Goal: Task Accomplishment & Management: Use online tool/utility

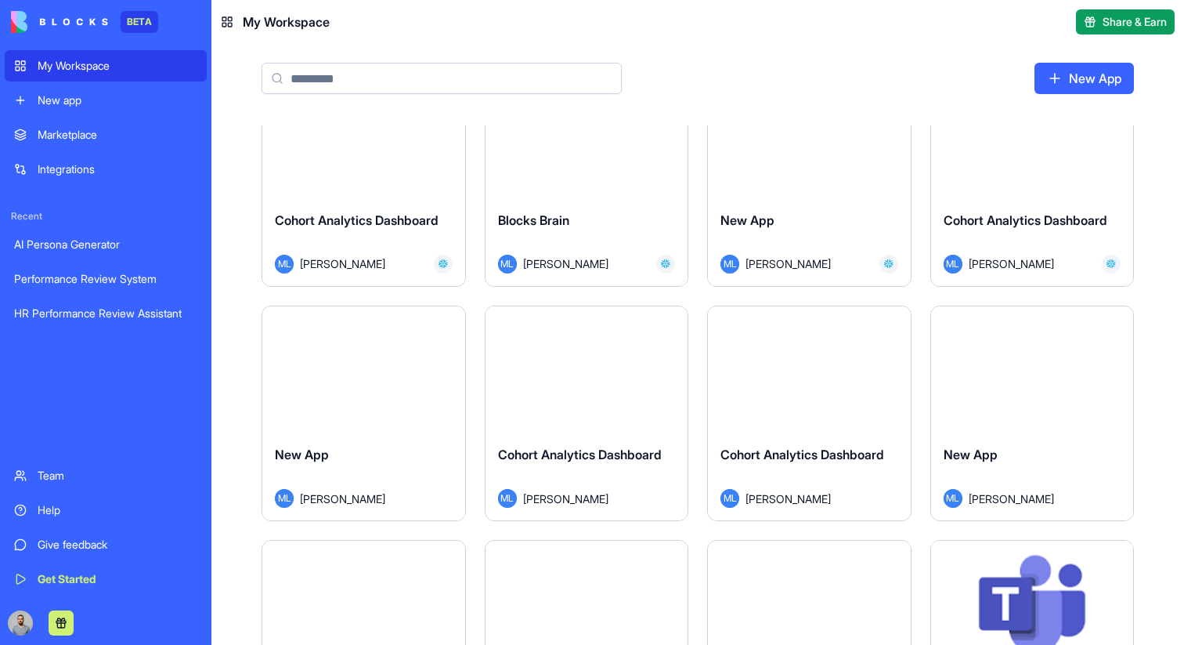
scroll to position [2167, 0]
click at [771, 409] on div "Launch" at bounding box center [809, 368] width 203 height 127
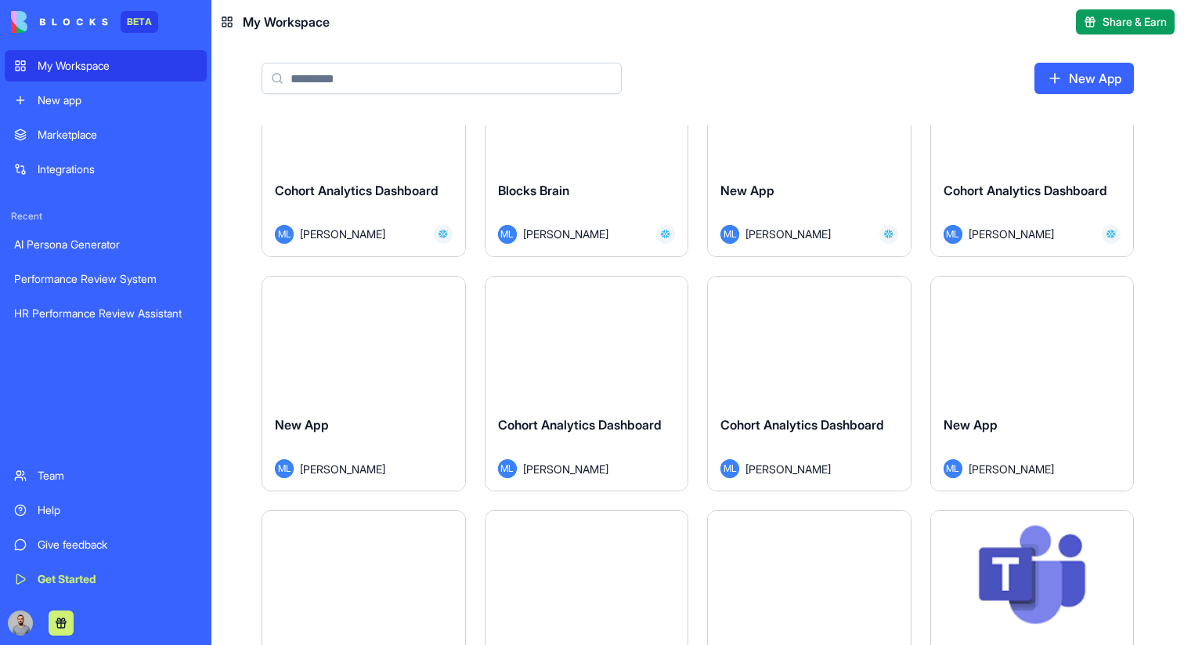
scroll to position [2174, 0]
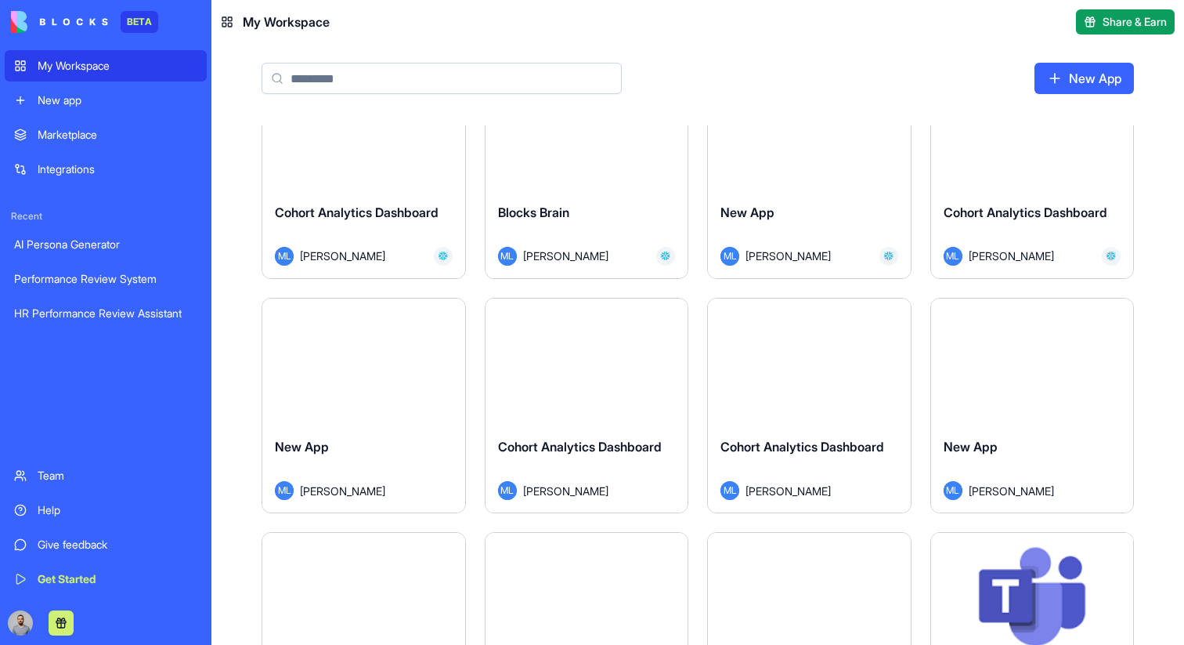
click at [581, 154] on div "Launch" at bounding box center [587, 126] width 203 height 127
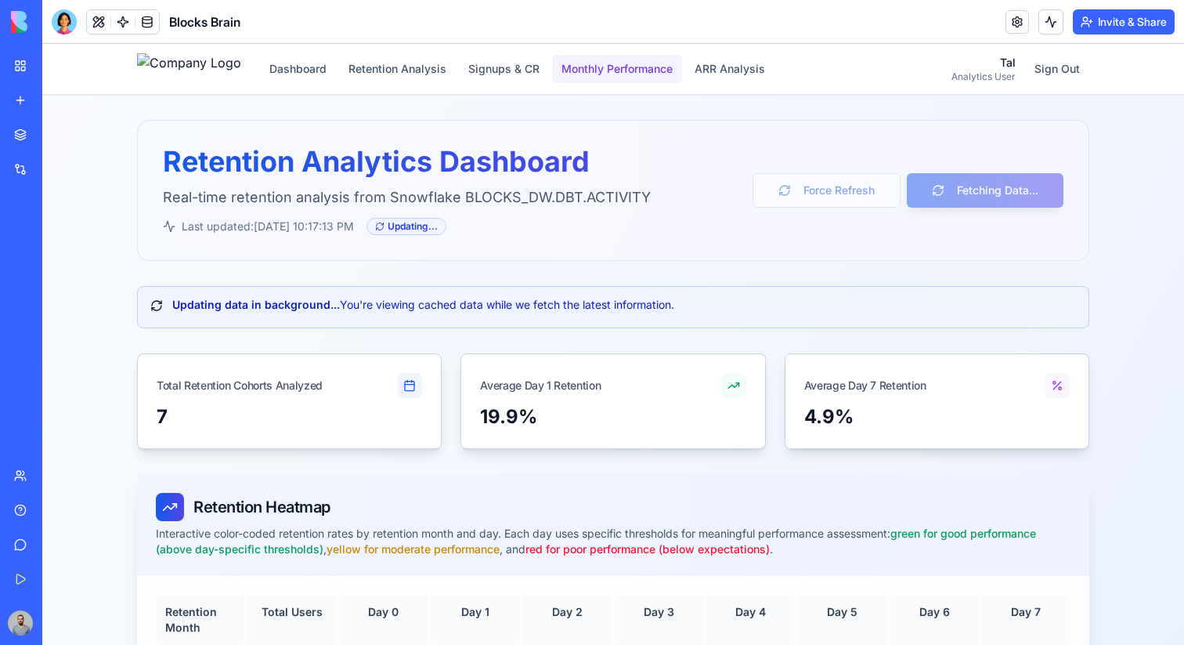
click at [612, 78] on button "Monthly Performance" at bounding box center [617, 69] width 130 height 28
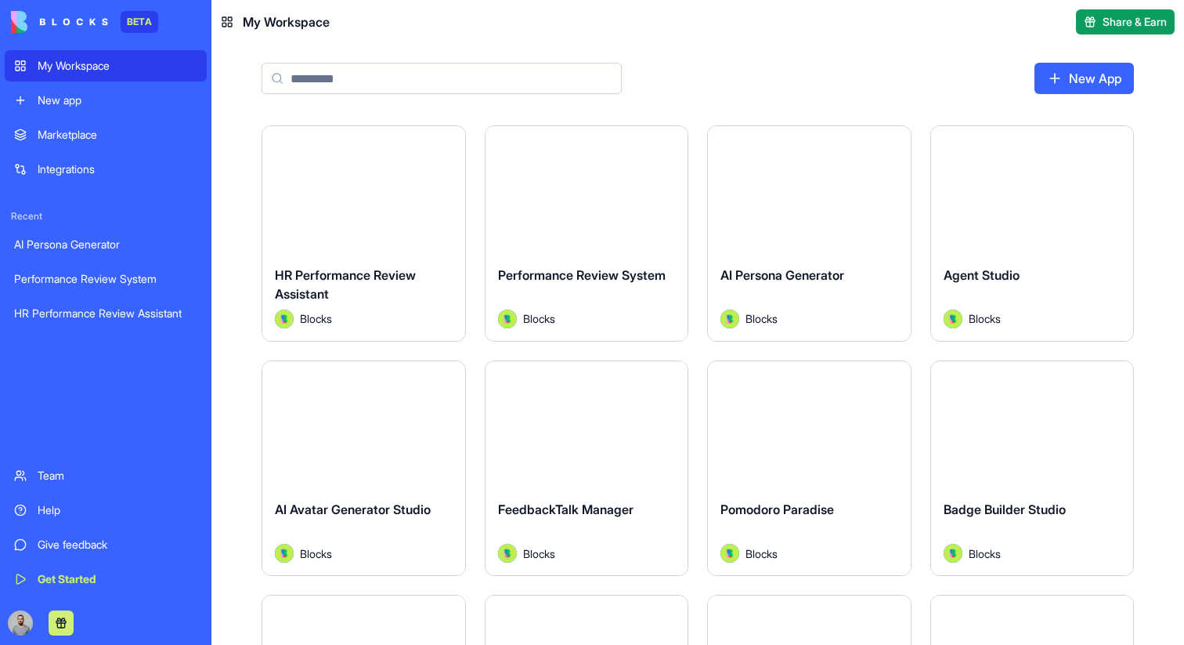
click at [50, 101] on div "New app" at bounding box center [118, 100] width 160 height 16
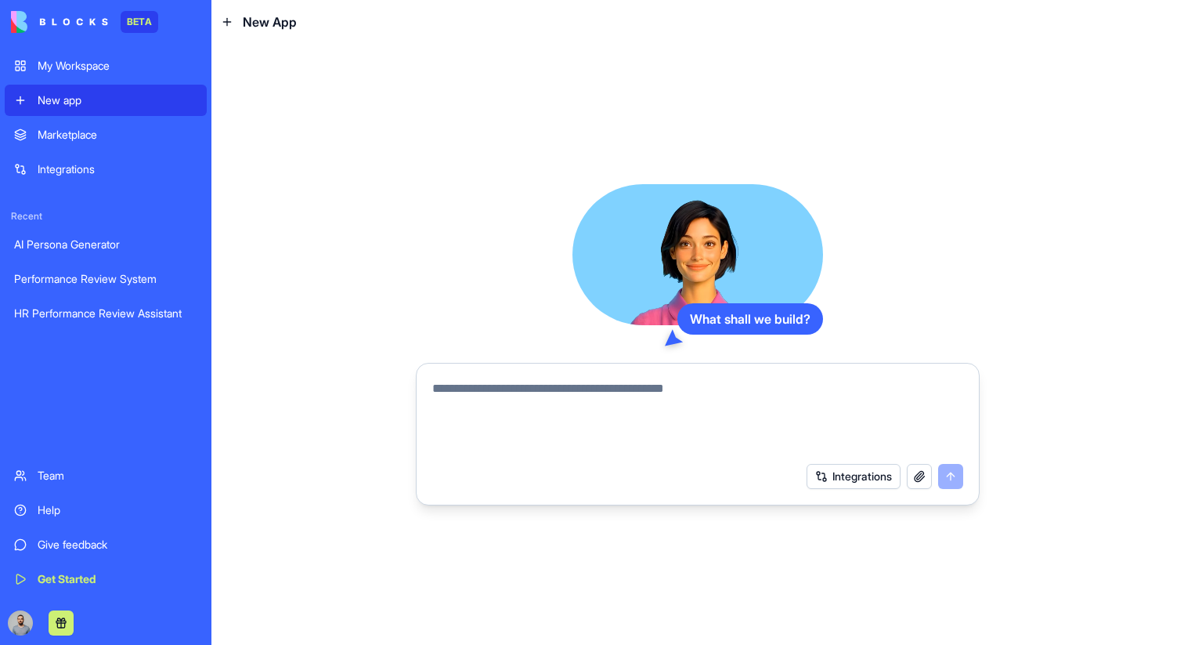
click at [555, 383] on textarea at bounding box center [697, 416] width 531 height 75
type textarea "*"
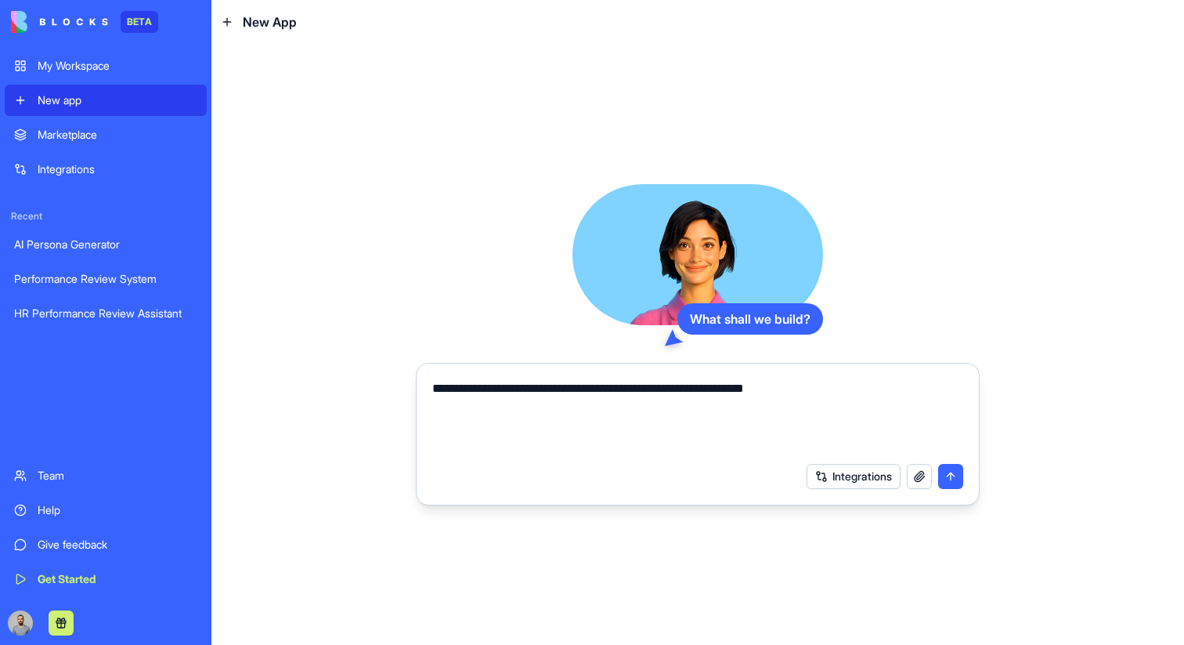
click at [844, 395] on textarea "**********" at bounding box center [697, 416] width 531 height 75
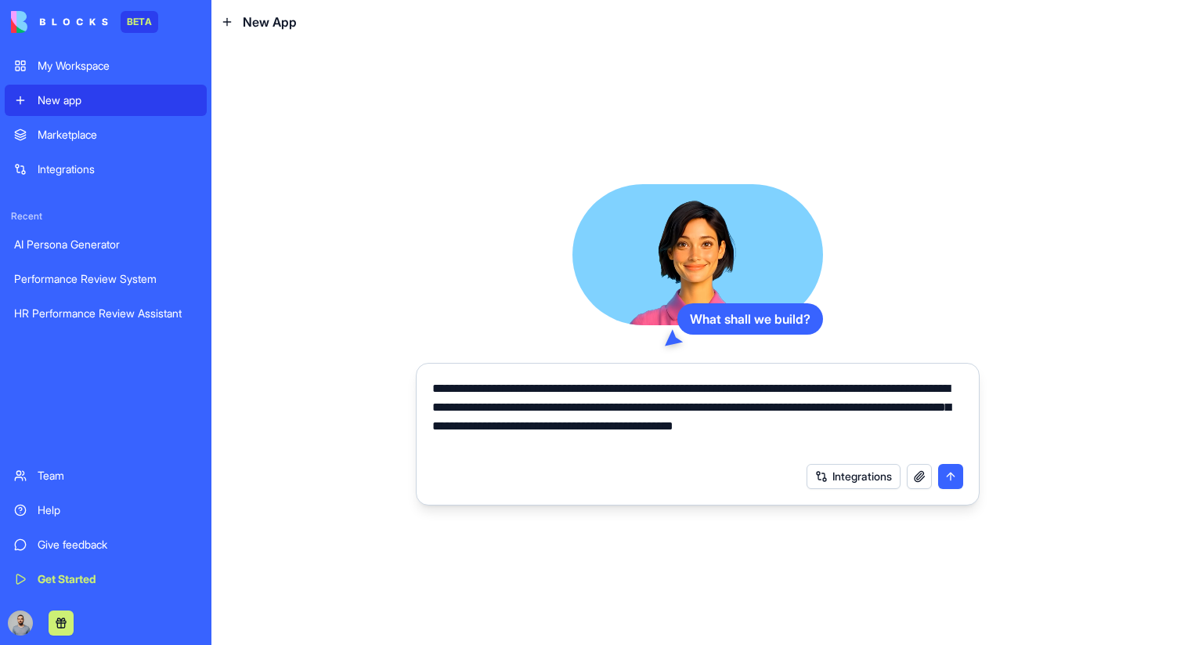
click at [504, 407] on textarea "**********" at bounding box center [697, 416] width 531 height 75
click at [507, 407] on textarea "**********" at bounding box center [697, 416] width 531 height 75
type textarea "**********"
click at [512, 441] on textarea "**********" at bounding box center [697, 416] width 531 height 75
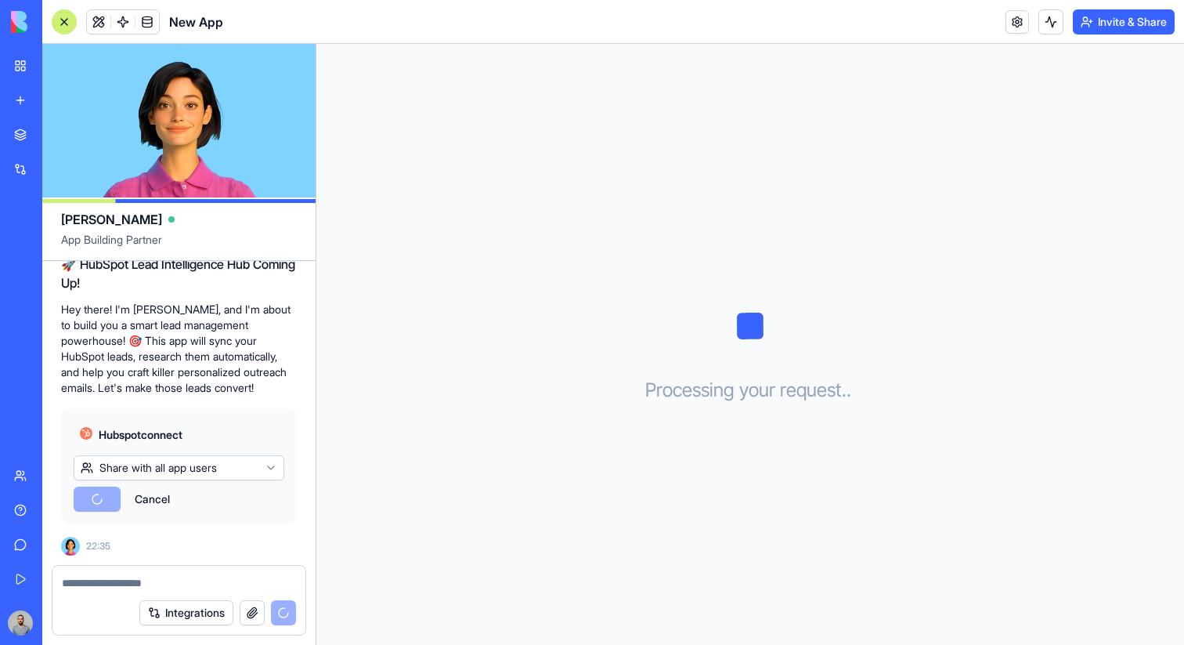
scroll to position [335, 0]
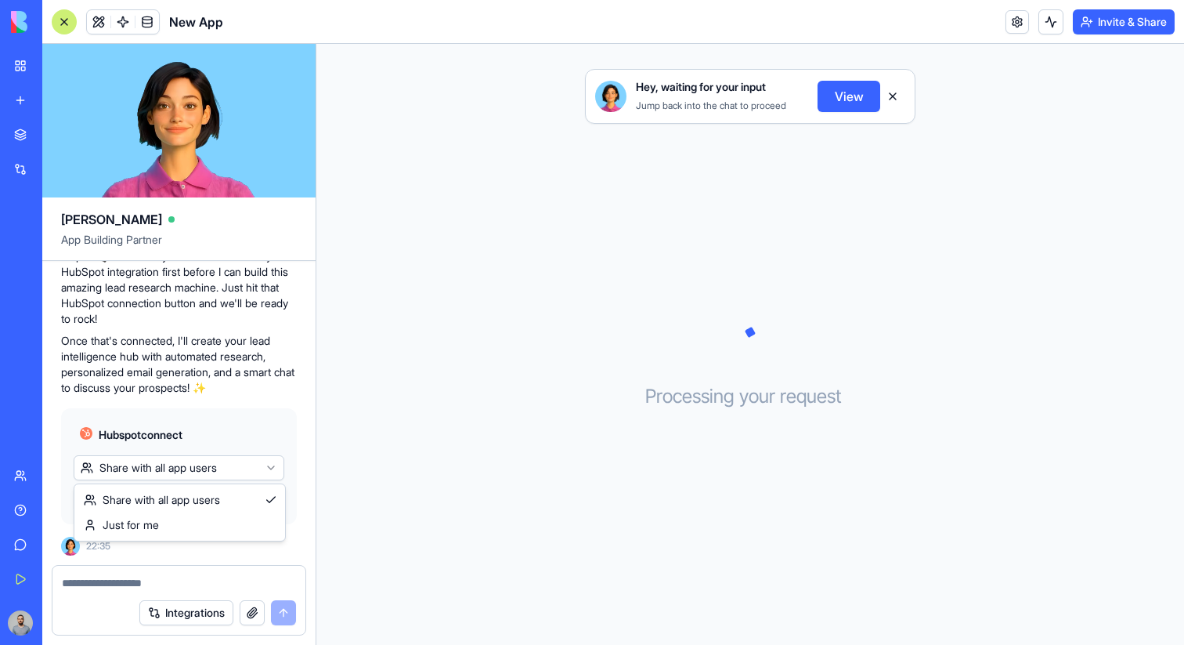
click at [218, 463] on html "BETA My Workspace New app Marketplace Integrations Recent Performance Review Sy…" at bounding box center [592, 322] width 1184 height 645
click at [237, 466] on html "BETA My Workspace New app Marketplace Integrations Recent Performance Review Sy…" at bounding box center [592, 322] width 1184 height 645
click at [238, 473] on html "BETA My Workspace New app Marketplace Integrations Recent Performance Review Sy…" at bounding box center [592, 322] width 1184 height 645
click at [161, 493] on span "Connect & Share" at bounding box center [128, 499] width 85 height 16
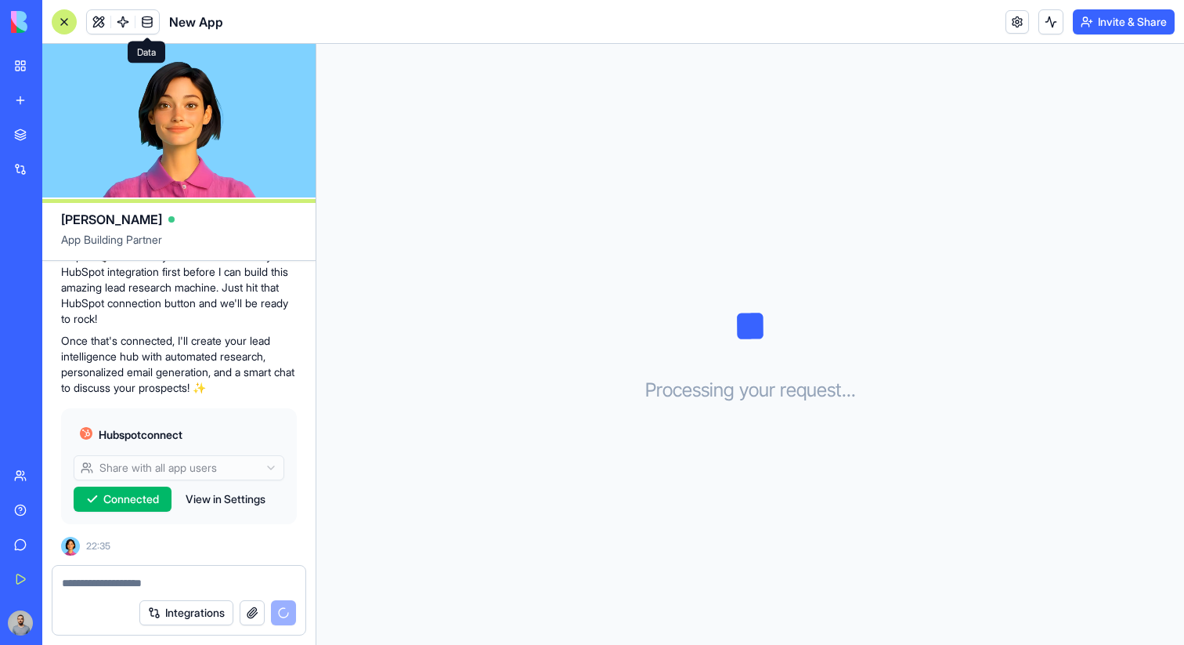
scroll to position [423, 0]
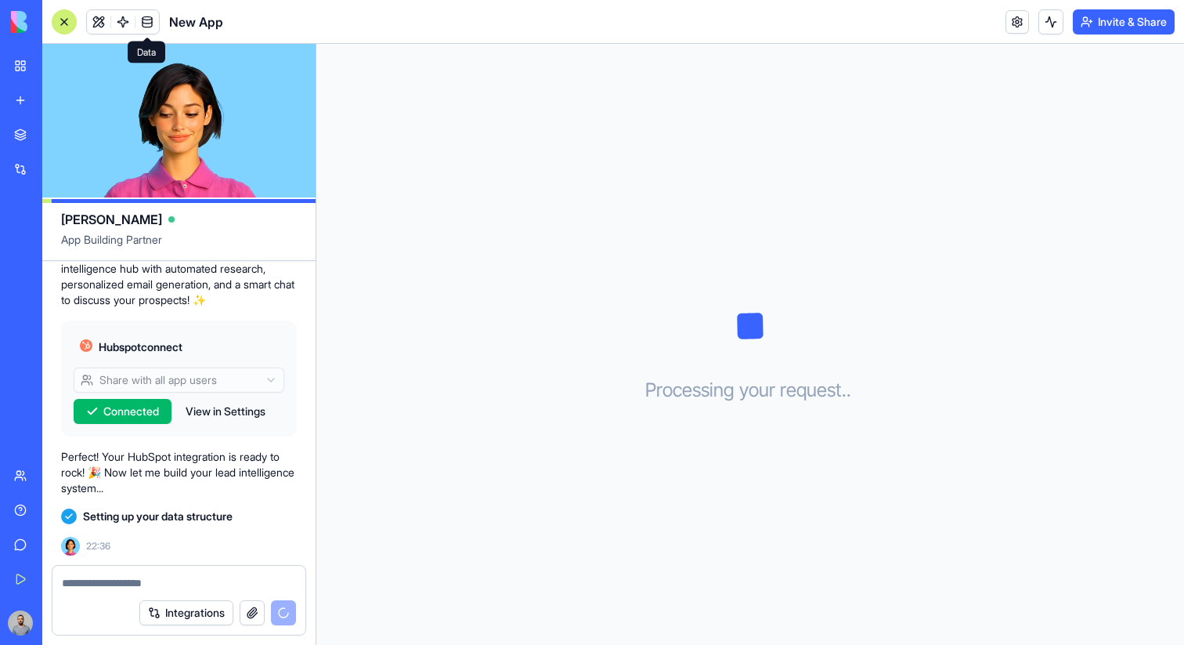
click at [153, 27] on span at bounding box center [147, 22] width 44 height 44
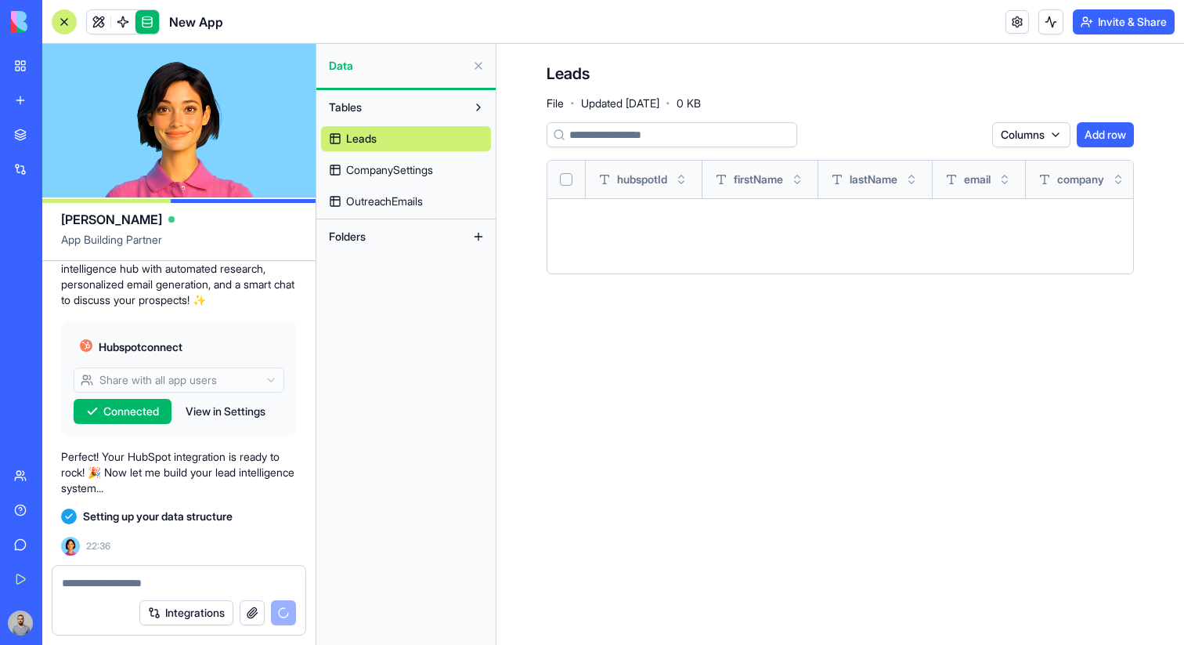
click at [405, 170] on span "CompanySettings" at bounding box center [389, 170] width 87 height 16
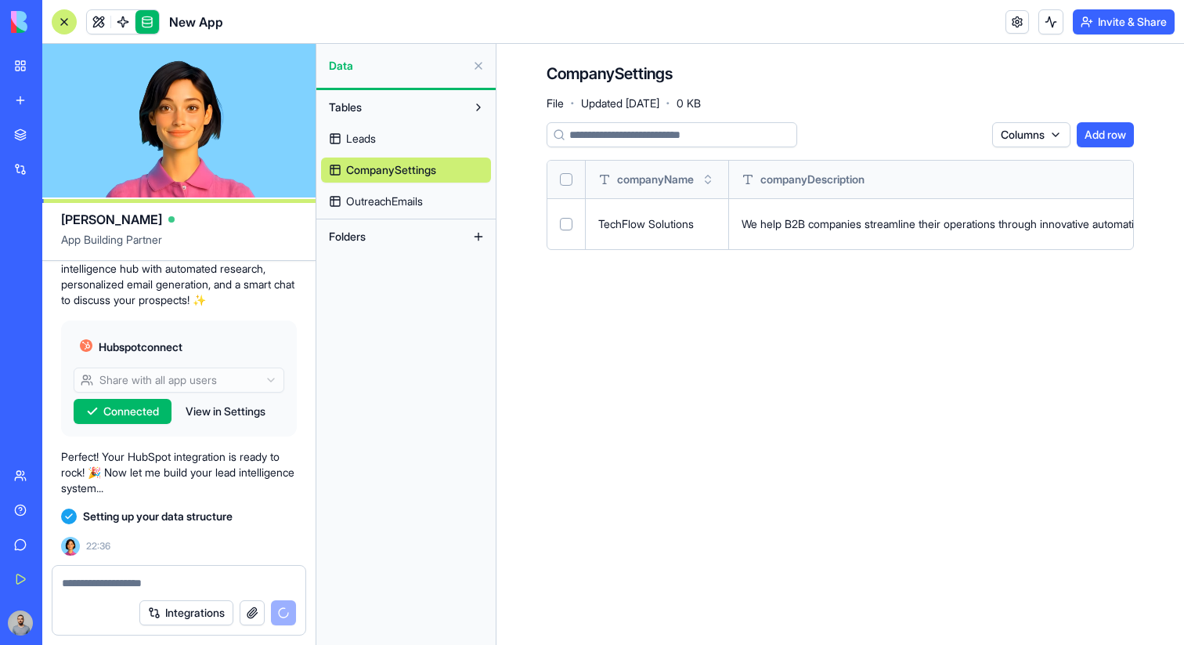
click at [453, 137] on link "Leads" at bounding box center [406, 138] width 170 height 25
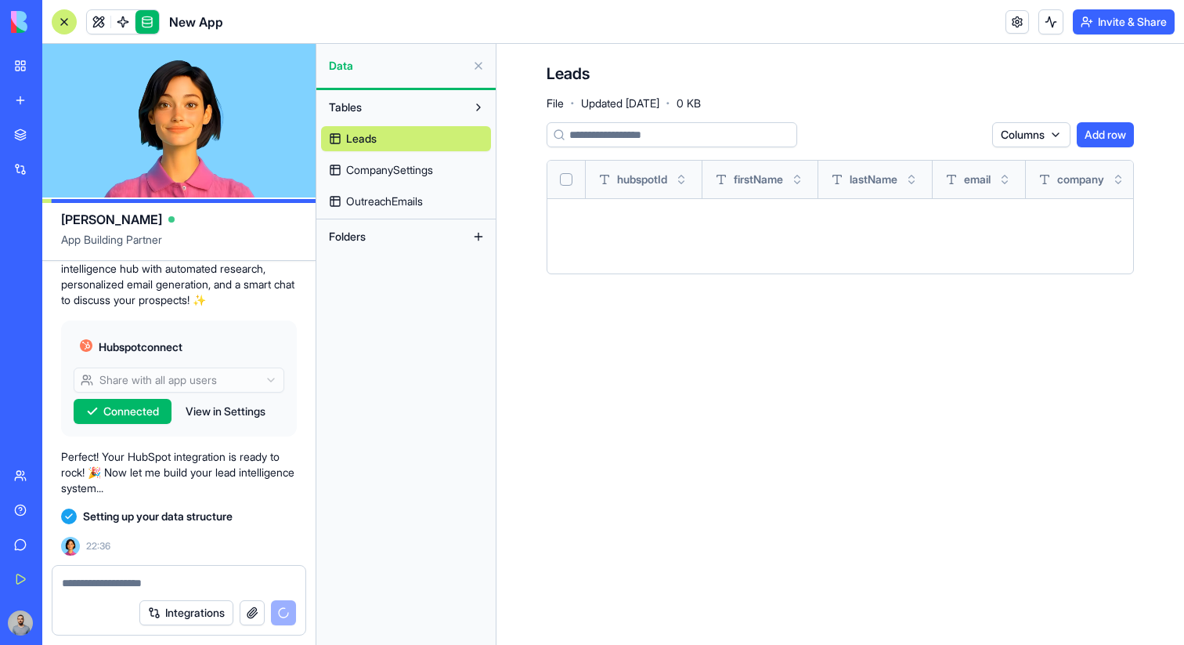
click at [410, 165] on span "CompanySettings" at bounding box center [389, 170] width 87 height 16
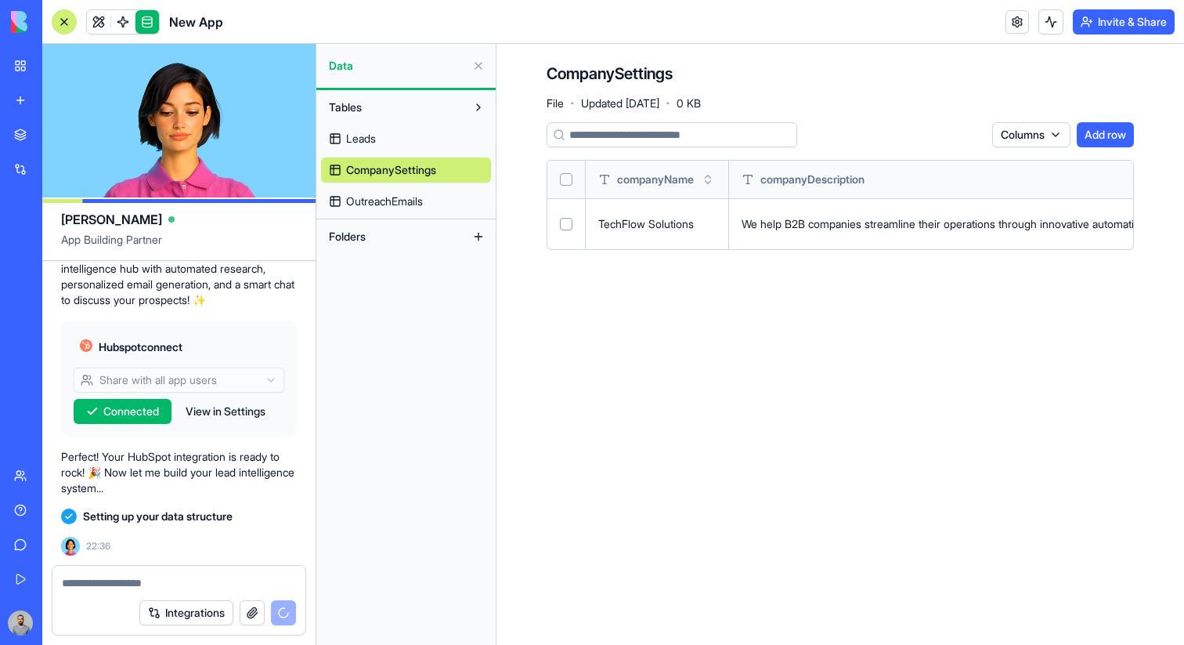
click at [411, 147] on link "Leads" at bounding box center [406, 138] width 170 height 25
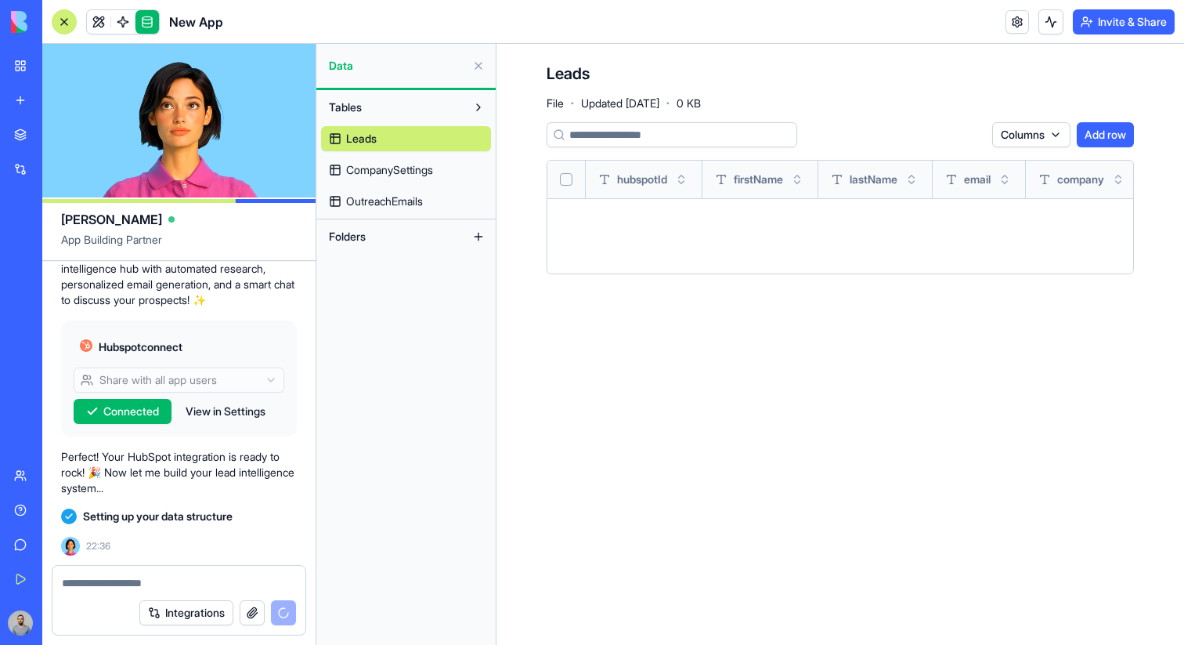
click at [423, 206] on span "OutreachEmails" at bounding box center [384, 201] width 77 height 16
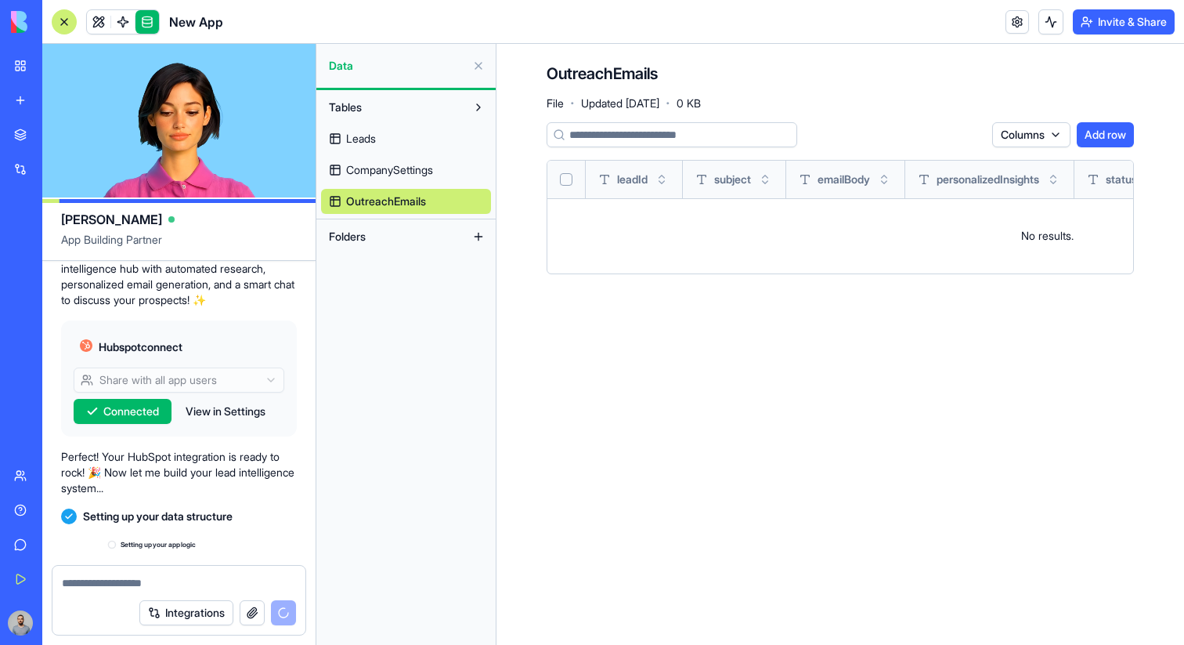
scroll to position [451, 0]
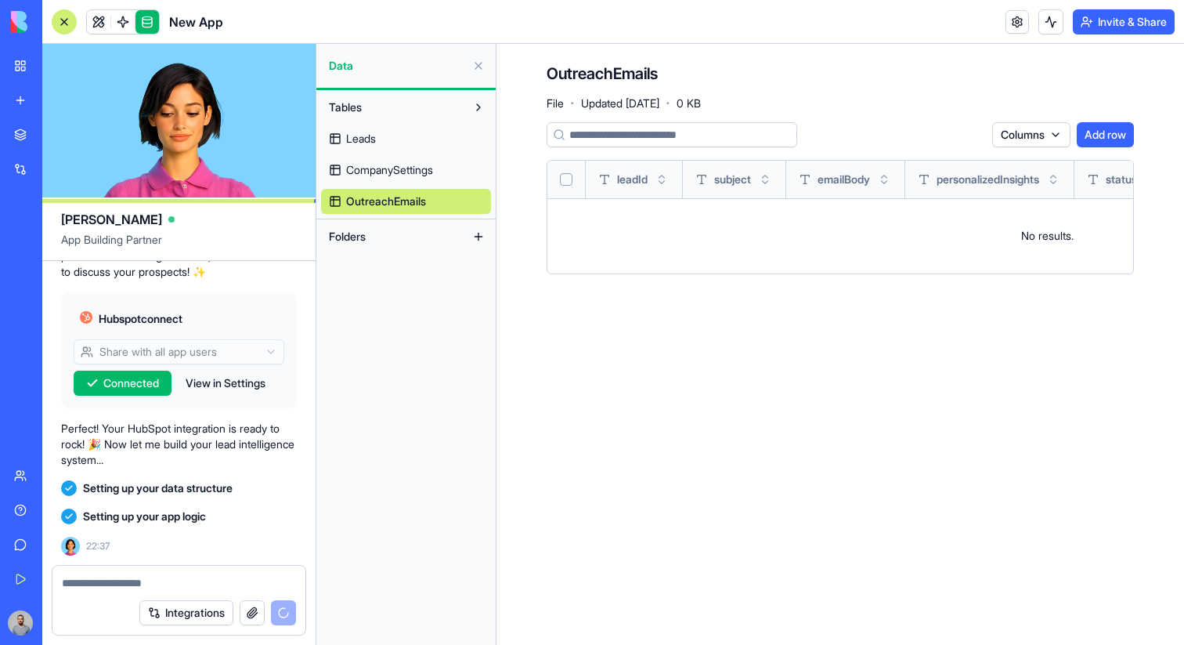
click at [98, 512] on span "Setting up your app logic" at bounding box center [144, 516] width 123 height 16
drag, startPoint x: 98, startPoint y: 512, endPoint x: 188, endPoint y: 521, distance: 90.5
click at [188, 521] on span "Setting up your app logic" at bounding box center [144, 516] width 123 height 16
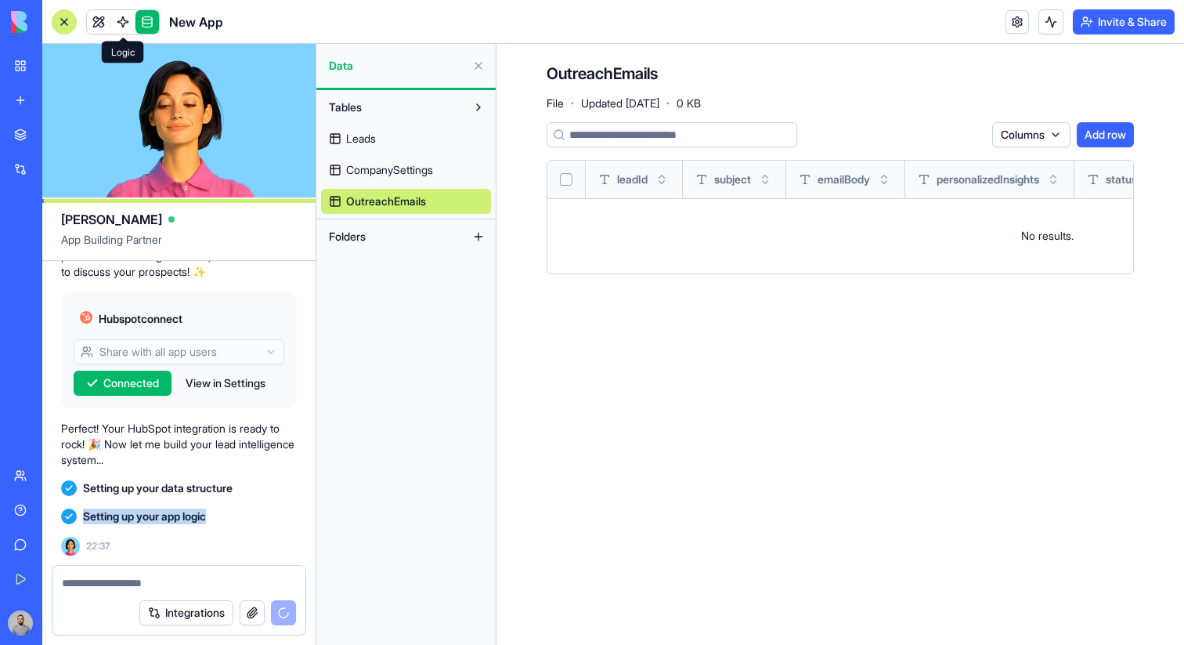
click at [119, 28] on span at bounding box center [123, 22] width 44 height 44
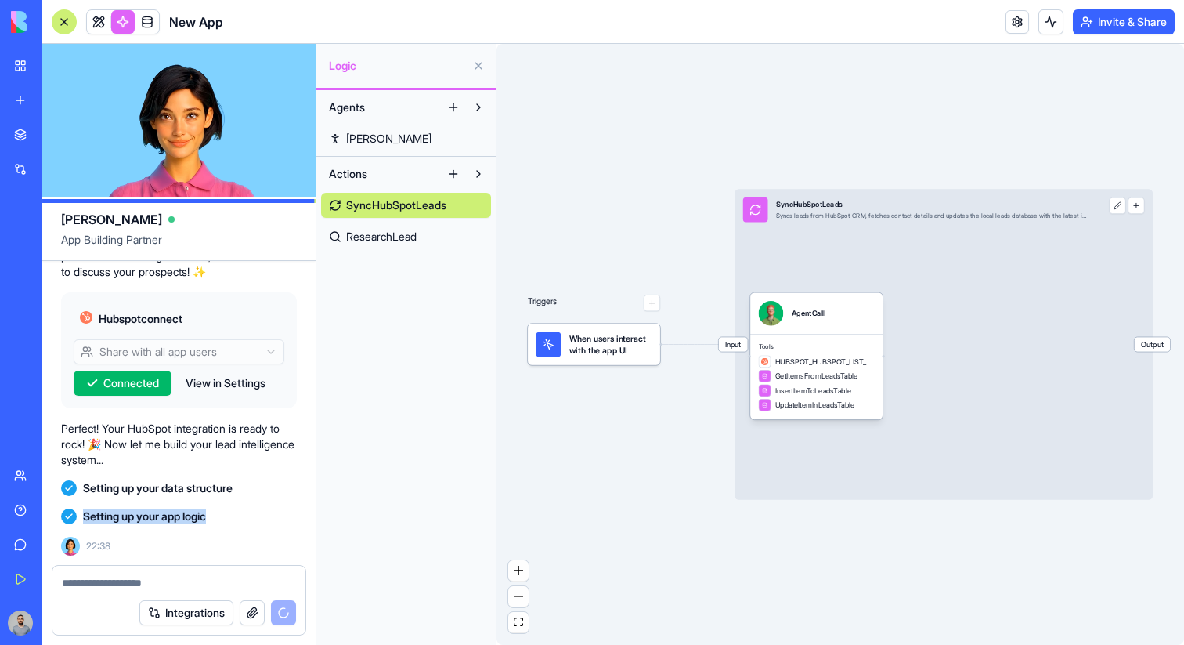
click at [383, 132] on link "[PERSON_NAME]" at bounding box center [406, 138] width 170 height 25
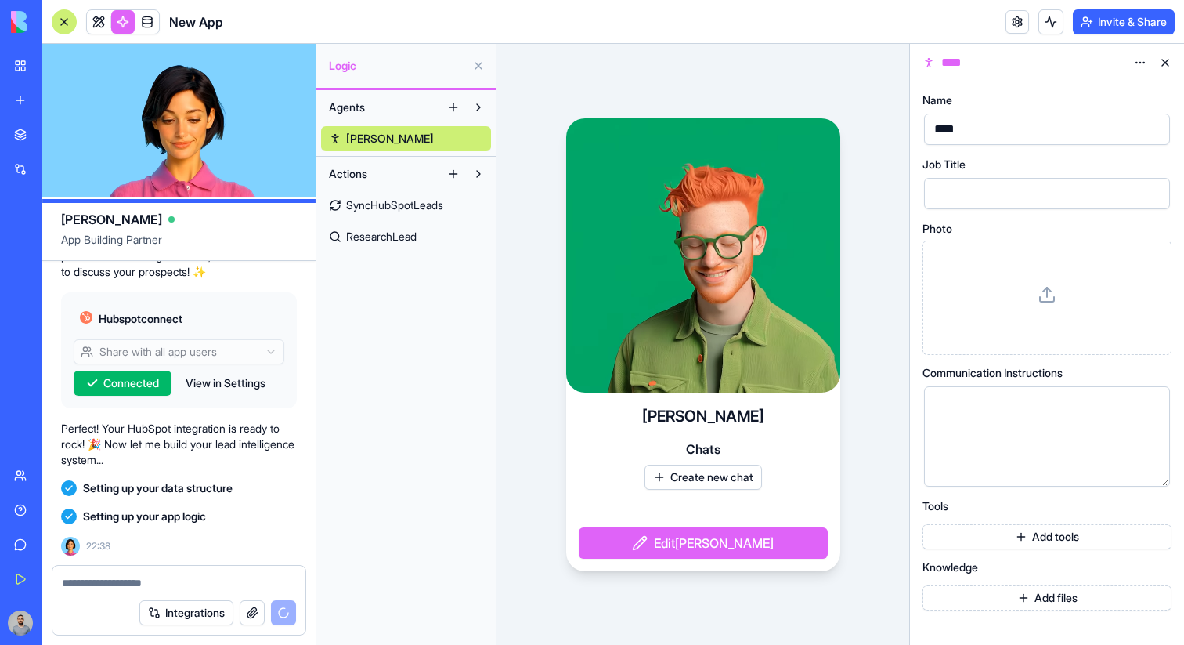
click at [970, 192] on div at bounding box center [1034, 193] width 208 height 23
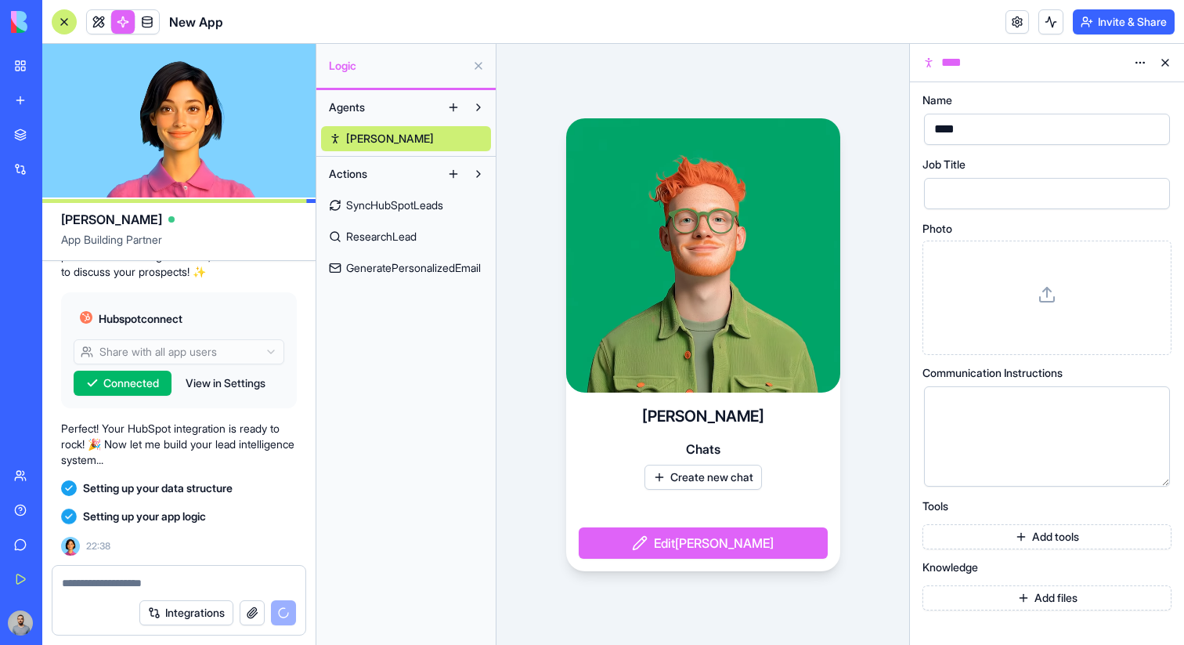
click at [1160, 60] on button at bounding box center [1165, 62] width 25 height 25
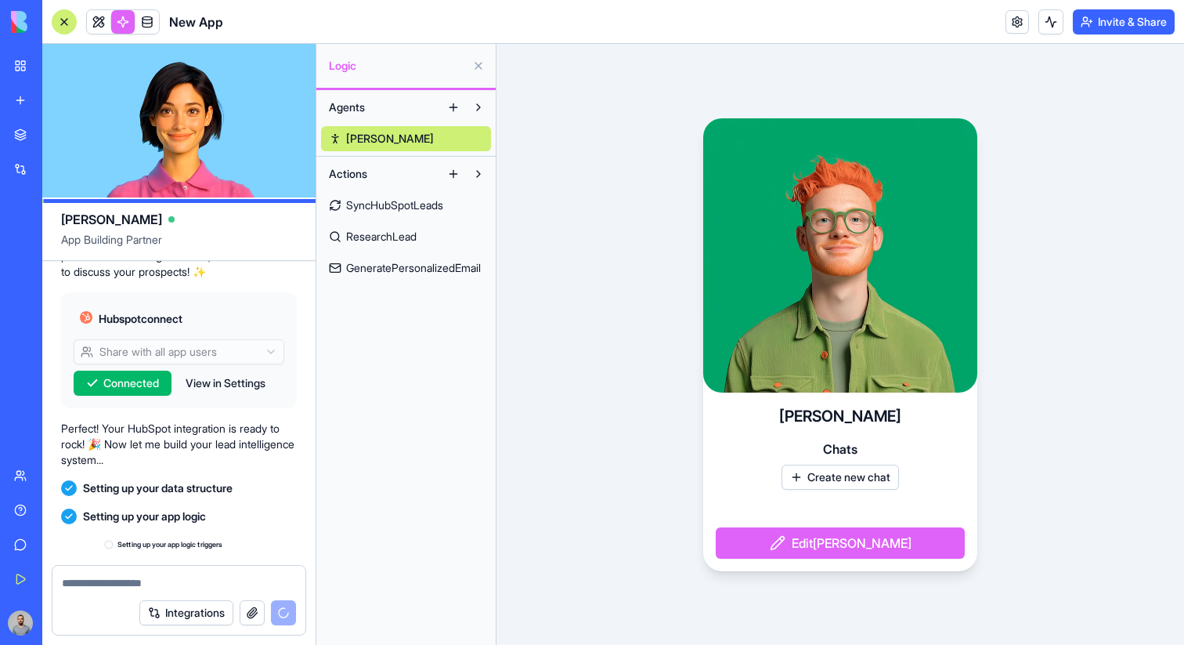
scroll to position [479, 0]
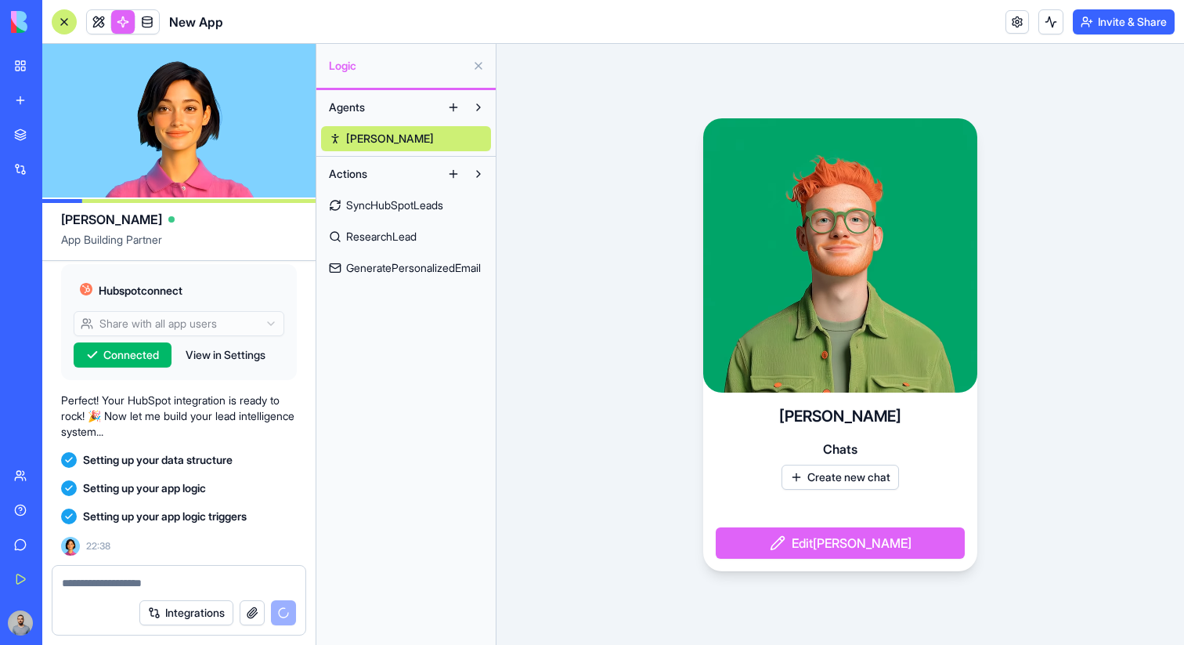
click at [428, 198] on span "SyncHubSpotLeads" at bounding box center [394, 205] width 97 height 16
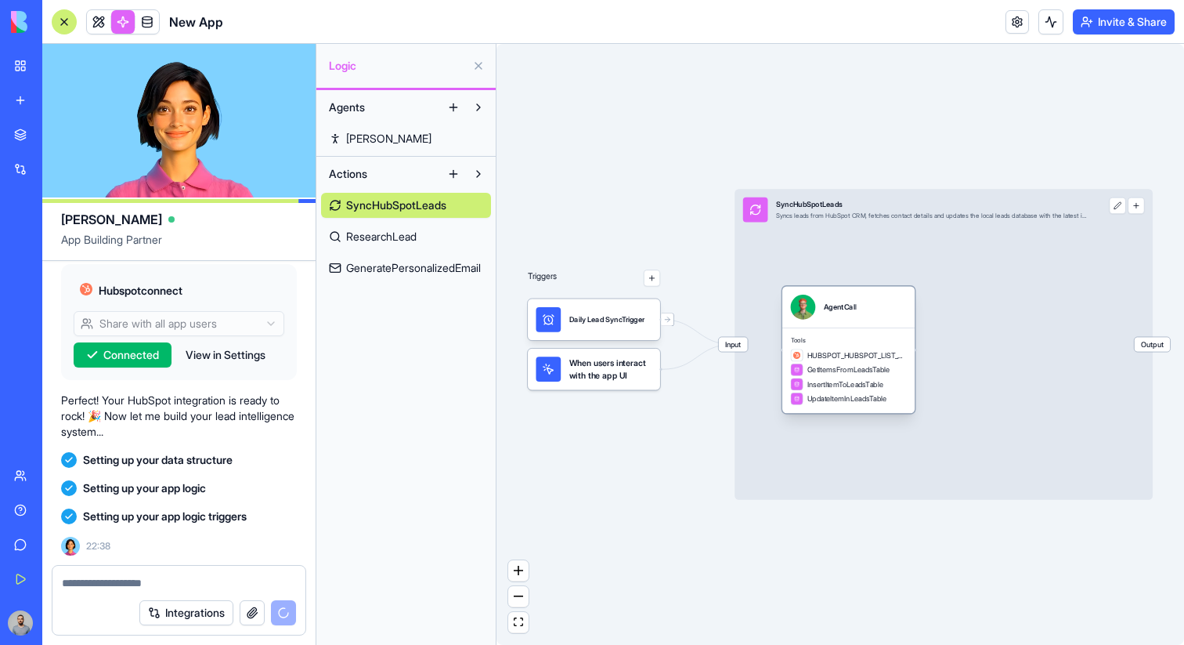
drag, startPoint x: 829, startPoint y: 338, endPoint x: 862, endPoint y: 333, distance: 33.3
click at [862, 332] on div "Tools HUBSPOT_HUBSPOT_LIST_CONTACTS GetItemsFromLeadsTable InsertItemToLeadsTab…" at bounding box center [848, 369] width 132 height 85
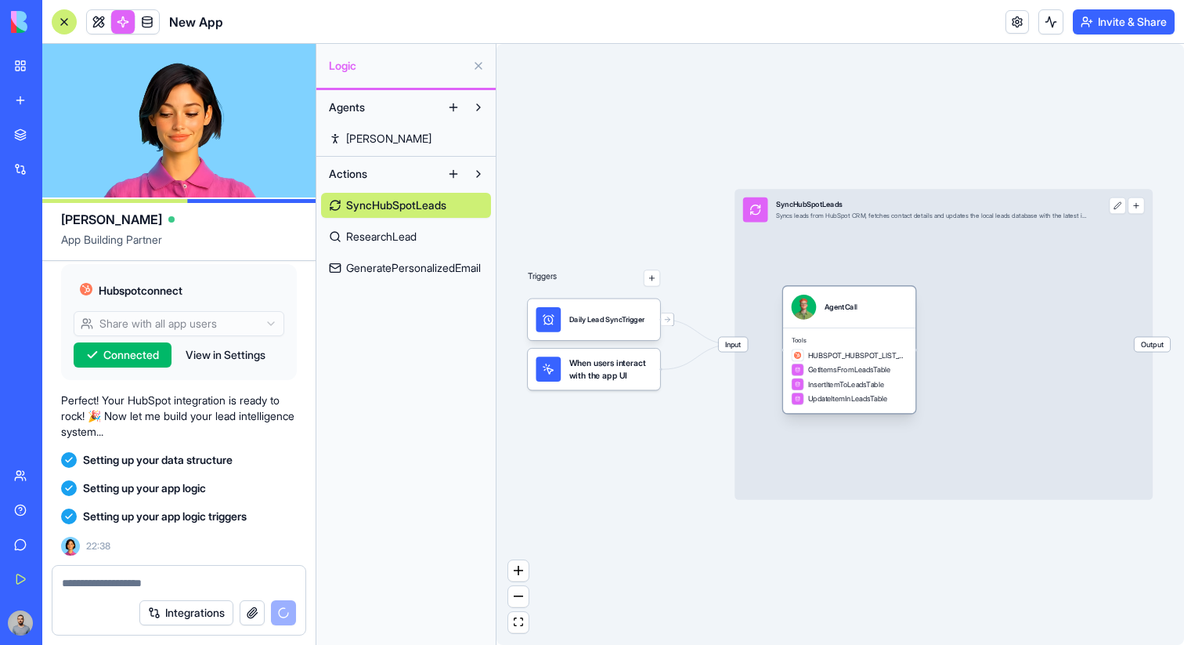
click at [863, 326] on div "AgentCall" at bounding box center [849, 307] width 132 height 42
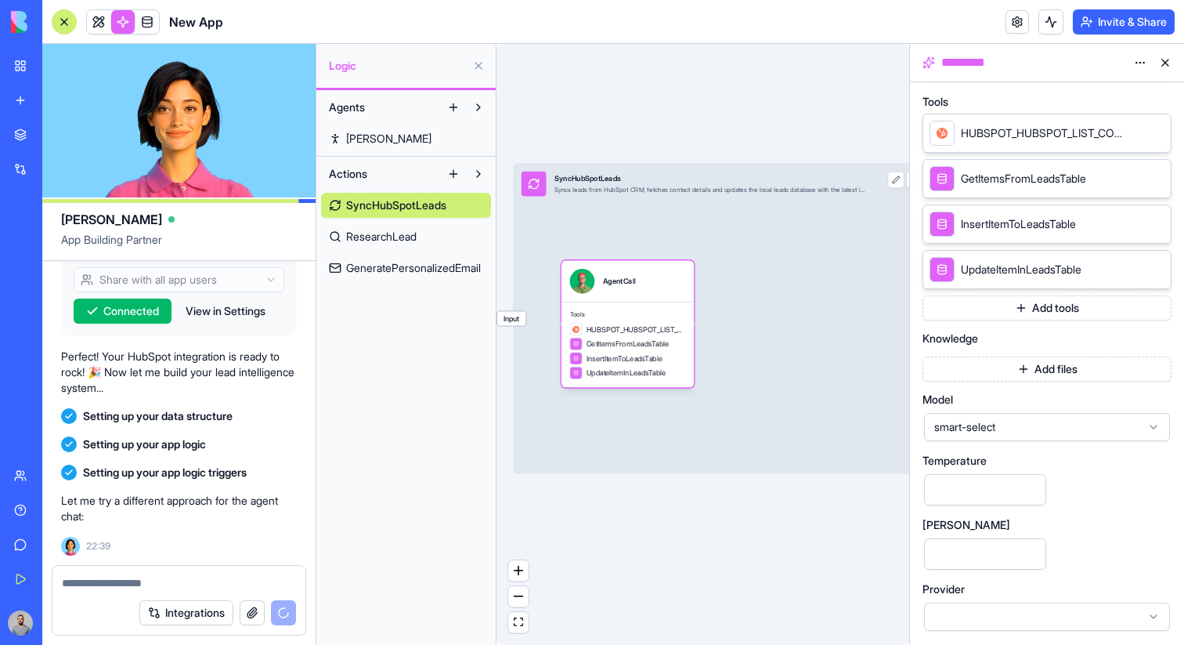
scroll to position [551, 0]
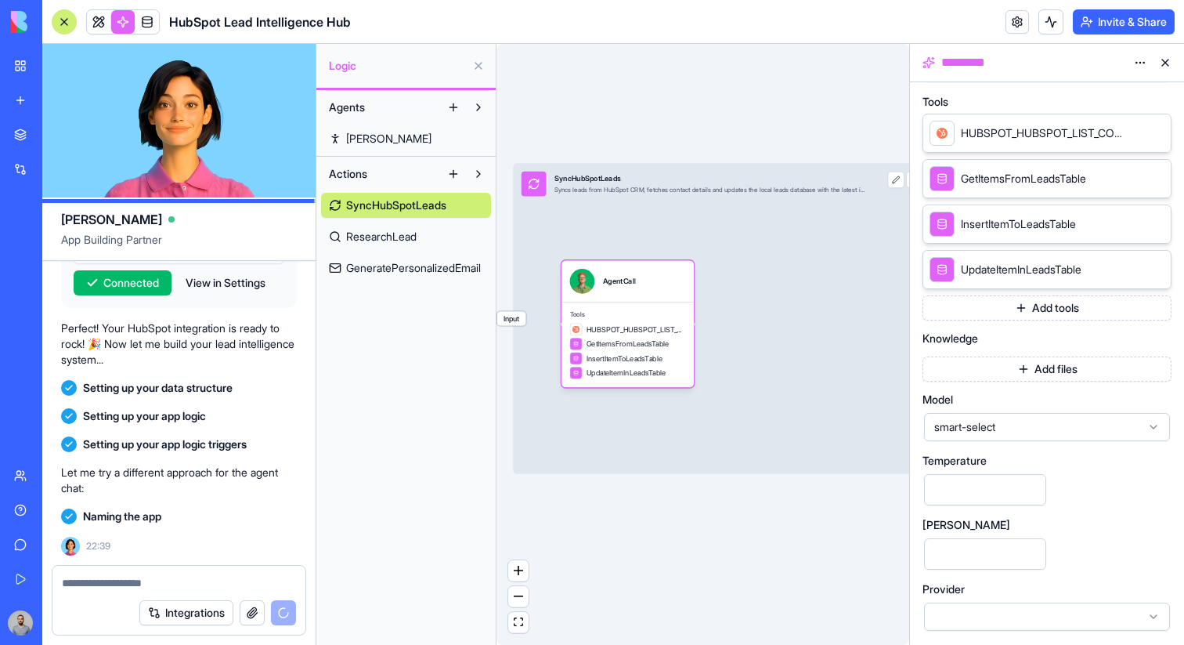
click at [992, 428] on span "smart-select" at bounding box center [1037, 427] width 207 height 16
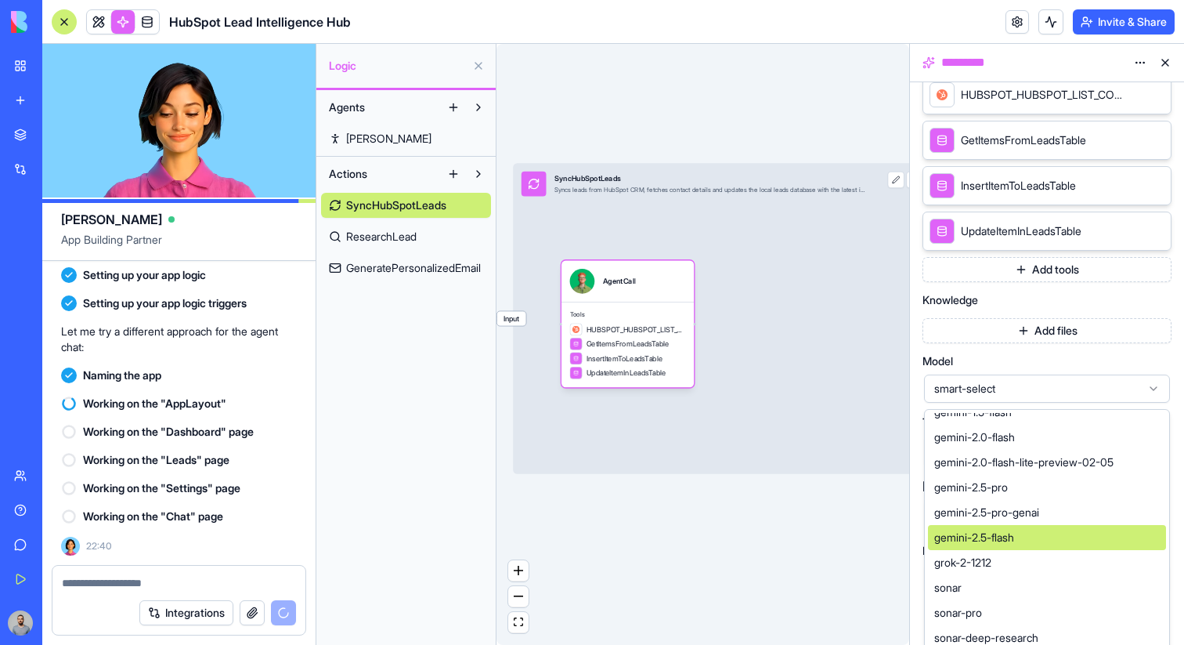
scroll to position [542, 0]
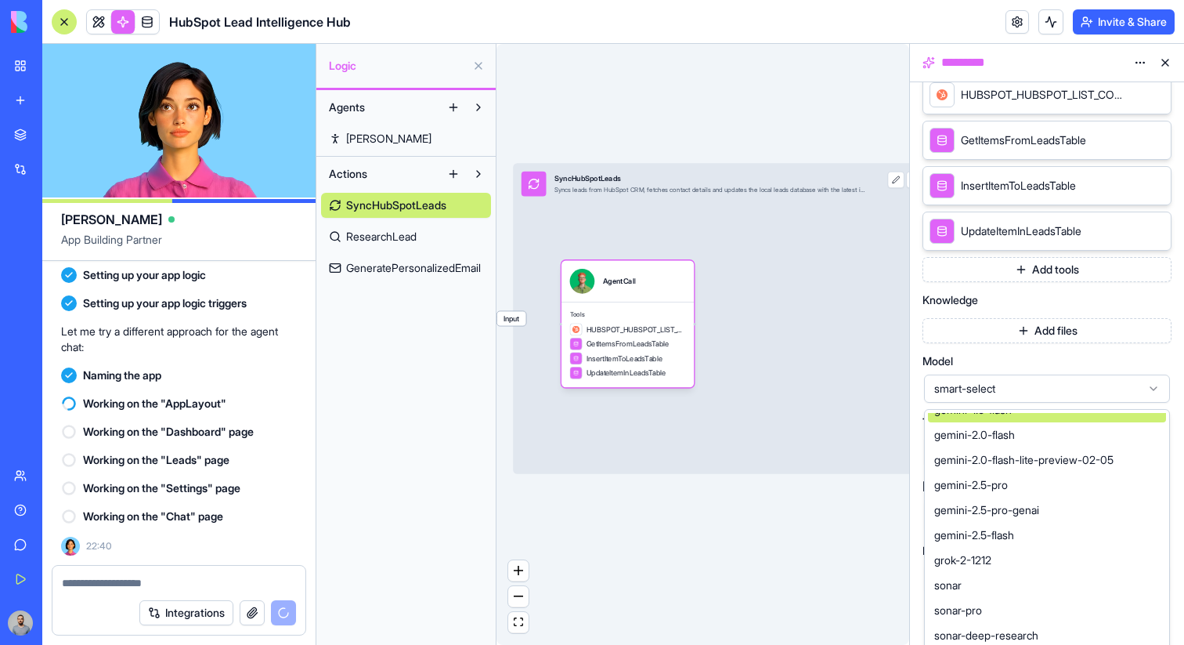
click at [1050, 386] on span "smart-select" at bounding box center [1037, 389] width 207 height 16
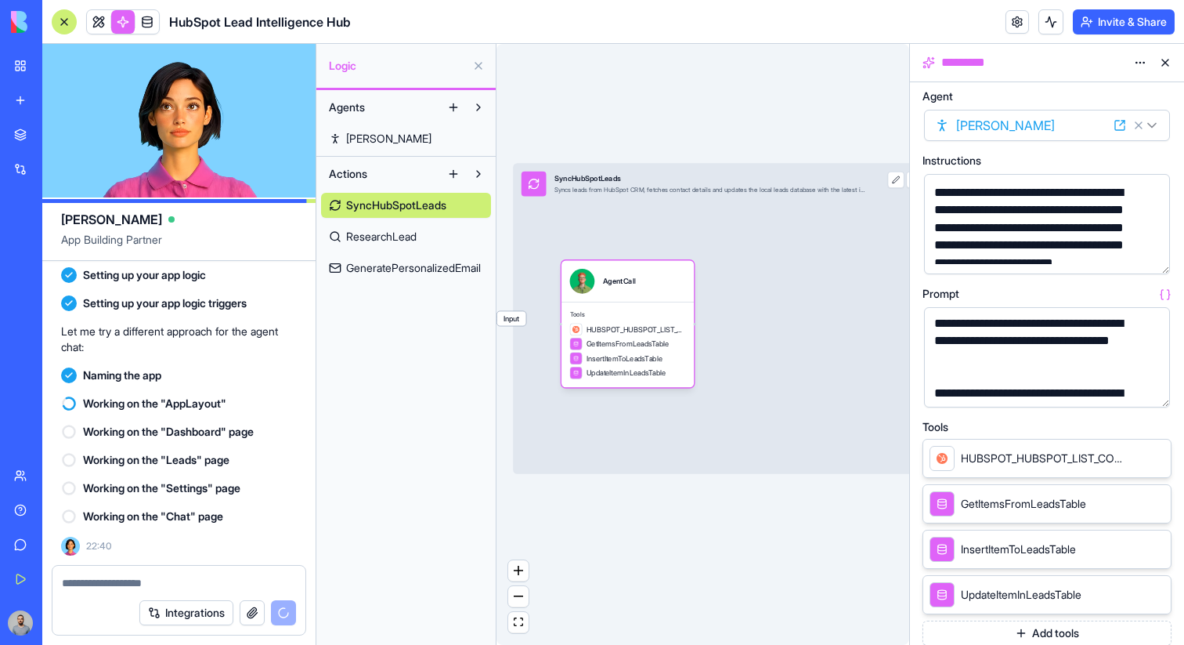
scroll to position [0, 0]
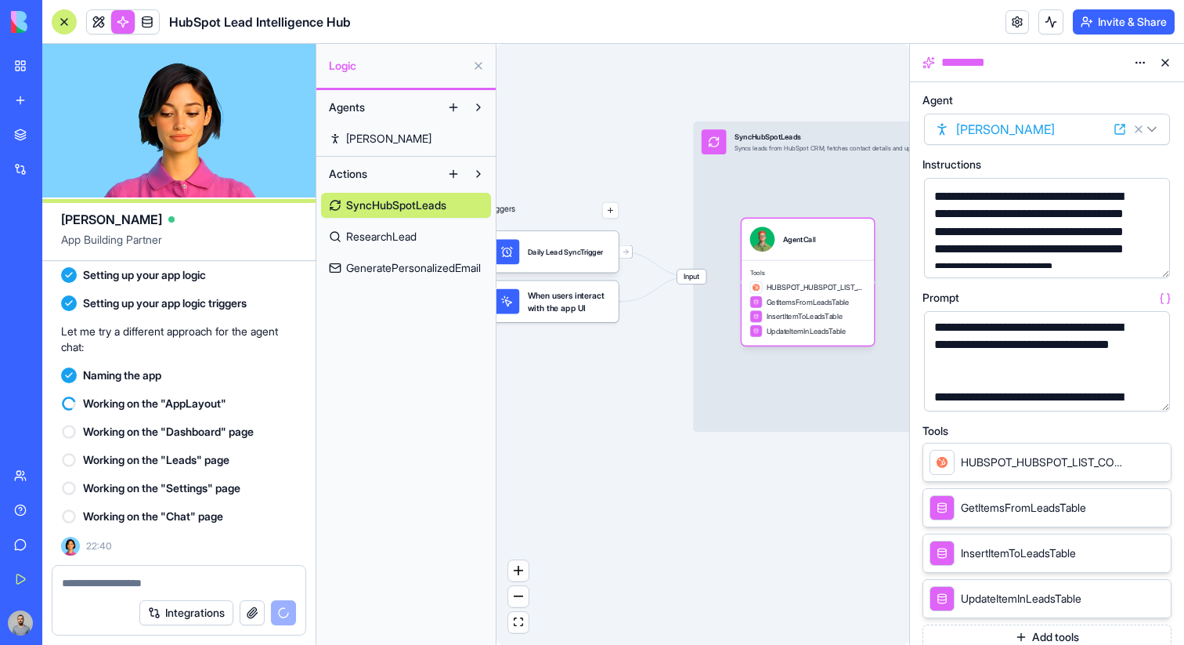
click at [1151, 255] on button "button" at bounding box center [1154, 262] width 25 height 25
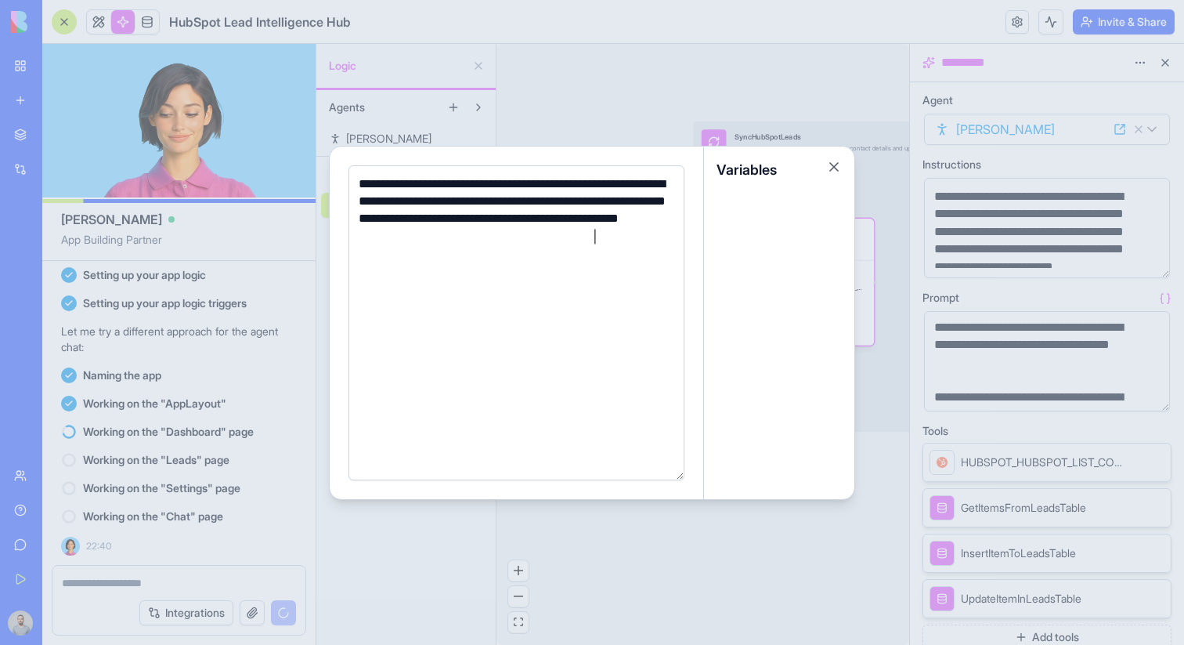
click at [1019, 251] on div at bounding box center [592, 322] width 1184 height 645
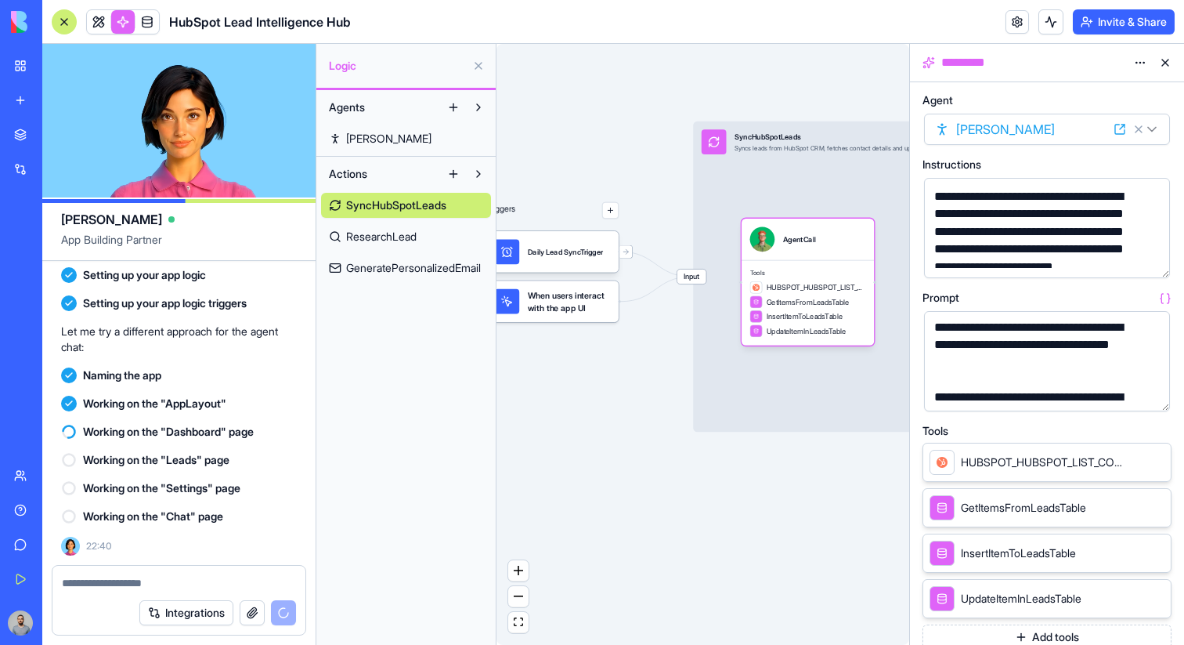
click at [1152, 393] on button "button" at bounding box center [1154, 395] width 25 height 25
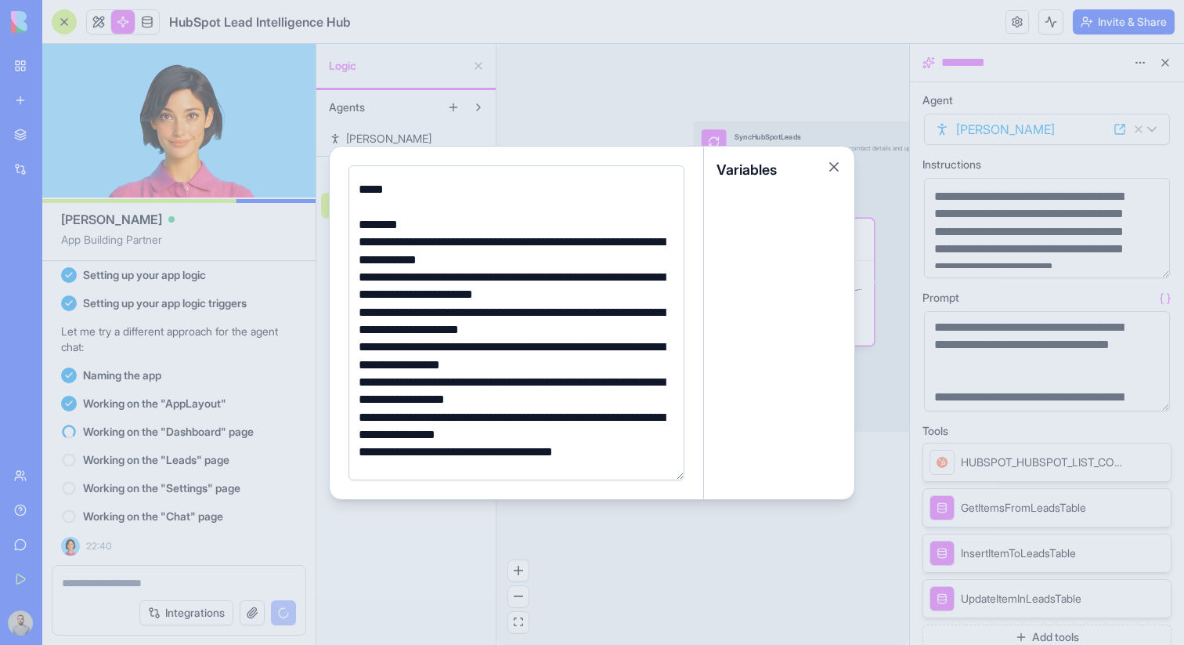
scroll to position [126, 0]
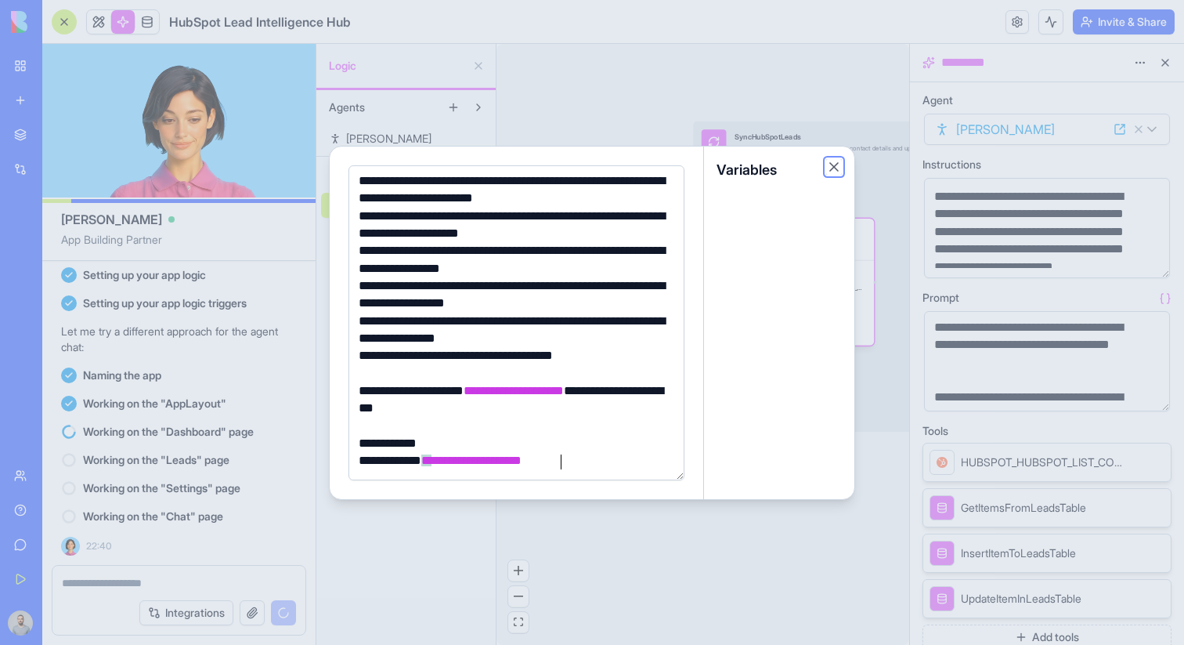
click at [834, 166] on button "Close" at bounding box center [834, 167] width 16 height 16
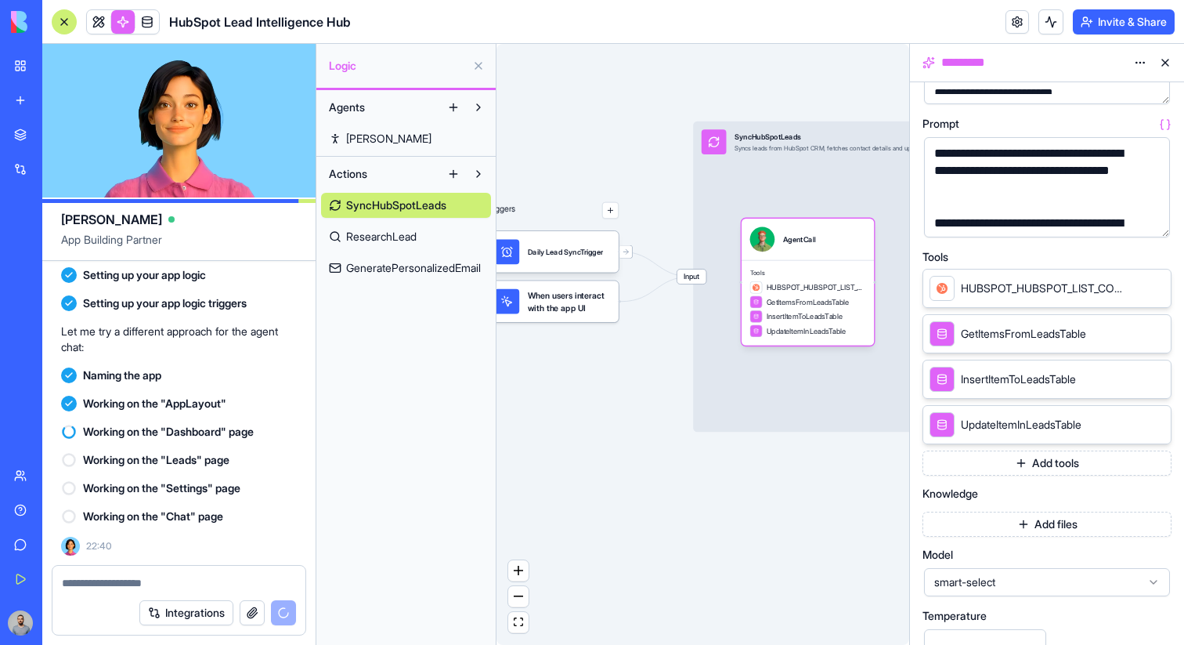
scroll to position [181, 0]
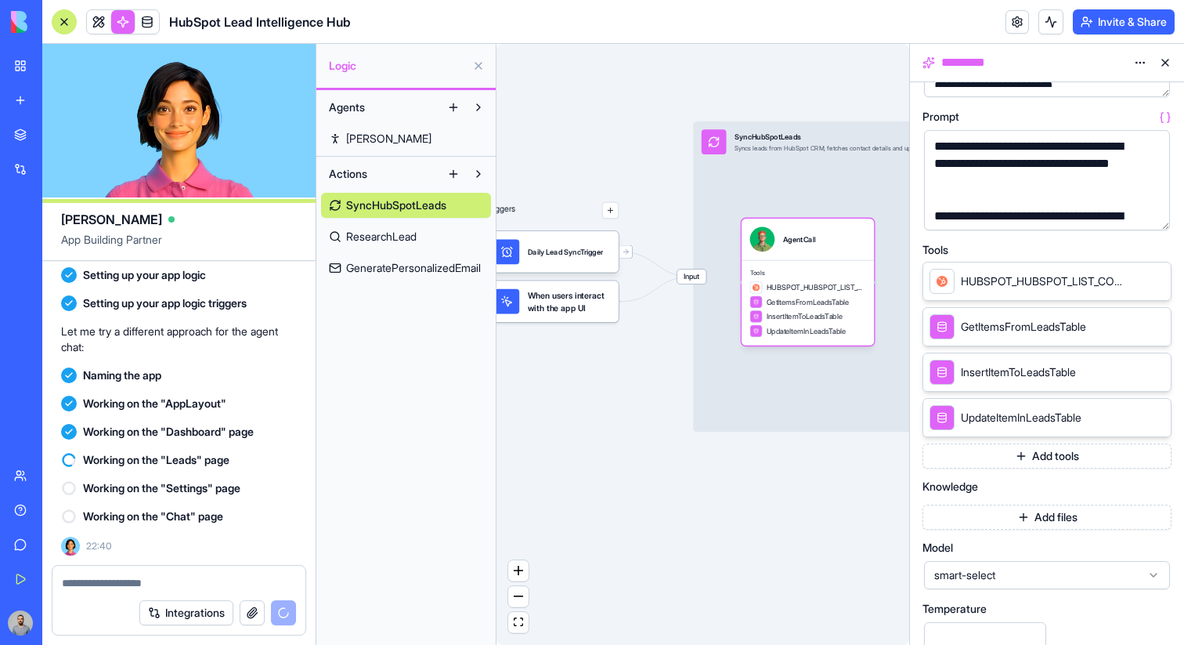
click at [611, 208] on button "button" at bounding box center [610, 210] width 16 height 16
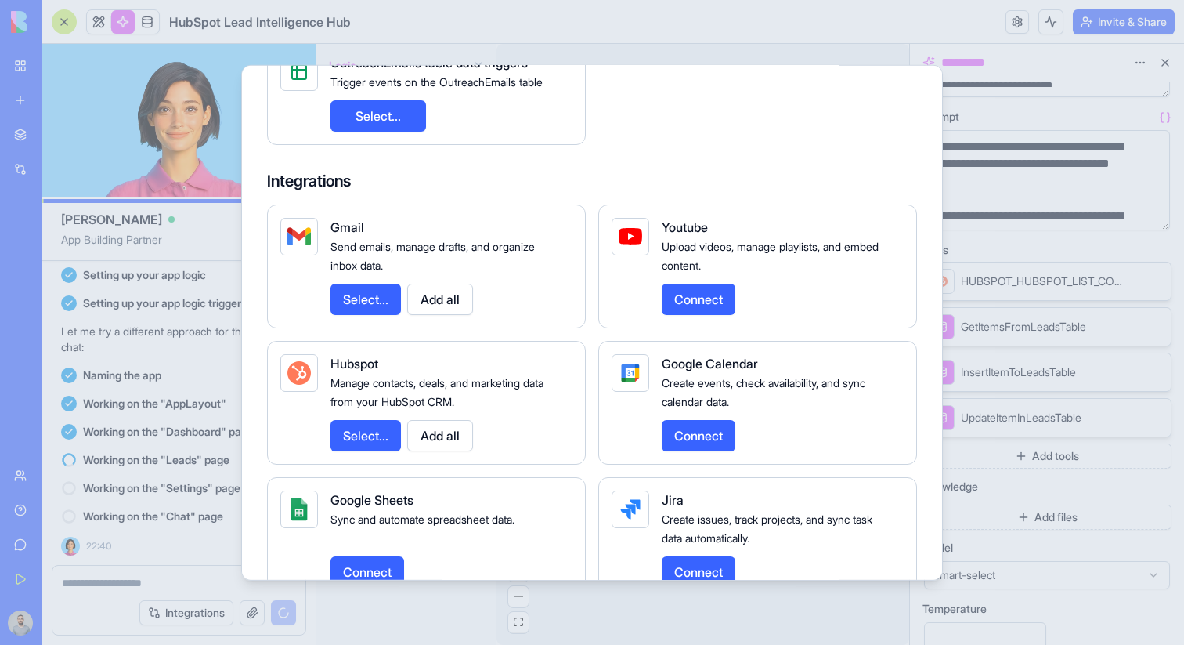
scroll to position [381, 0]
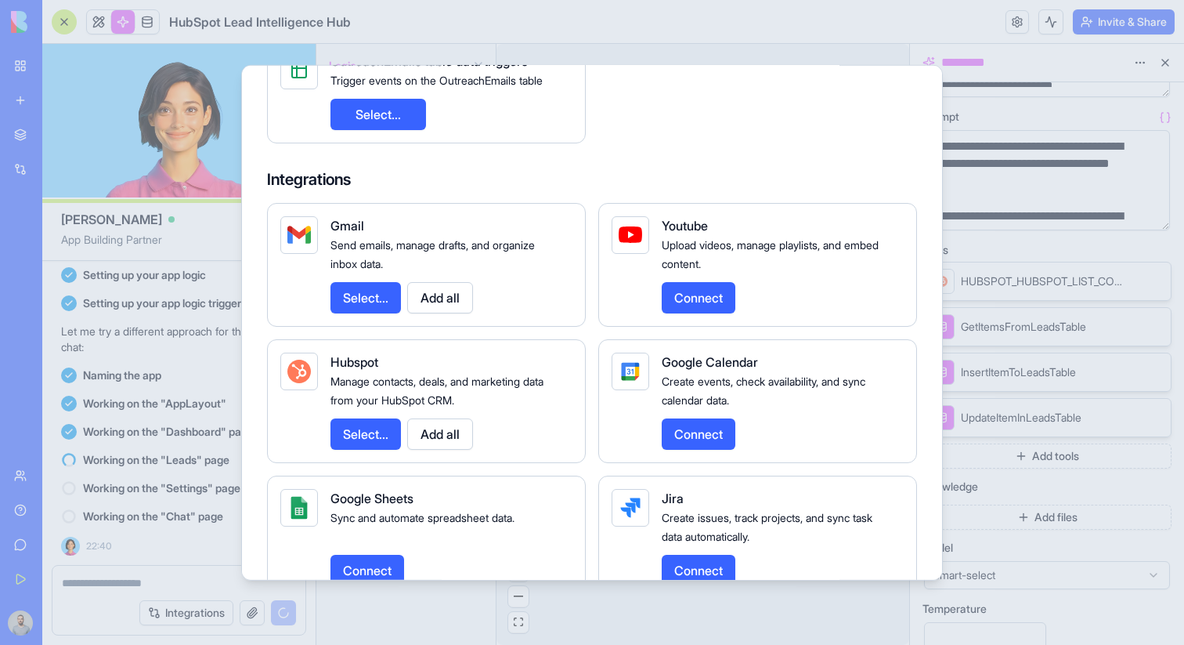
click at [396, 430] on button "Select..." at bounding box center [366, 432] width 70 height 31
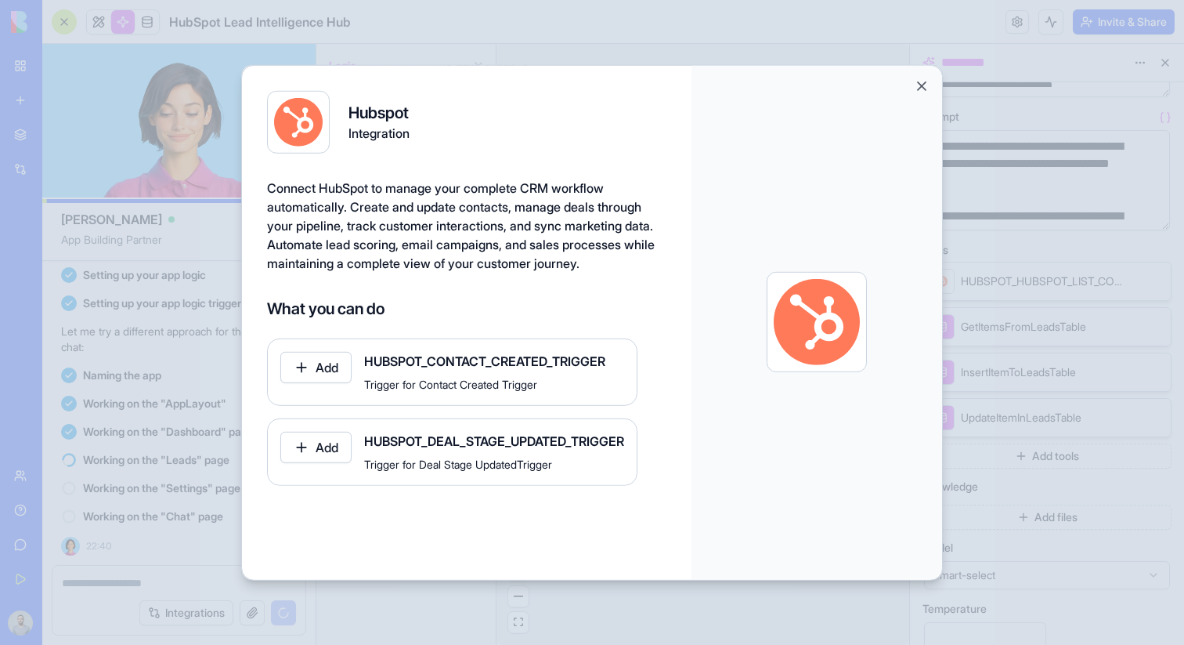
click at [920, 88] on button "Close" at bounding box center [922, 86] width 16 height 16
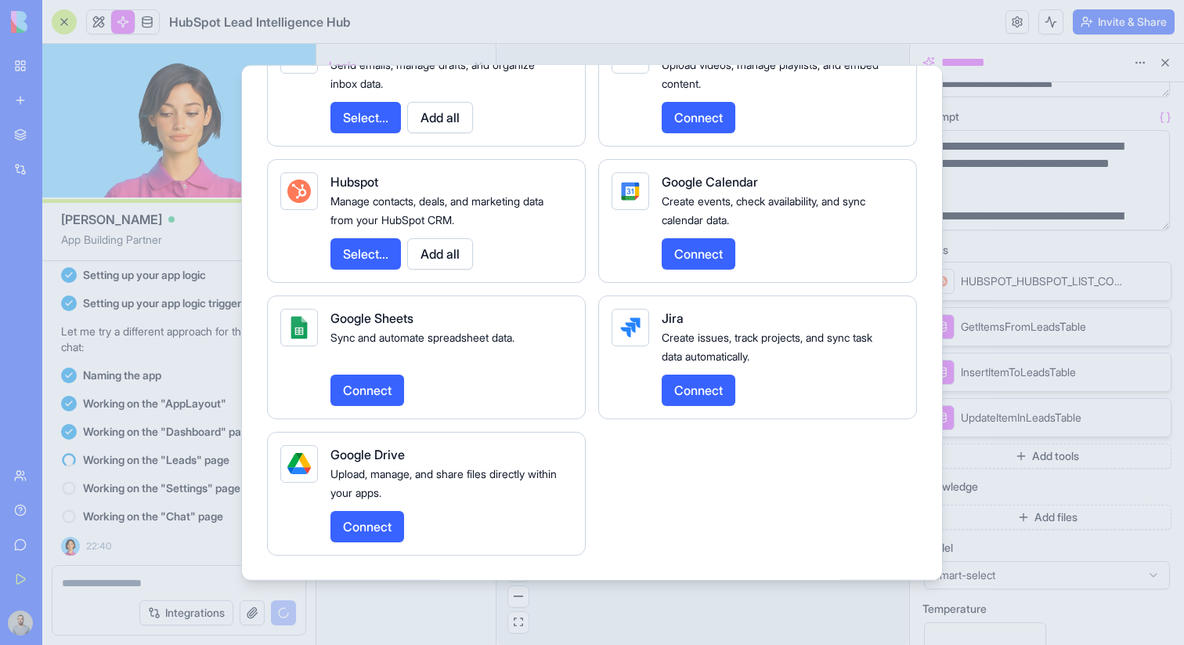
scroll to position [0, 0]
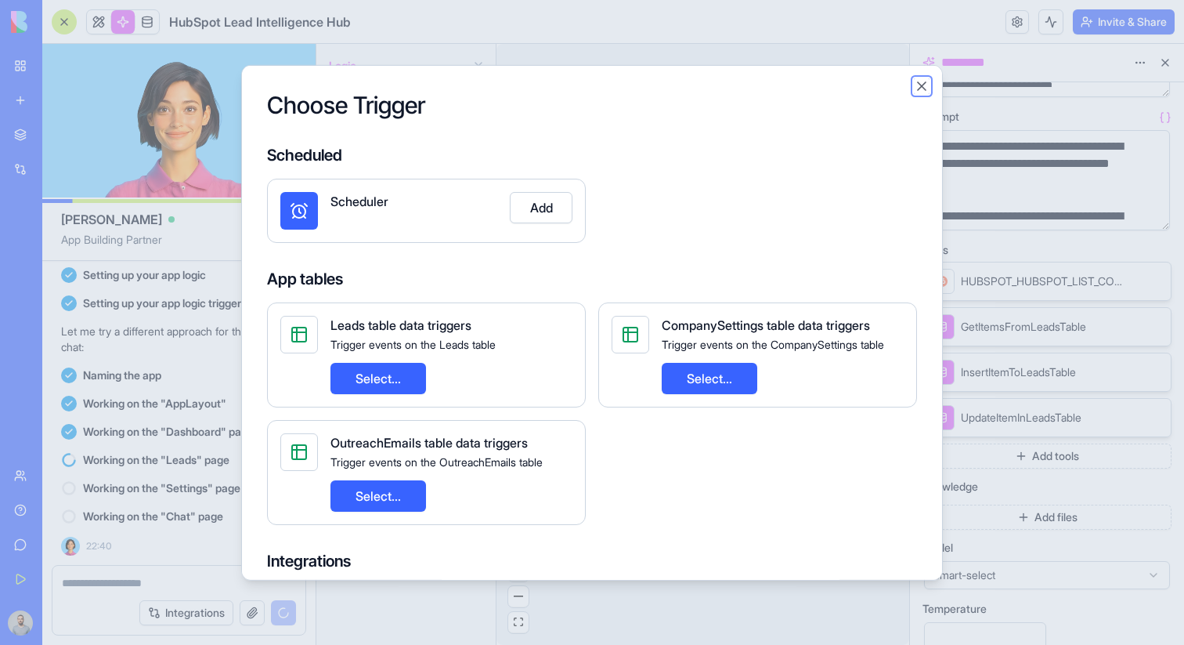
click at [918, 87] on button "Close" at bounding box center [922, 86] width 16 height 16
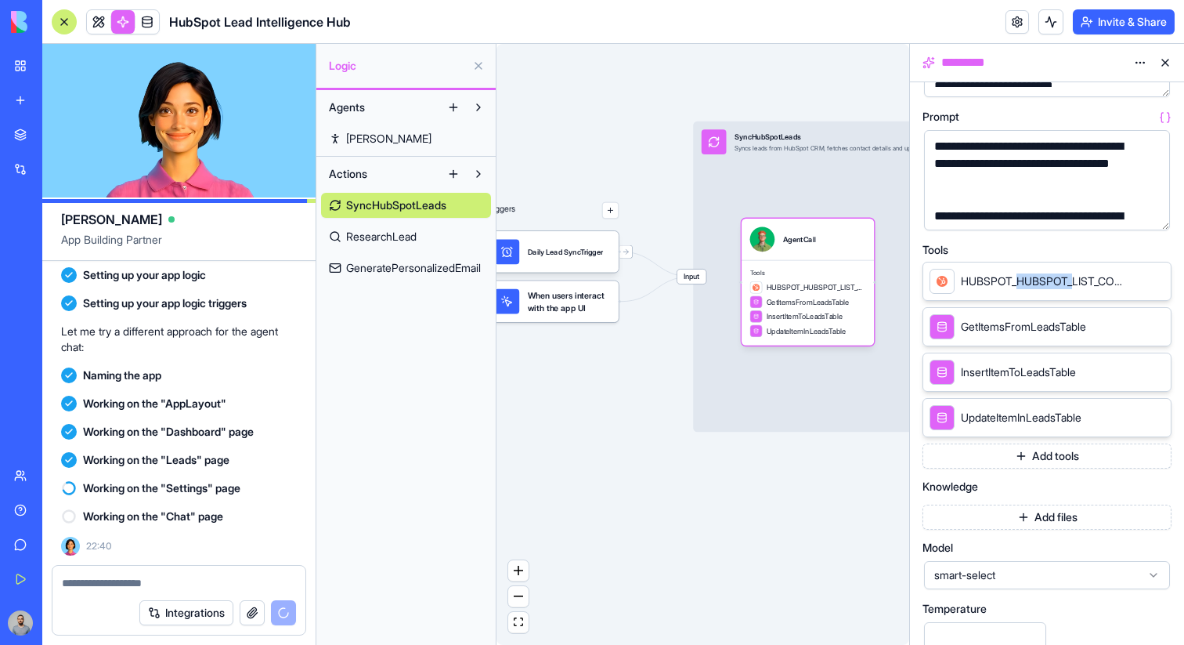
drag, startPoint x: 1021, startPoint y: 282, endPoint x: 1075, endPoint y: 280, distance: 54.9
click at [1075, 280] on span "HUBSPOT_HUBSPOT_LIST_CONTACTS" at bounding box center [1044, 281] width 166 height 16
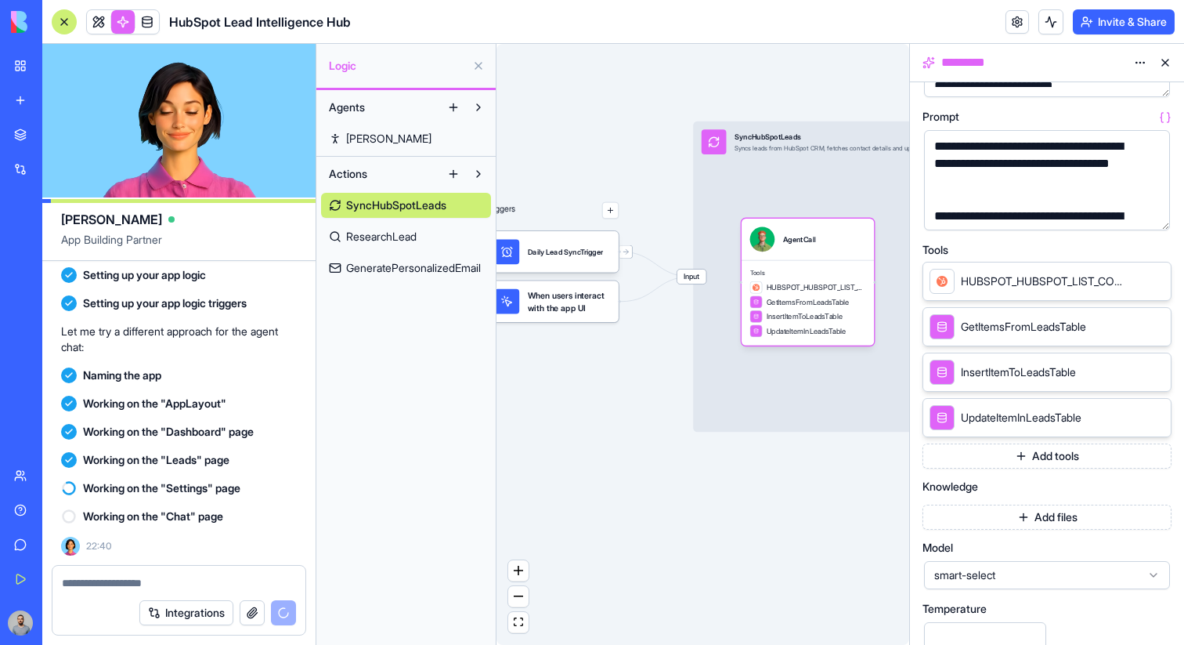
click at [992, 258] on div "Tools HUBSPOT_HUBSPOT_LIST_CONTACTS GetItemsFromLeadsTable InsertItemToLeadsTab…" at bounding box center [1047, 356] width 249 height 224
click at [1162, 70] on button at bounding box center [1165, 62] width 25 height 25
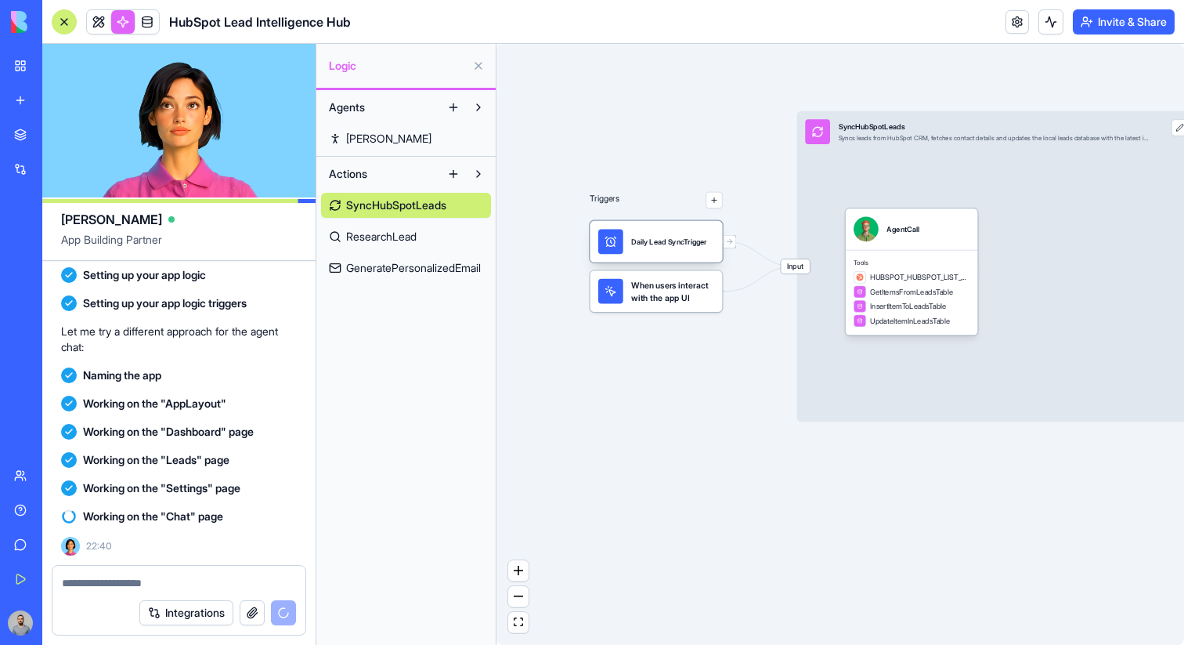
click at [696, 257] on div "Daily Lead SyncTrigger" at bounding box center [656, 242] width 132 height 42
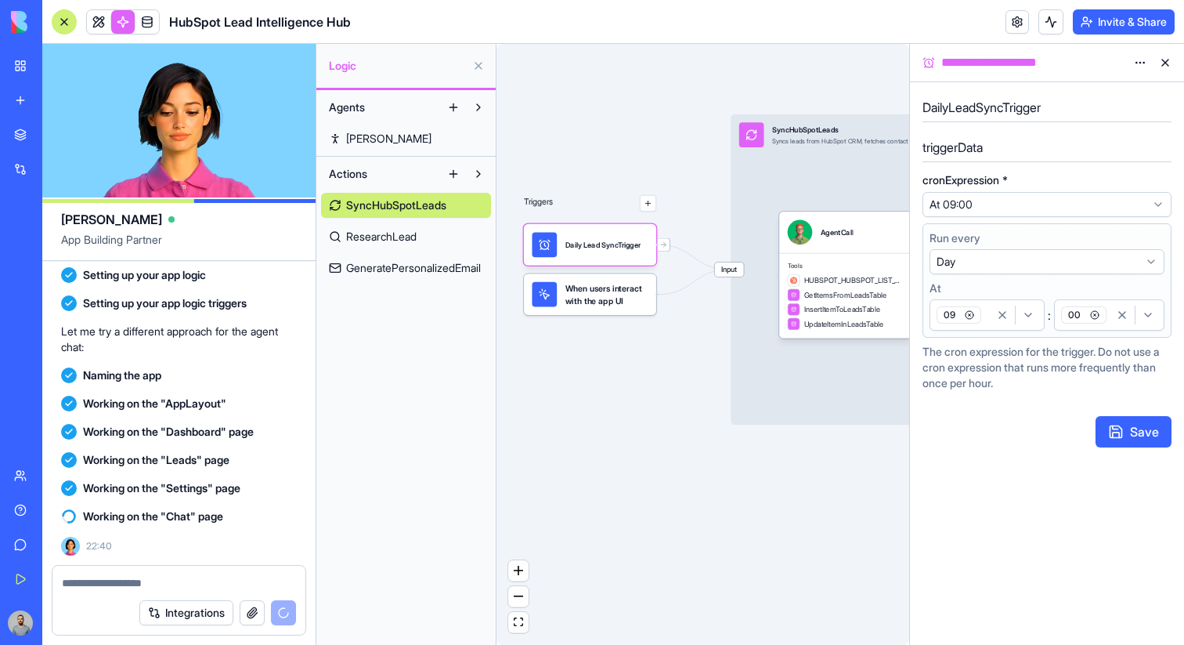
click at [999, 198] on html "BETA My Workspace New app Marketplace Integrations Recent Performance Review Sy…" at bounding box center [592, 322] width 1184 height 645
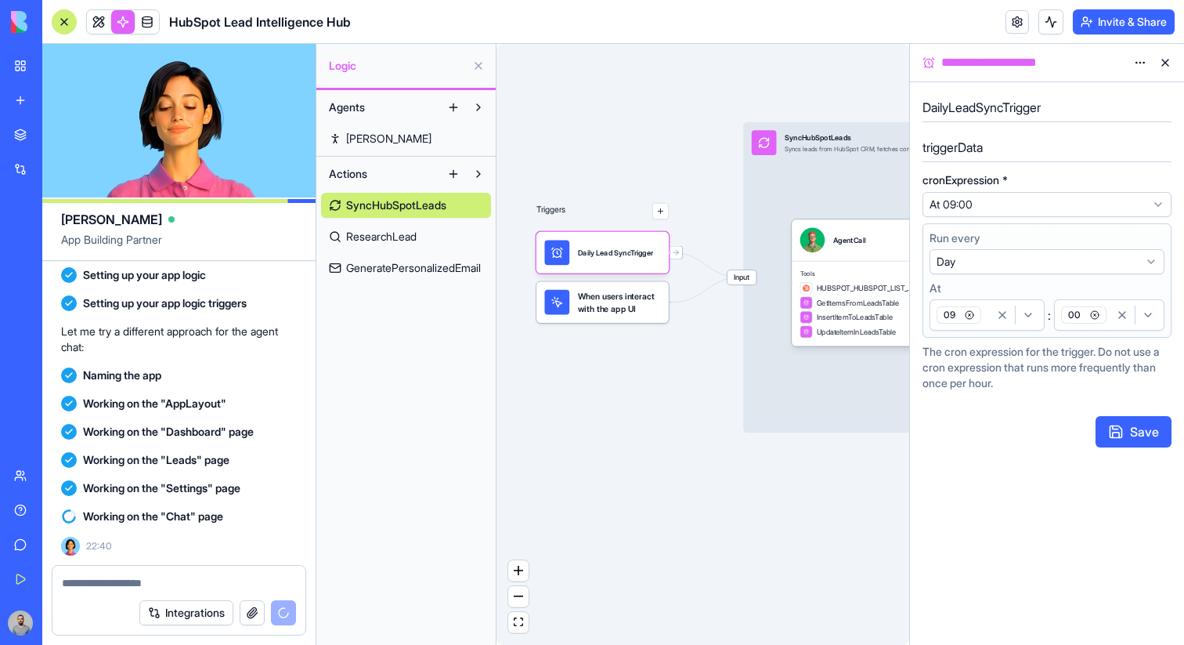
click at [1163, 61] on button at bounding box center [1165, 62] width 25 height 25
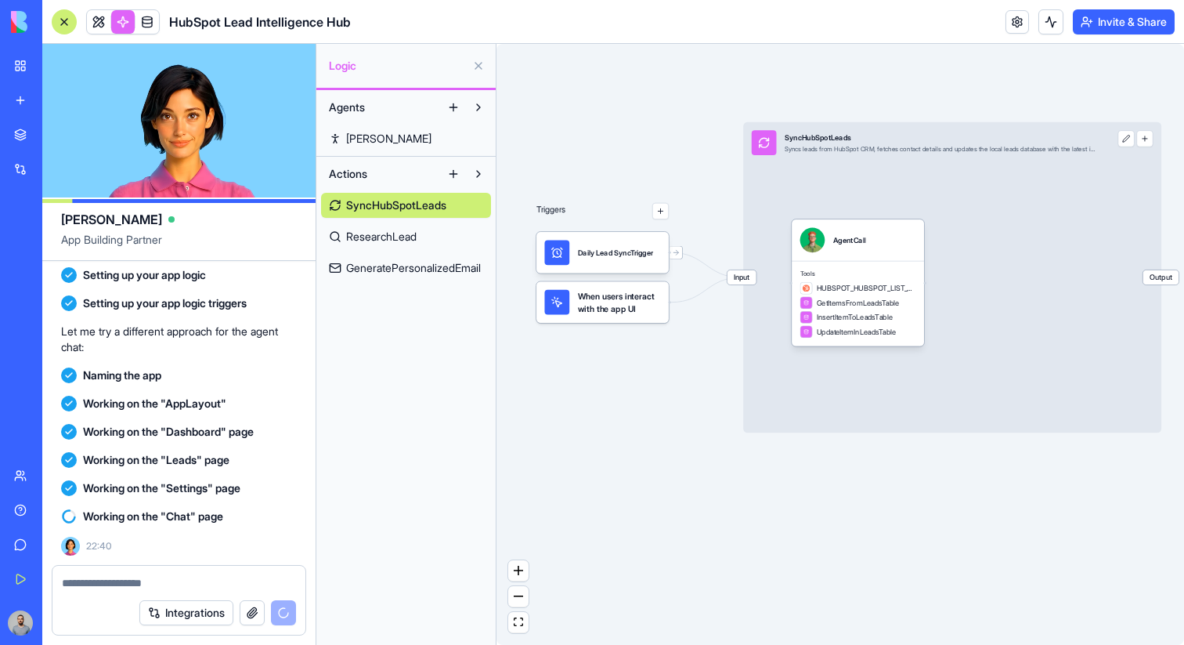
click at [637, 302] on span "When users interact with the app UI" at bounding box center [619, 302] width 83 height 25
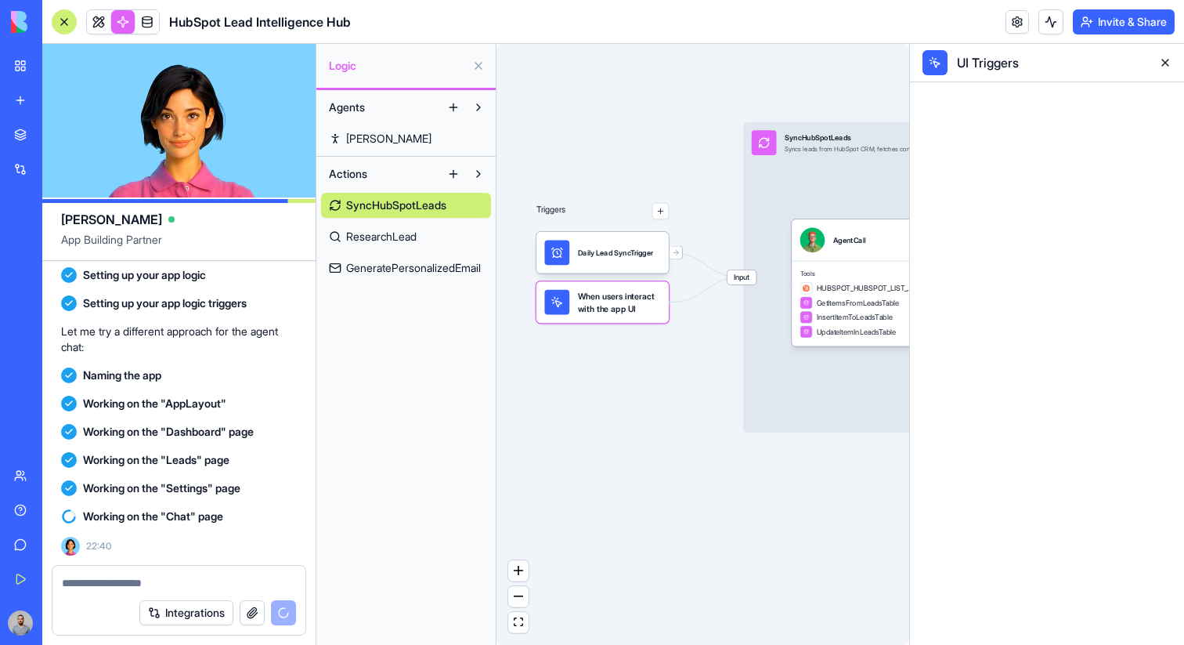
click at [1165, 61] on button at bounding box center [1165, 62] width 25 height 25
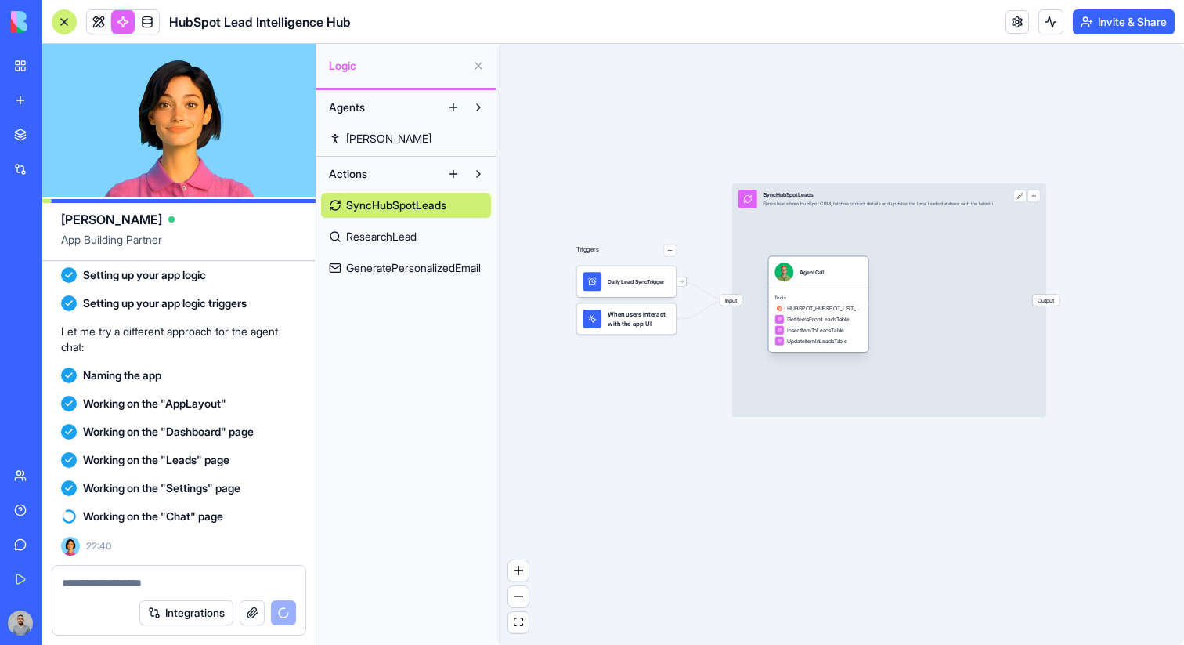
click at [824, 296] on span "Tools" at bounding box center [818, 297] width 87 height 6
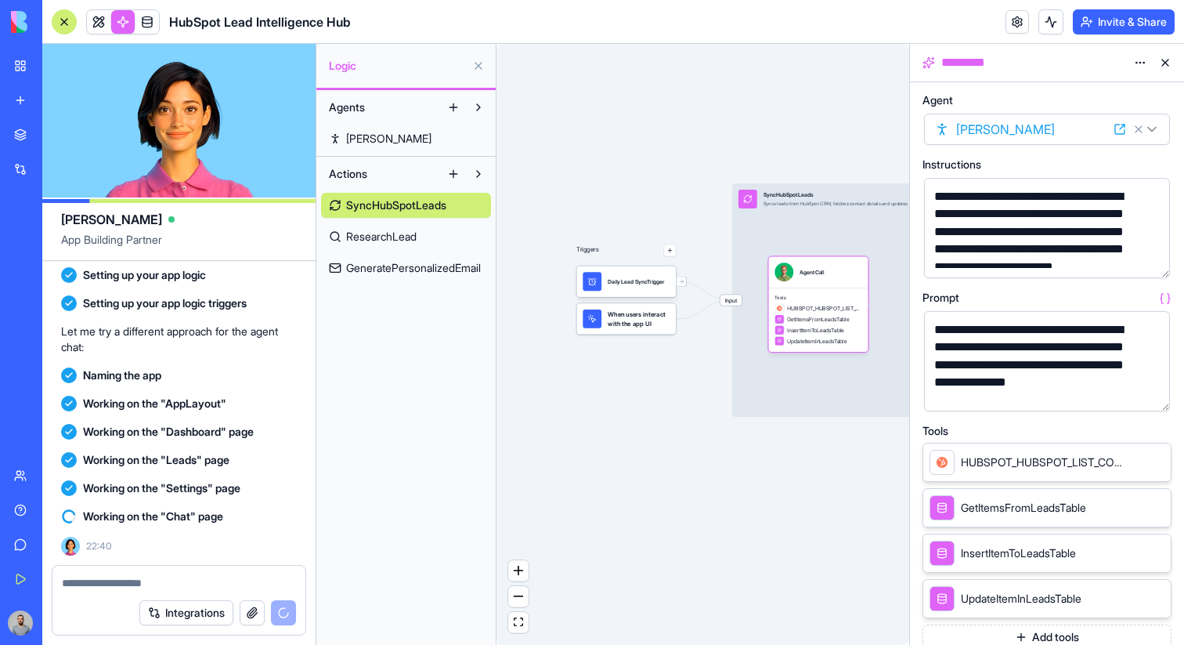
click at [1152, 396] on button "button" at bounding box center [1154, 395] width 25 height 25
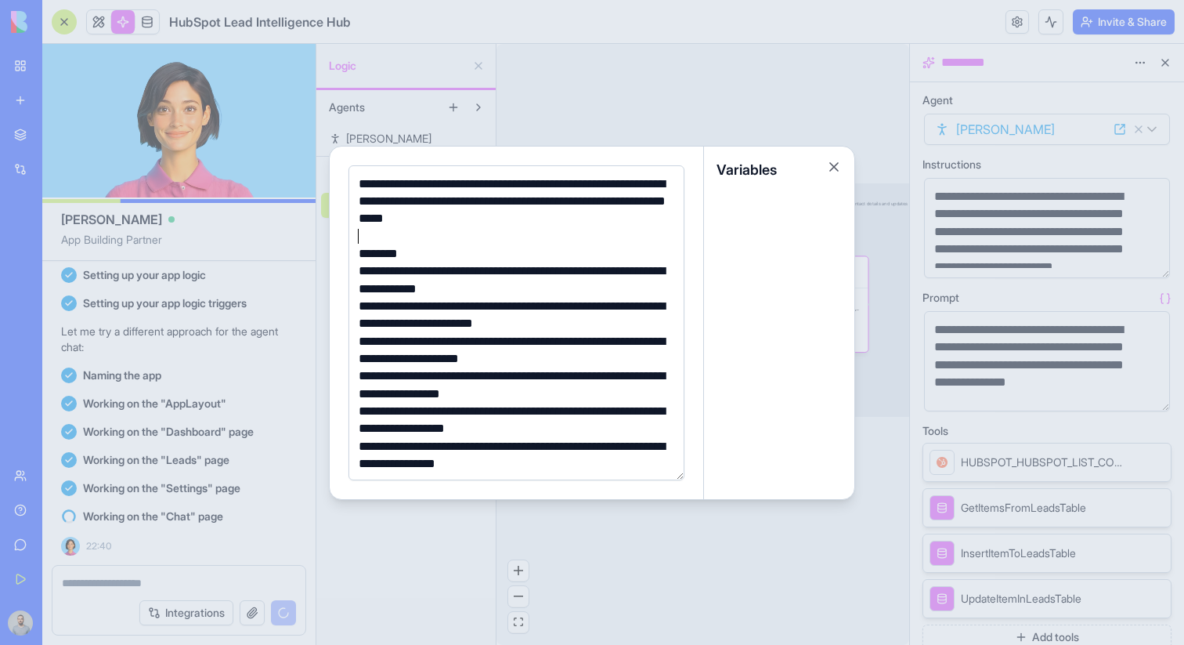
click at [583, 241] on div at bounding box center [514, 236] width 320 height 17
click at [835, 169] on button "Close" at bounding box center [834, 167] width 16 height 16
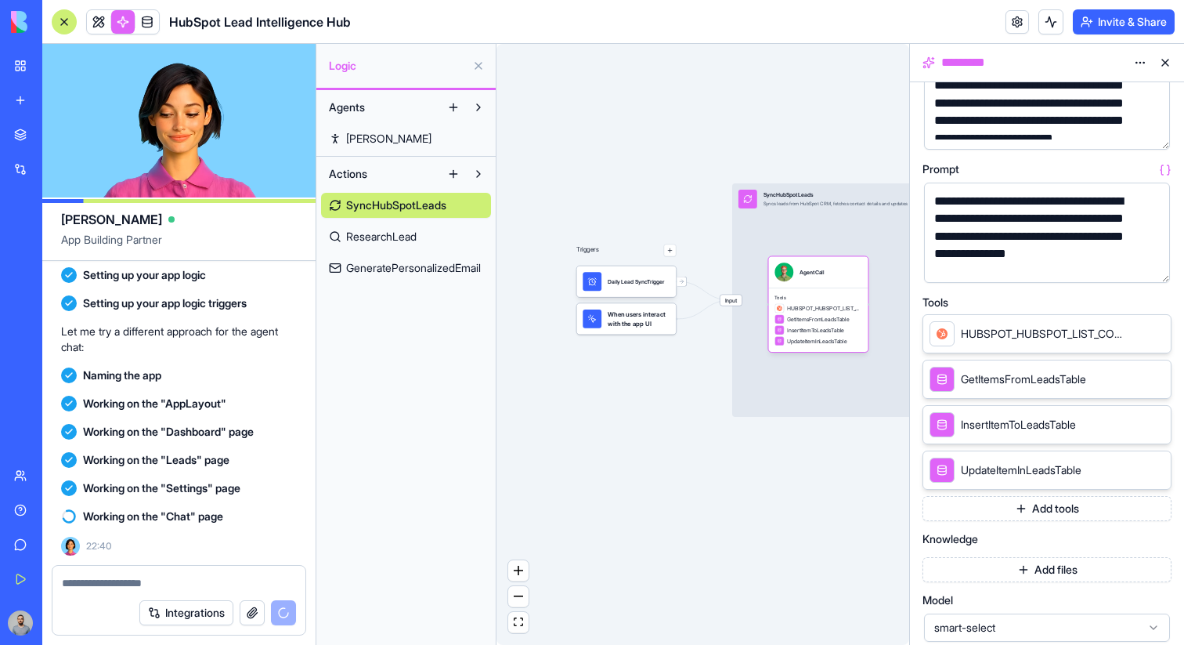
scroll to position [226, 0]
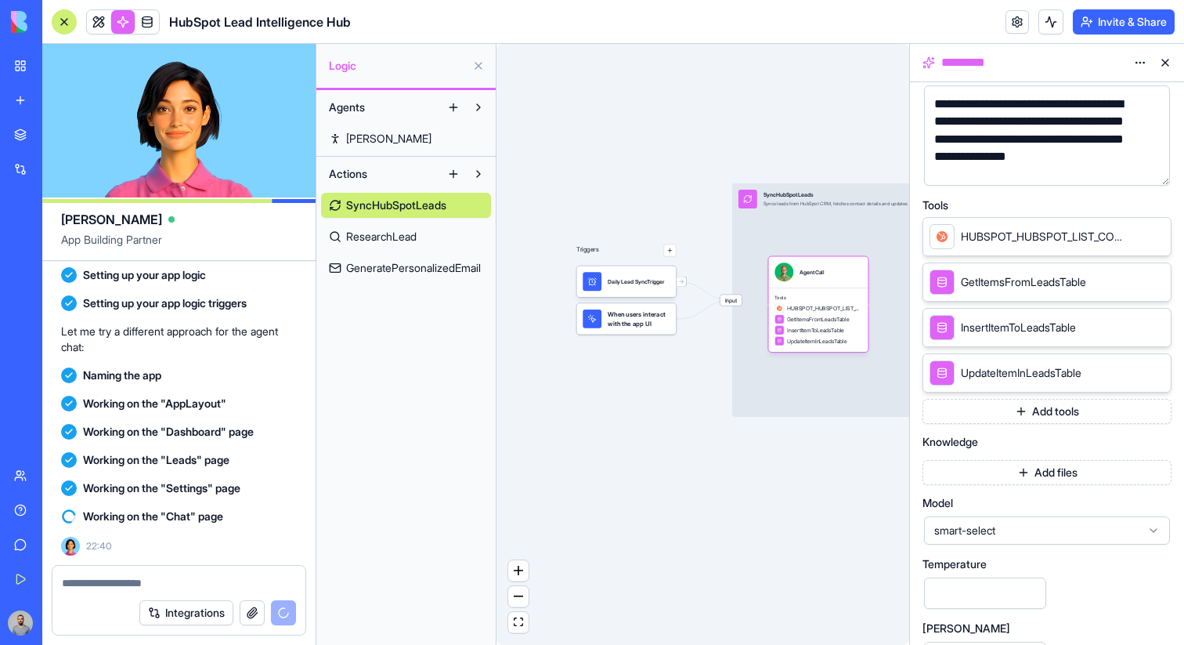
click at [1005, 420] on button "Add tools" at bounding box center [1047, 411] width 249 height 25
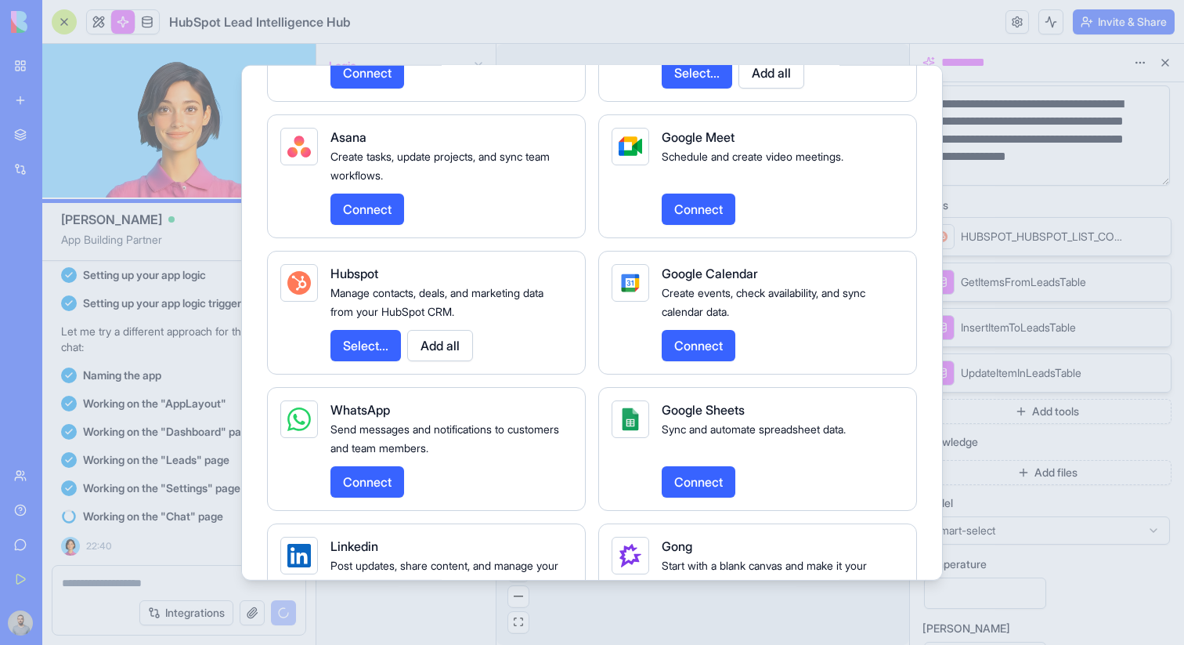
scroll to position [2272, 0]
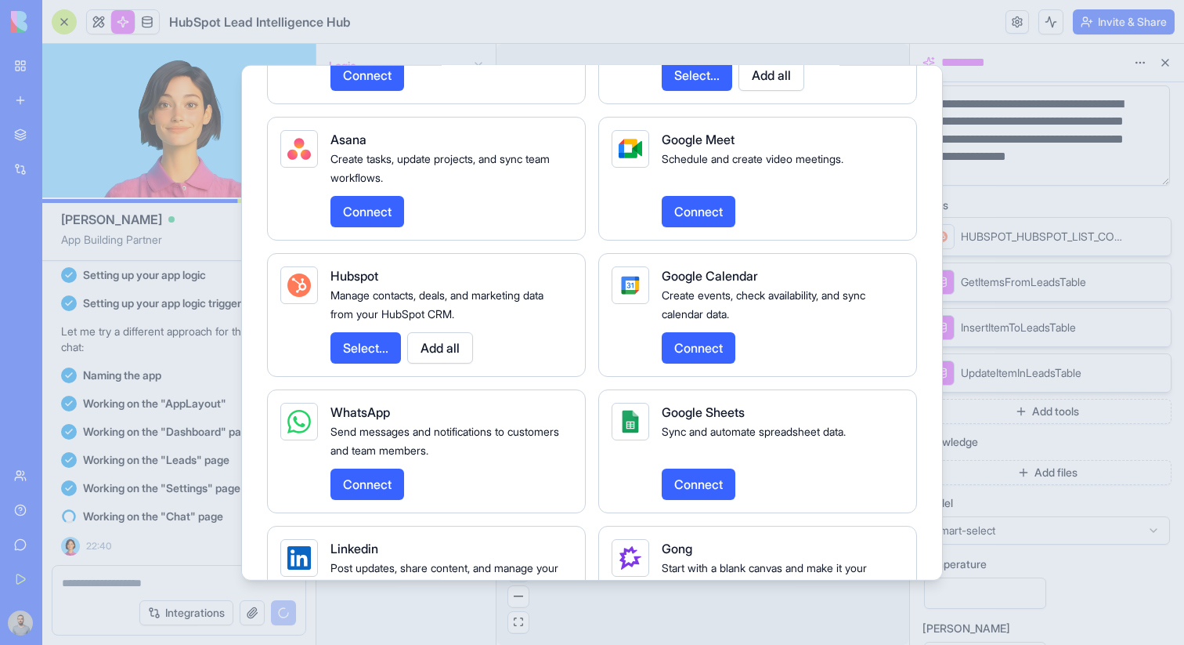
click at [368, 363] on button "Select..." at bounding box center [366, 346] width 70 height 31
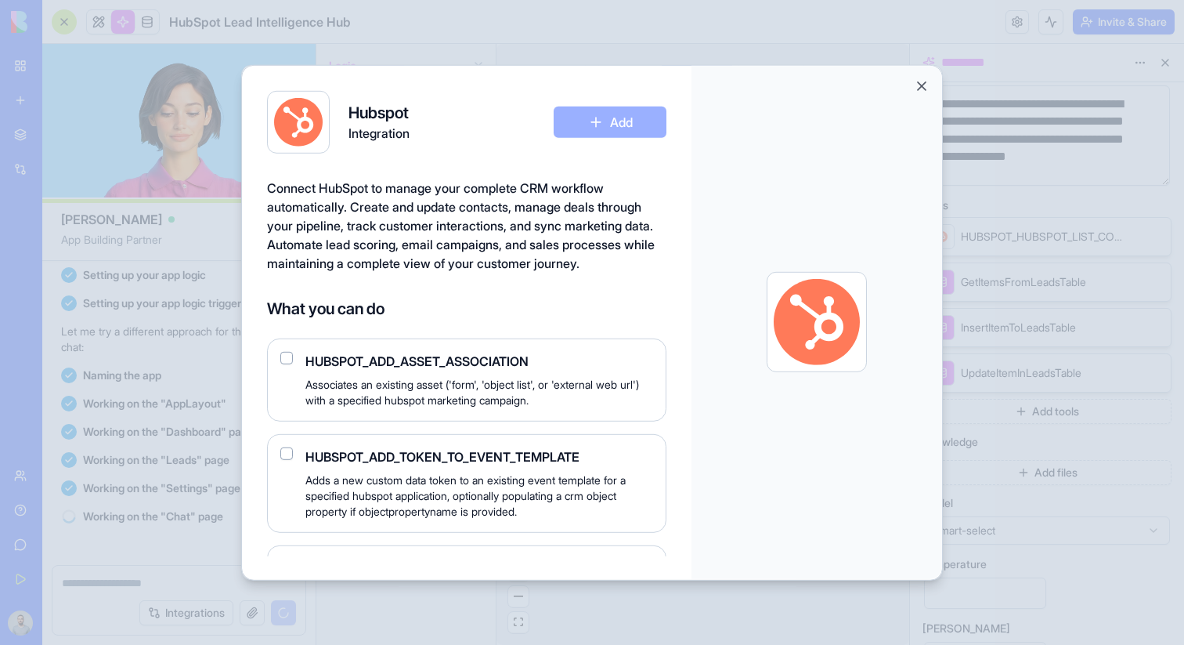
scroll to position [721, 0]
click at [926, 78] on button "Close" at bounding box center [922, 86] width 16 height 16
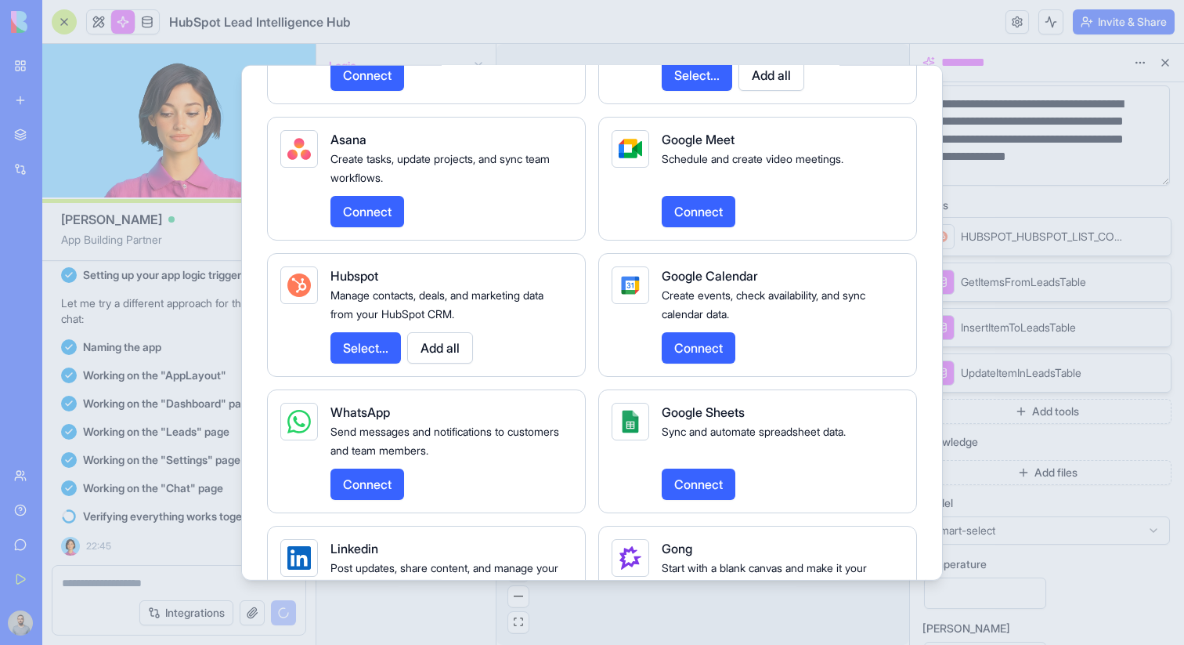
click at [979, 111] on div at bounding box center [592, 322] width 1184 height 645
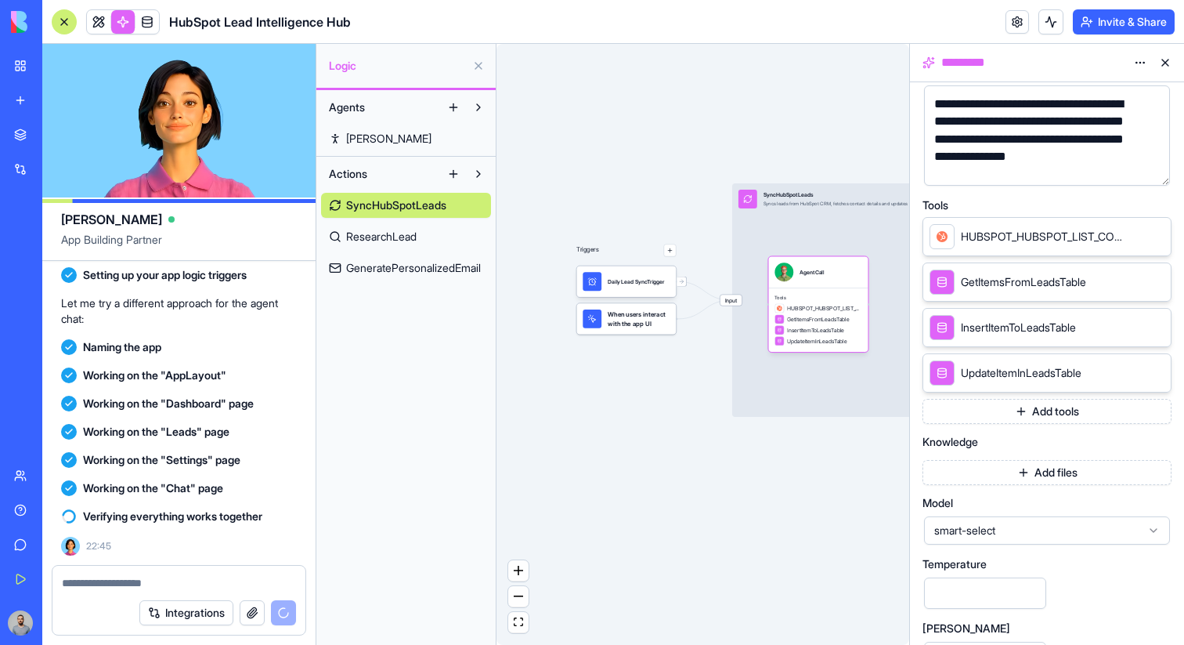
click at [670, 253] on button "button" at bounding box center [670, 250] width 13 height 13
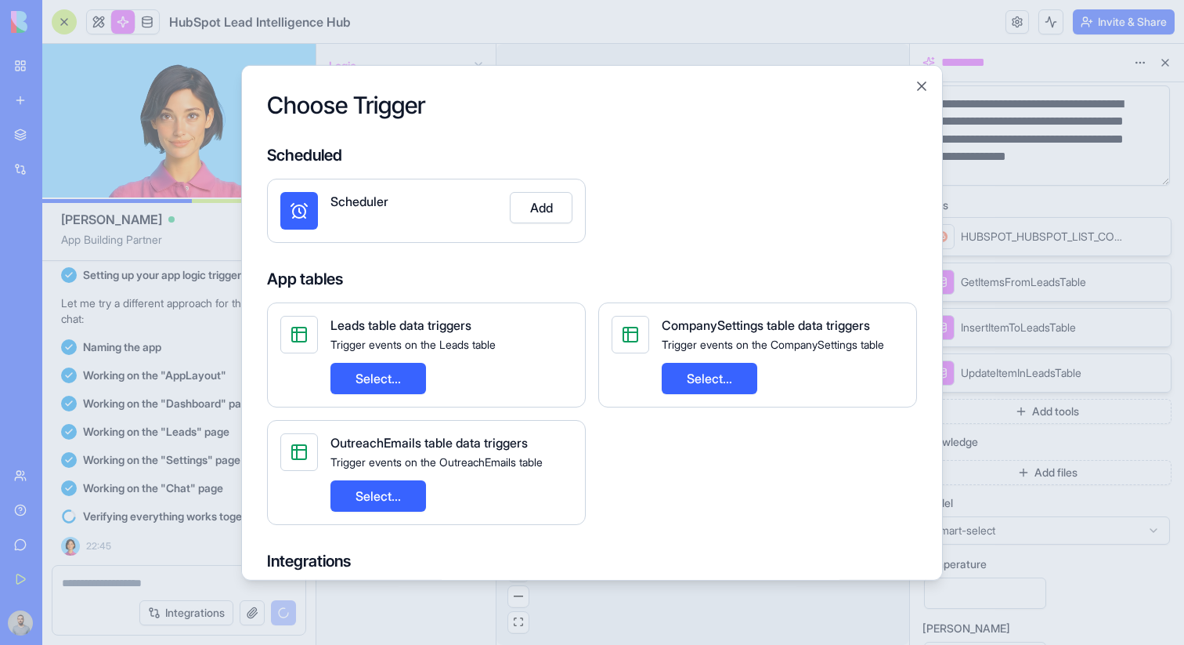
click at [410, 384] on button "Select..." at bounding box center [379, 377] width 96 height 31
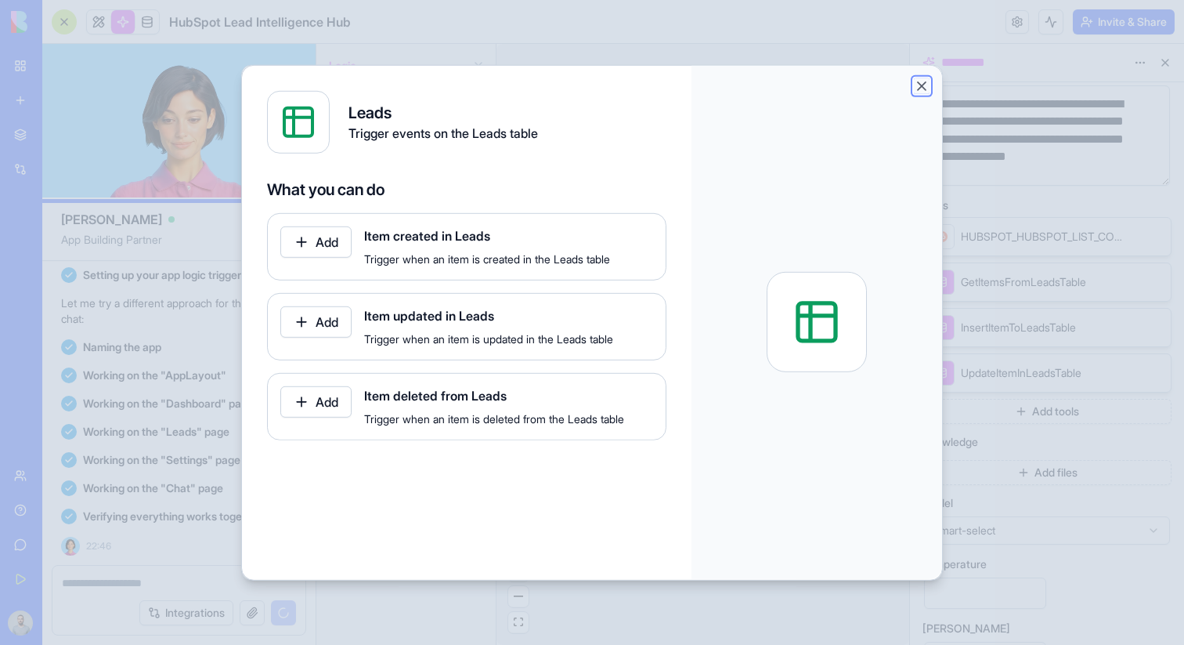
click at [923, 81] on button "Close" at bounding box center [922, 86] width 16 height 16
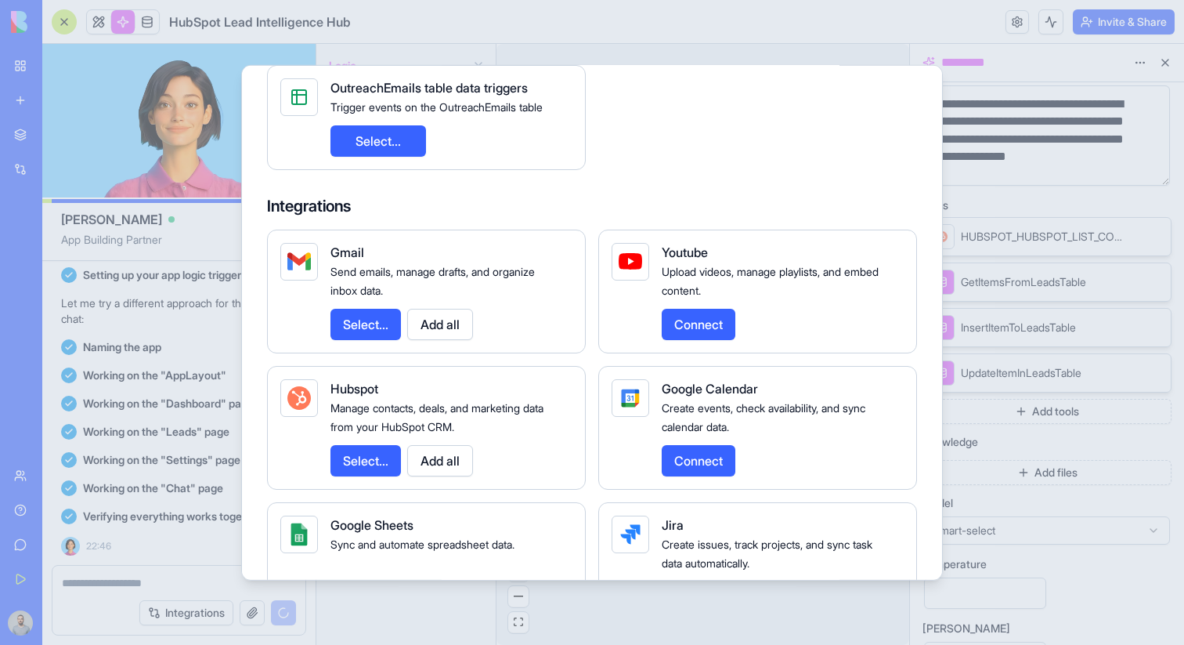
scroll to position [1087, 0]
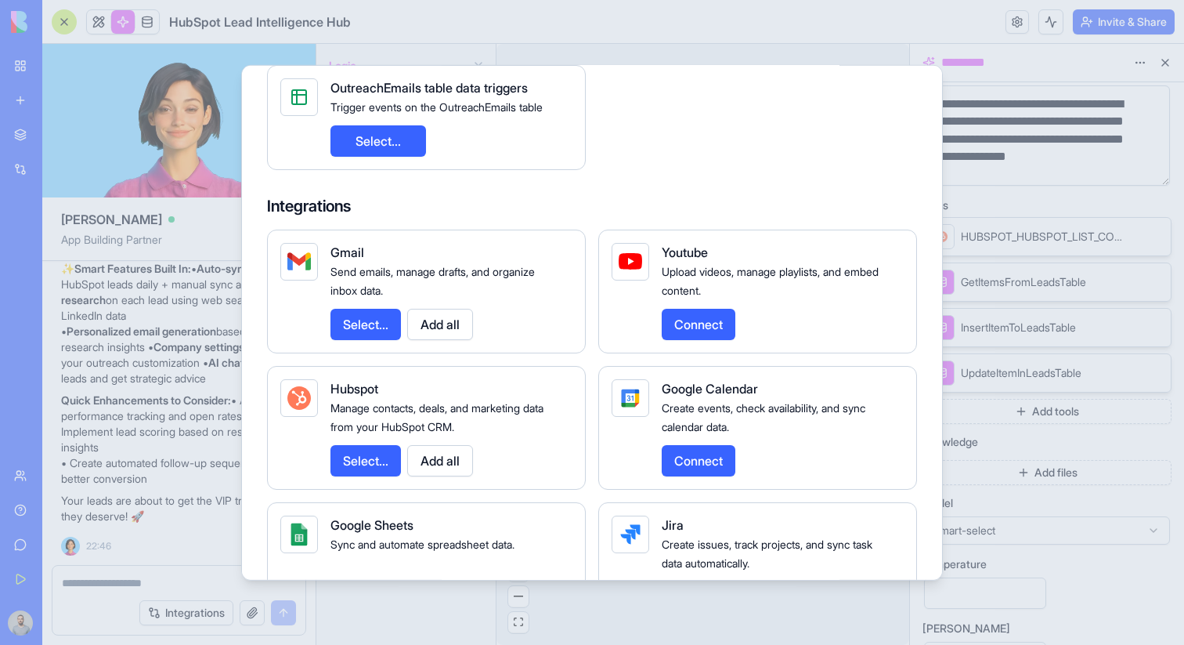
click at [383, 327] on button "Select..." at bounding box center [366, 323] width 70 height 31
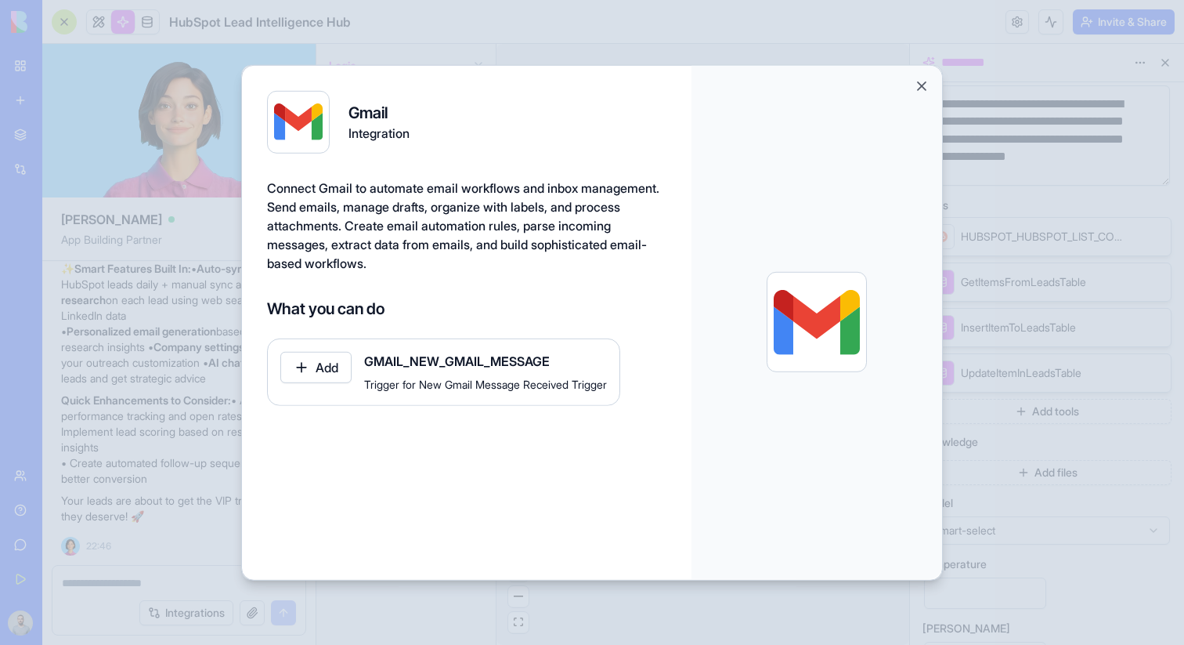
click at [915, 89] on button "Close" at bounding box center [922, 86] width 16 height 16
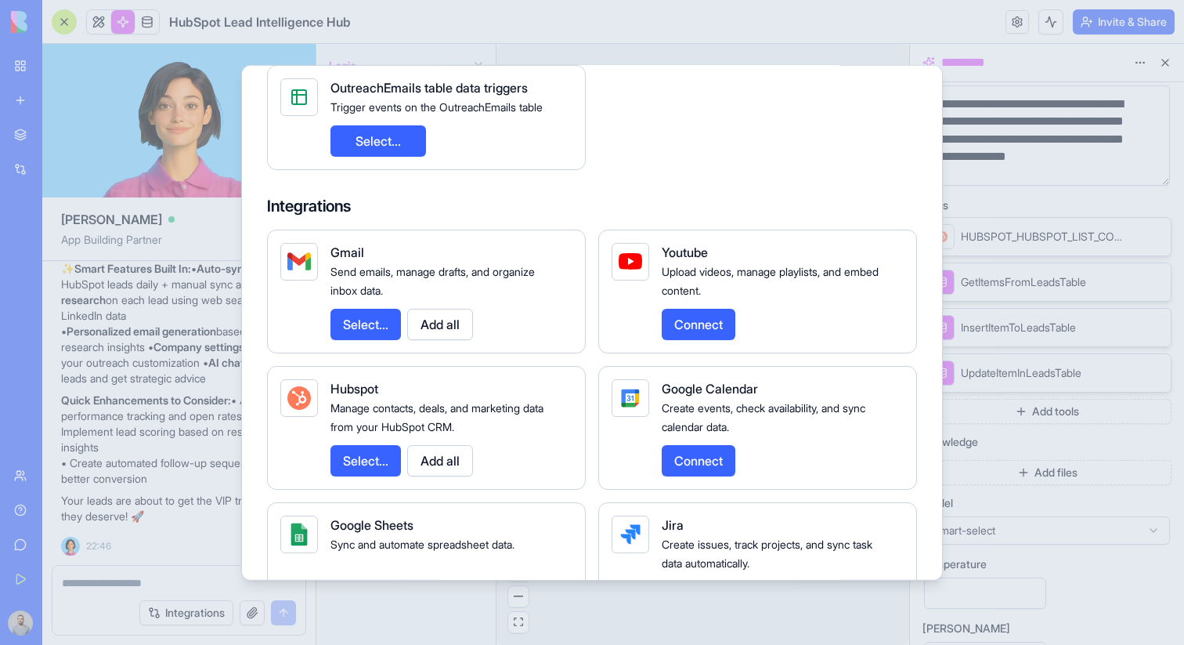
click at [998, 106] on div at bounding box center [592, 322] width 1184 height 645
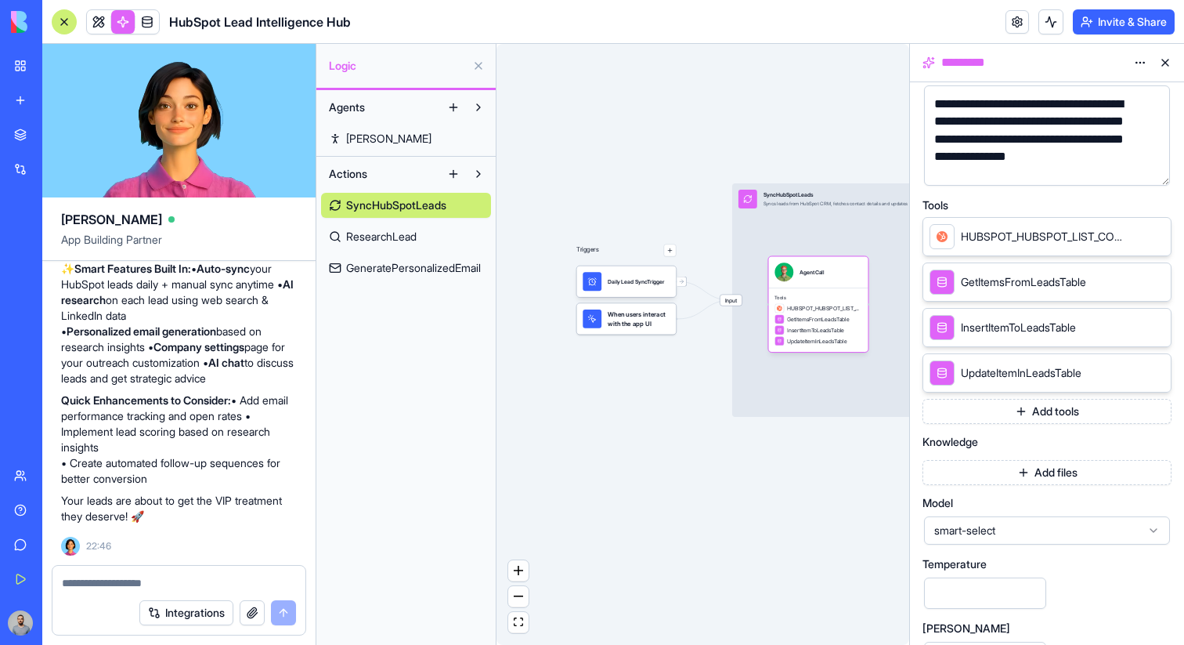
click at [1168, 67] on button at bounding box center [1165, 62] width 25 height 25
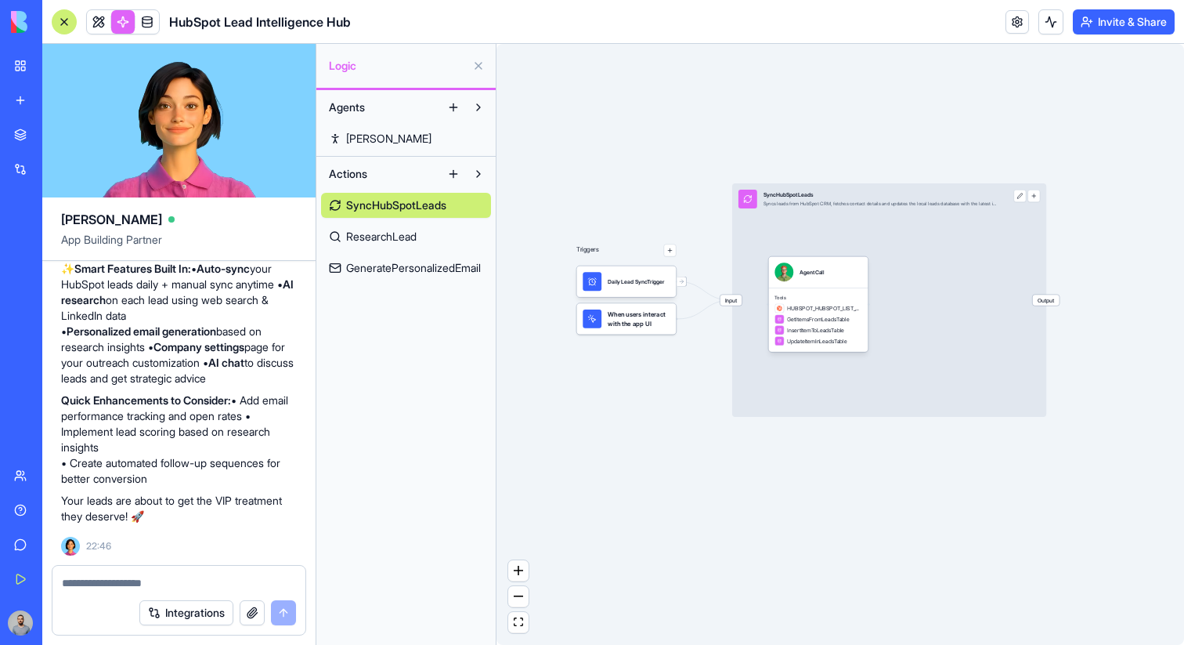
click at [417, 239] on span "ResearchLead" at bounding box center [381, 237] width 70 height 16
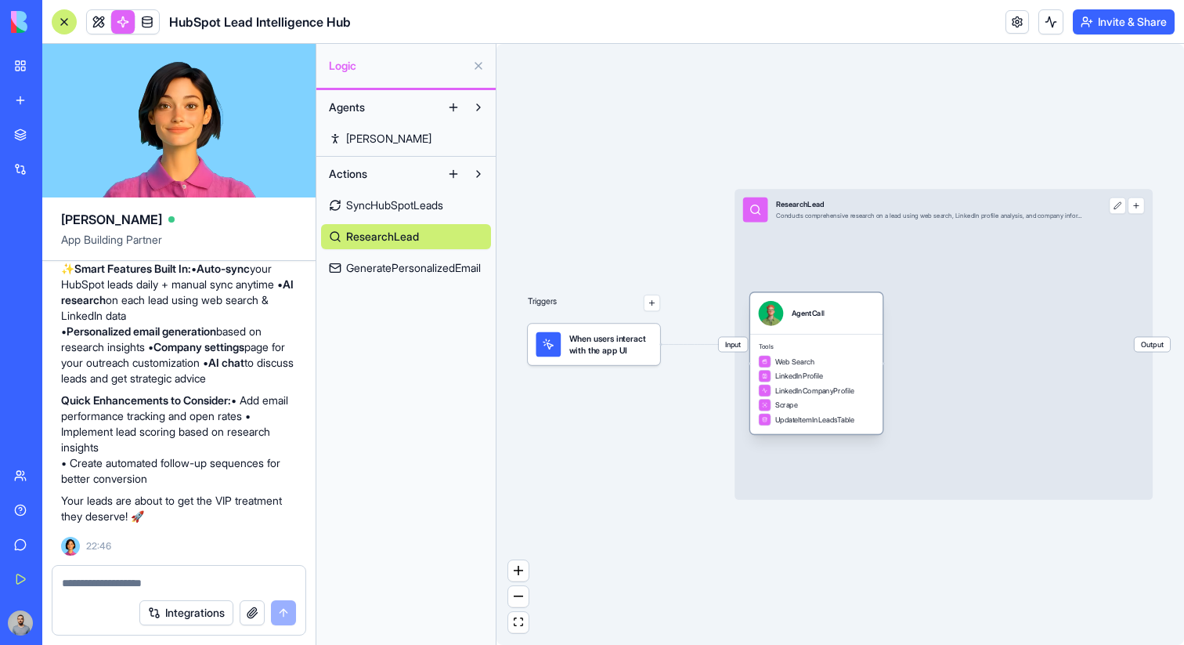
click at [821, 337] on div "Tools Web Search LinkedInProfile LinkedInCompanyProfile Scrape UpdateItemInLead…" at bounding box center [816, 384] width 132 height 100
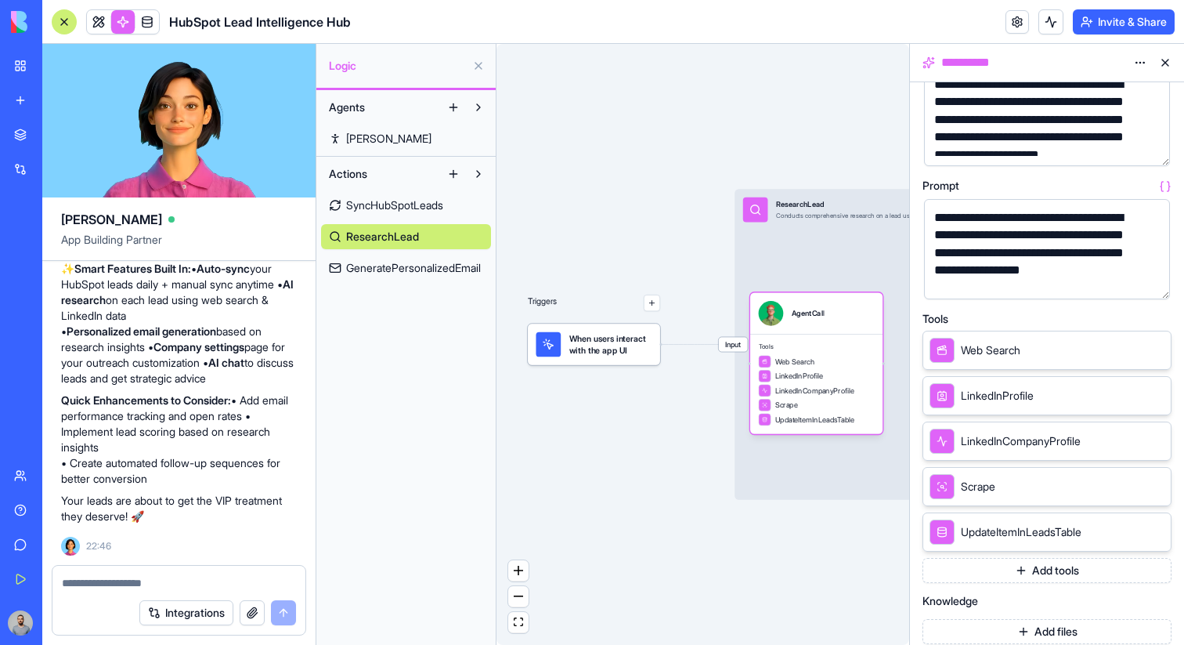
scroll to position [114, 0]
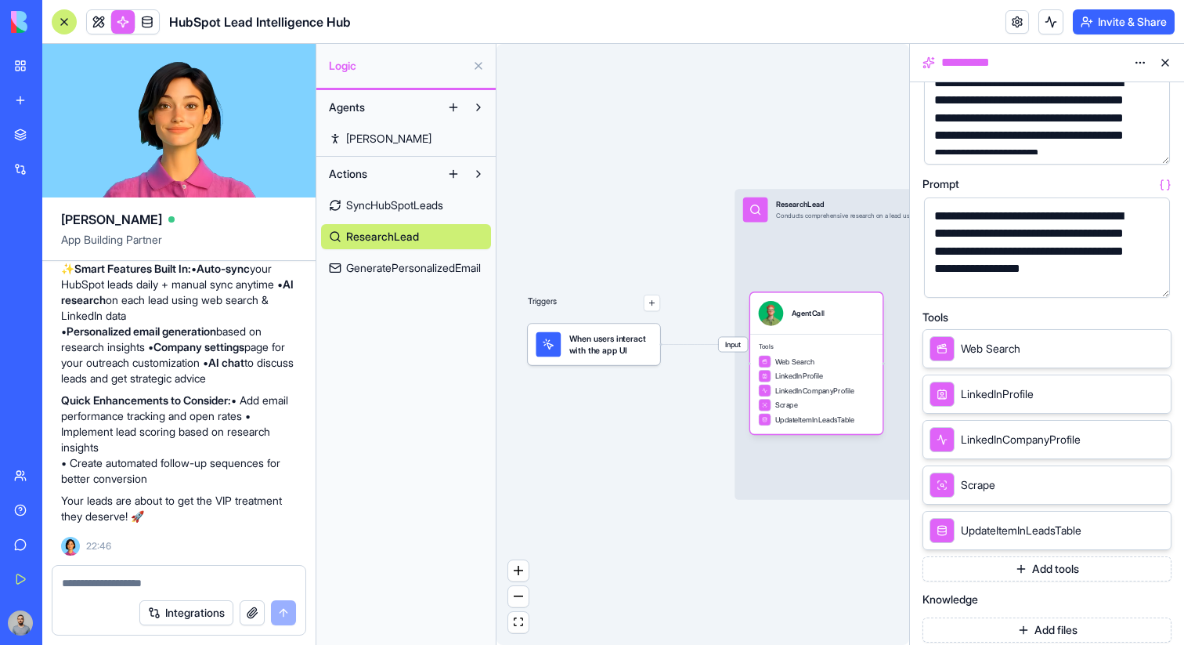
click at [612, 356] on span "When users interact with the app UI" at bounding box center [610, 344] width 83 height 25
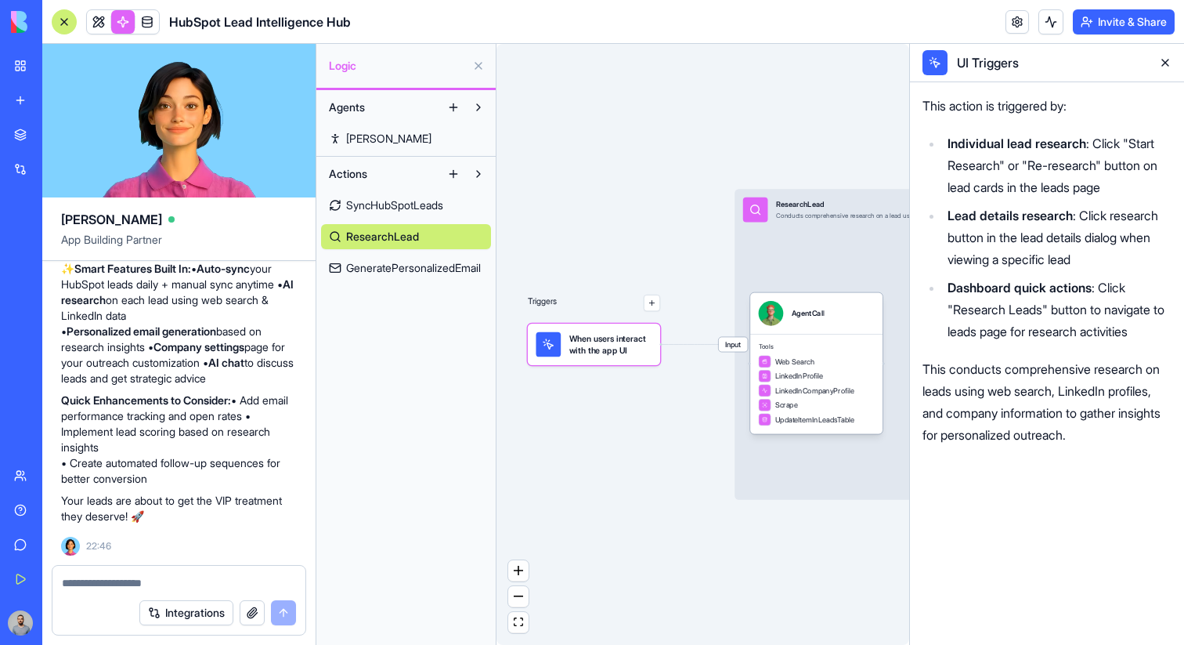
click at [438, 262] on span "GeneratePersonalizedEmail" at bounding box center [413, 268] width 135 height 16
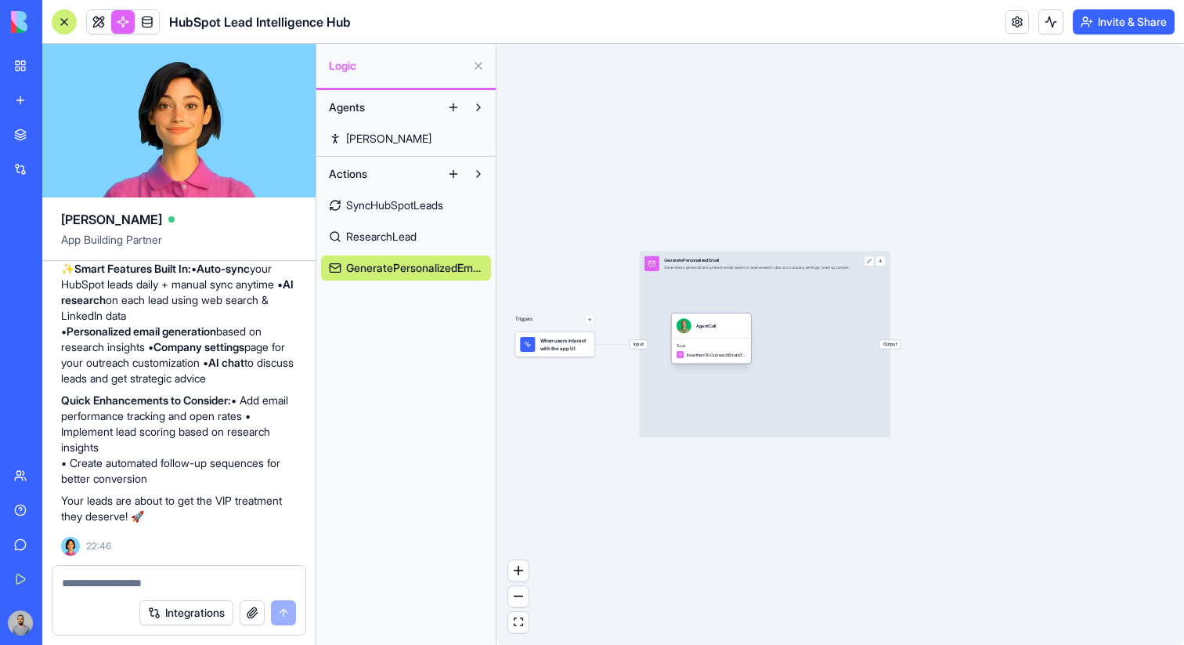
drag, startPoint x: 696, startPoint y: 339, endPoint x: 719, endPoint y: 339, distance: 22.7
click at [719, 339] on div "Tools InsertItemToOutreachEmailsTable" at bounding box center [711, 350] width 80 height 25
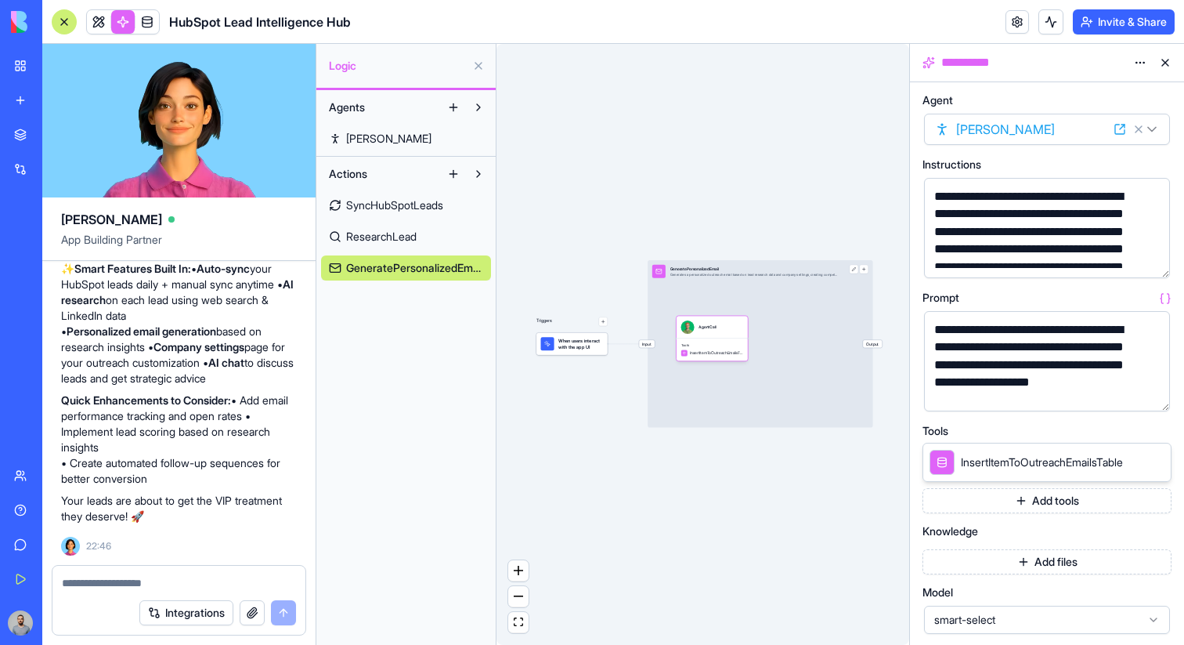
click at [1154, 400] on button "button" at bounding box center [1154, 395] width 25 height 25
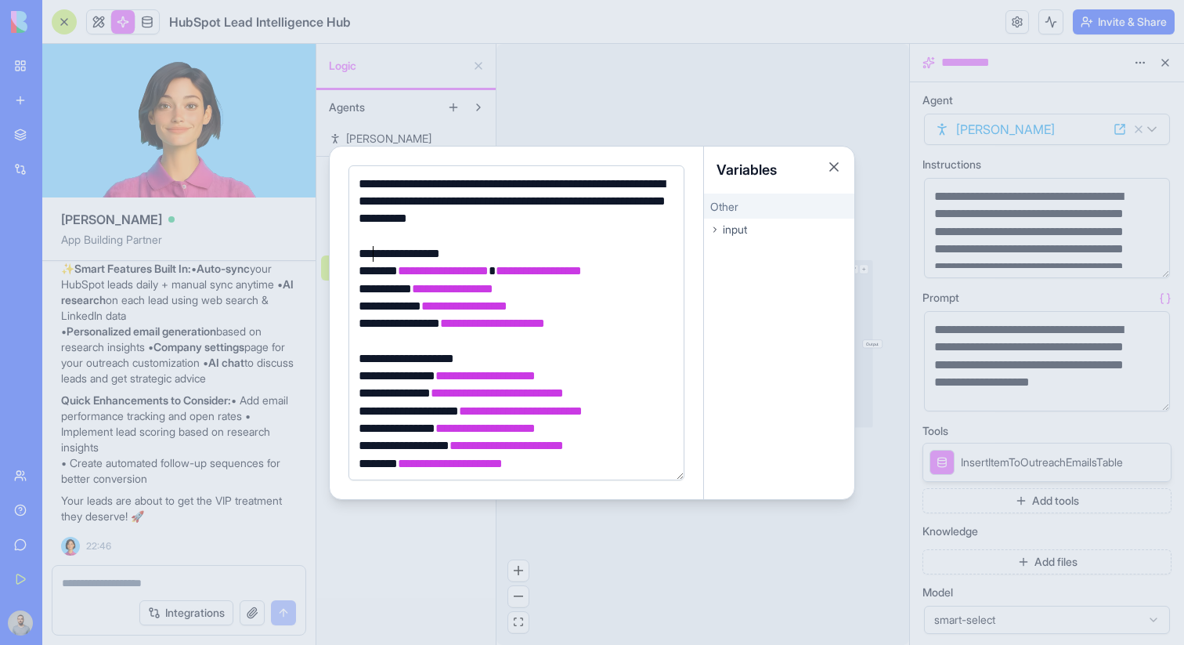
click at [370, 257] on div "**********" at bounding box center [514, 253] width 320 height 17
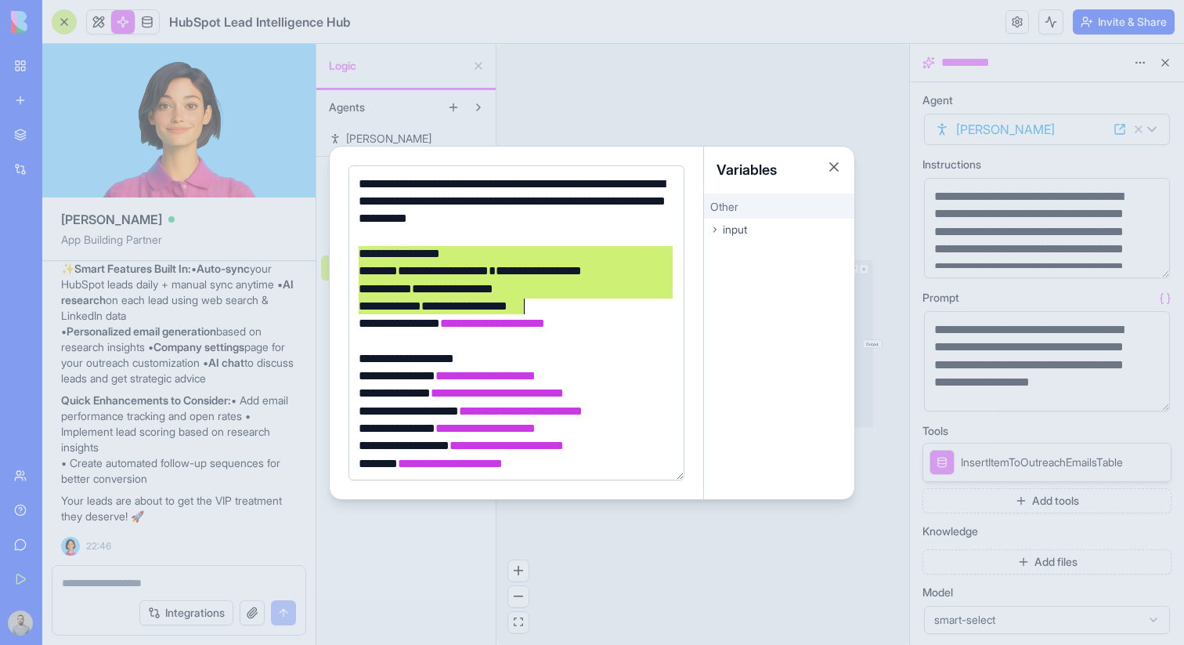
drag, startPoint x: 370, startPoint y: 257, endPoint x: 539, endPoint y: 315, distance: 178.1
click at [539, 315] on div "**********" at bounding box center [514, 656] width 320 height 962
click at [377, 363] on div "**********" at bounding box center [514, 358] width 320 height 17
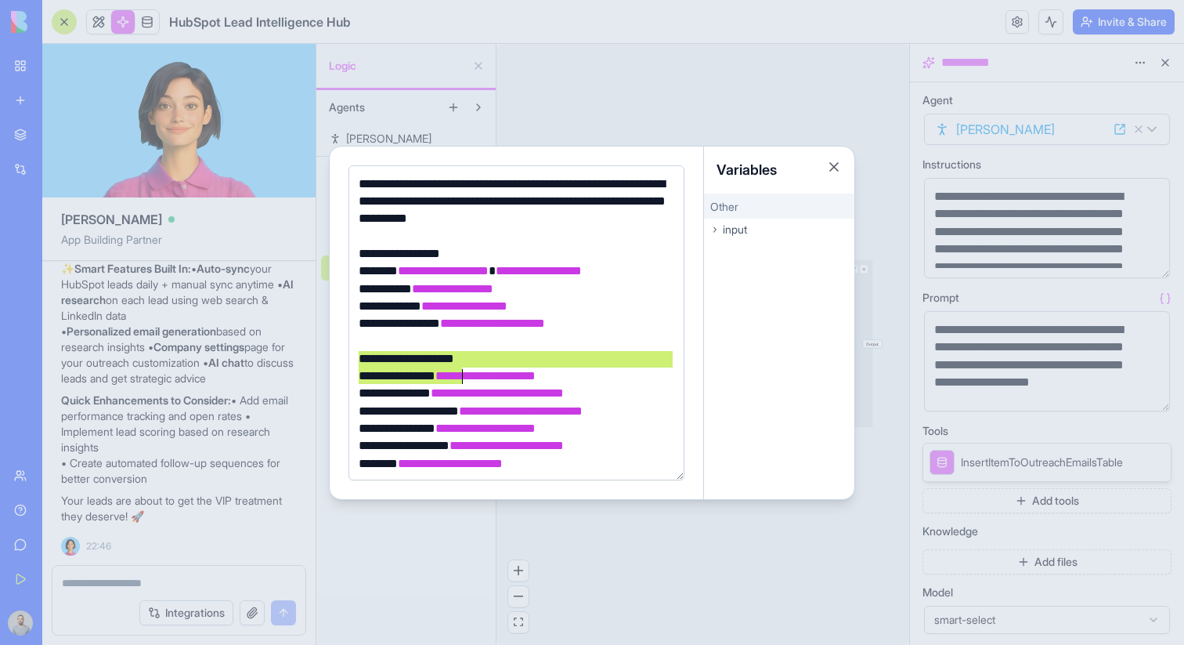
drag, startPoint x: 377, startPoint y: 363, endPoint x: 444, endPoint y: 376, distance: 68.5
click at [444, 376] on div "**********" at bounding box center [514, 656] width 320 height 962
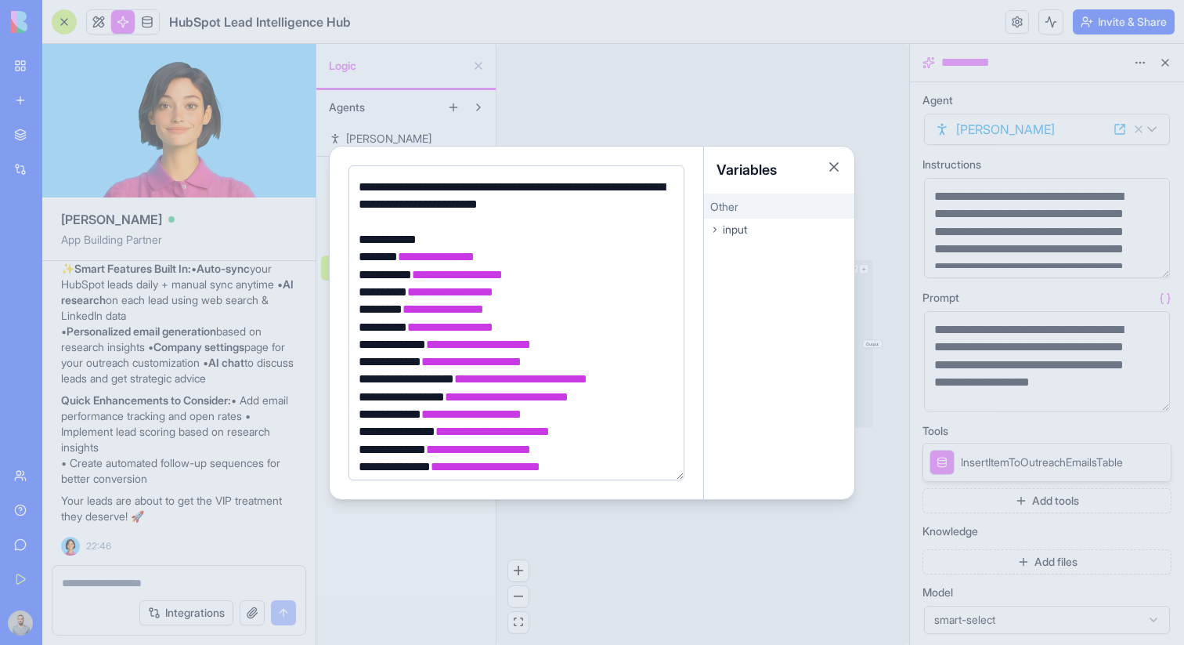
scroll to position [635, 0]
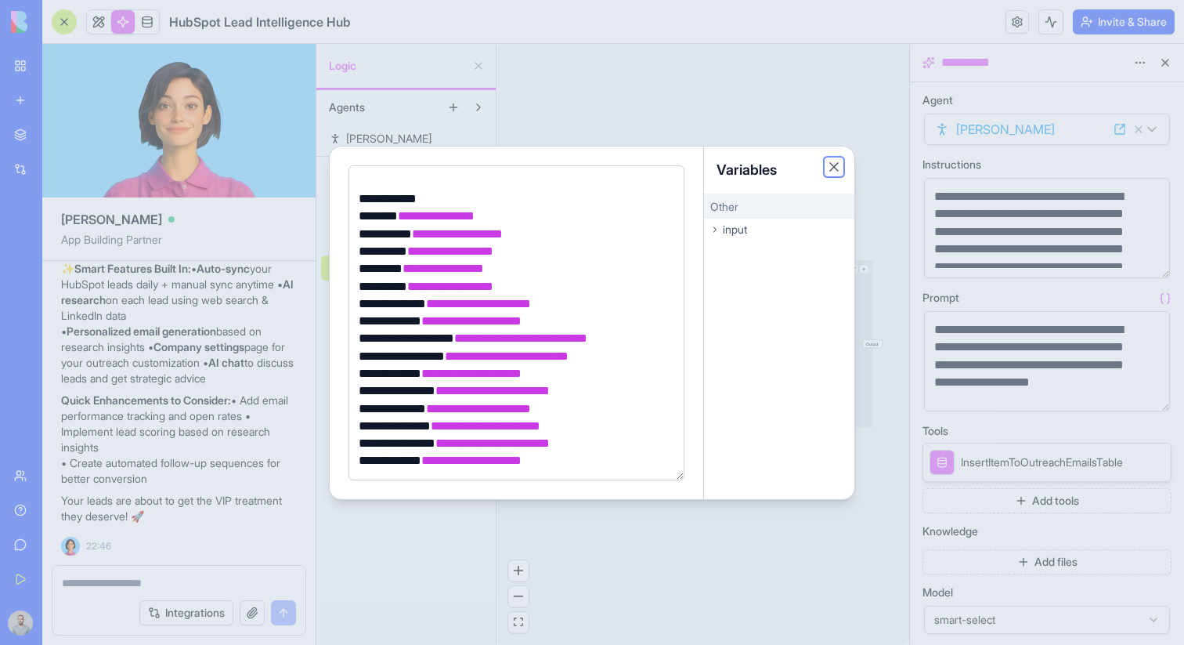
click at [835, 163] on button "Close" at bounding box center [834, 167] width 16 height 16
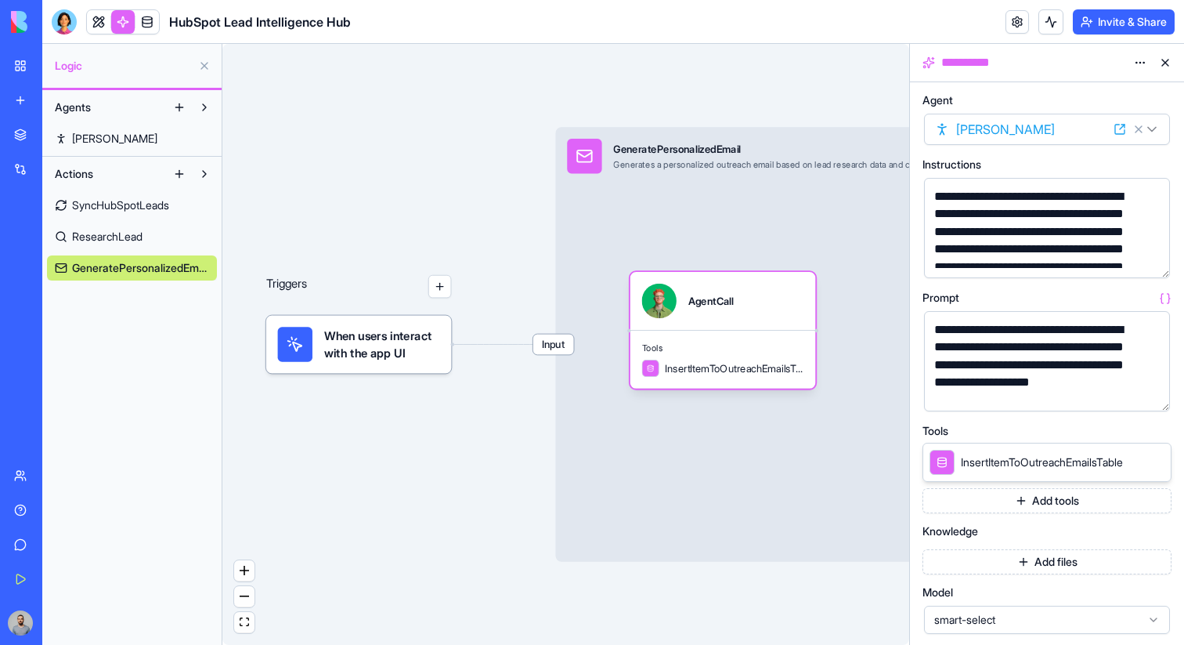
click at [96, 134] on span "[PERSON_NAME]" at bounding box center [114, 139] width 85 height 16
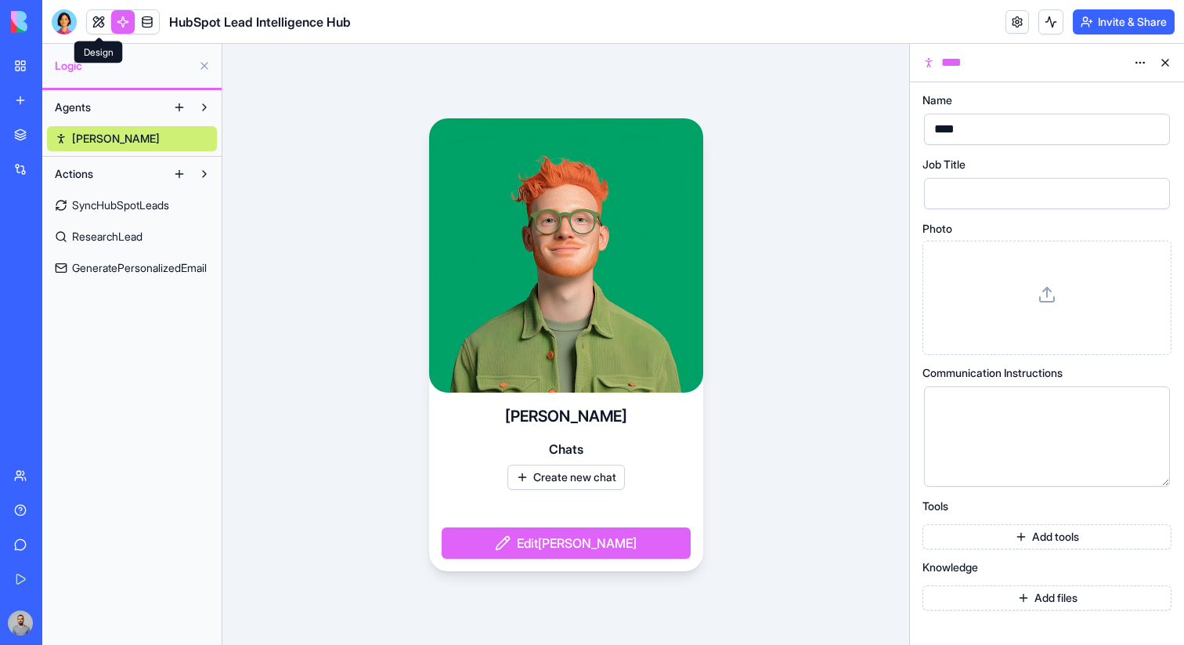
click at [95, 15] on link at bounding box center [98, 21] width 23 height 23
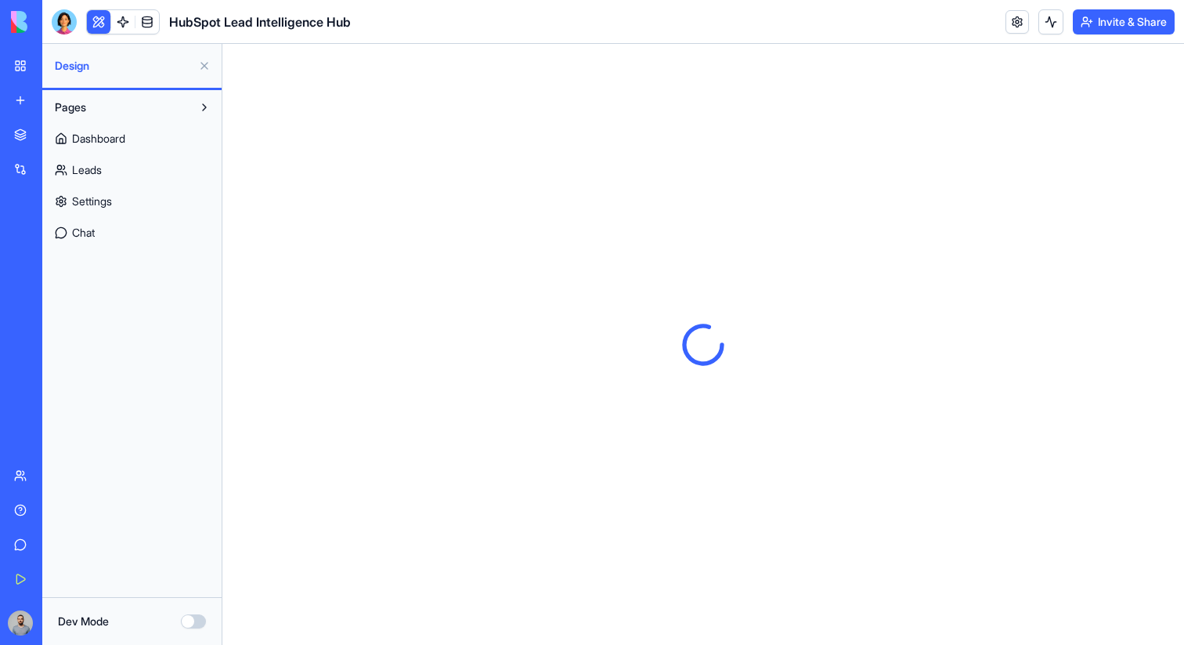
click at [120, 227] on link "Chat" at bounding box center [132, 232] width 170 height 25
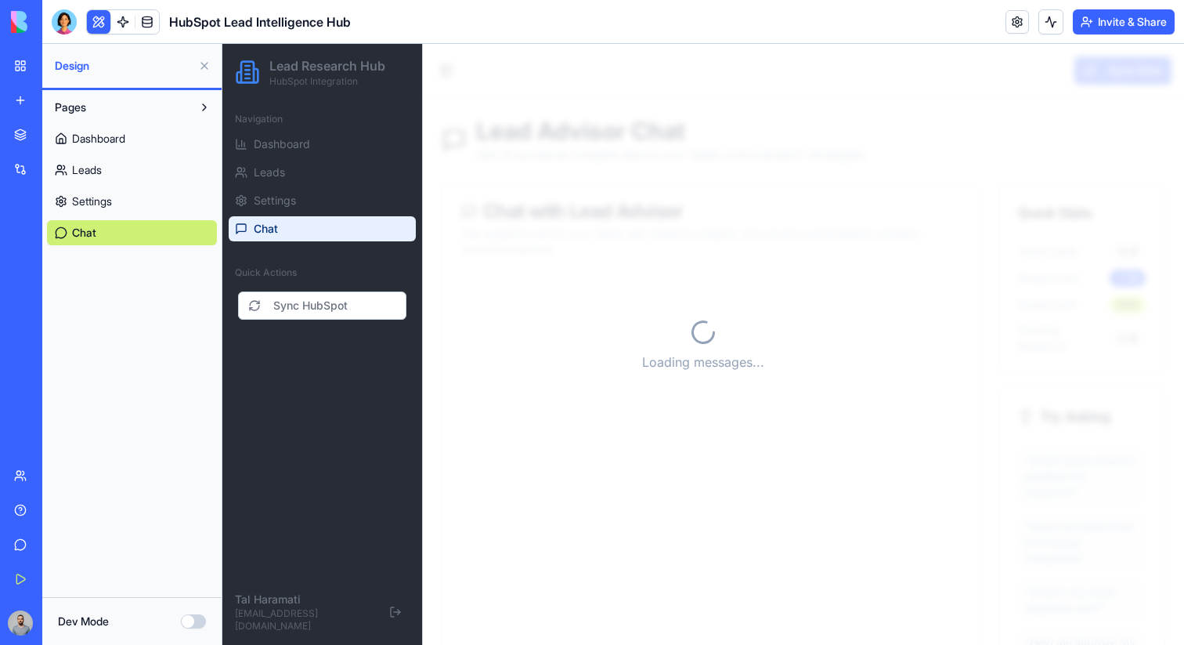
click at [605, 129] on div "Loading messages..." at bounding box center [703, 344] width 962 height 601
click at [305, 195] on link "Settings" at bounding box center [322, 200] width 187 height 25
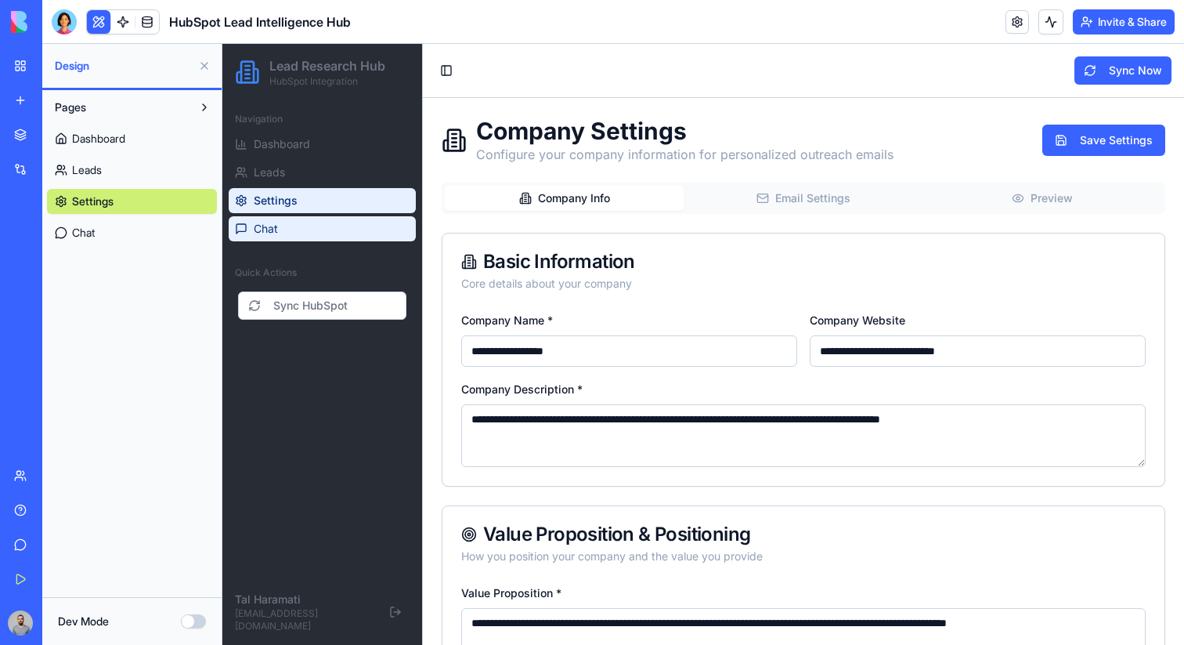
click at [292, 224] on link "Chat" at bounding box center [322, 228] width 187 height 25
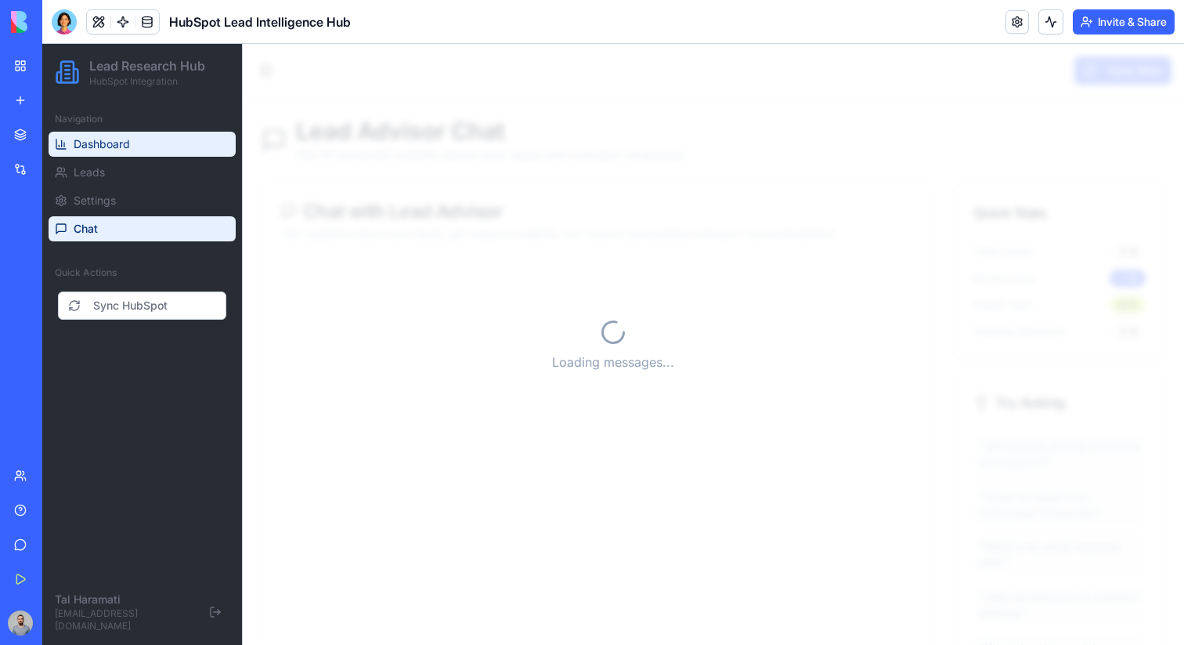
click at [150, 139] on link "Dashboard" at bounding box center [142, 144] width 187 height 25
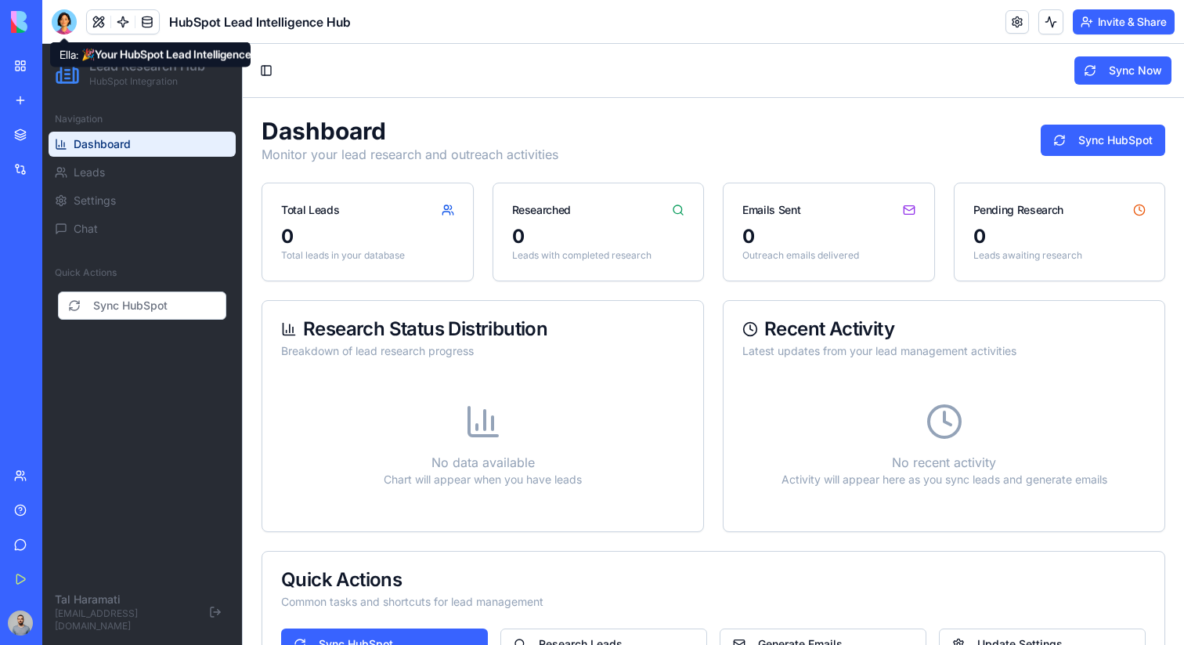
click at [61, 14] on div at bounding box center [64, 21] width 25 height 25
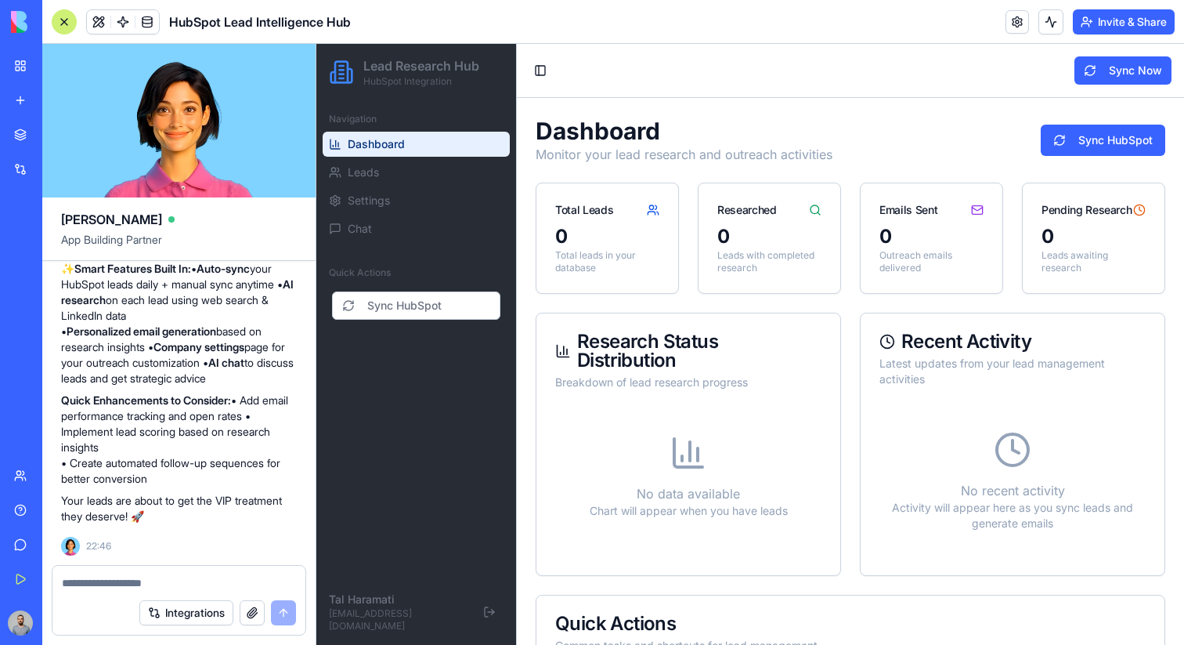
click at [171, 581] on textarea at bounding box center [179, 583] width 234 height 16
type textarea "**********"
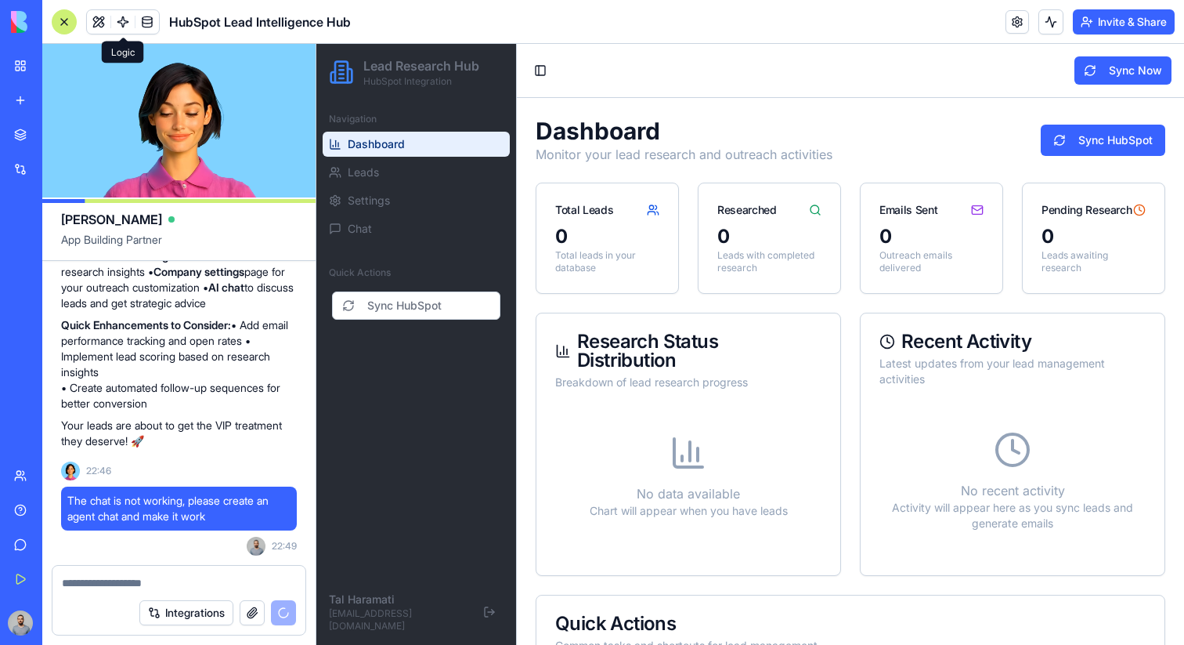
click at [123, 18] on link at bounding box center [122, 21] width 23 height 23
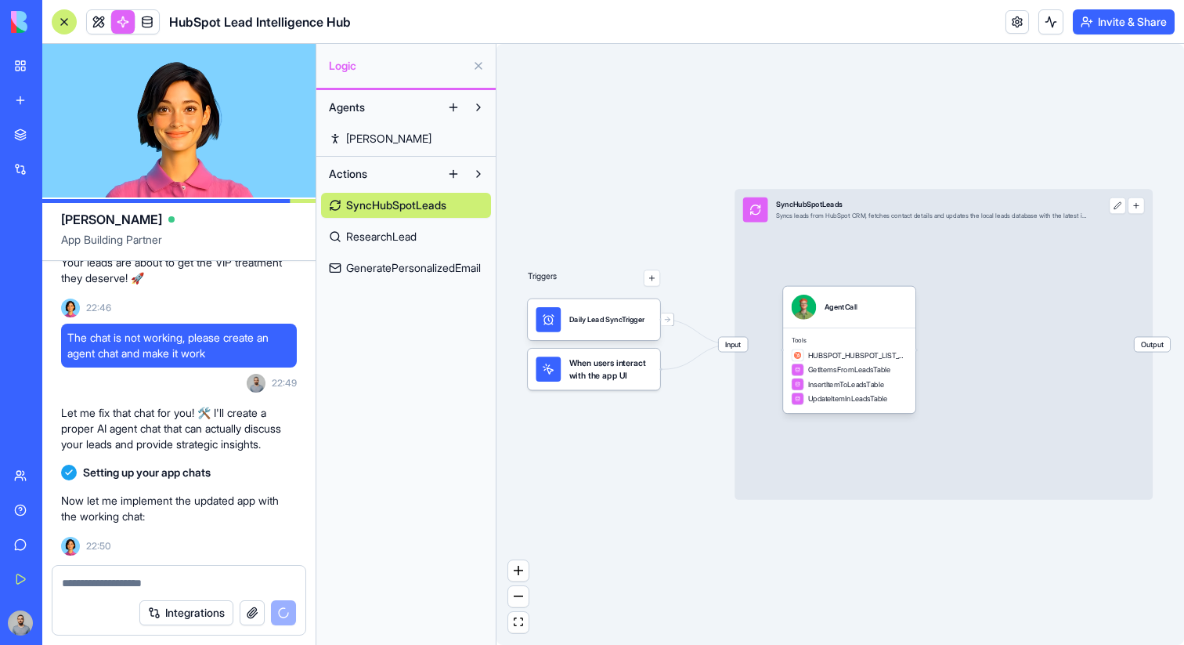
scroll to position [1369, 0]
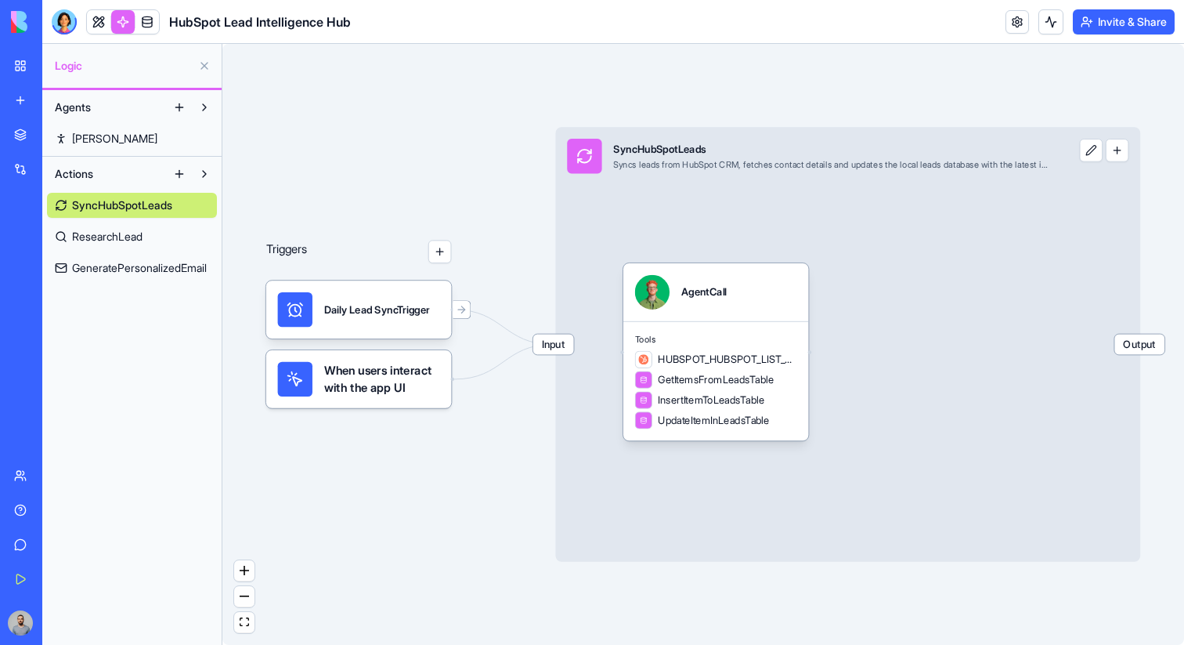
click at [150, 144] on link "[PERSON_NAME]" at bounding box center [132, 138] width 170 height 25
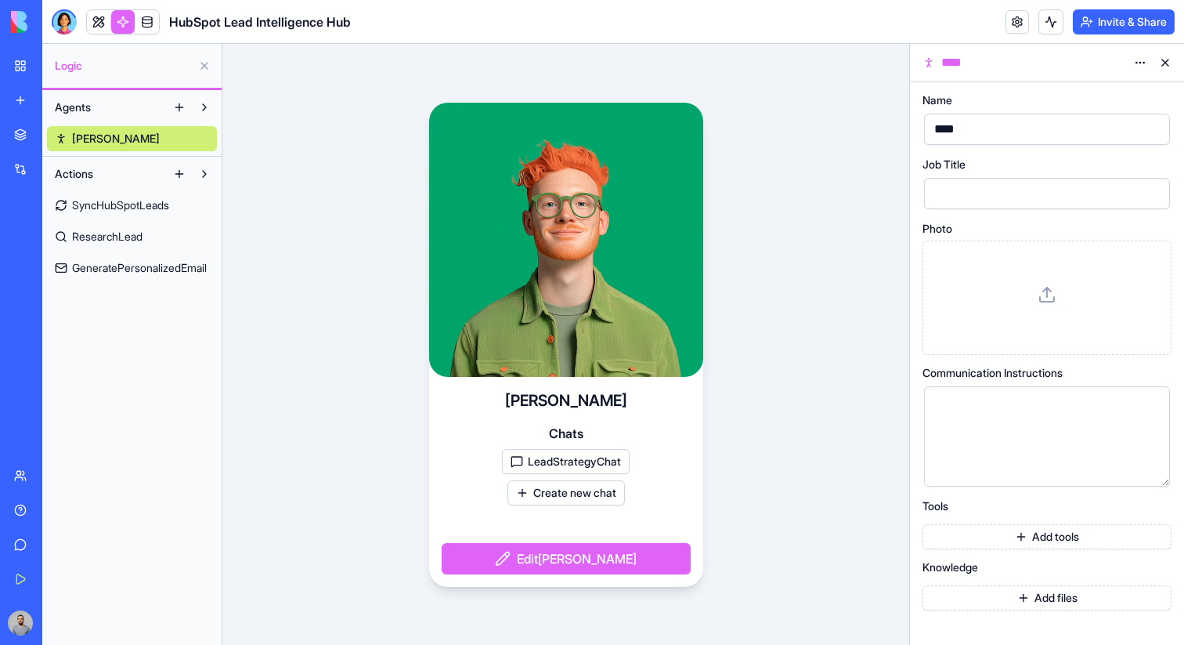
click at [198, 110] on button at bounding box center [204, 107] width 25 height 25
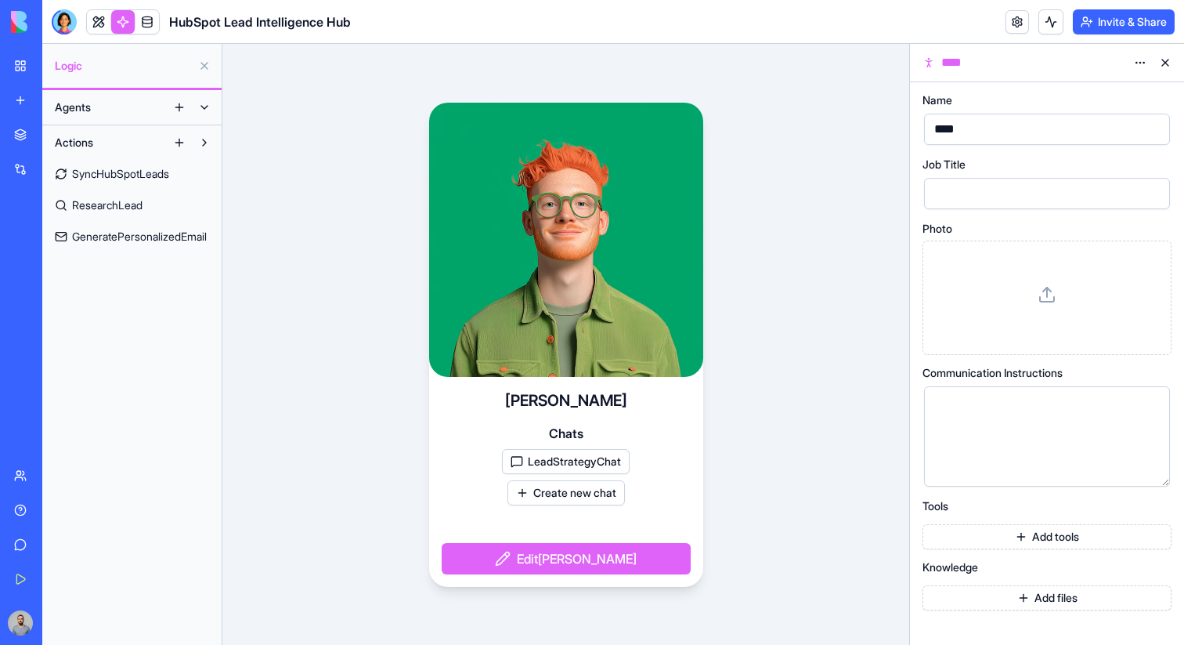
click at [198, 111] on button at bounding box center [204, 107] width 25 height 25
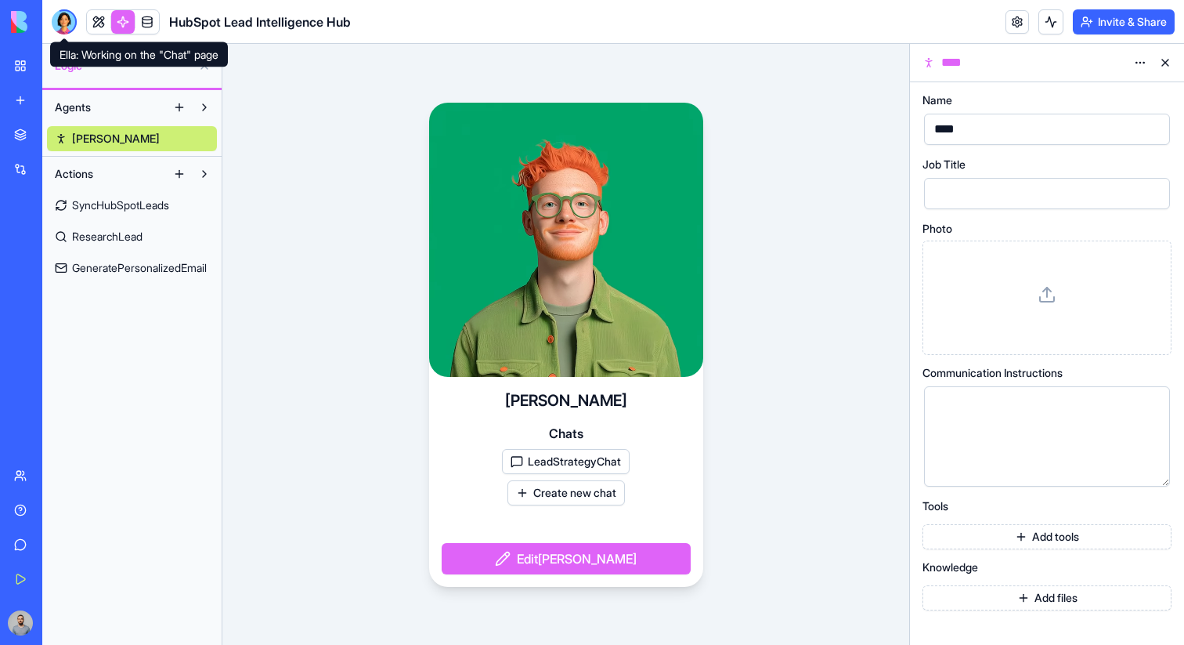
click at [56, 24] on div at bounding box center [64, 21] width 25 height 25
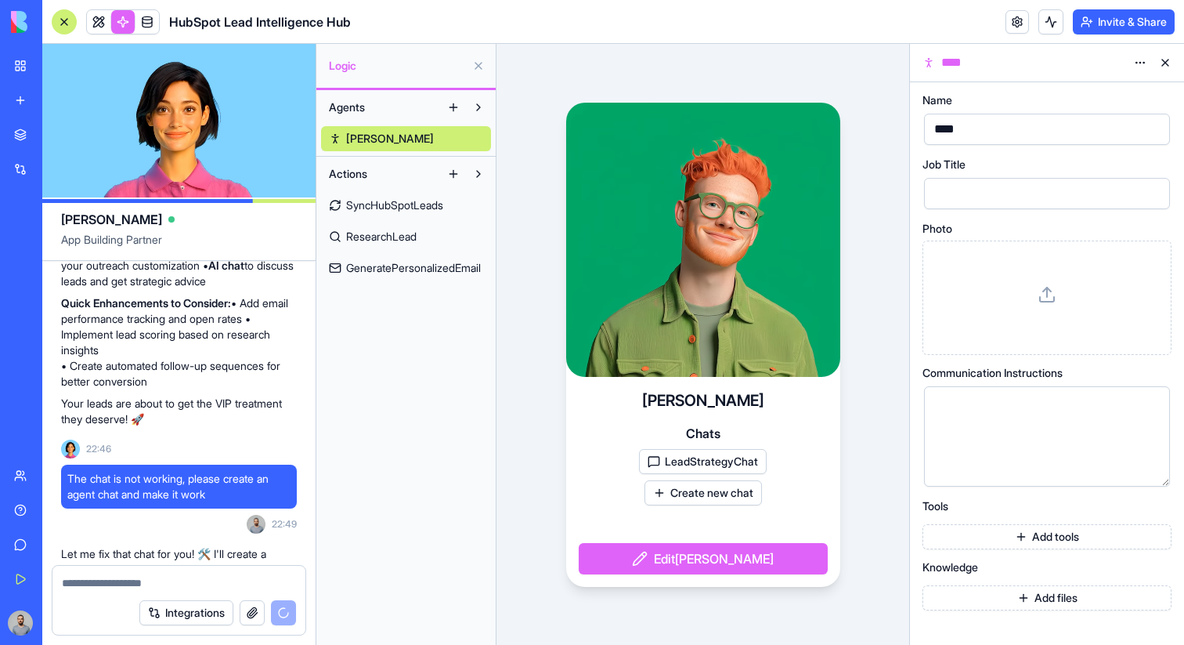
scroll to position [1369, 0]
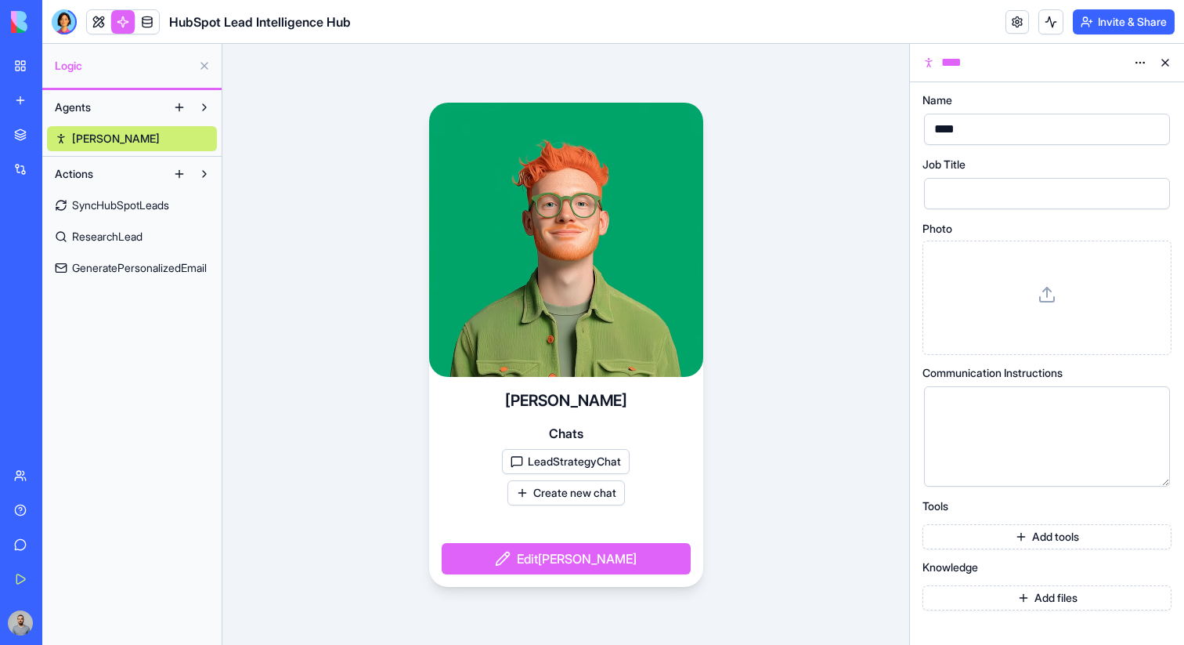
click at [154, 110] on button "Agents" at bounding box center [107, 107] width 120 height 25
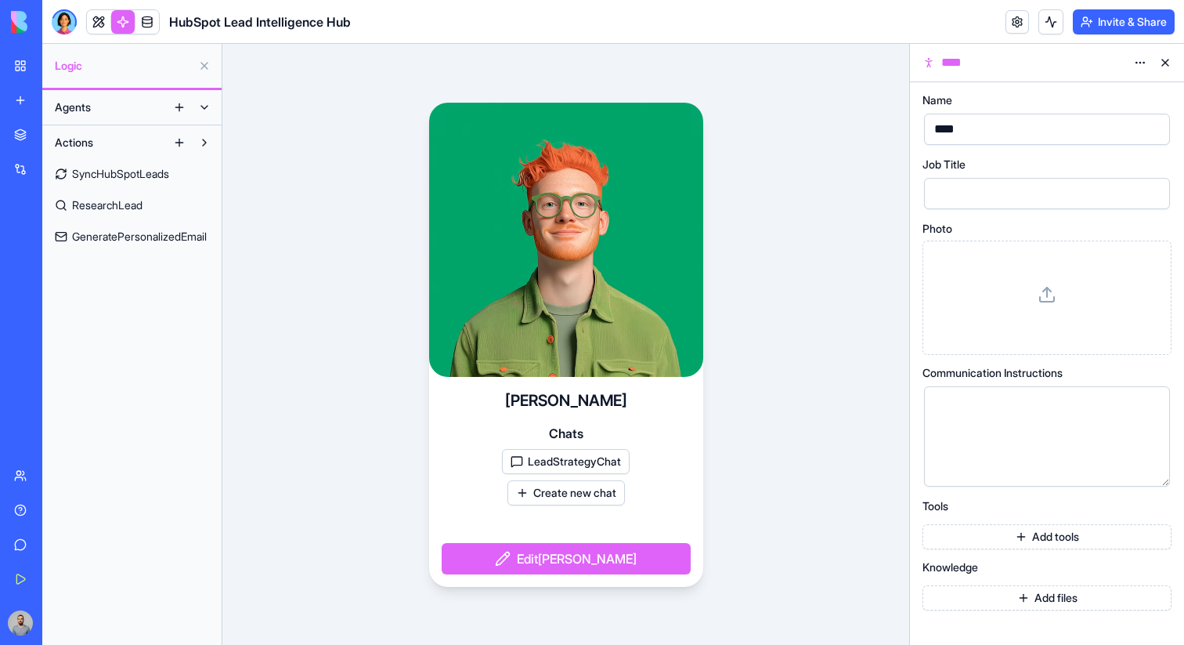
click at [154, 110] on button "Agents" at bounding box center [107, 107] width 120 height 25
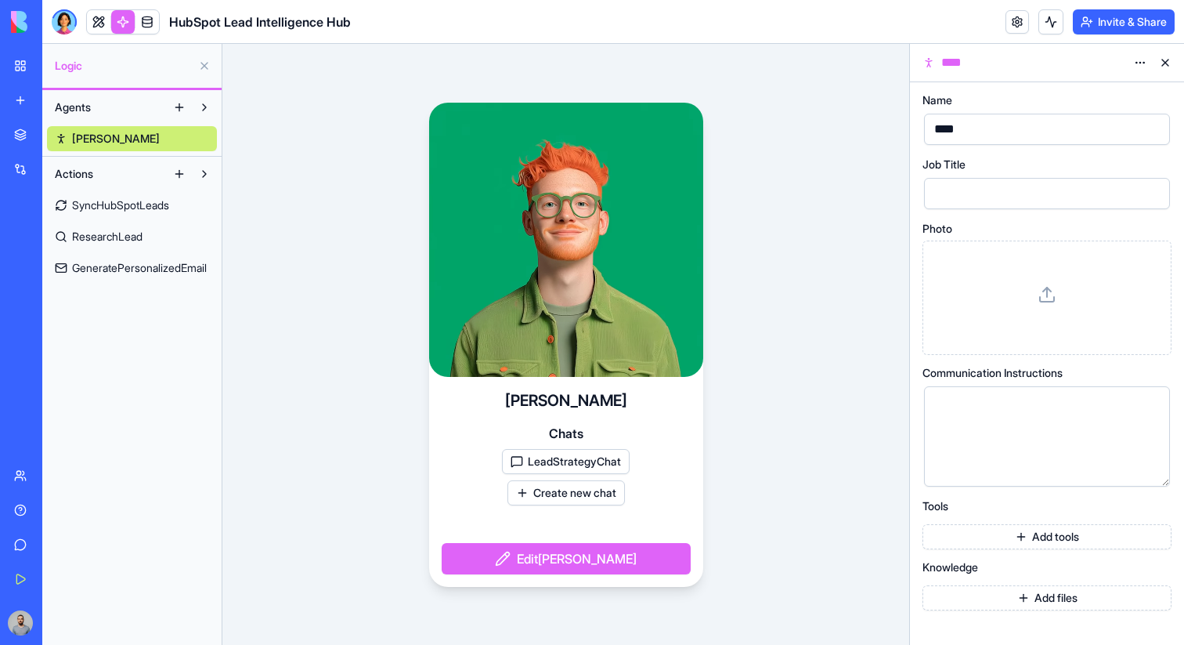
click at [135, 167] on button "Actions" at bounding box center [107, 173] width 120 height 25
click at [602, 469] on button "LeadStrategyChat" at bounding box center [566, 461] width 128 height 25
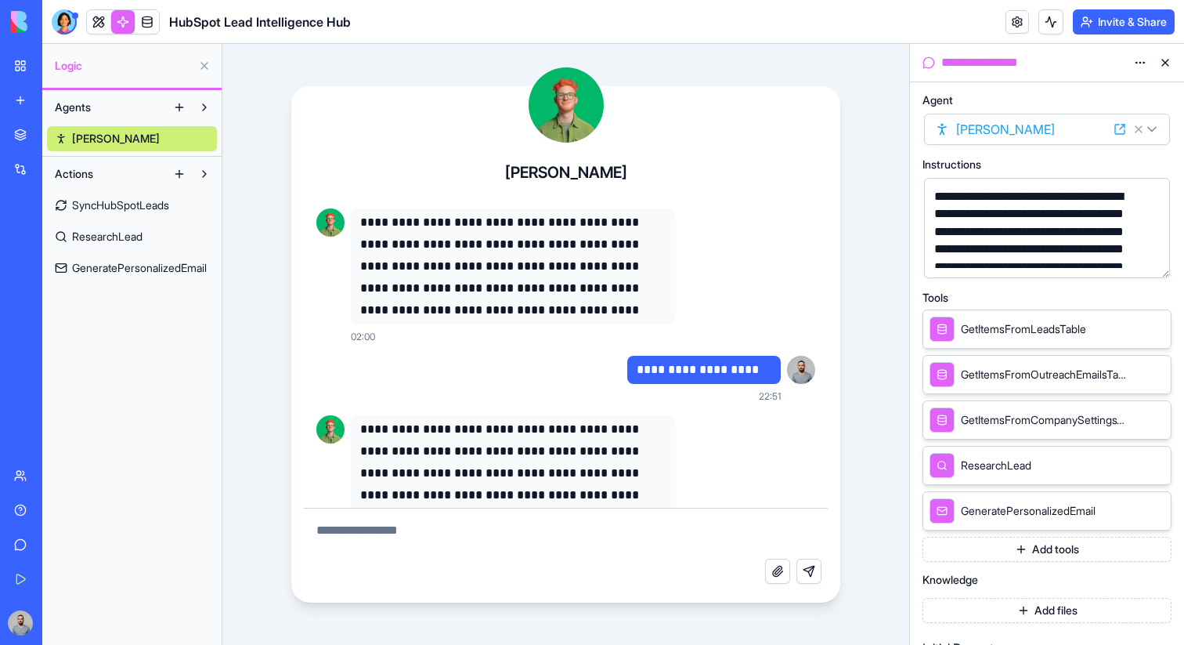
click at [638, 371] on p "**********" at bounding box center [704, 370] width 135 height 22
drag, startPoint x: 638, startPoint y: 371, endPoint x: 787, endPoint y: 373, distance: 148.8
click at [787, 373] on div "**********" at bounding box center [566, 379] width 512 height 60
click at [745, 376] on p "**********" at bounding box center [704, 370] width 135 height 22
drag, startPoint x: 745, startPoint y: 376, endPoint x: 635, endPoint y: 376, distance: 109.7
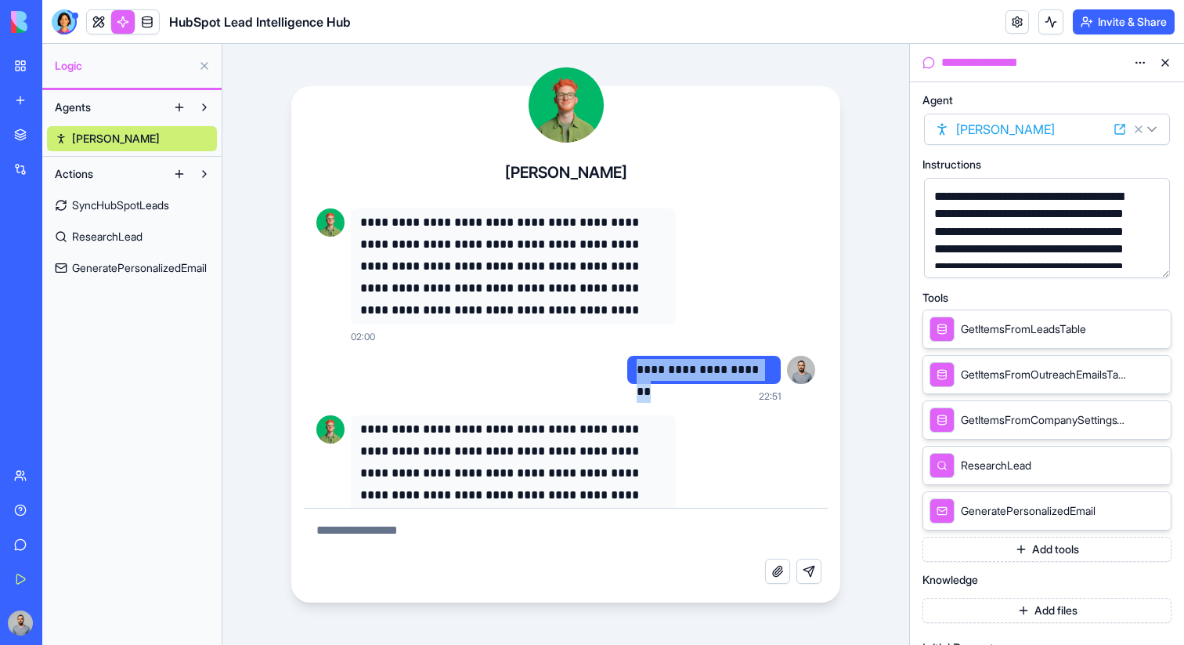
click at [635, 376] on div "**********" at bounding box center [704, 370] width 154 height 28
click at [160, 143] on link "[PERSON_NAME]" at bounding box center [132, 138] width 170 height 25
click at [154, 197] on span "SyncHubSpotLeads" at bounding box center [120, 205] width 97 height 16
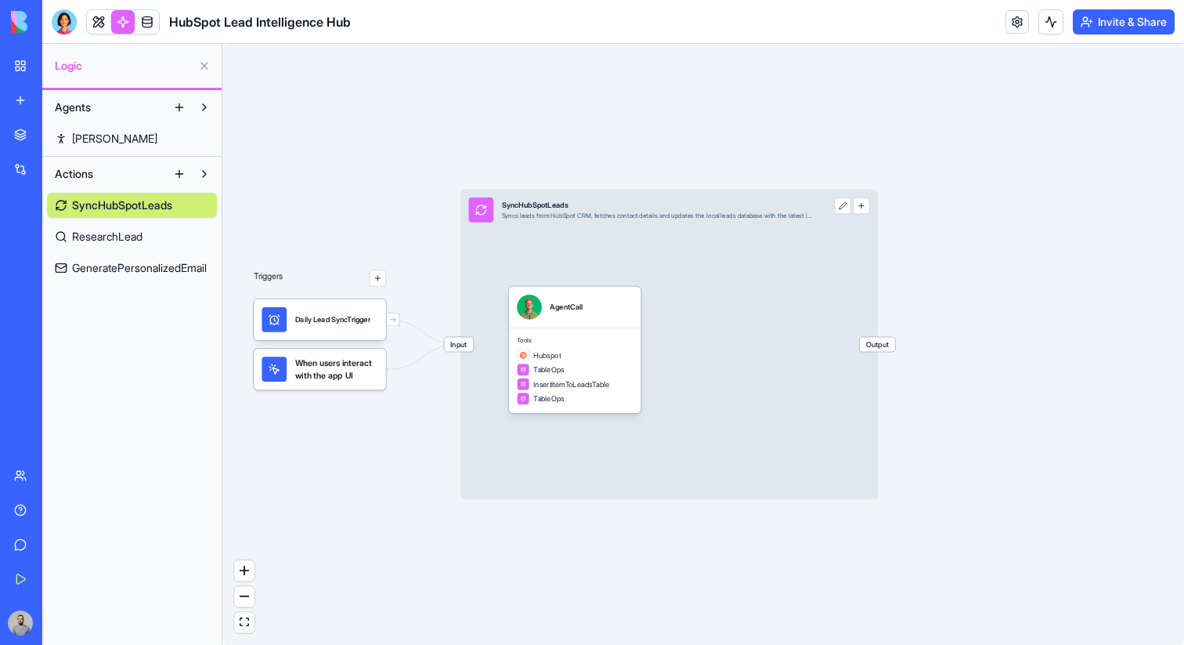
click at [139, 139] on link "[PERSON_NAME]" at bounding box center [132, 138] width 170 height 25
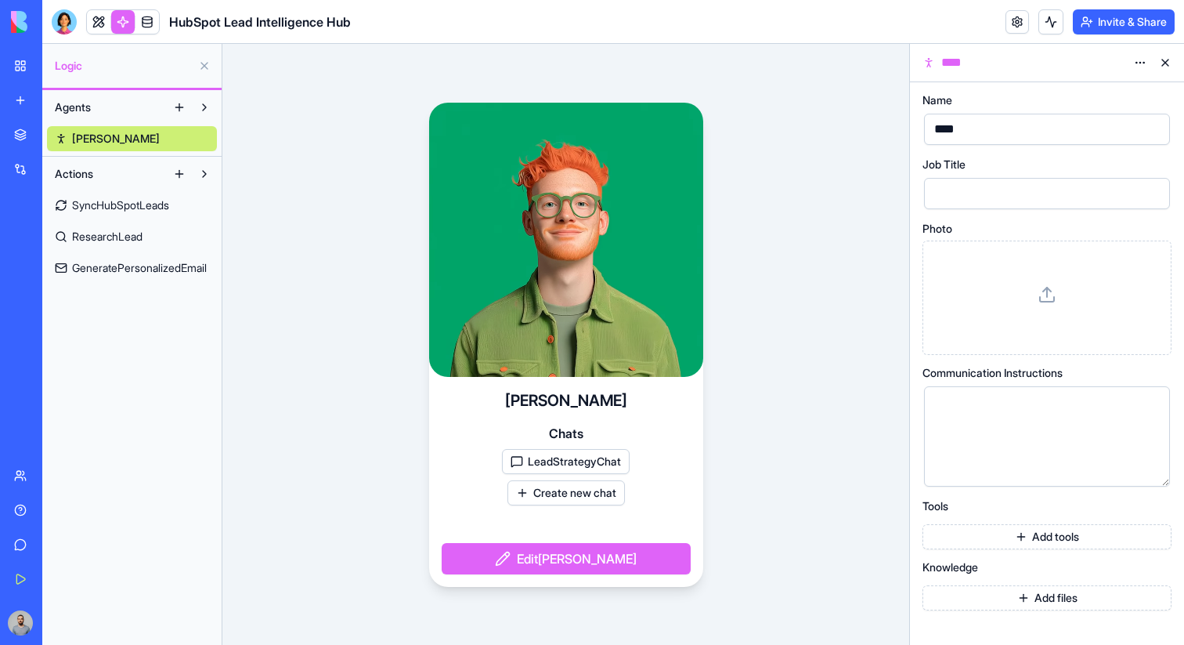
click at [562, 452] on button "LeadStrategyChat" at bounding box center [566, 461] width 128 height 25
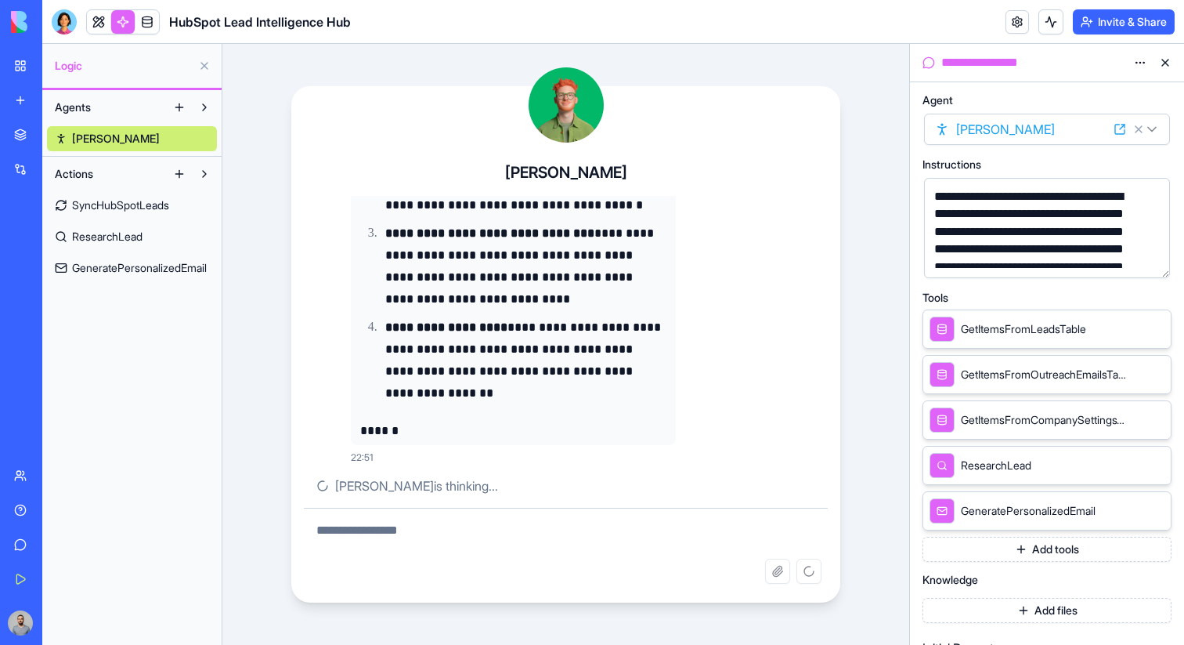
click at [1140, 67] on html "**********" at bounding box center [592, 322] width 1184 height 645
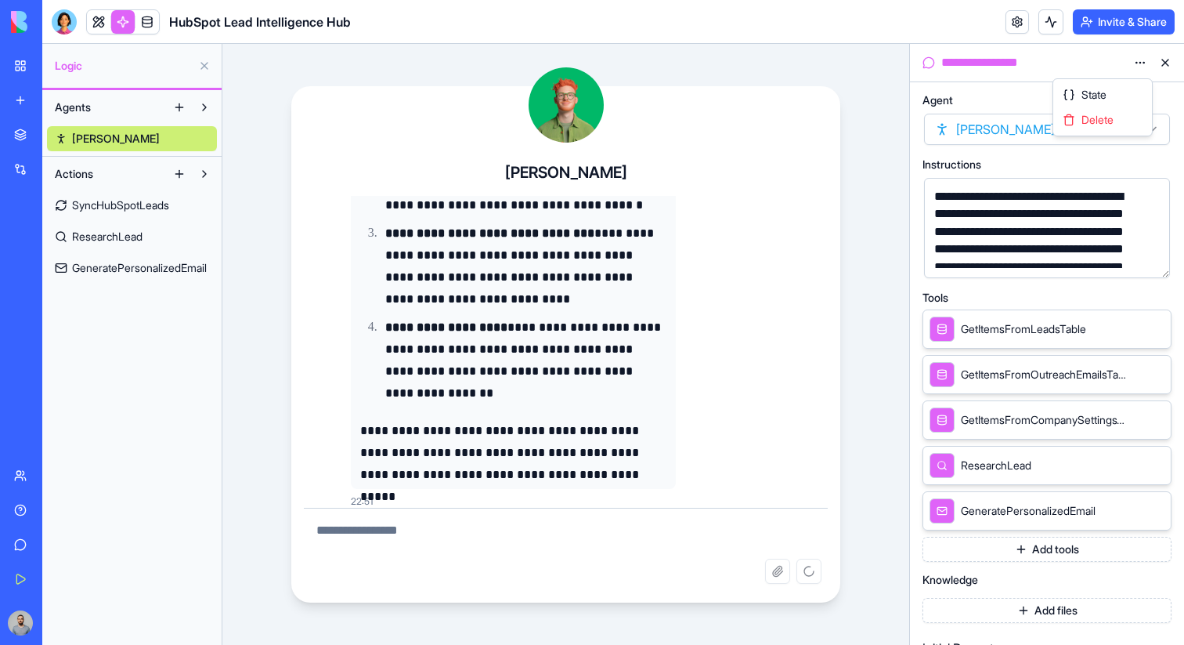
scroll to position [456, 0]
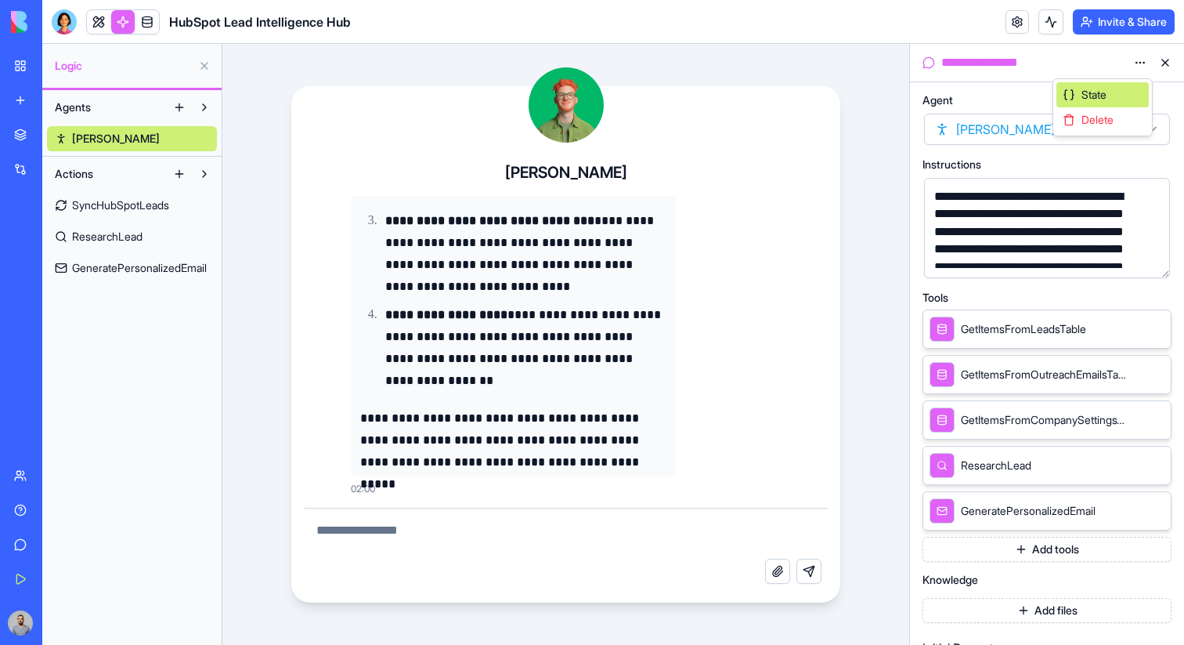
click at [1101, 99] on span "State" at bounding box center [1094, 95] width 25 height 16
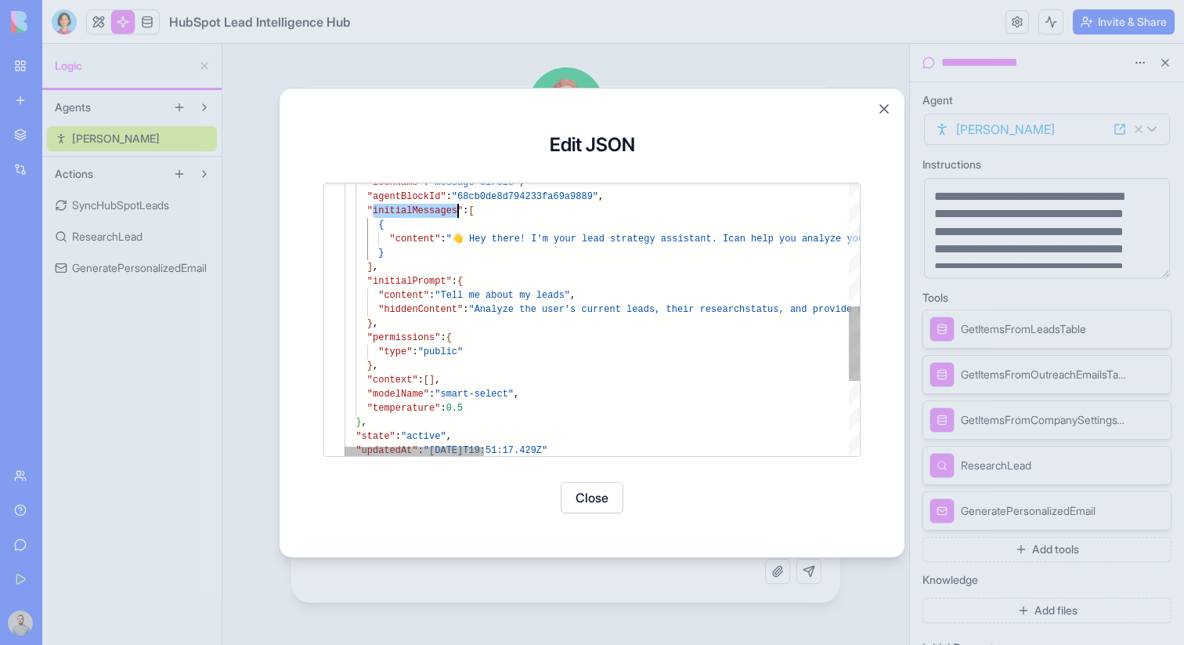
type textarea "**********"
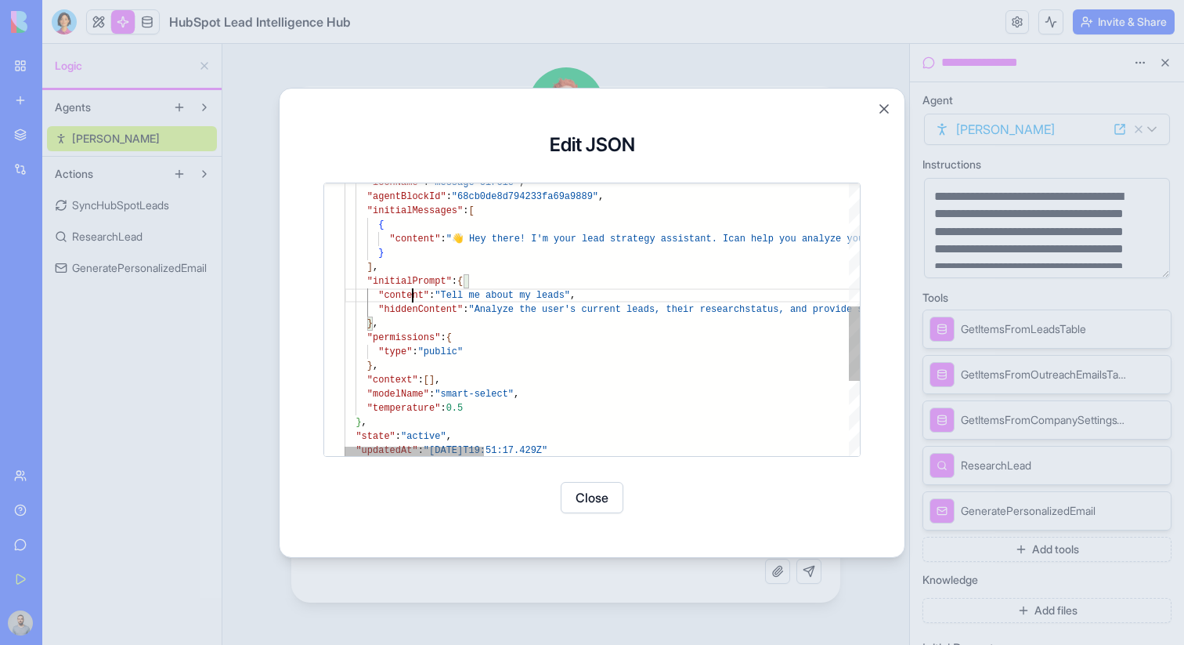
scroll to position [127, 79]
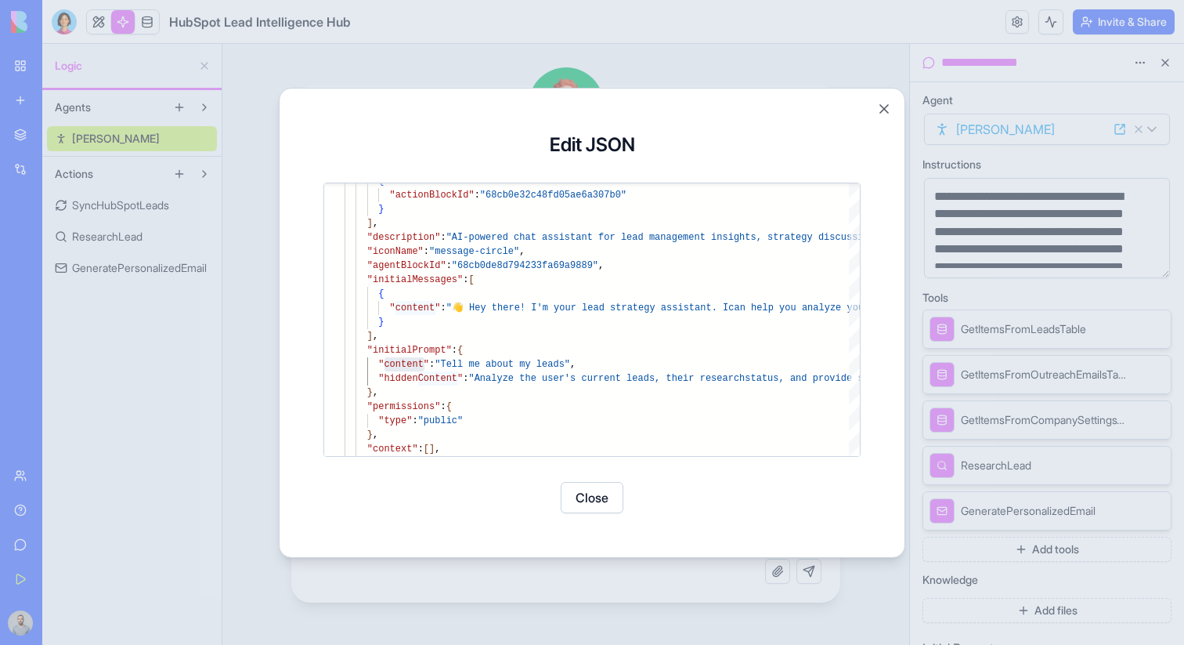
click at [600, 490] on button "Close" at bounding box center [592, 497] width 63 height 31
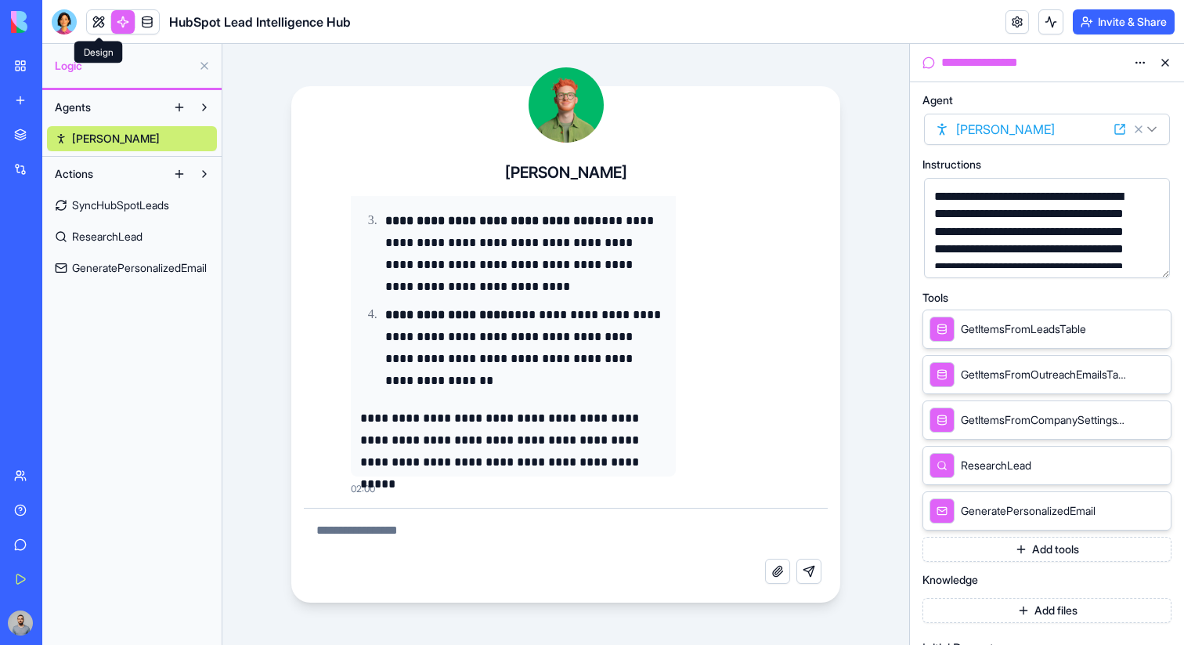
click at [103, 17] on link at bounding box center [98, 21] width 23 height 23
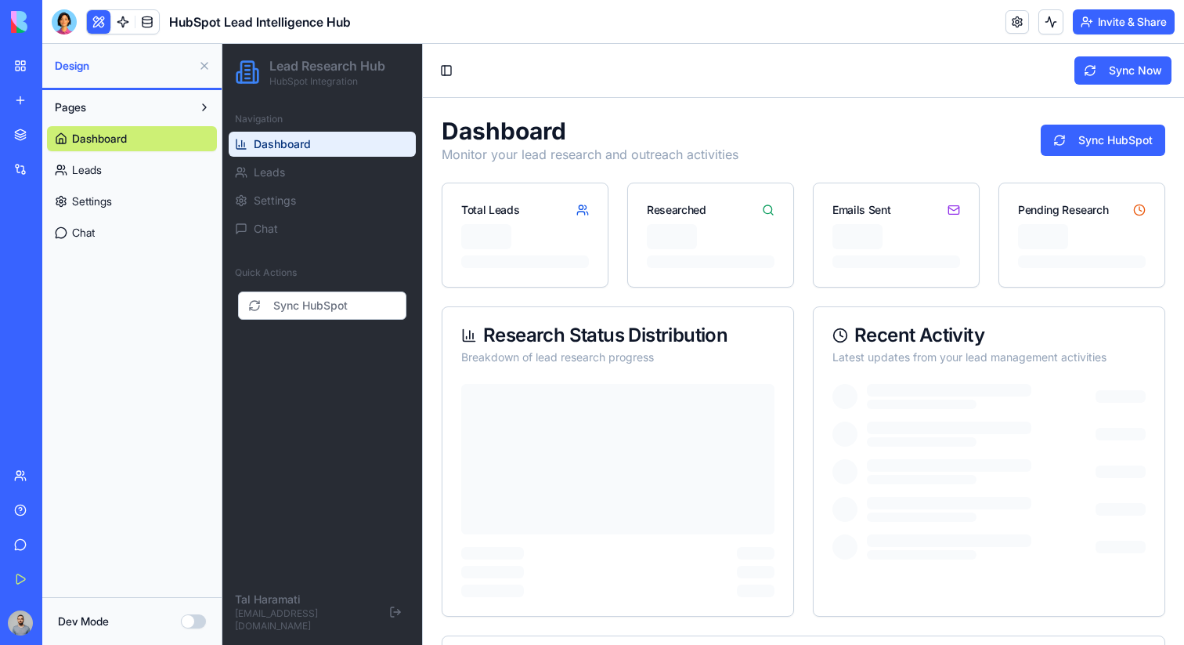
click at [179, 145] on link "Dashboard" at bounding box center [132, 138] width 170 height 25
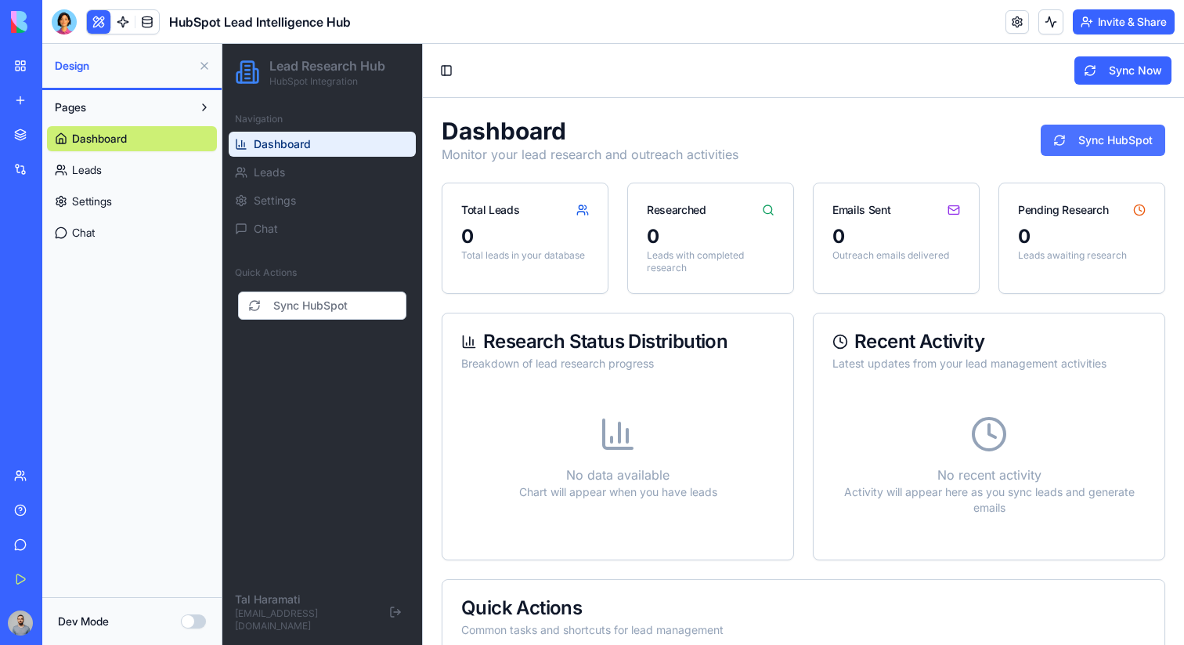
click at [1071, 132] on button "Sync HubSpot" at bounding box center [1103, 140] width 125 height 31
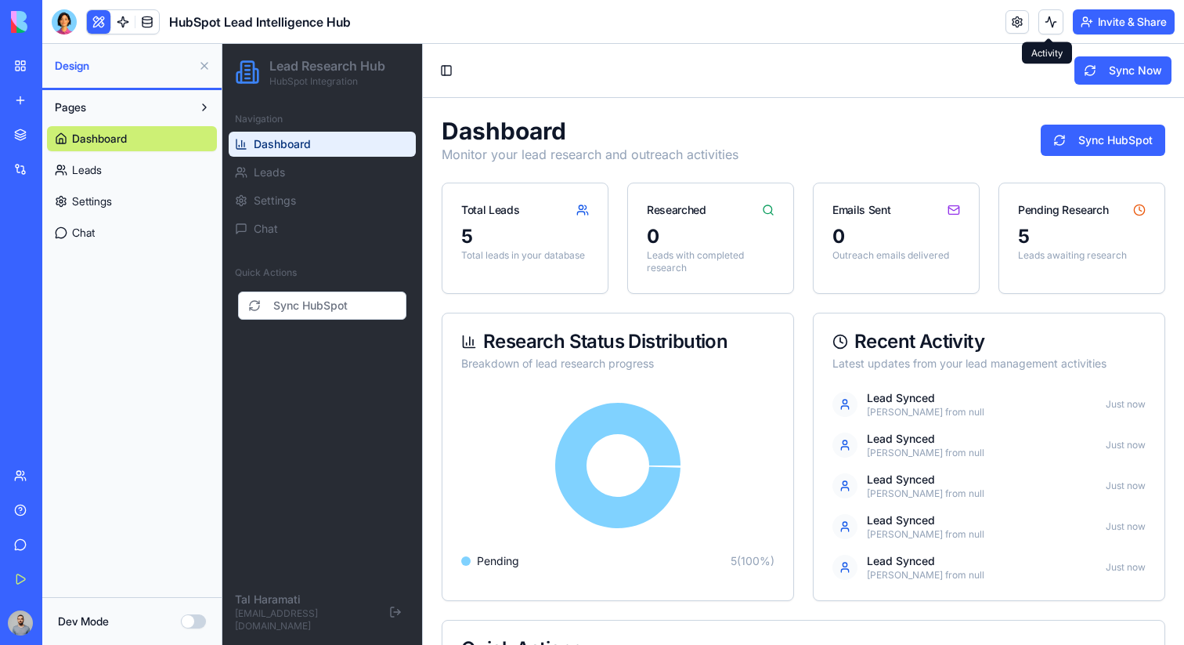
click at [1050, 24] on button at bounding box center [1051, 21] width 25 height 25
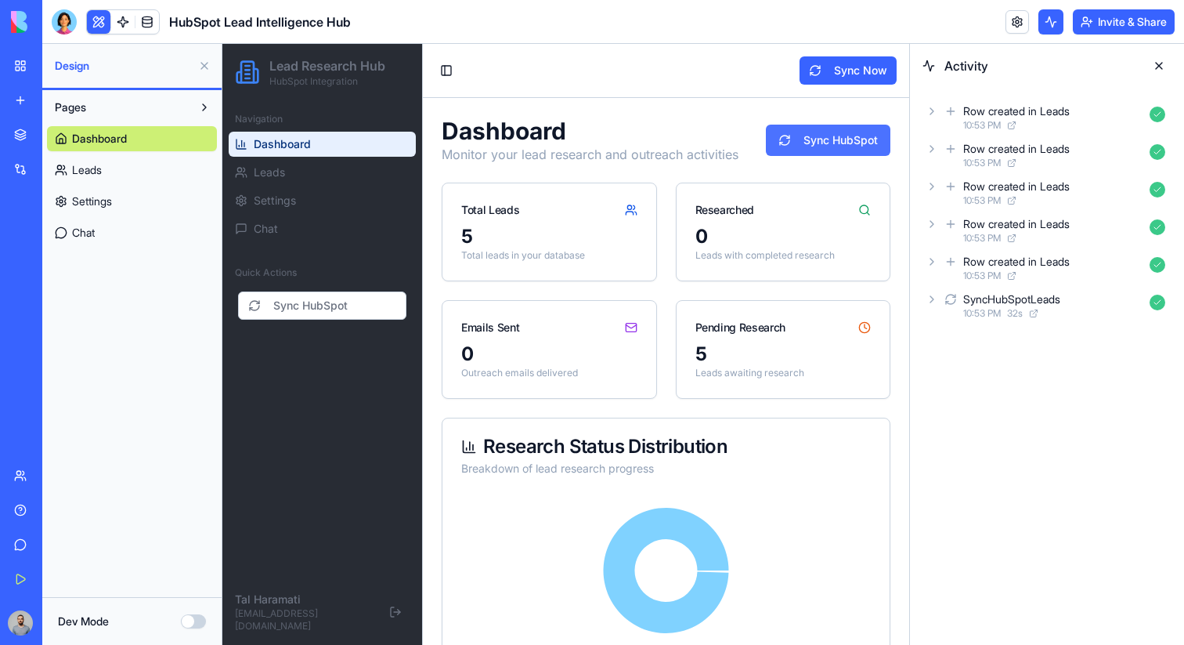
click at [864, 131] on button "Sync HubSpot" at bounding box center [828, 140] width 125 height 31
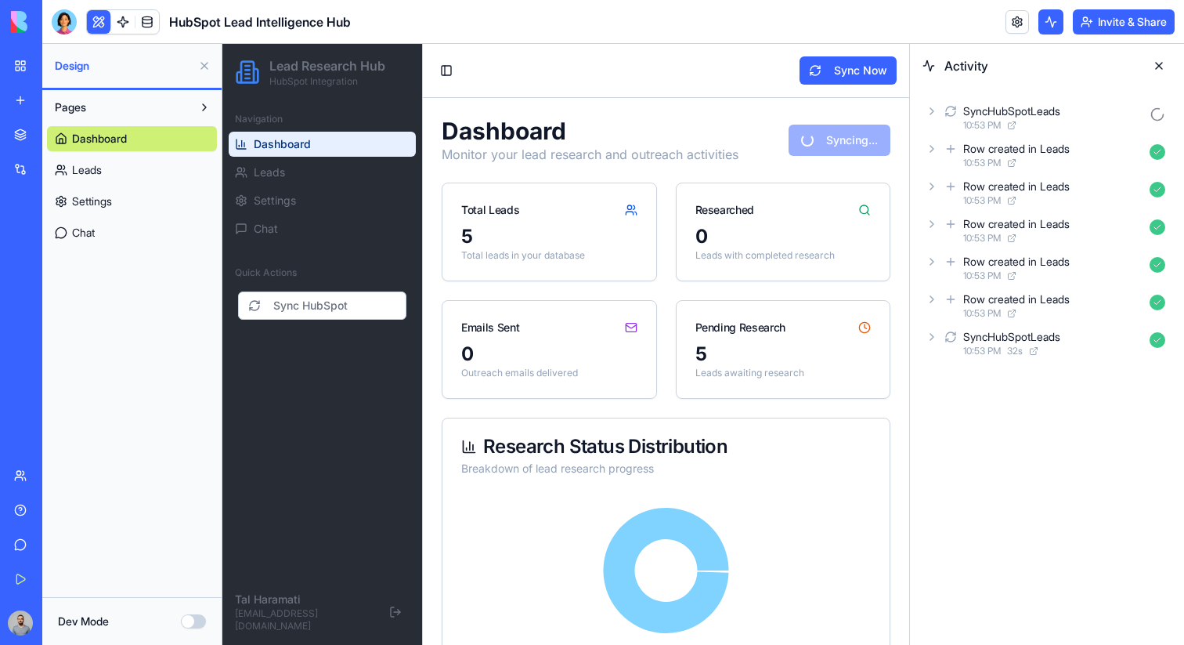
click at [955, 117] on icon at bounding box center [951, 111] width 13 height 19
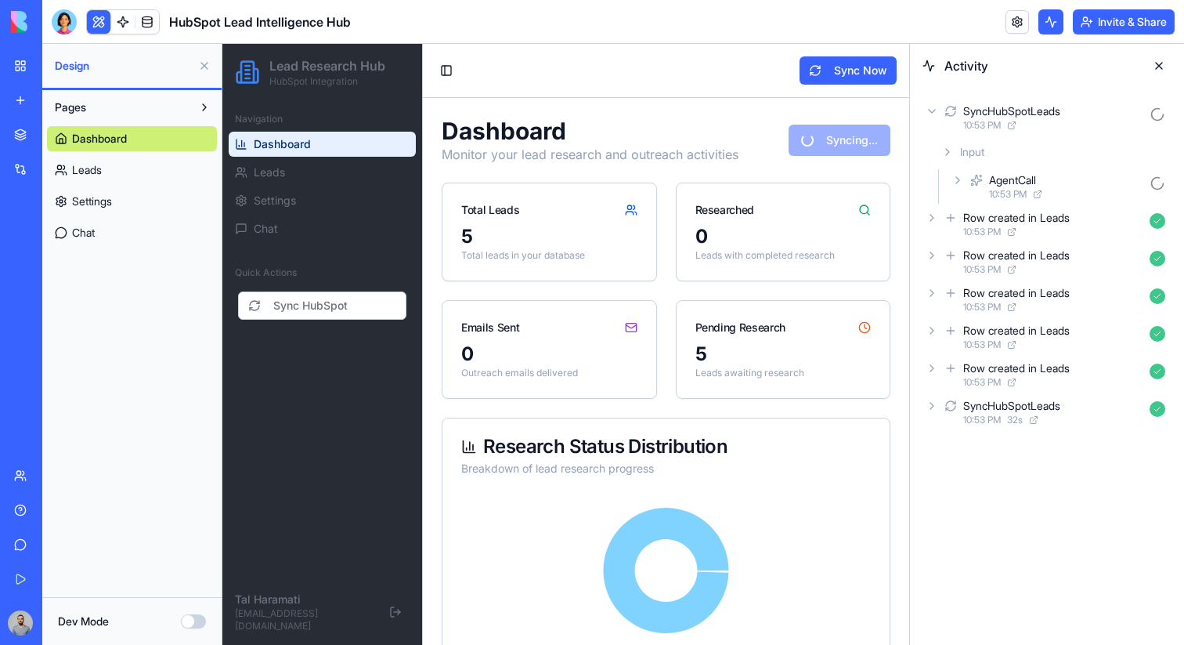
click at [1006, 175] on div "AgentCall" at bounding box center [1012, 180] width 47 height 16
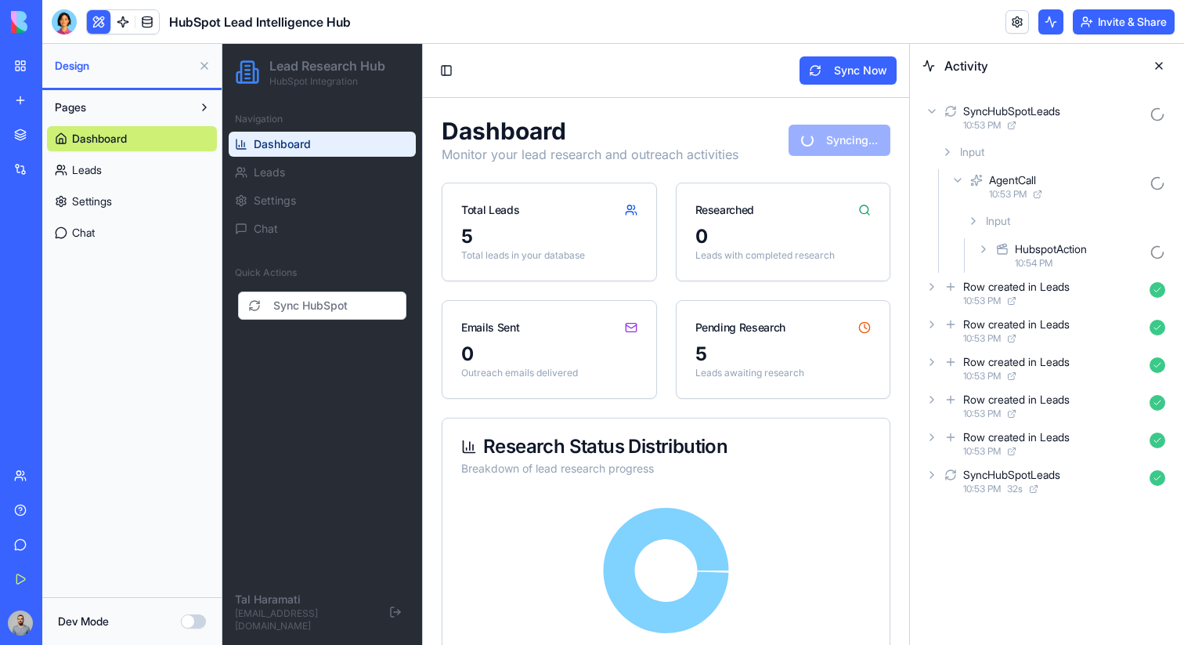
click at [1029, 241] on div "HubspotAction" at bounding box center [1051, 249] width 72 height 16
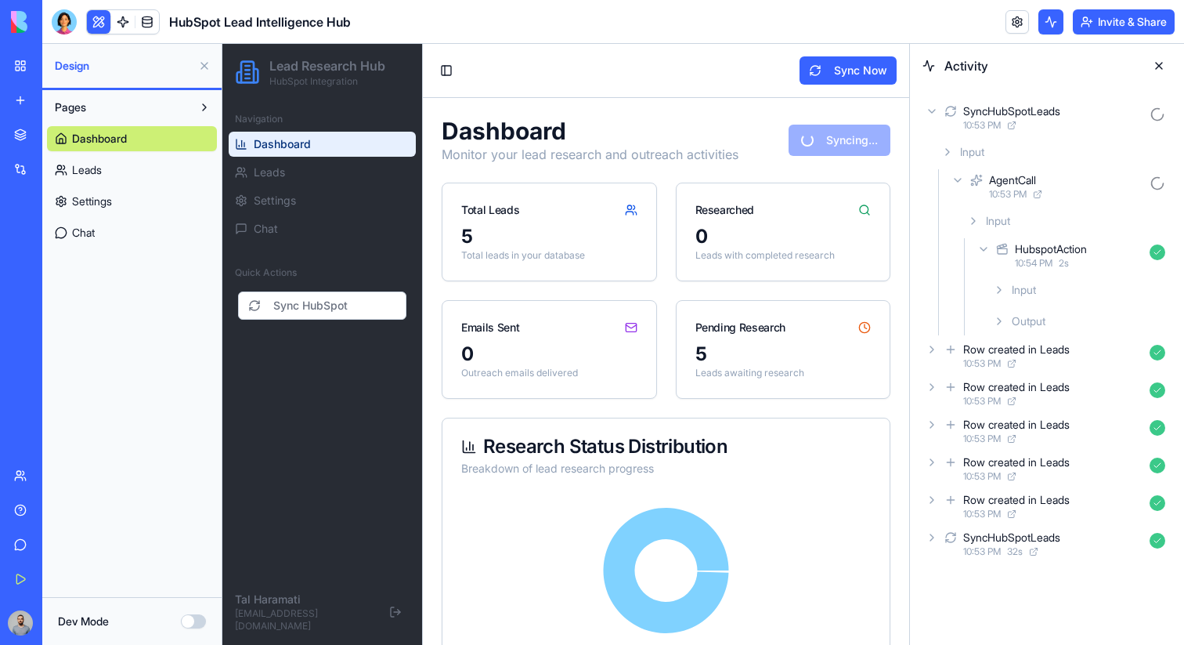
click at [1033, 285] on span "Input" at bounding box center [1024, 290] width 24 height 16
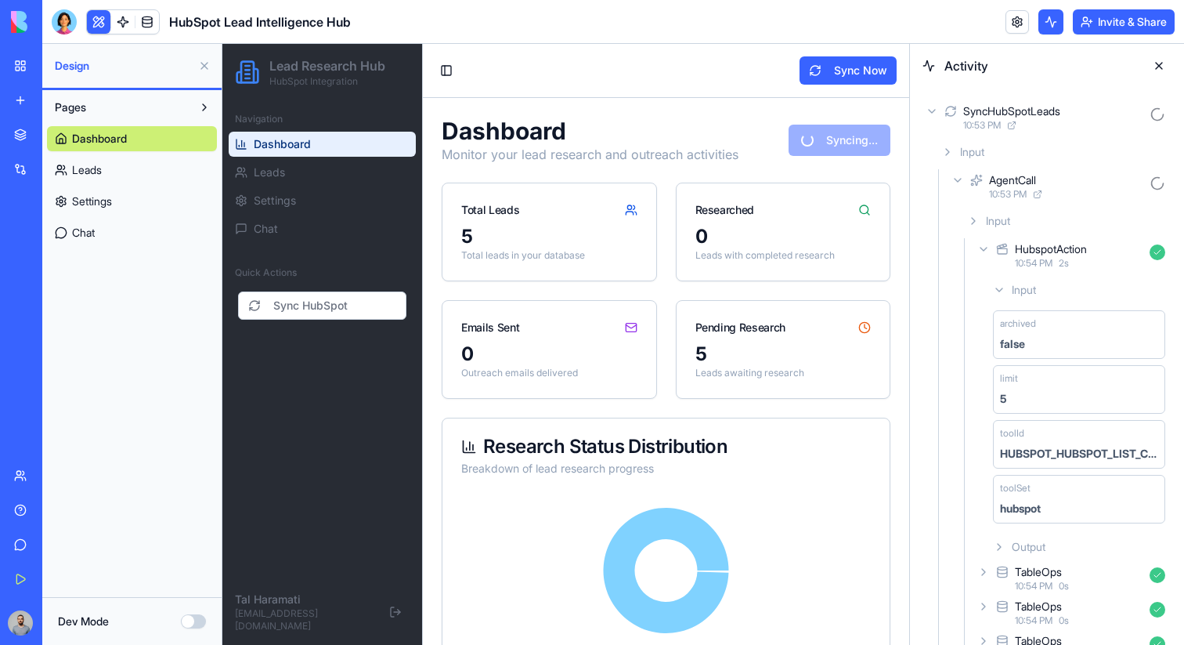
click at [1019, 269] on div "HubspotAction 10:54 PM 2 s" at bounding box center [1072, 255] width 197 height 34
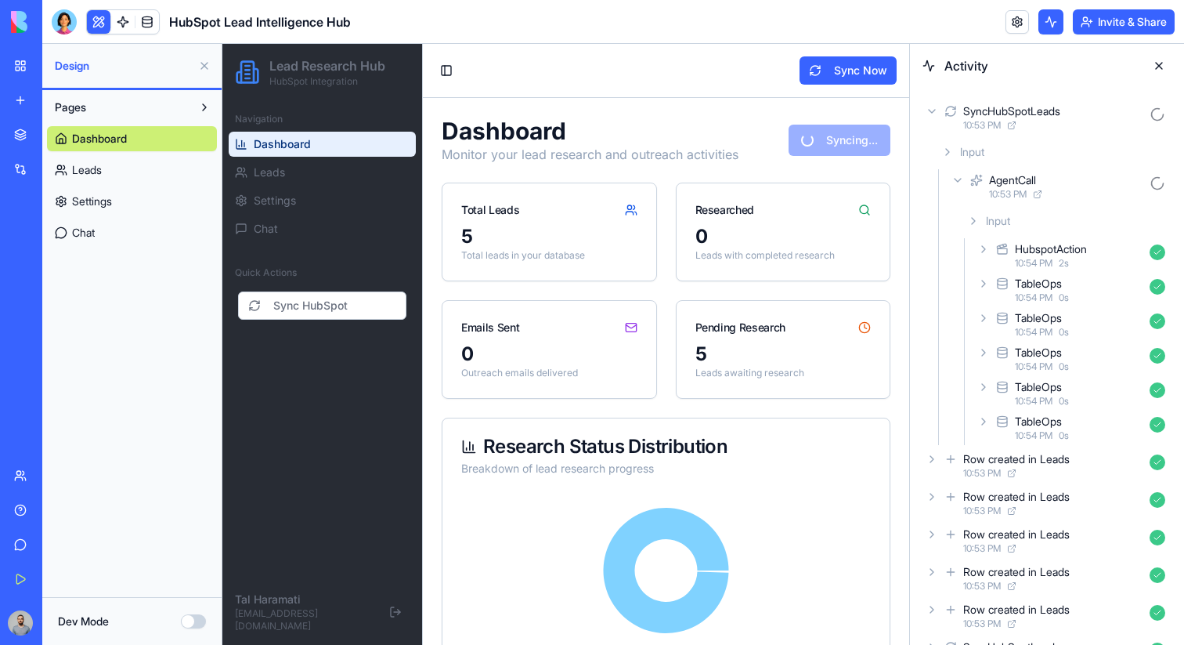
click at [1017, 172] on div "AgentCall" at bounding box center [1012, 180] width 47 height 16
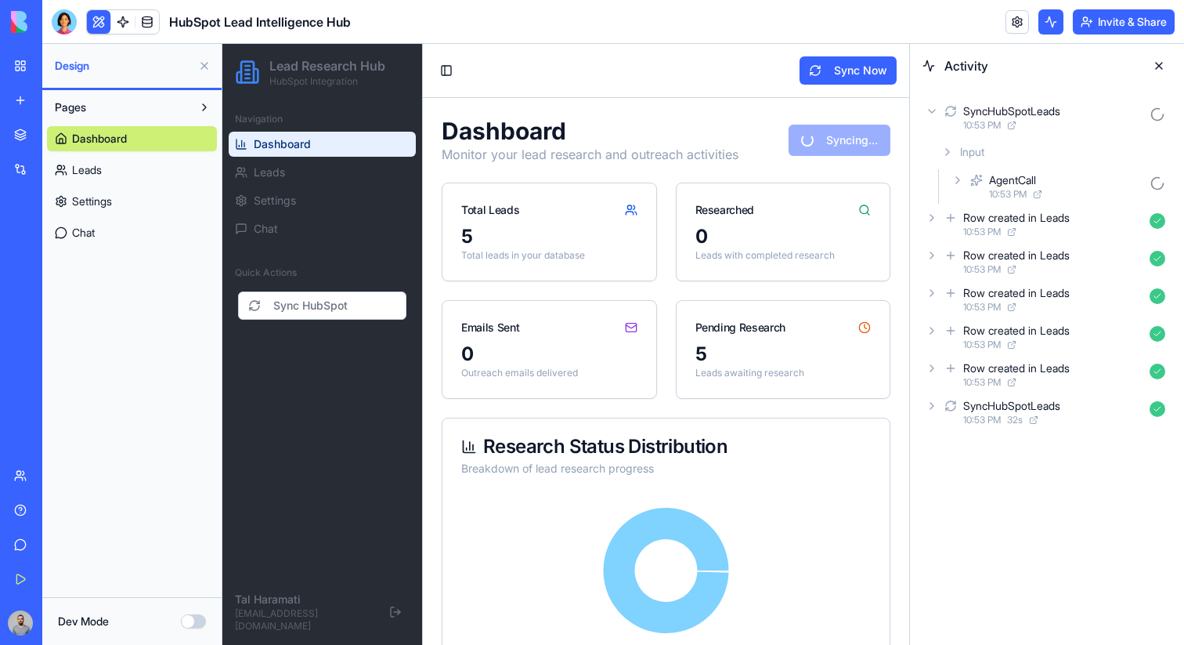
click at [1004, 118] on div "SyncHubSpotLeads" at bounding box center [1011, 111] width 97 height 16
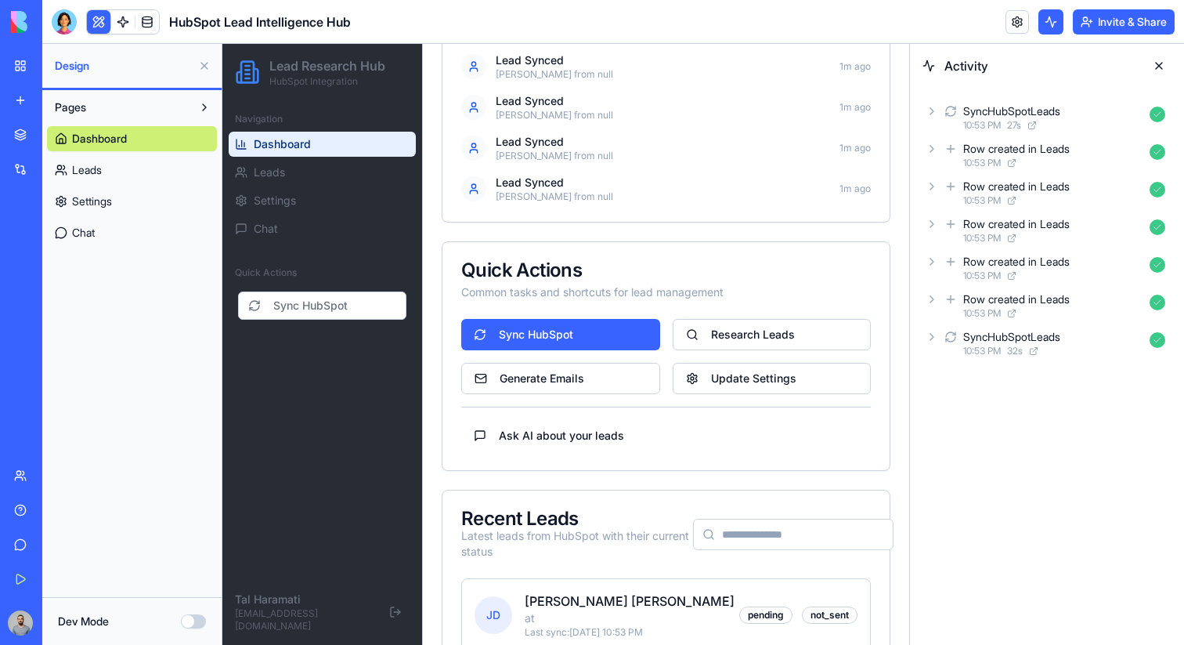
scroll to position [779, 0]
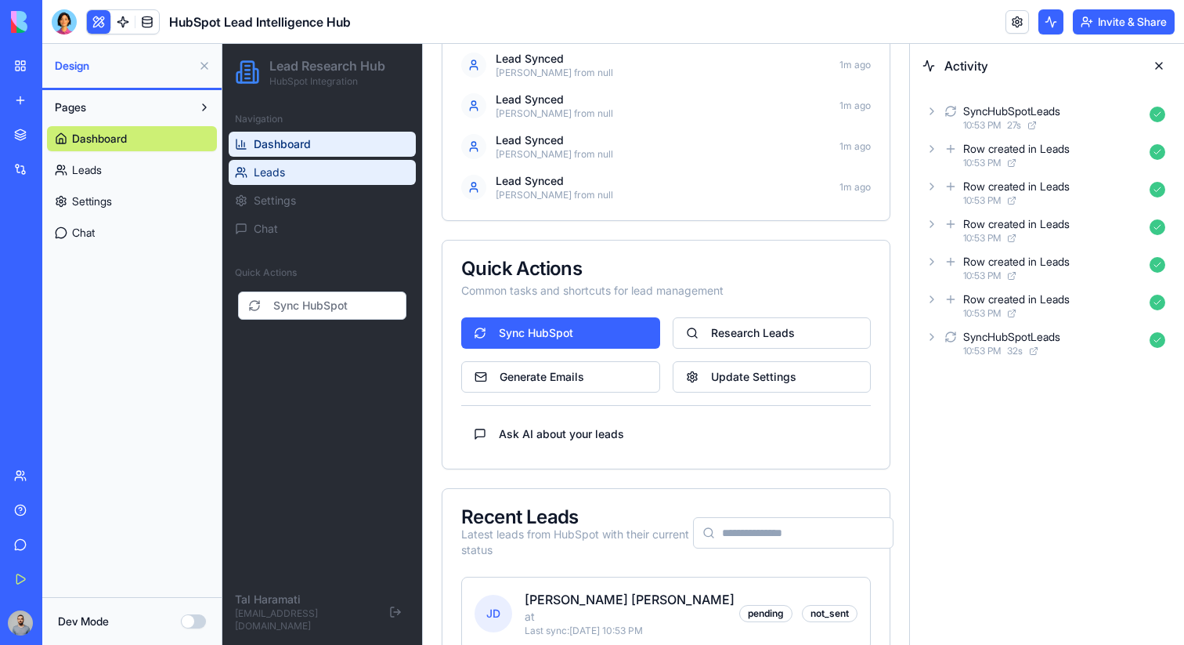
click at [372, 173] on link "Leads" at bounding box center [322, 172] width 187 height 25
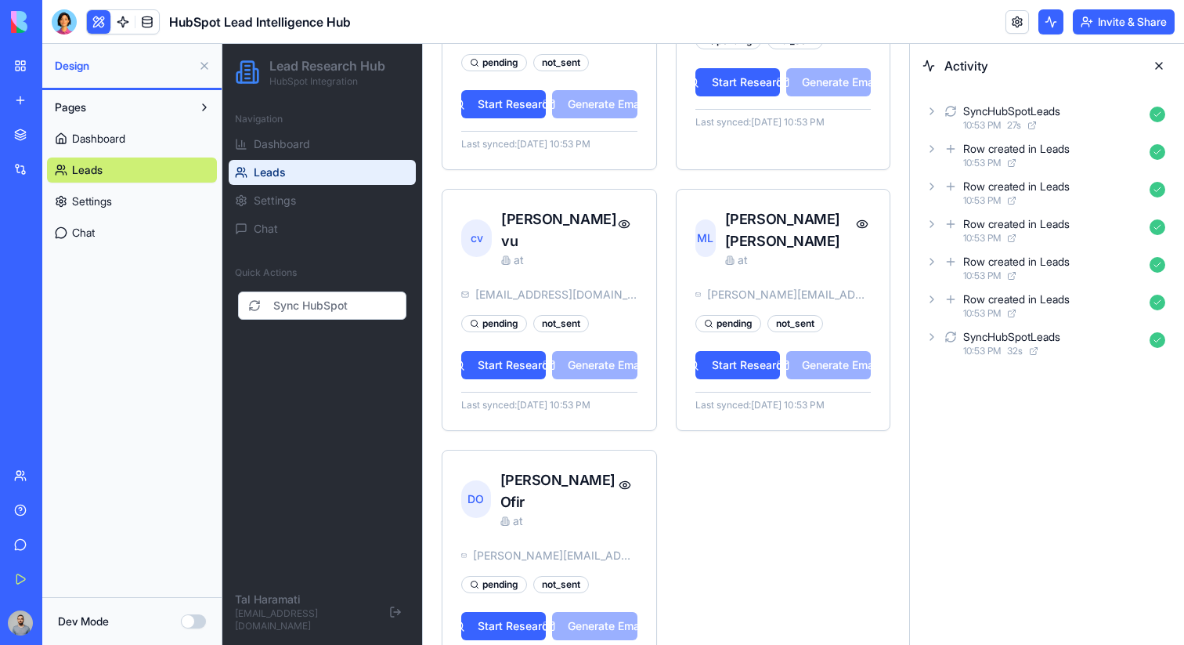
click at [1151, 65] on button at bounding box center [1159, 65] width 25 height 25
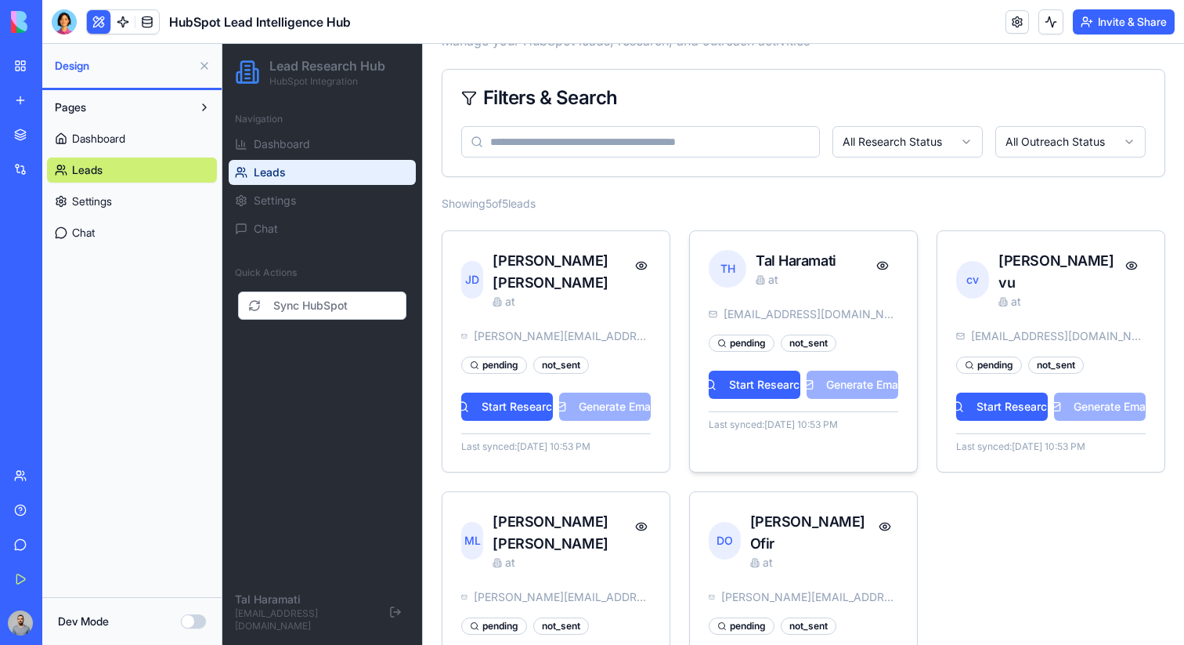
scroll to position [177, 0]
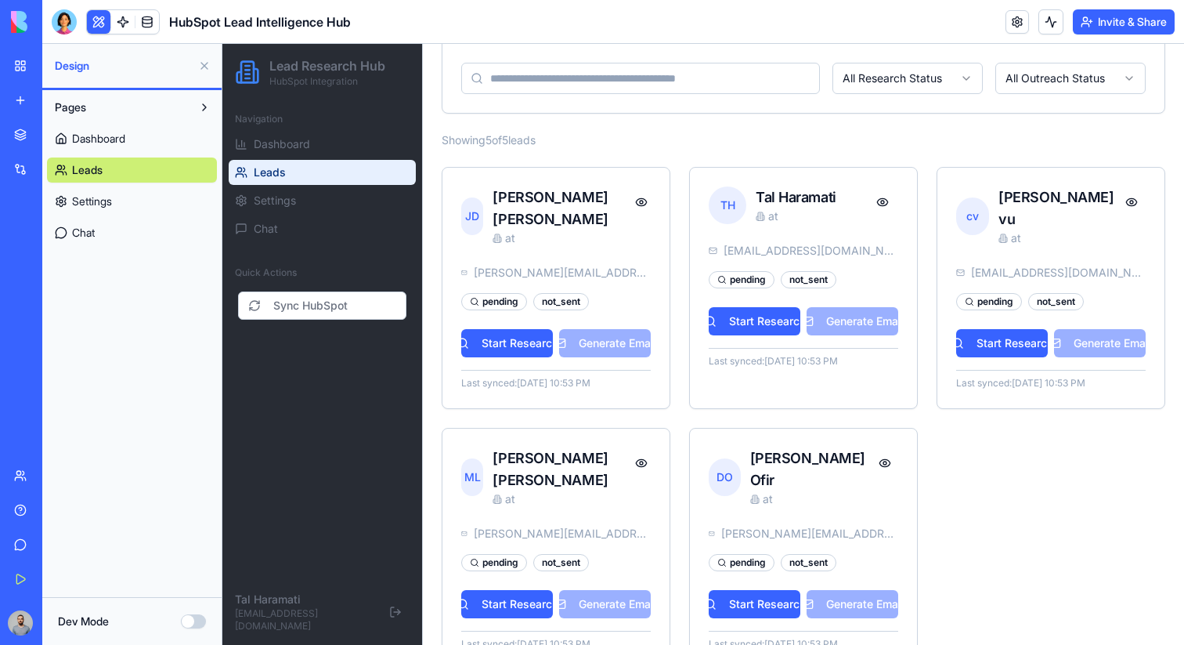
click at [210, 64] on button at bounding box center [204, 65] width 25 height 25
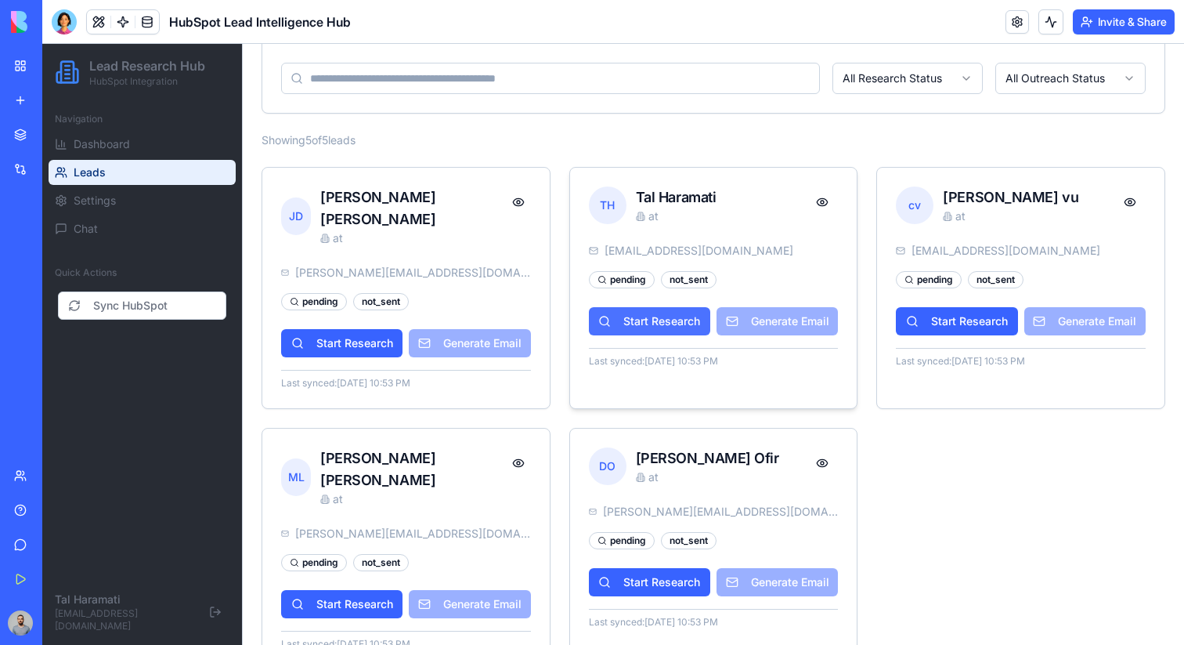
click at [620, 331] on button "Start Research" at bounding box center [649, 321] width 121 height 28
click at [663, 323] on button "Start Research" at bounding box center [649, 321] width 121 height 28
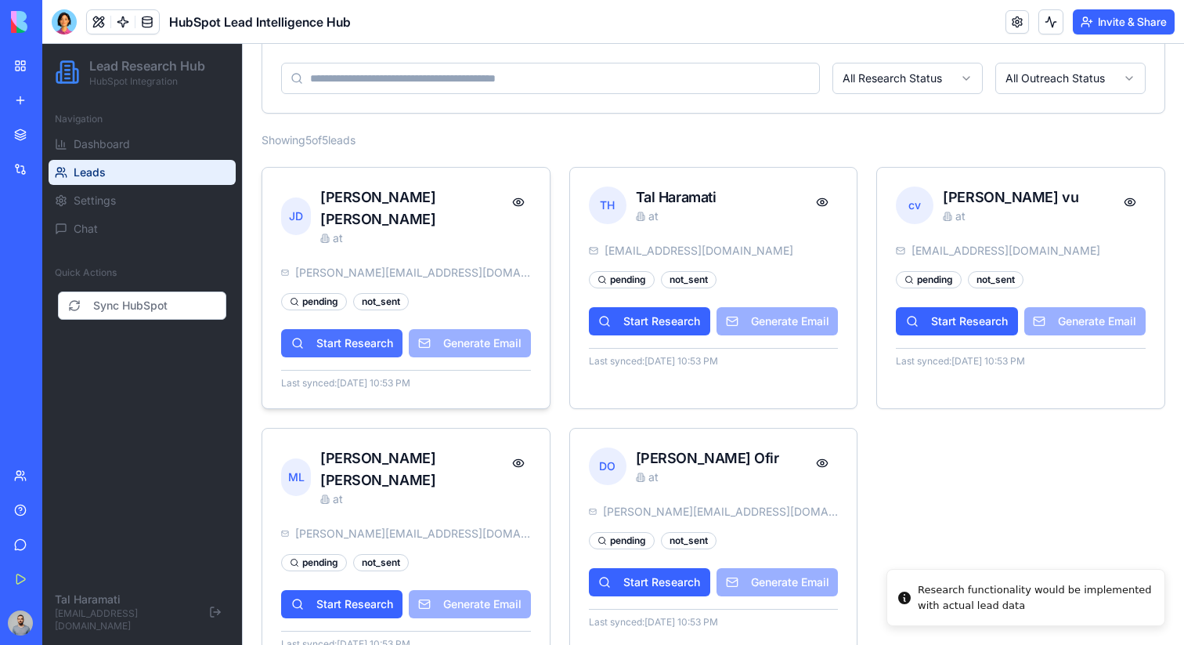
click at [345, 332] on button "Start Research" at bounding box center [341, 343] width 121 height 28
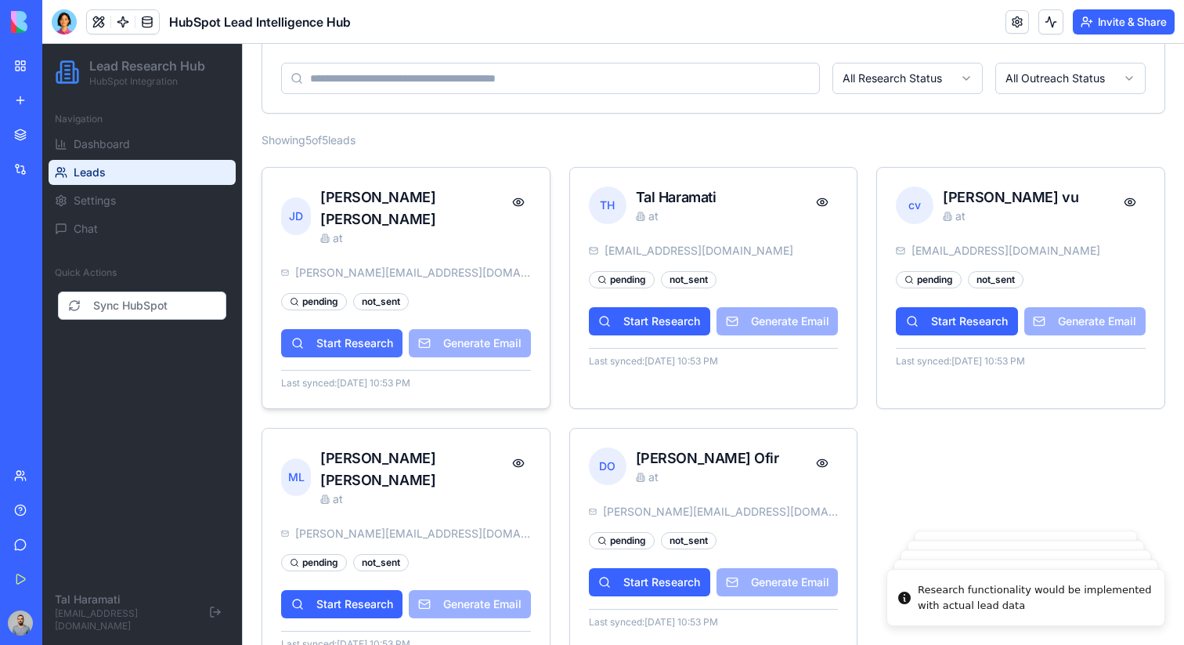
click at [345, 332] on button "Start Research" at bounding box center [341, 343] width 121 height 28
click at [638, 195] on div "[PERSON_NAME]" at bounding box center [676, 197] width 81 height 22
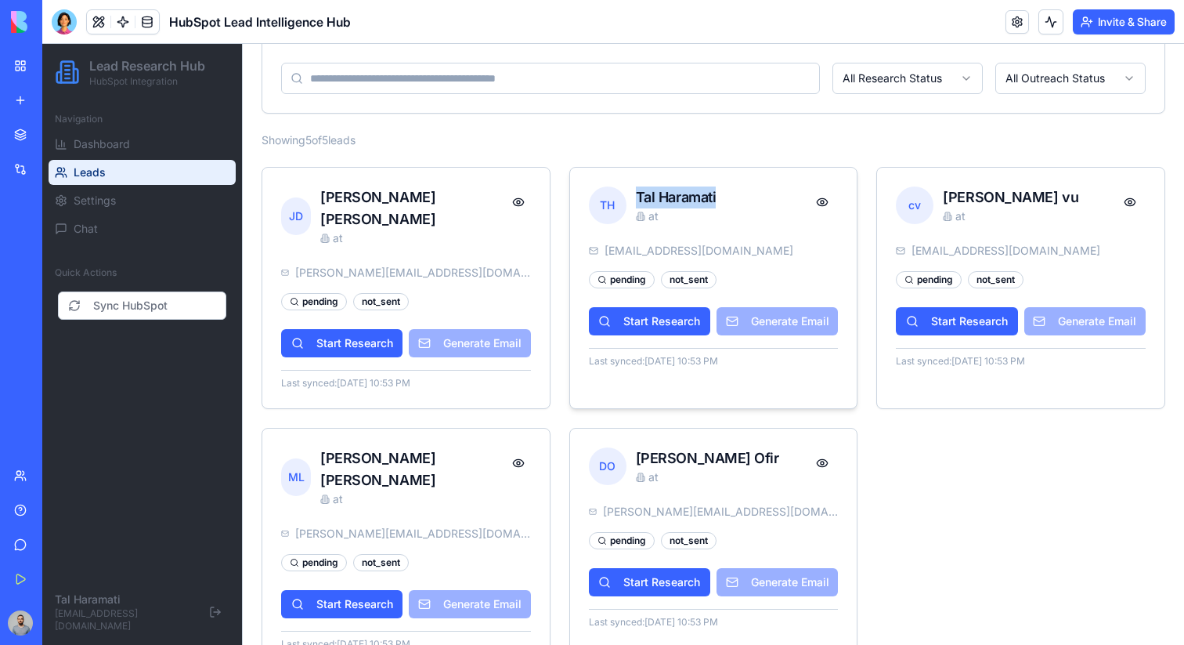
drag, startPoint x: 638, startPoint y: 195, endPoint x: 700, endPoint y: 201, distance: 62.1
click at [700, 201] on div "[PERSON_NAME]" at bounding box center [676, 197] width 81 height 22
click at [667, 330] on button "Start Research" at bounding box center [649, 321] width 121 height 28
click at [831, 199] on button at bounding box center [822, 201] width 31 height 31
click at [826, 201] on button at bounding box center [822, 201] width 31 height 31
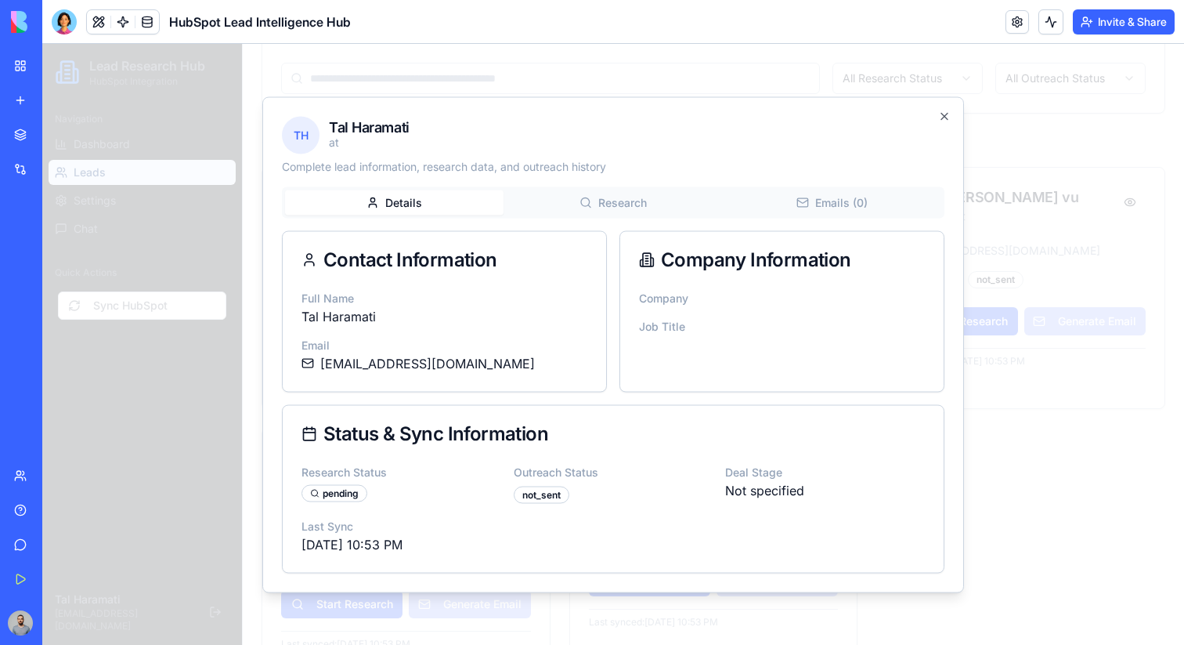
click at [612, 198] on div "[PERSON_NAME] at Complete lead information, research data, and outreach history…" at bounding box center [613, 344] width 702 height 496
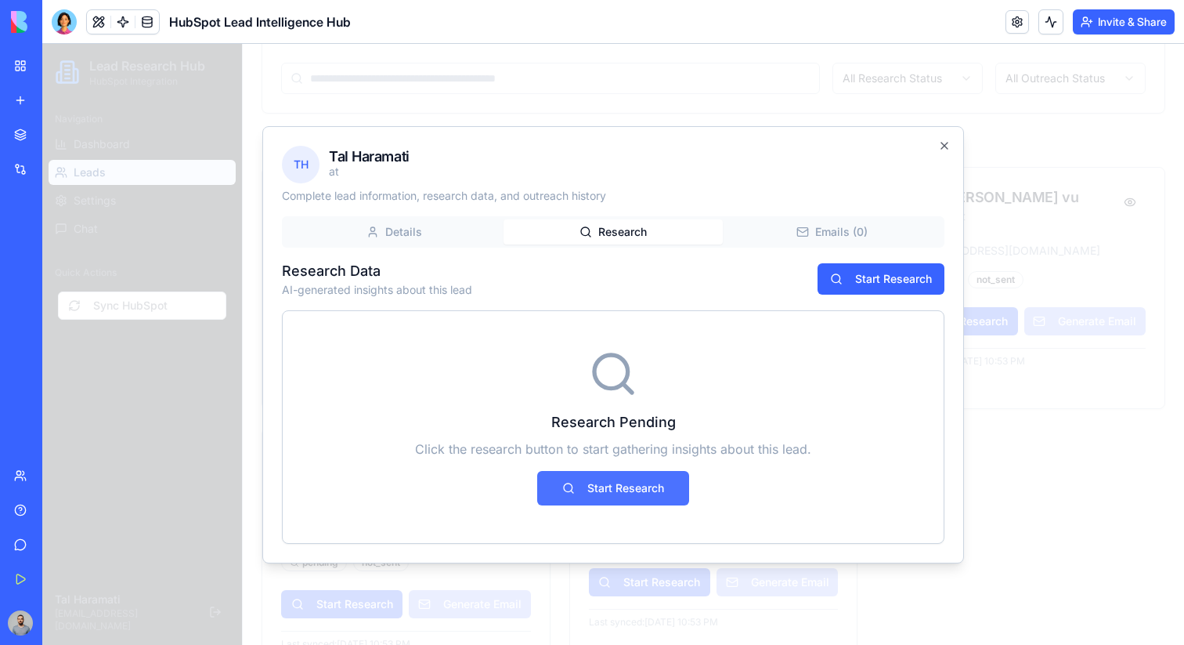
click at [592, 499] on button "Start Research" at bounding box center [613, 488] width 152 height 34
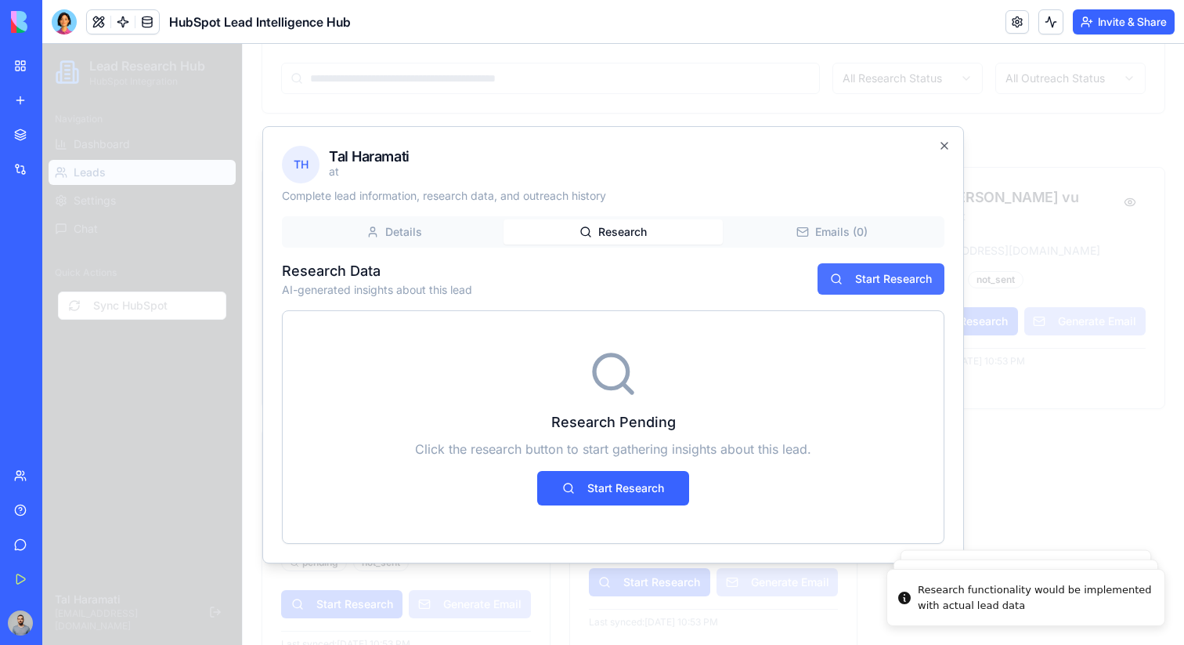
click at [844, 293] on button "Start Research" at bounding box center [881, 278] width 127 height 31
click at [127, 15] on link at bounding box center [122, 21] width 23 height 23
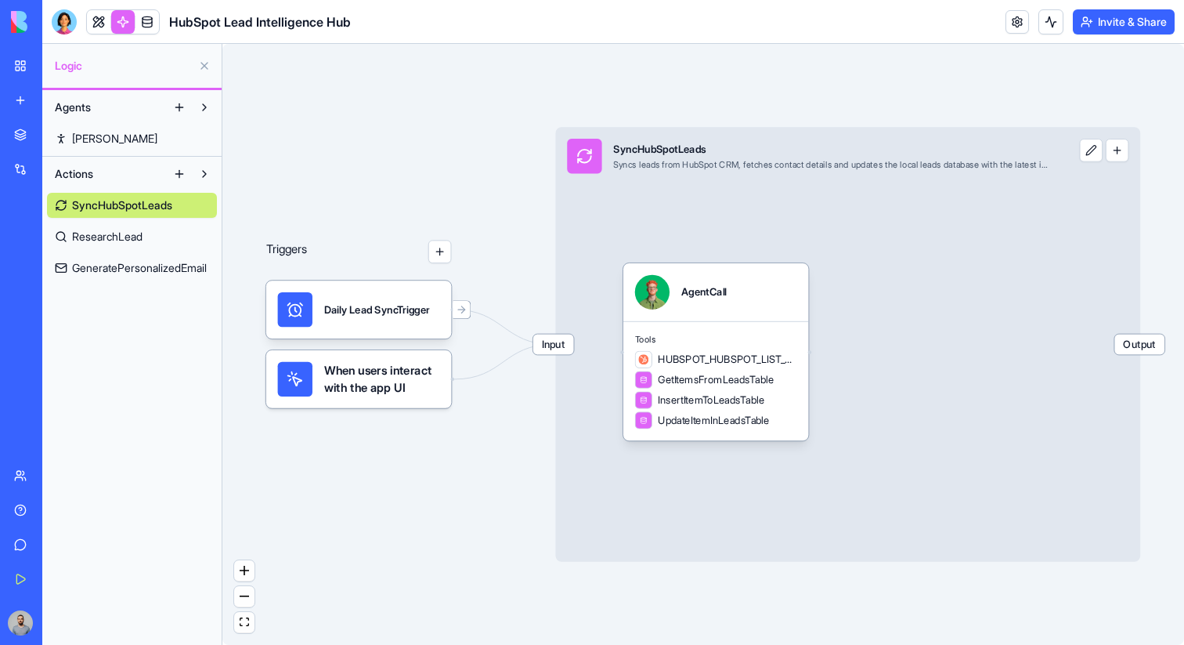
click at [153, 231] on link "ResearchLead" at bounding box center [132, 236] width 170 height 25
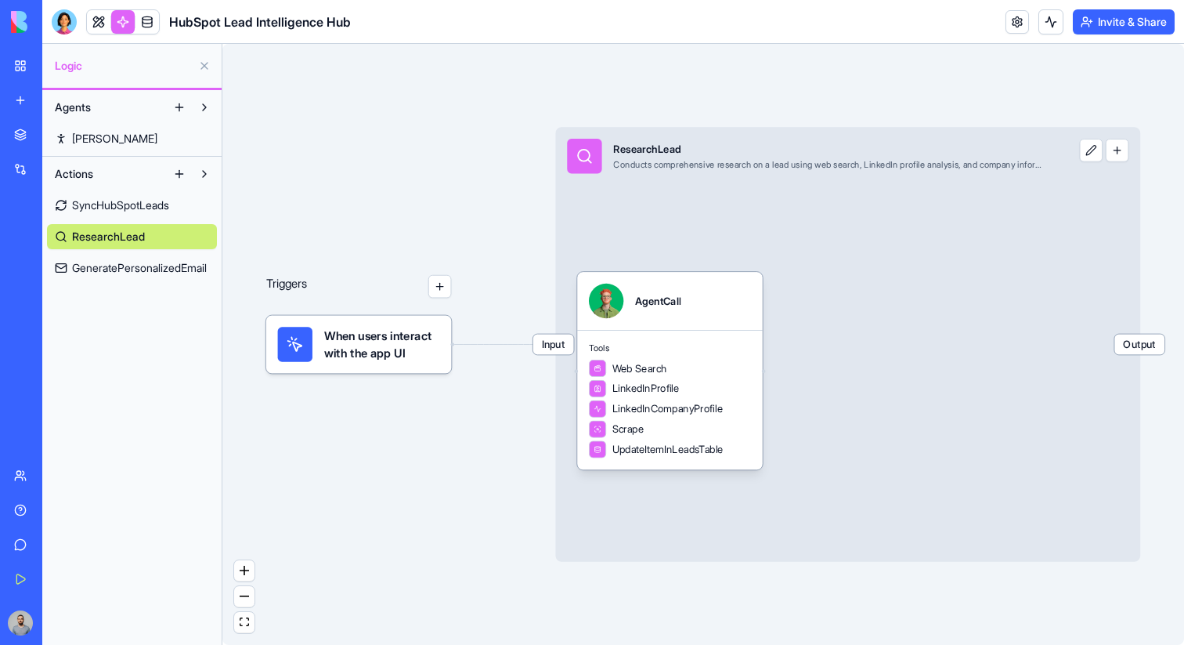
click at [304, 327] on div at bounding box center [295, 344] width 34 height 34
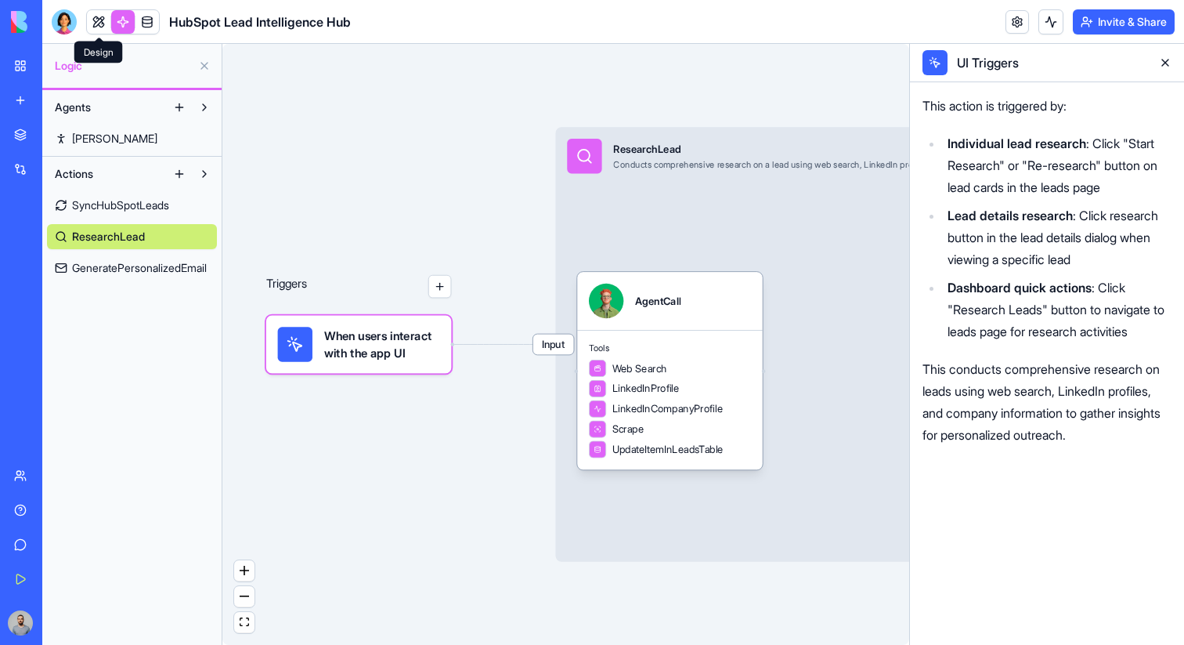
click at [101, 25] on link at bounding box center [98, 21] width 23 height 23
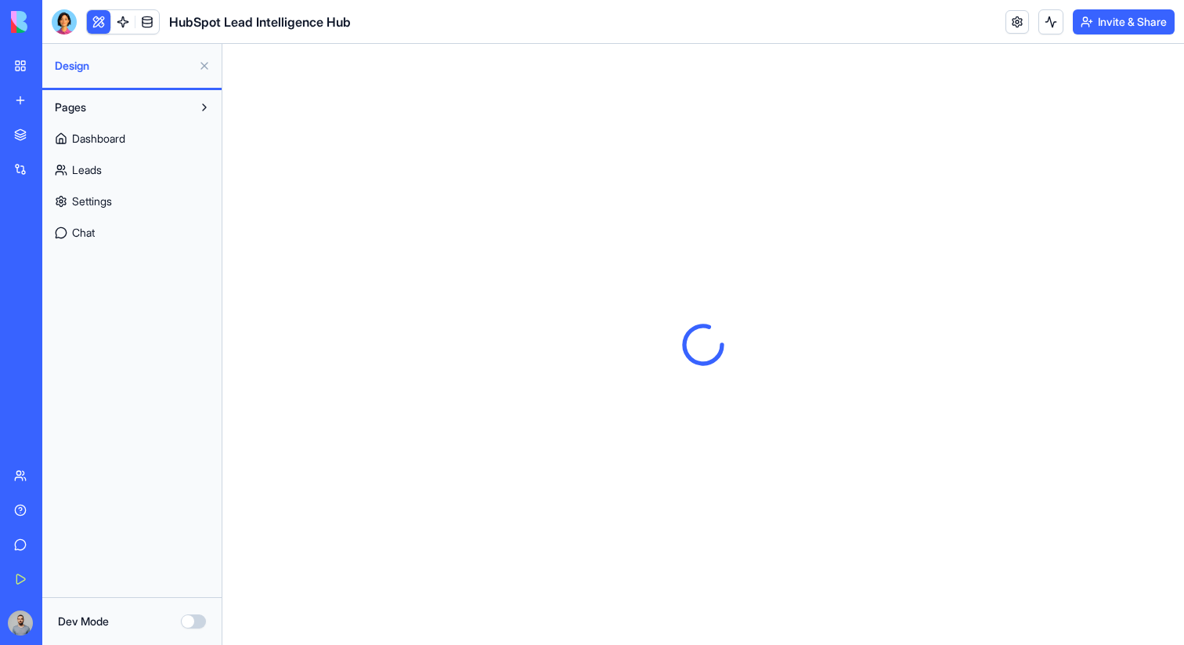
click at [137, 178] on link "Leads" at bounding box center [132, 169] width 170 height 25
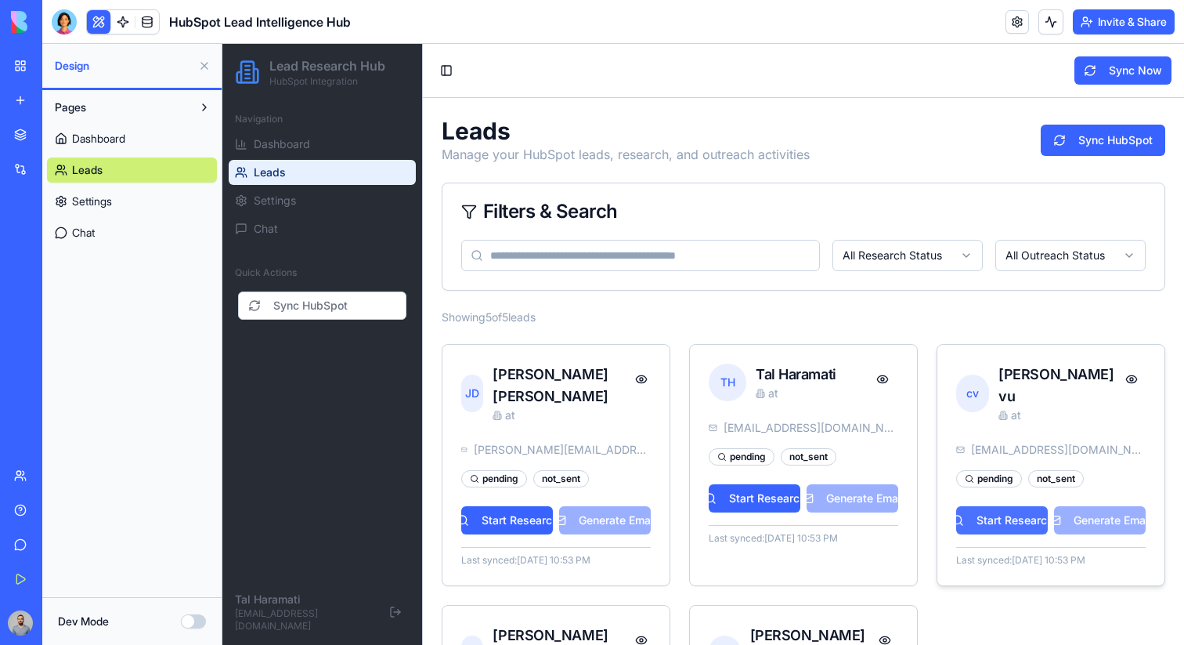
click at [991, 506] on button "Start Research" at bounding box center [1002, 520] width 92 height 28
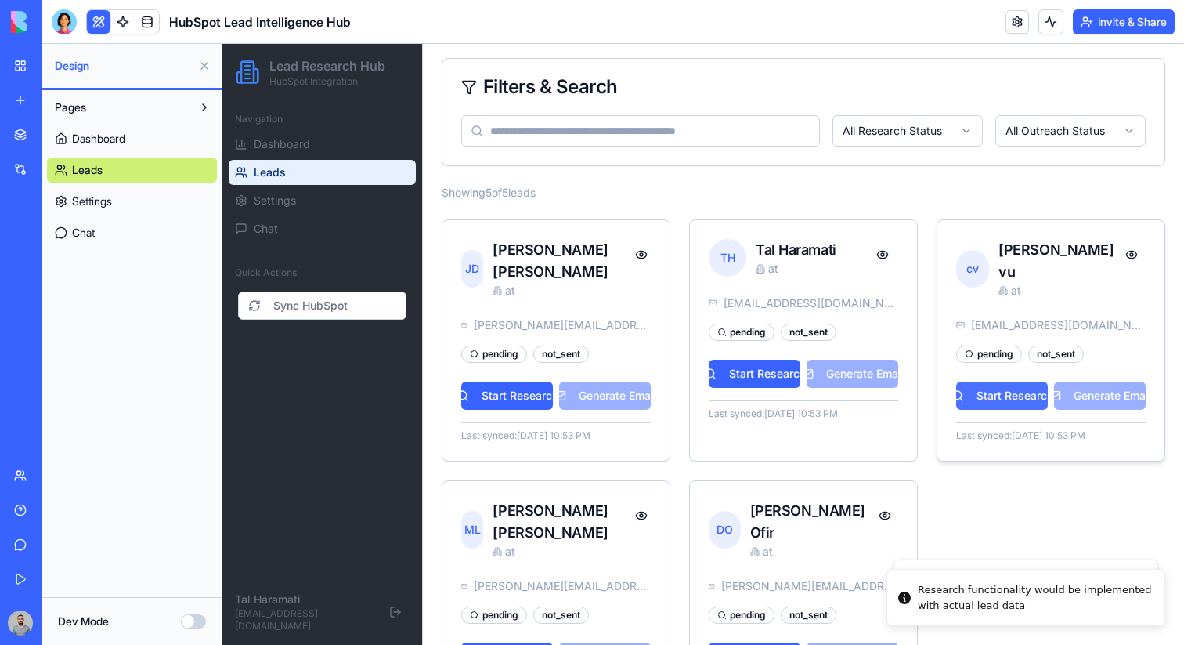
scroll to position [177, 0]
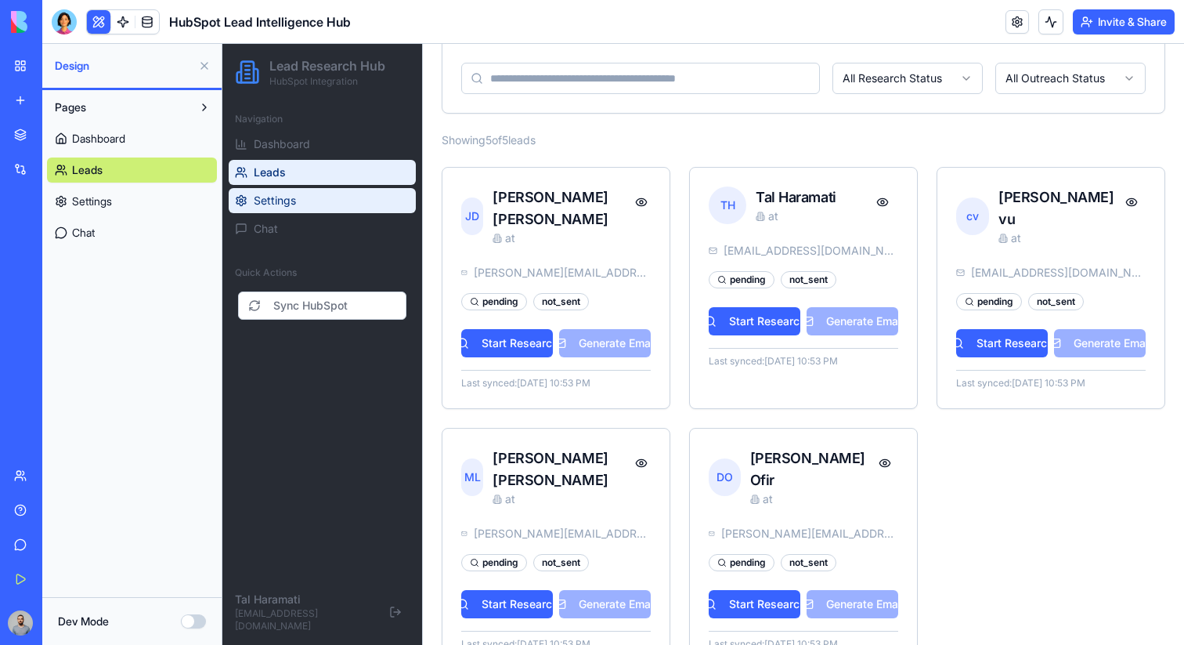
click at [378, 204] on link "Settings" at bounding box center [322, 200] width 187 height 25
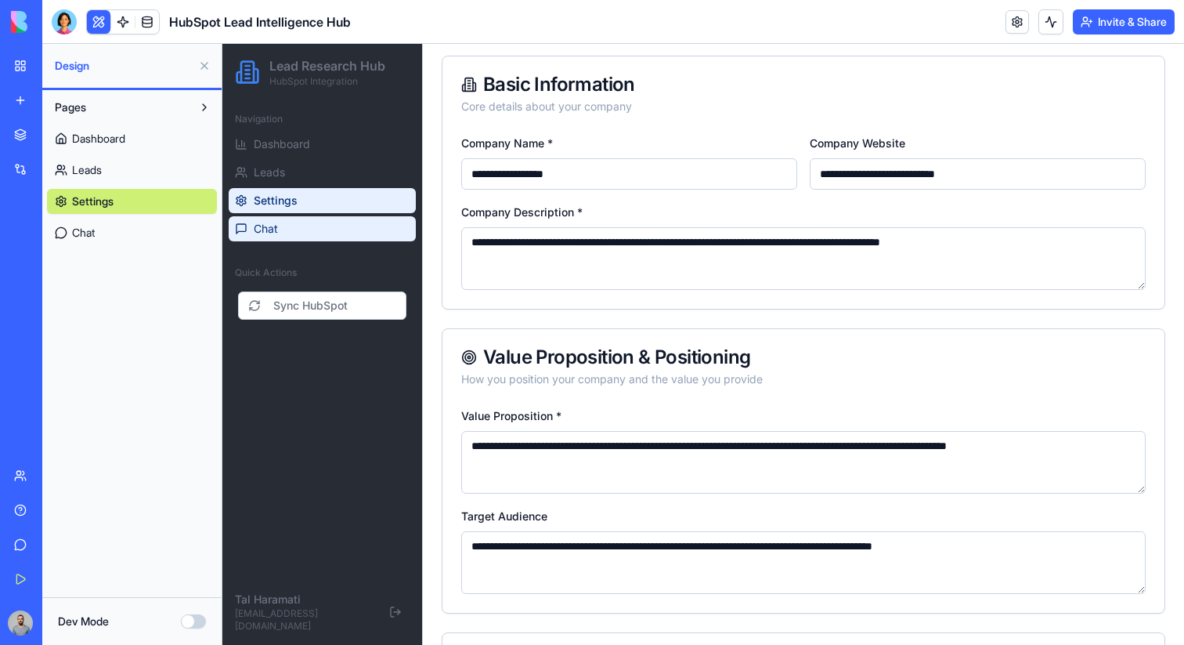
click at [361, 234] on link "Chat" at bounding box center [322, 228] width 187 height 25
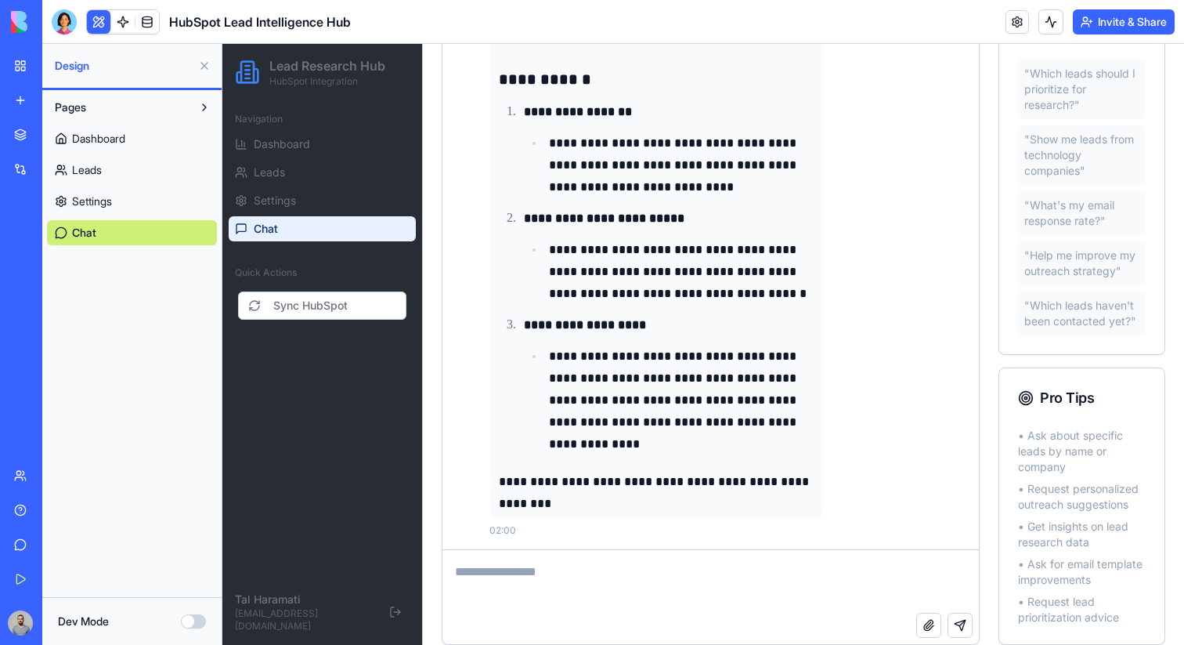
scroll to position [1407, 0]
click at [596, 562] on textarea at bounding box center [711, 581] width 537 height 63
click at [276, 167] on span "Leads" at bounding box center [269, 172] width 31 height 16
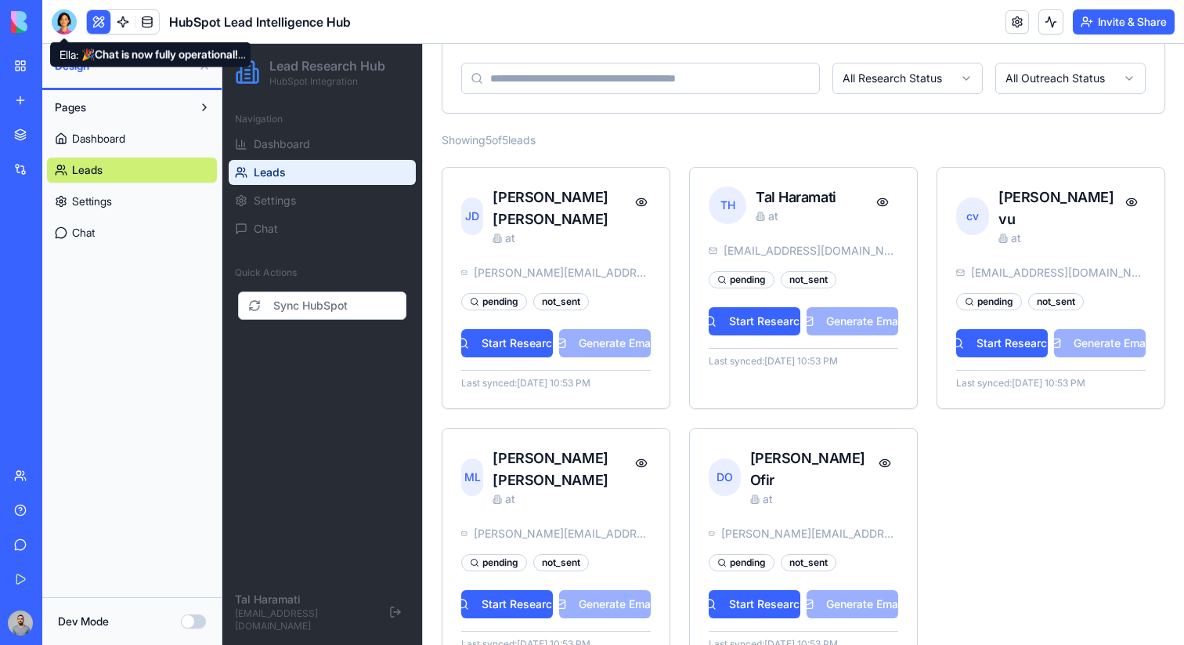
click at [72, 18] on div at bounding box center [64, 21] width 25 height 25
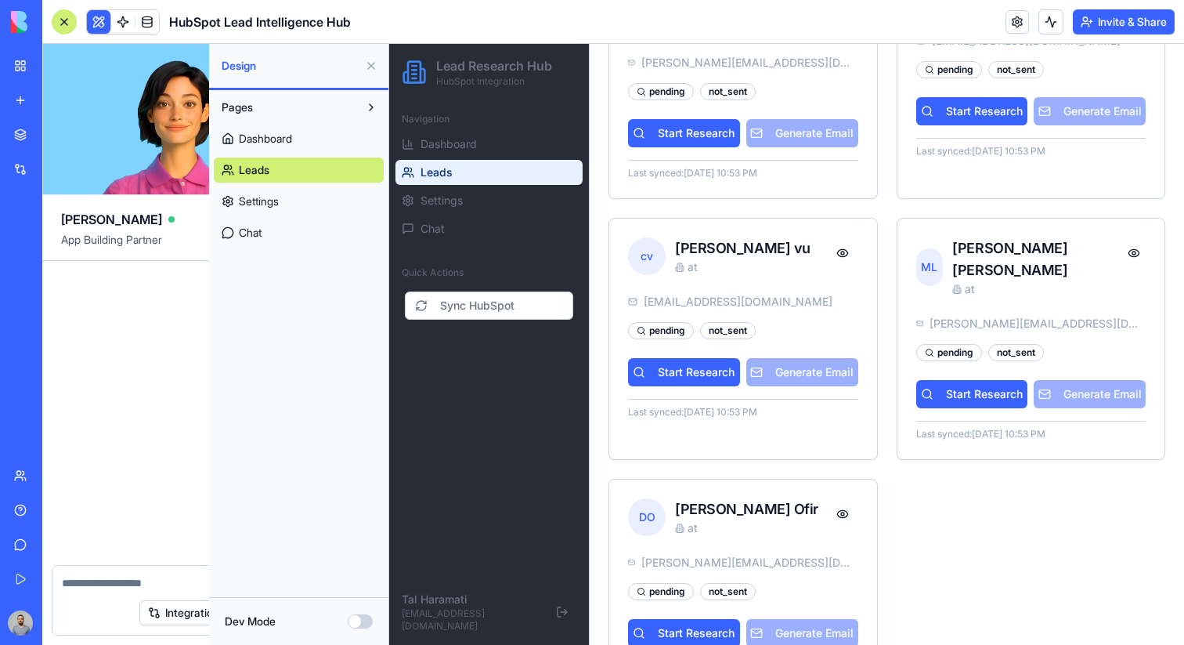
scroll to position [1733, 0]
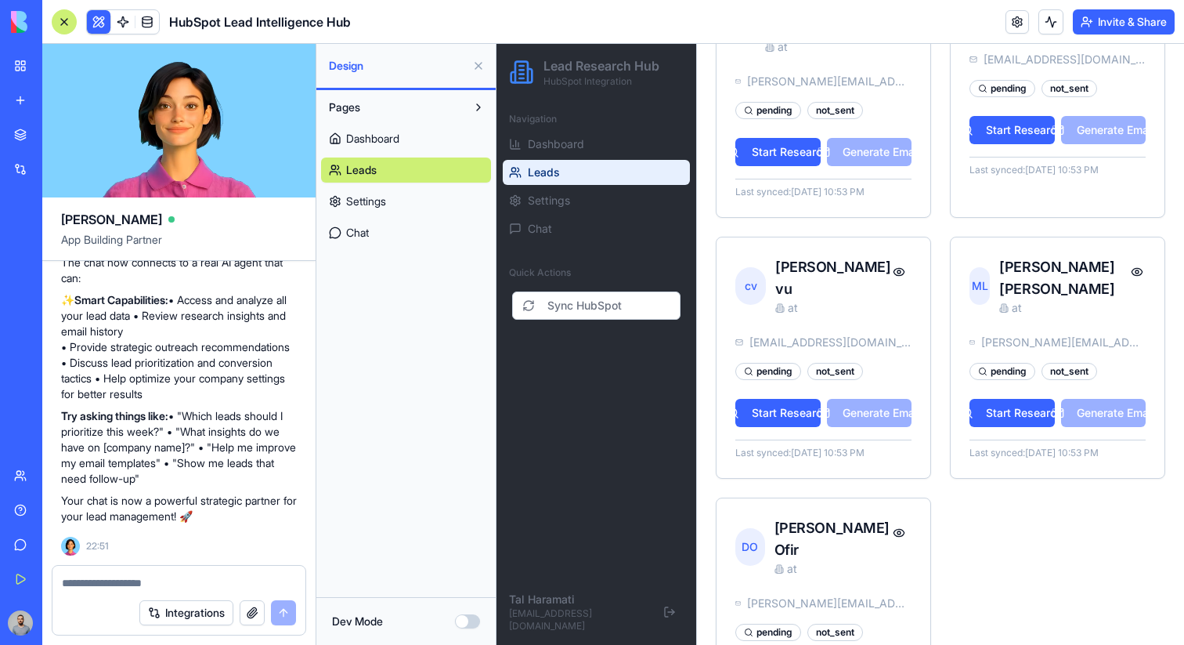
click at [199, 584] on textarea at bounding box center [179, 583] width 234 height 16
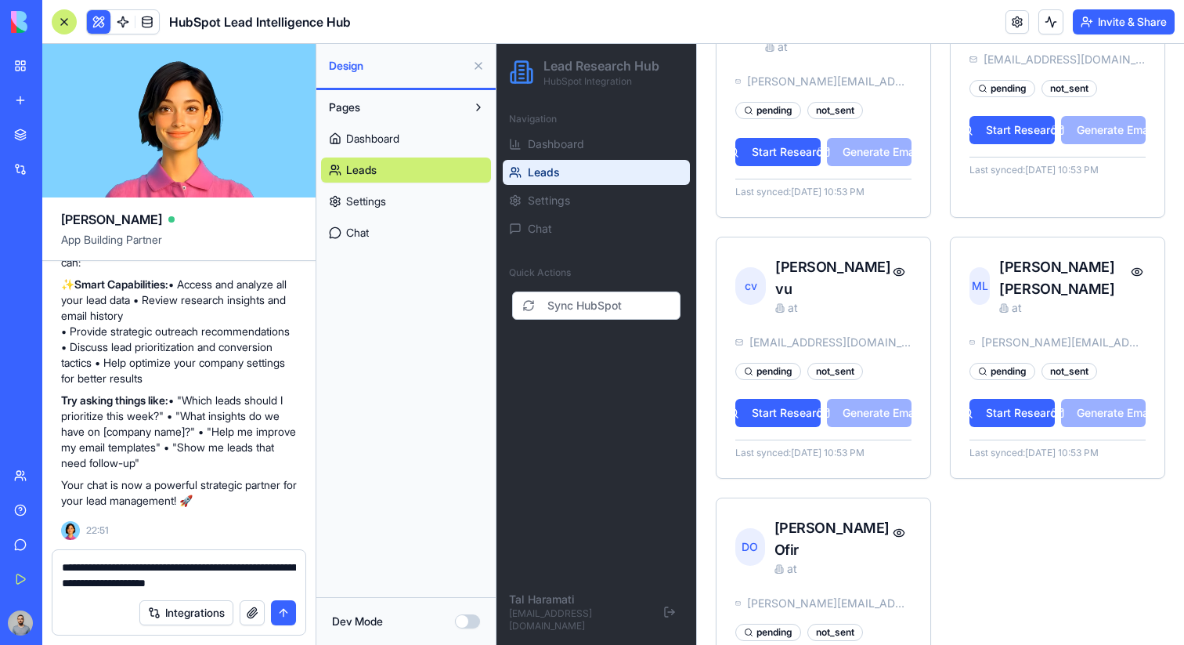
type textarea "**********"
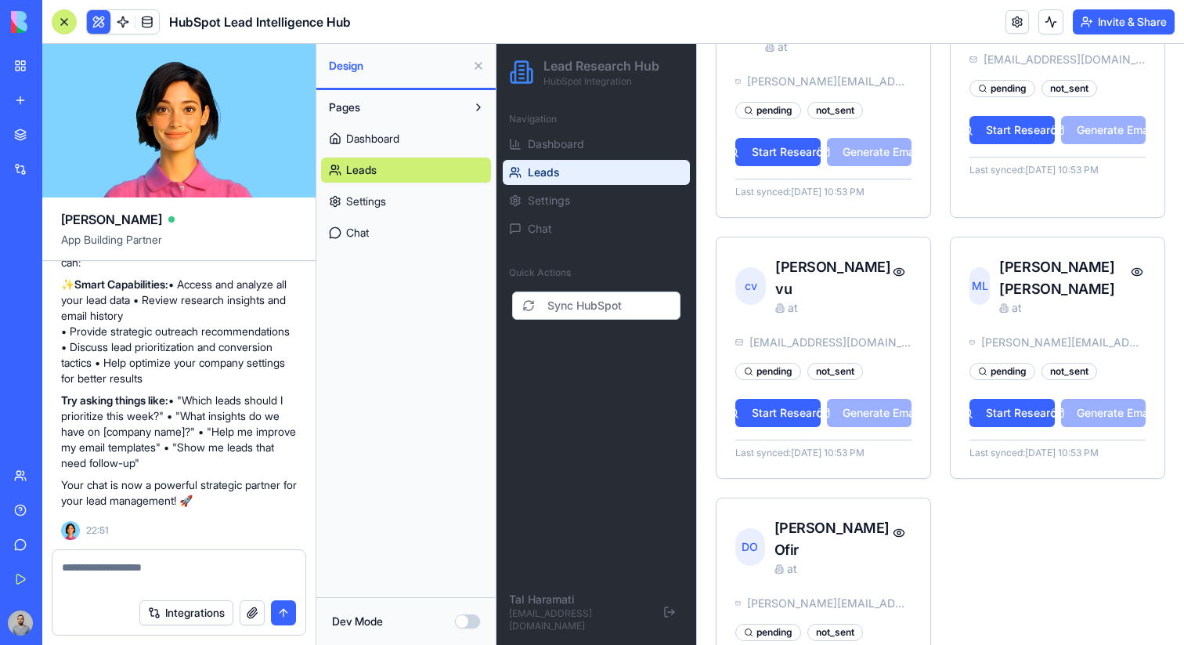
scroll to position [1808, 0]
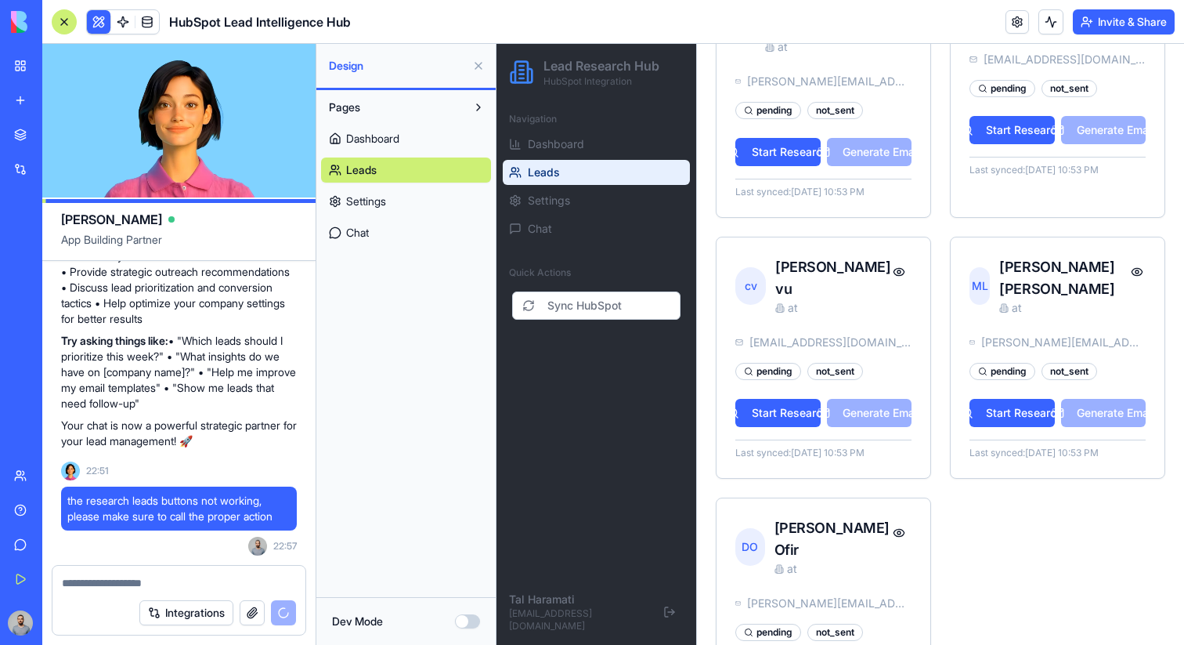
click at [480, 110] on button at bounding box center [478, 107] width 25 height 25
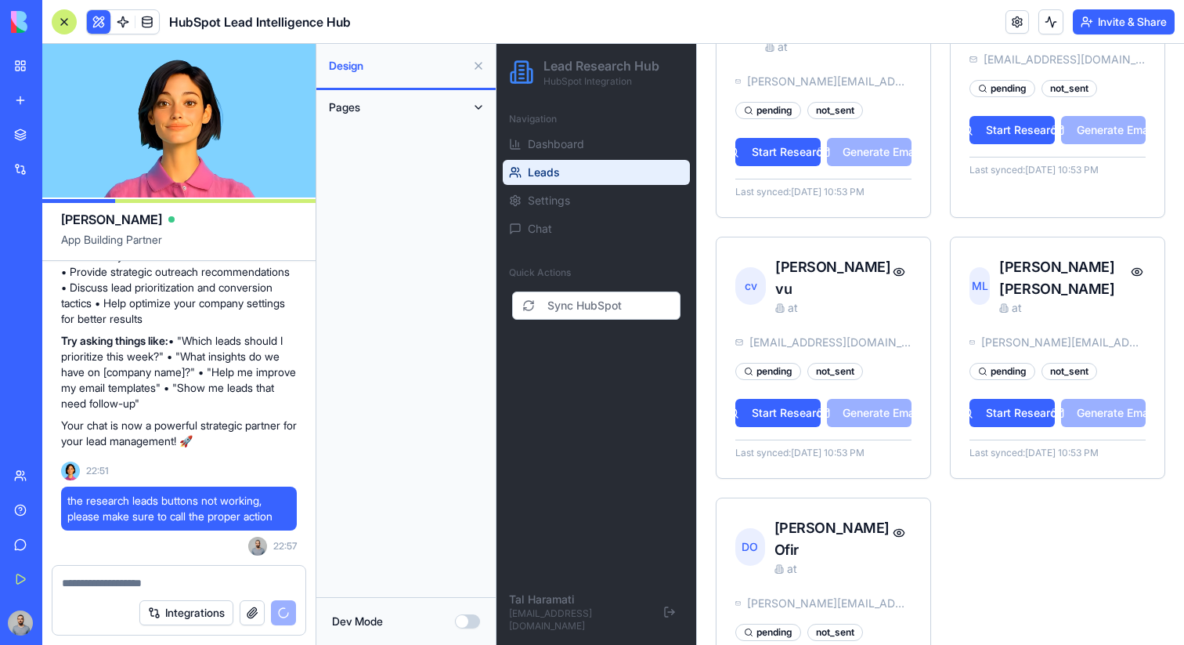
click at [435, 107] on button "Pages" at bounding box center [393, 107] width 145 height 25
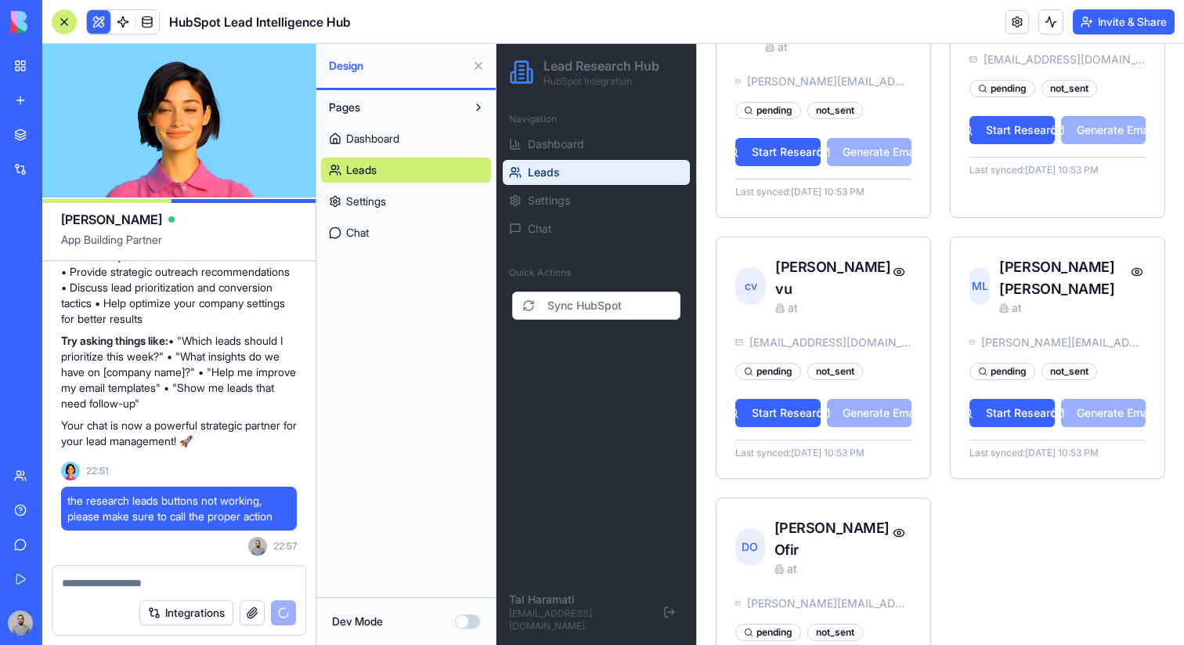
click at [472, 65] on button at bounding box center [478, 65] width 25 height 25
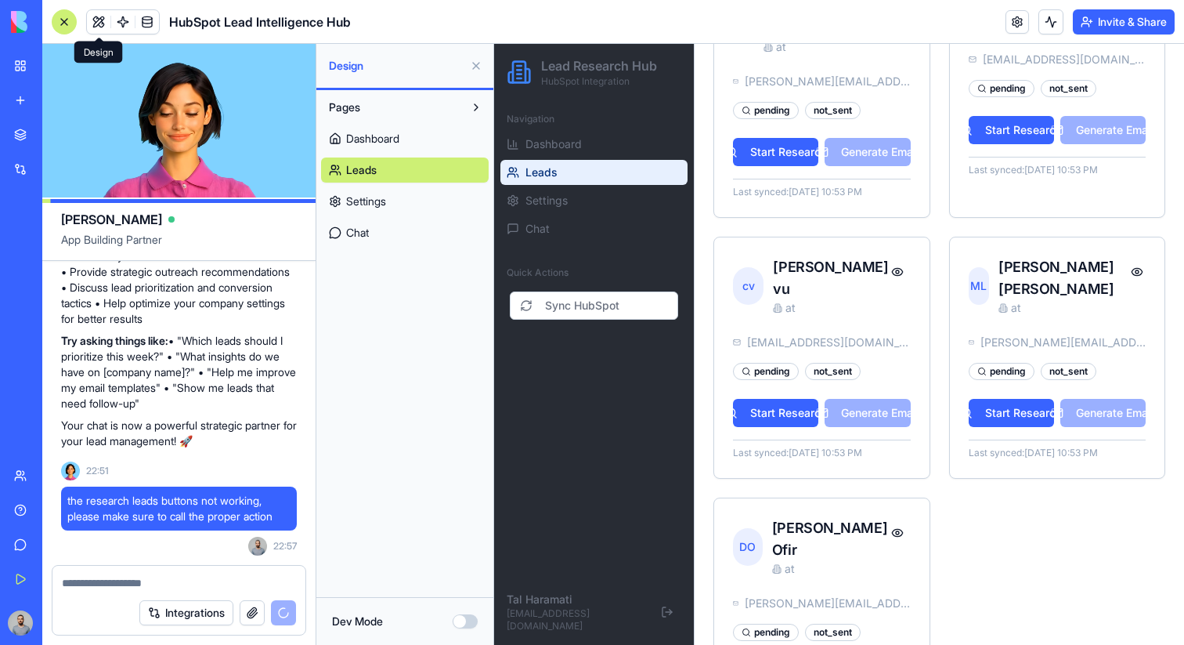
scroll to position [246, 0]
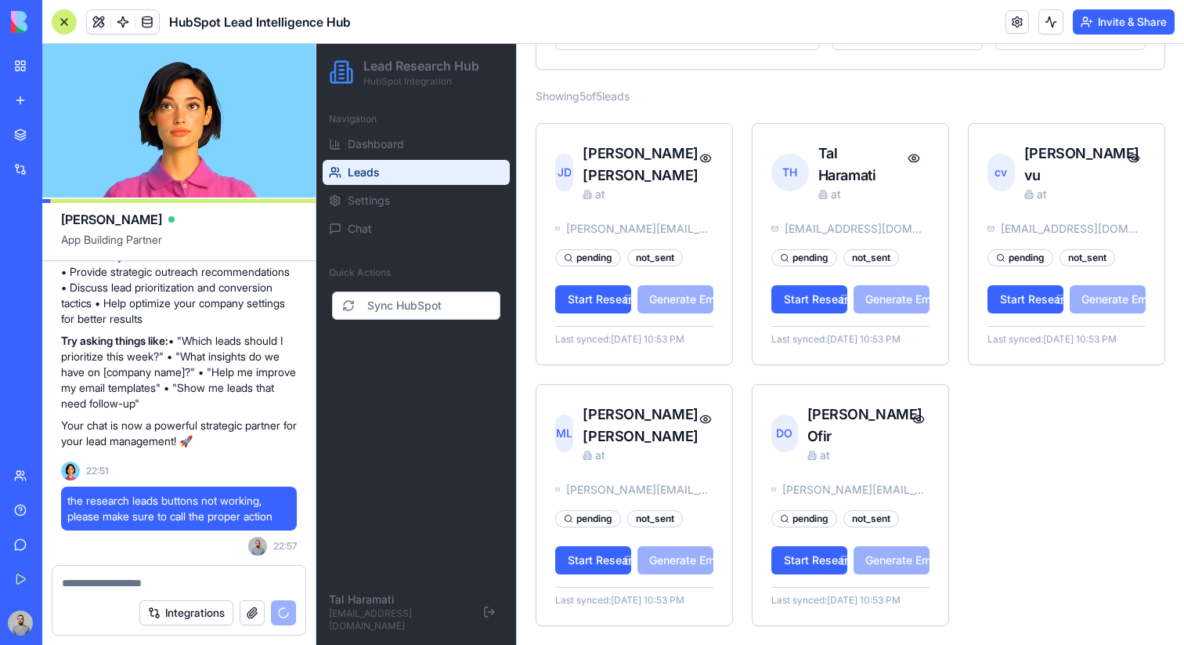
click at [67, 23] on div at bounding box center [64, 21] width 25 height 25
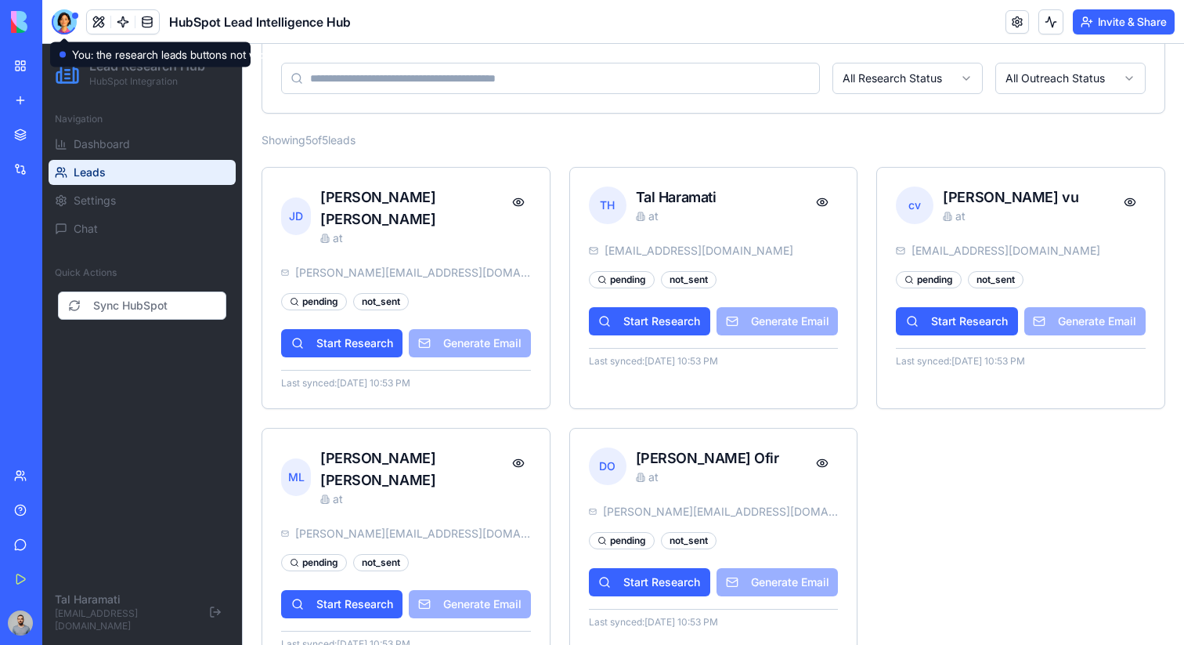
click at [63, 31] on div at bounding box center [64, 21] width 25 height 25
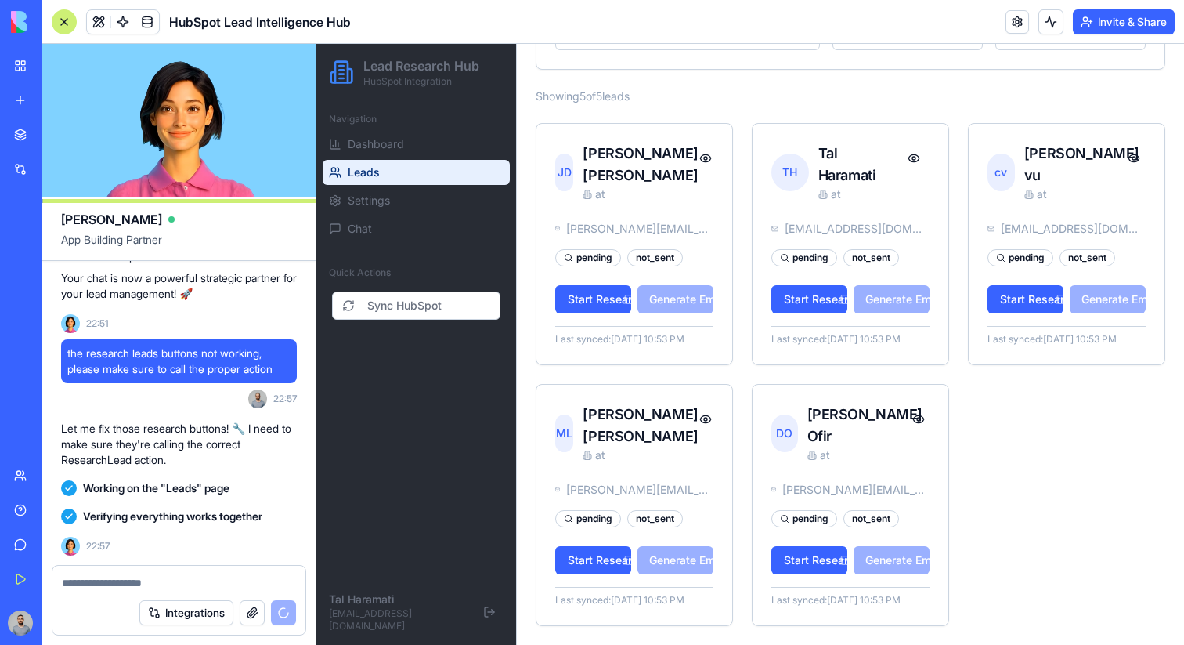
scroll to position [2381, 0]
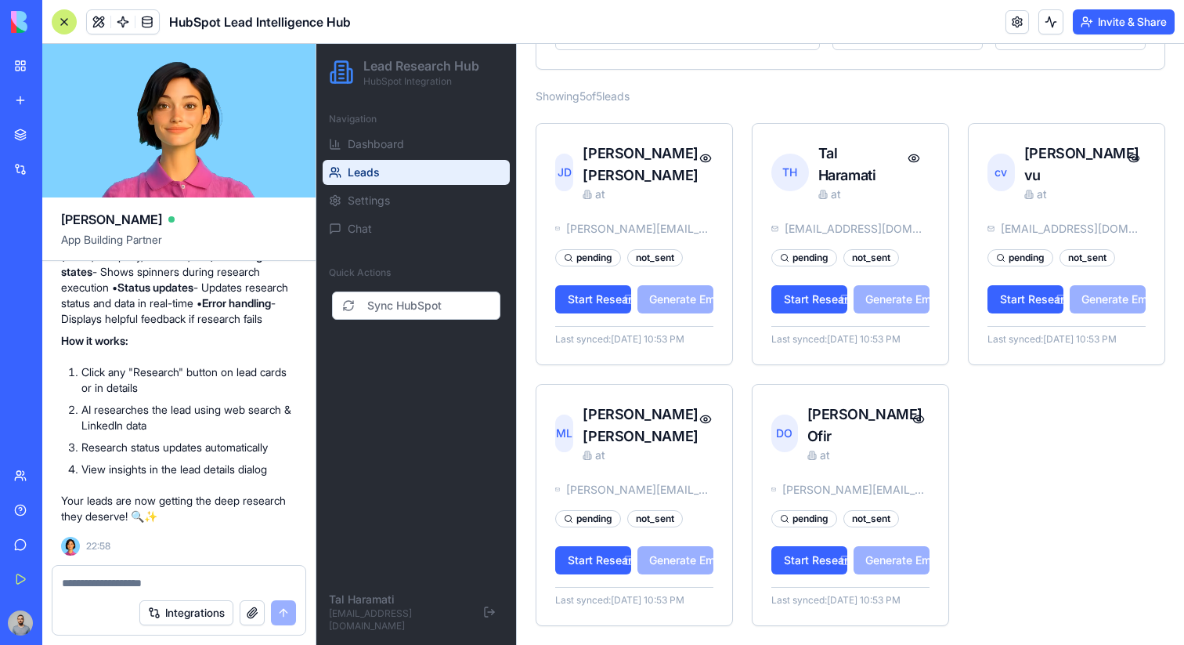
click at [64, 9] on div at bounding box center [64, 21] width 25 height 25
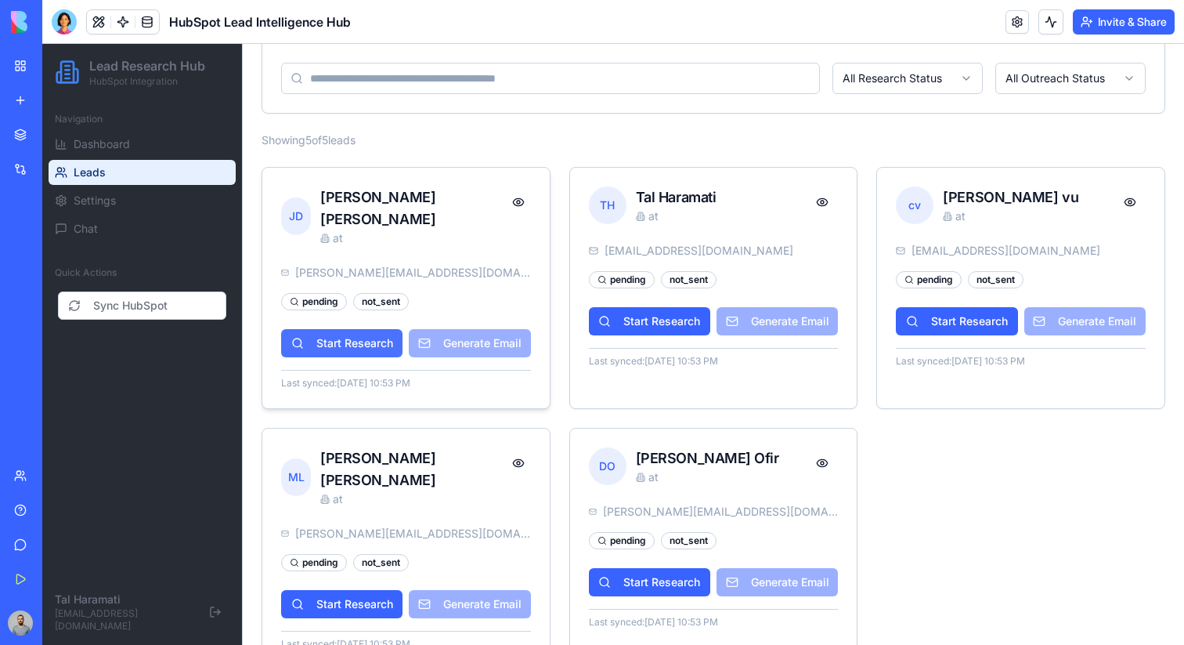
click at [350, 329] on button "Start Research" at bounding box center [341, 343] width 121 height 28
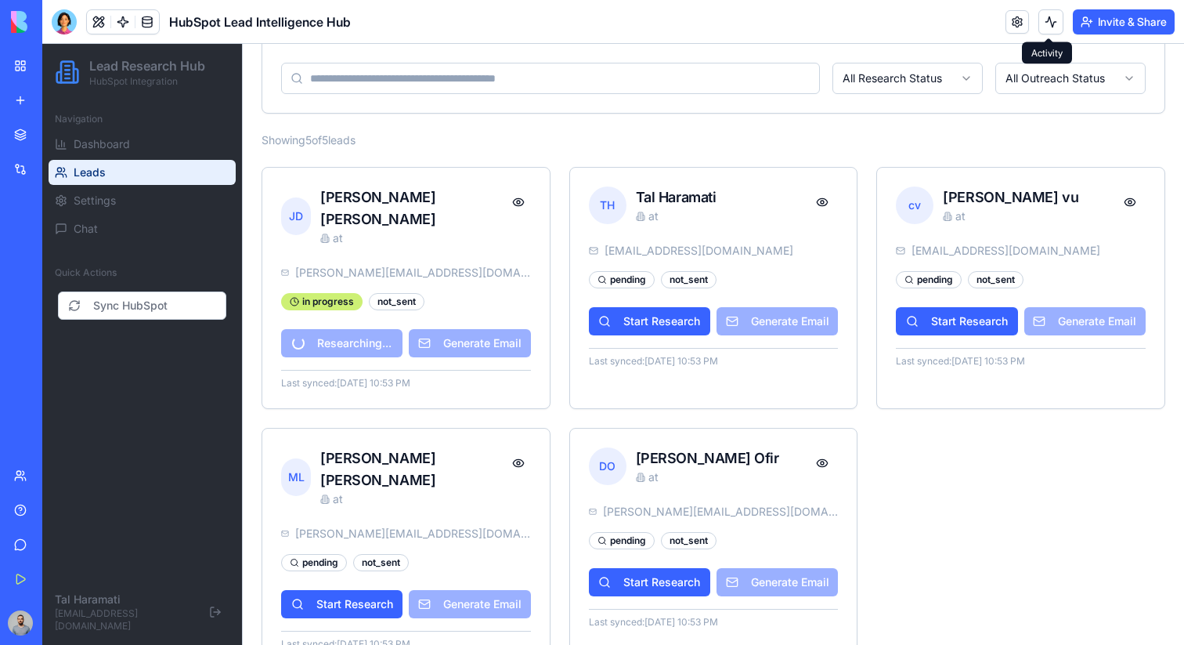
click at [1055, 28] on button at bounding box center [1051, 21] width 25 height 25
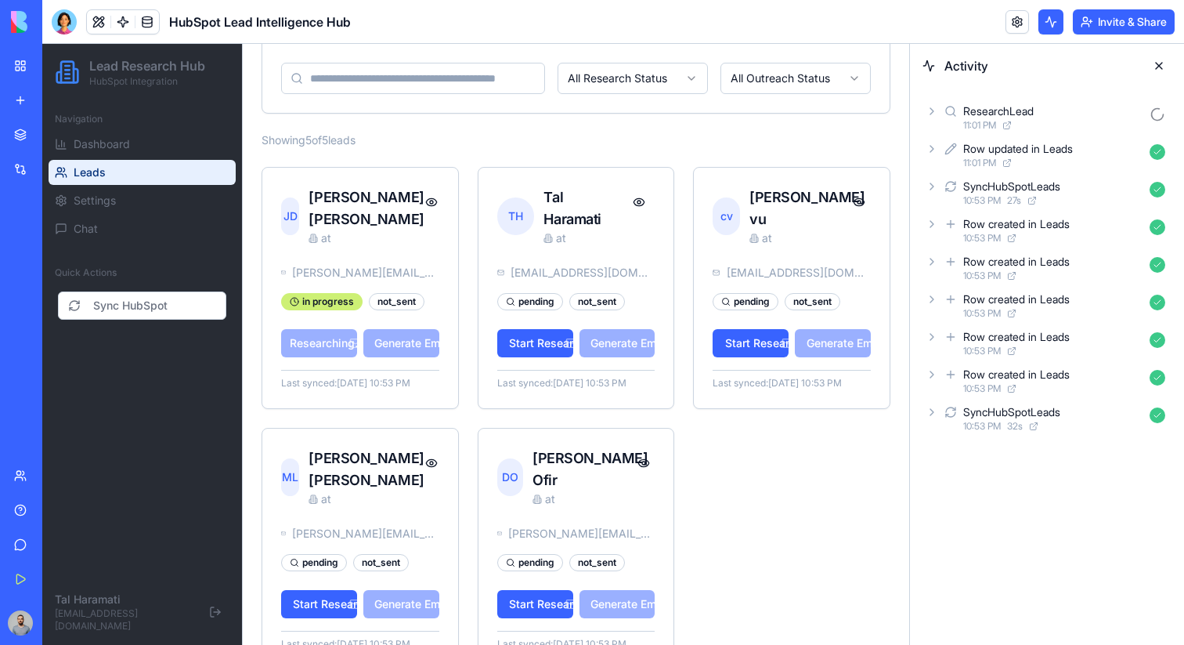
click at [1065, 110] on div "ResearchLead" at bounding box center [1053, 111] width 180 height 16
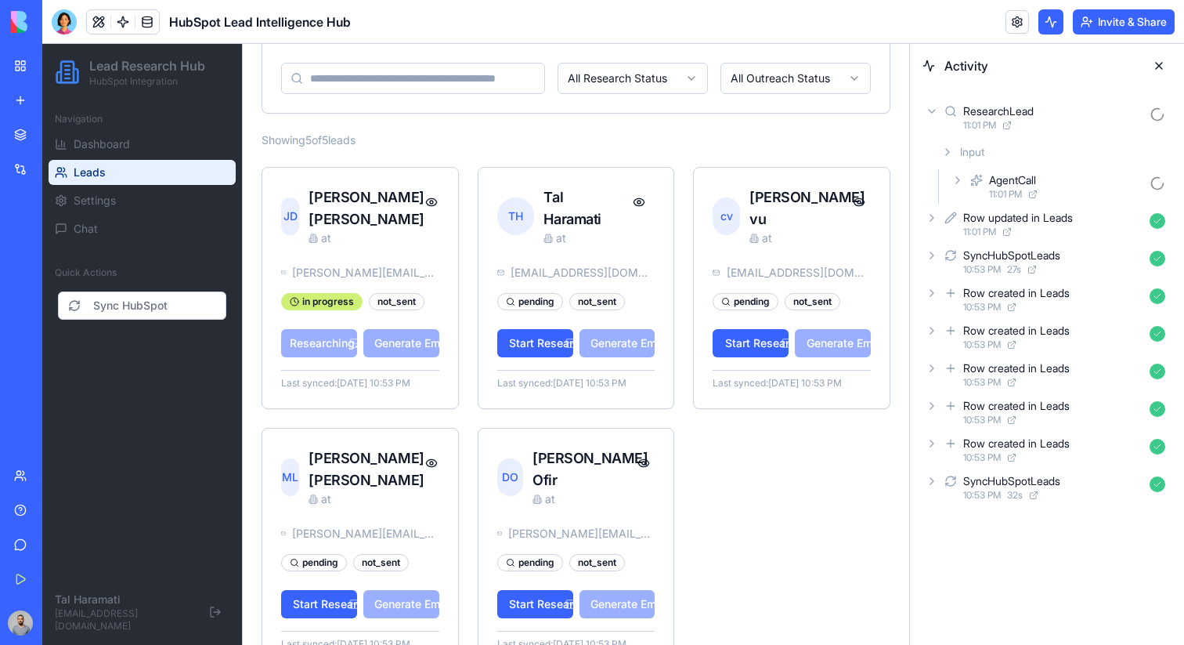
click at [1069, 180] on div "AgentCall" at bounding box center [1066, 180] width 154 height 16
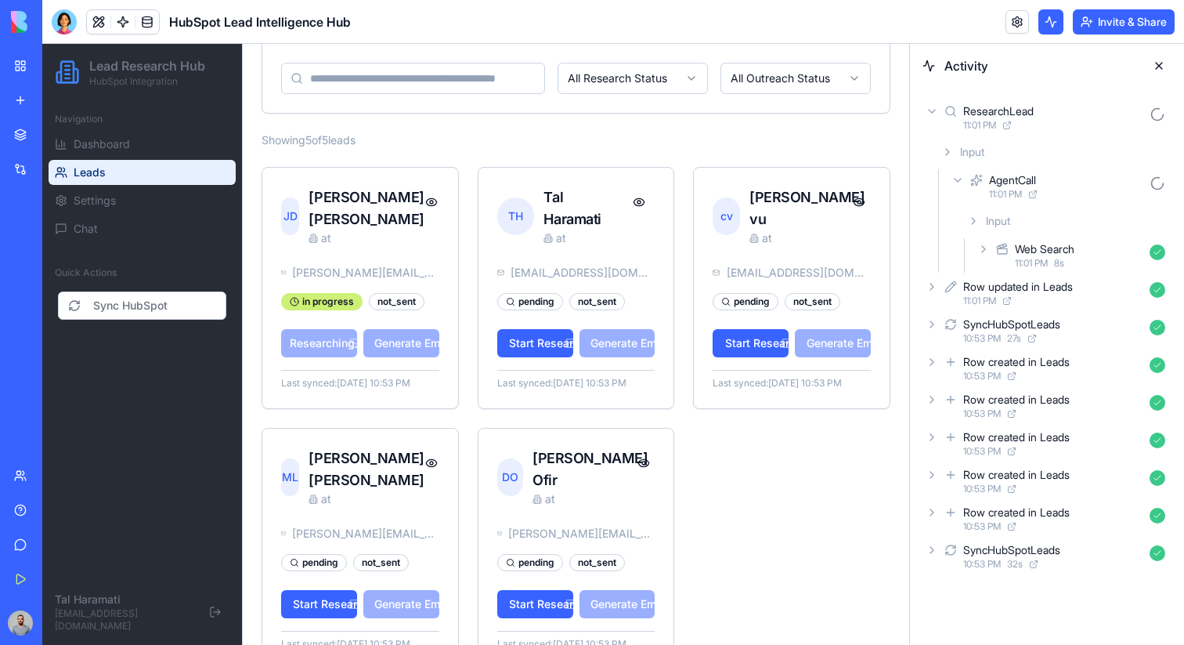
click at [1096, 250] on div "Web Search" at bounding box center [1079, 249] width 128 height 16
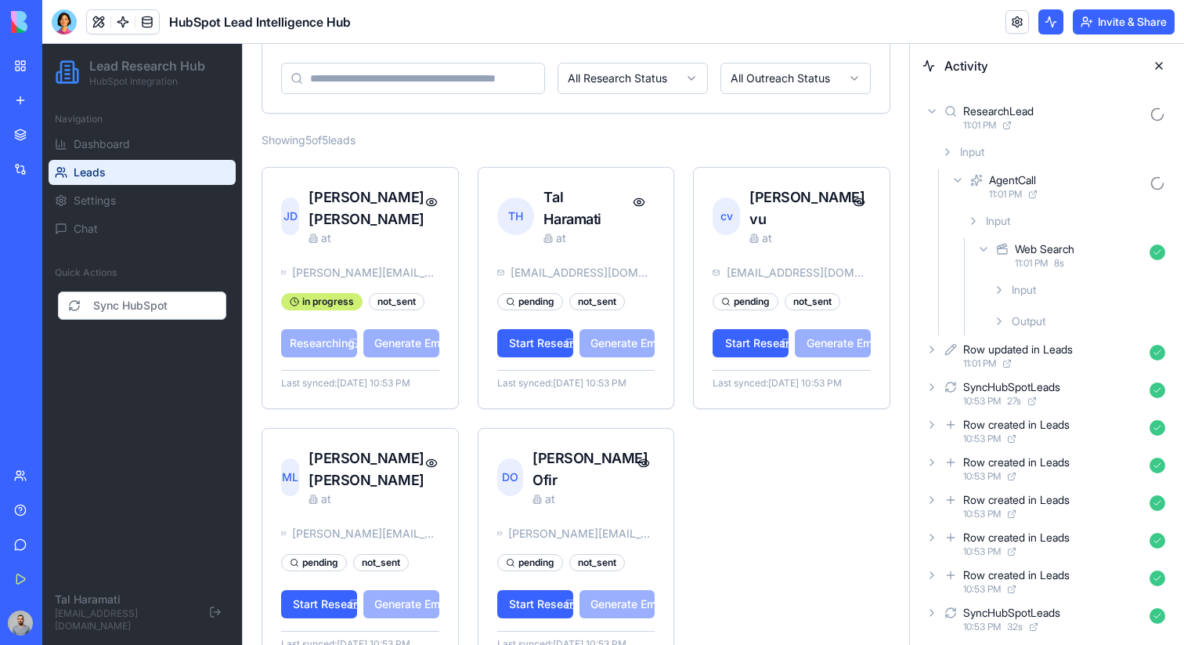
click at [1071, 281] on div "Input" at bounding box center [1079, 290] width 185 height 28
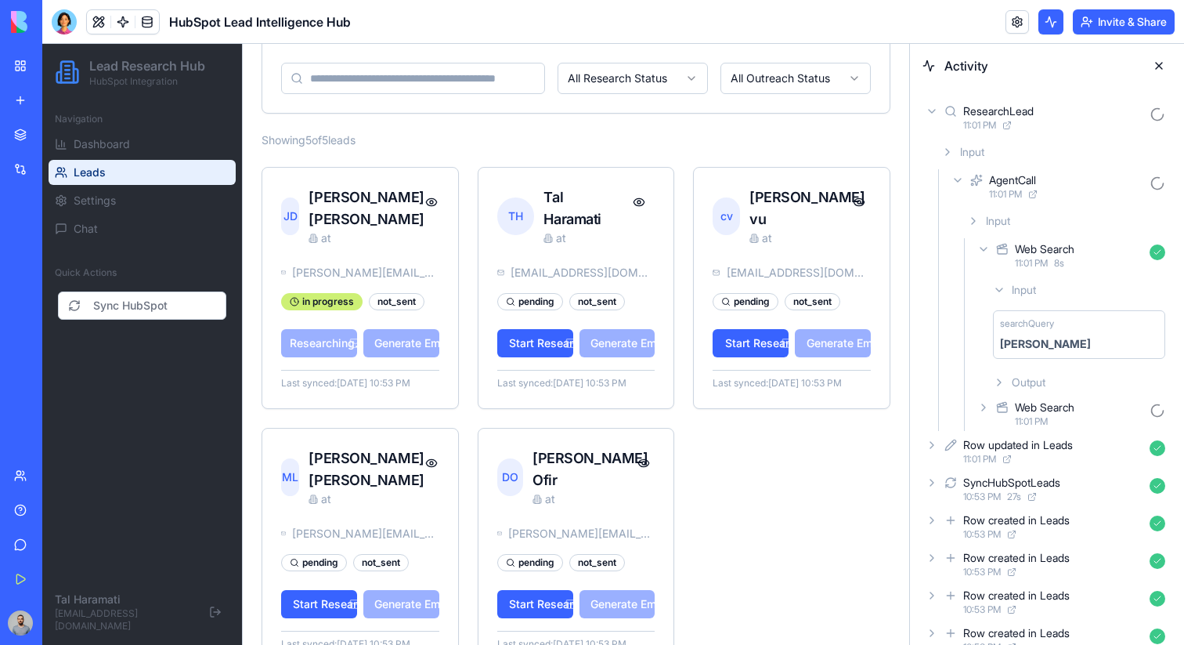
click at [1069, 383] on div "Output" at bounding box center [1079, 382] width 185 height 28
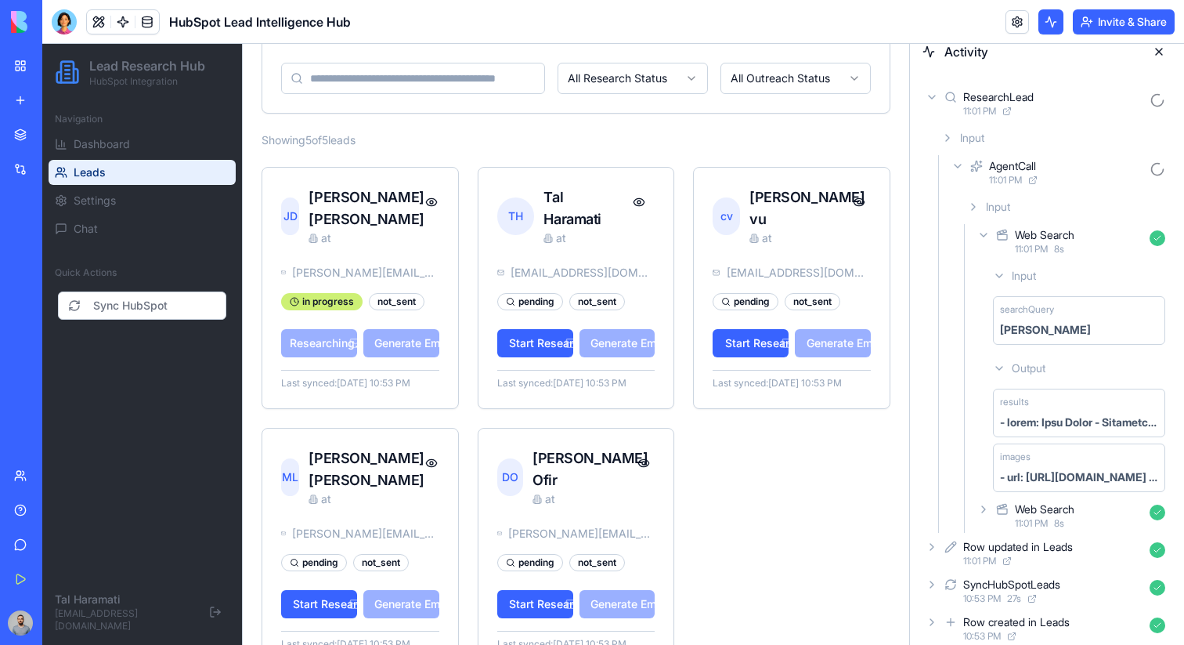
scroll to position [19, 0]
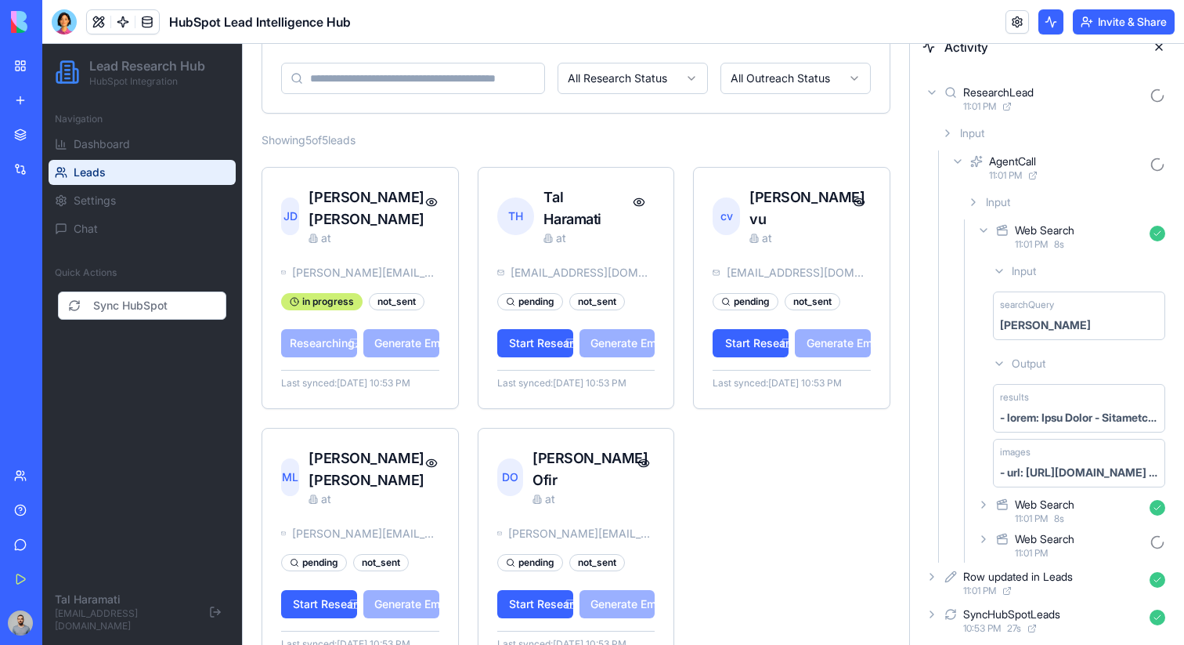
click at [1104, 512] on div "11:01 PM 8 s" at bounding box center [1079, 518] width 128 height 13
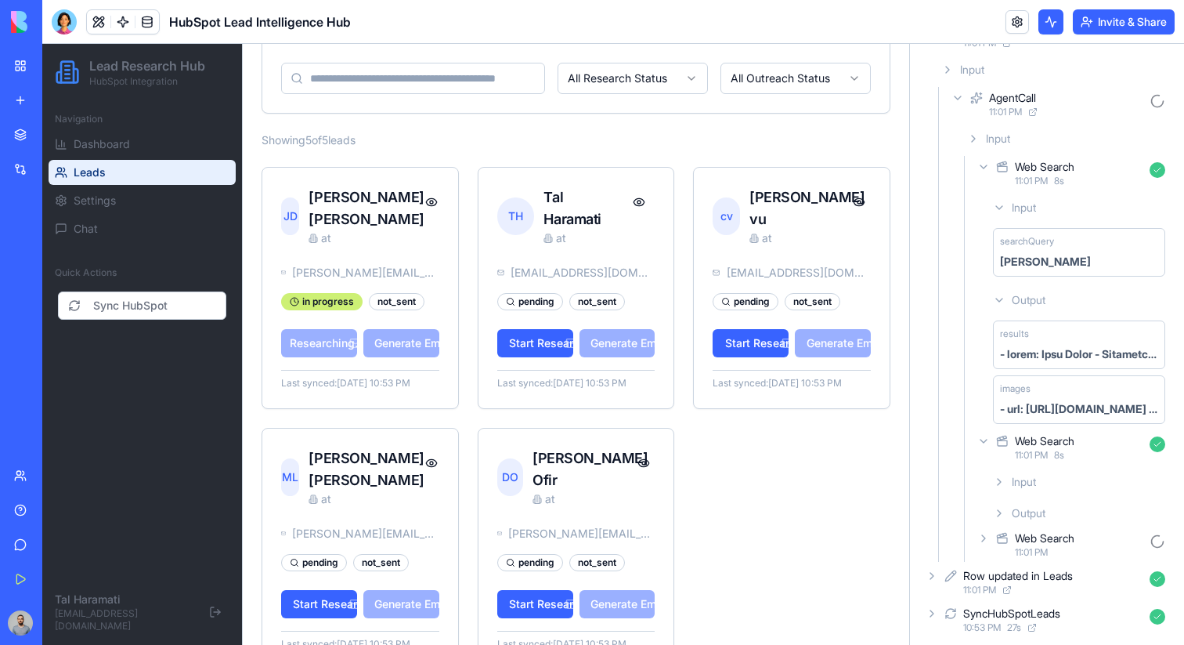
scroll to position [111, 0]
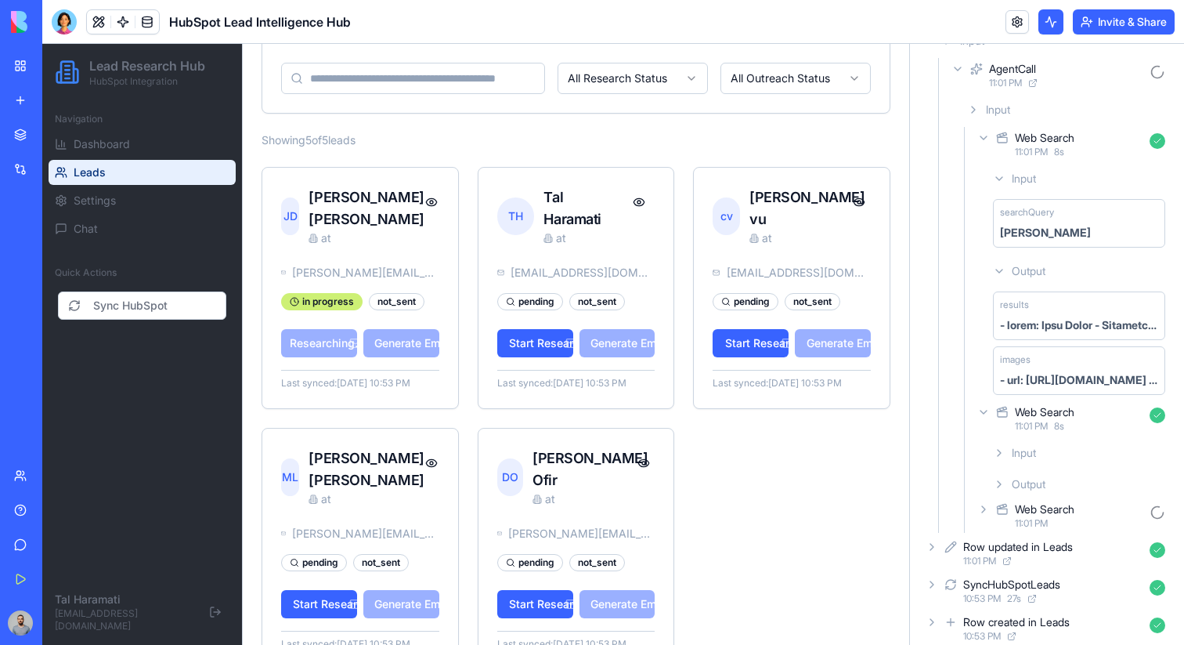
click at [1097, 477] on div "Output" at bounding box center [1079, 484] width 185 height 28
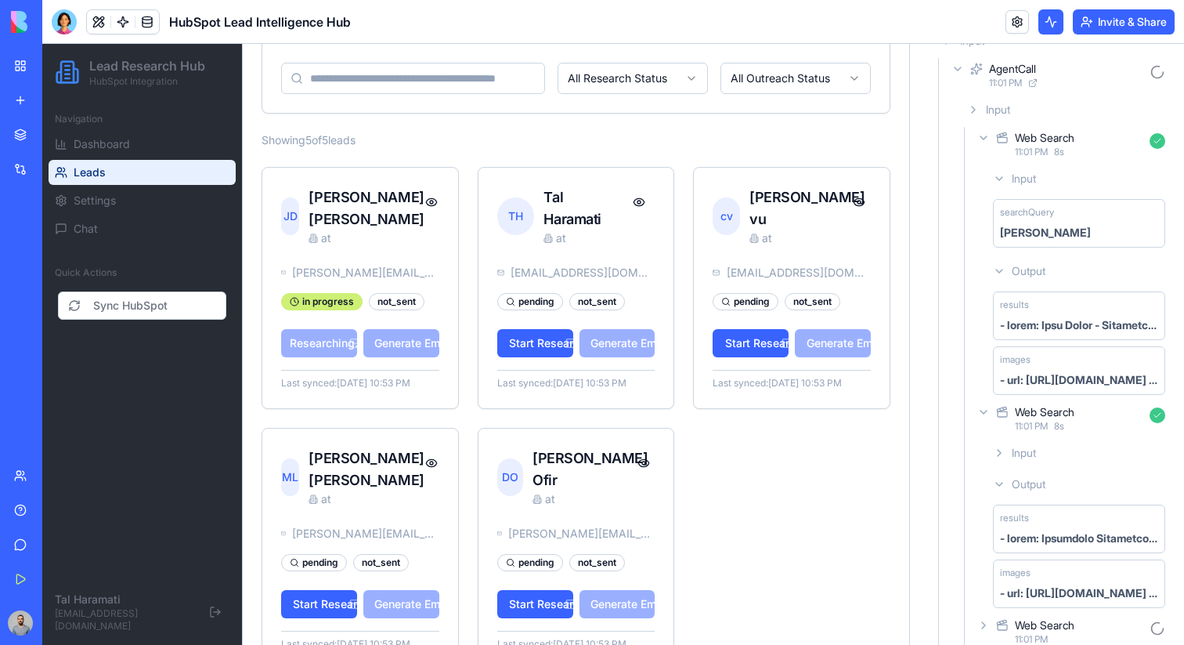
click at [1096, 453] on div "Input" at bounding box center [1079, 453] width 185 height 28
click at [1075, 457] on div "Input" at bounding box center [1079, 453] width 185 height 28
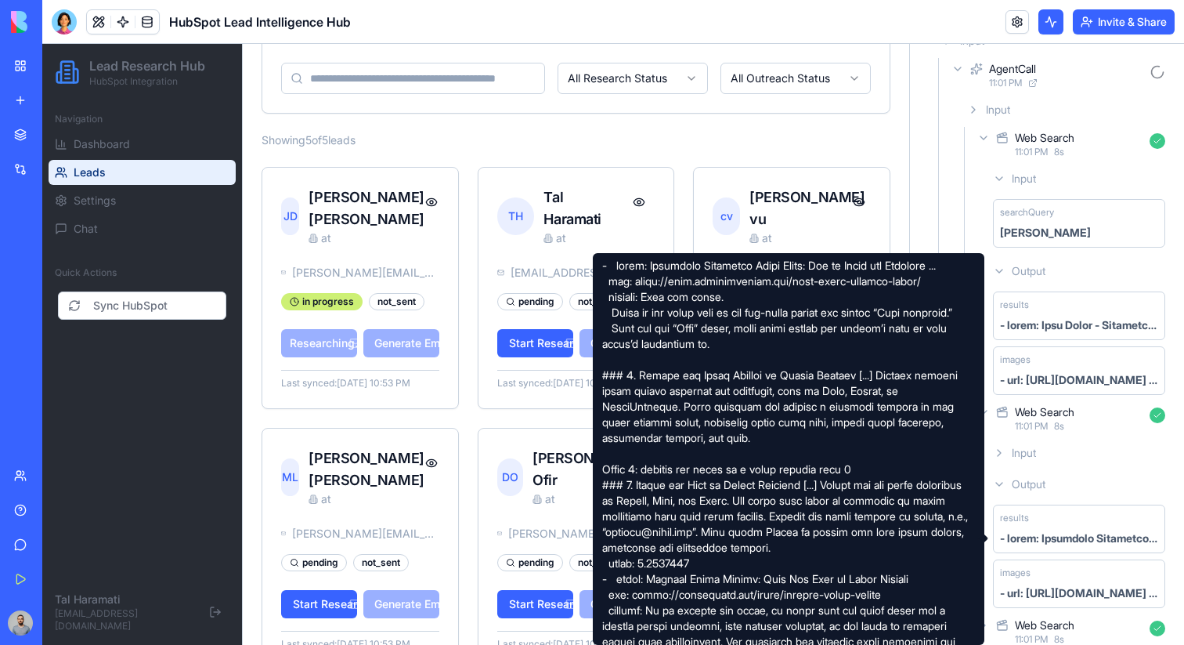
click at [1075, 488] on div "Output" at bounding box center [1079, 484] width 185 height 28
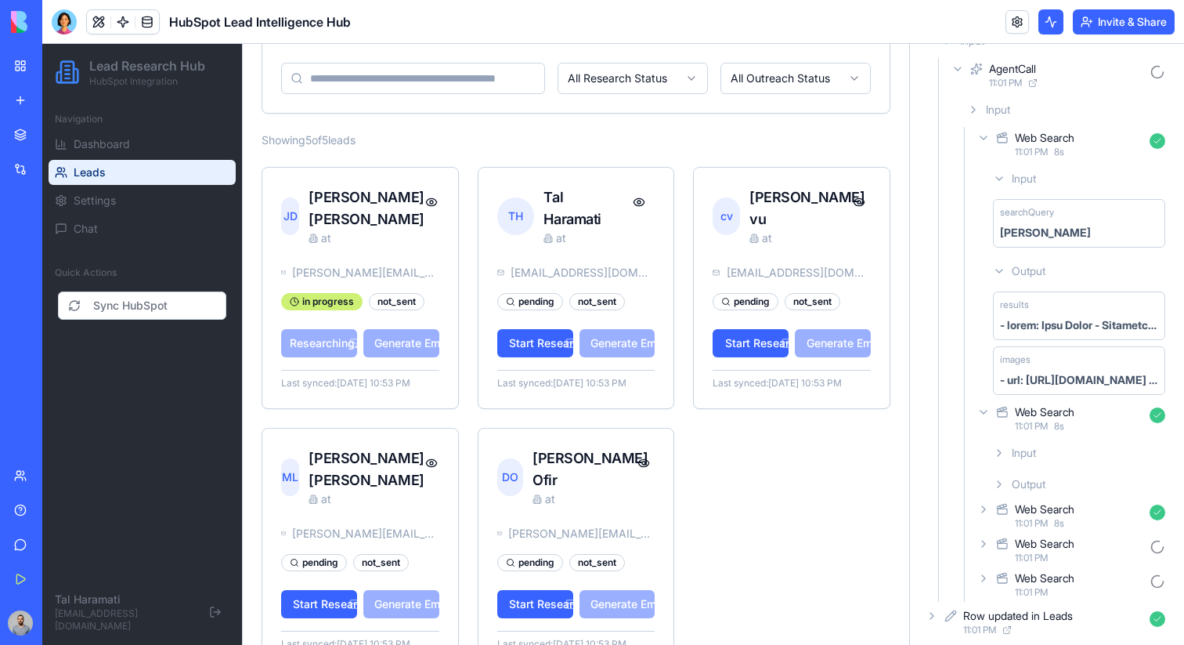
click at [1075, 517] on div "11:01 PM 8 s" at bounding box center [1079, 523] width 128 height 13
click at [1075, 547] on div "Input" at bounding box center [1079, 550] width 185 height 28
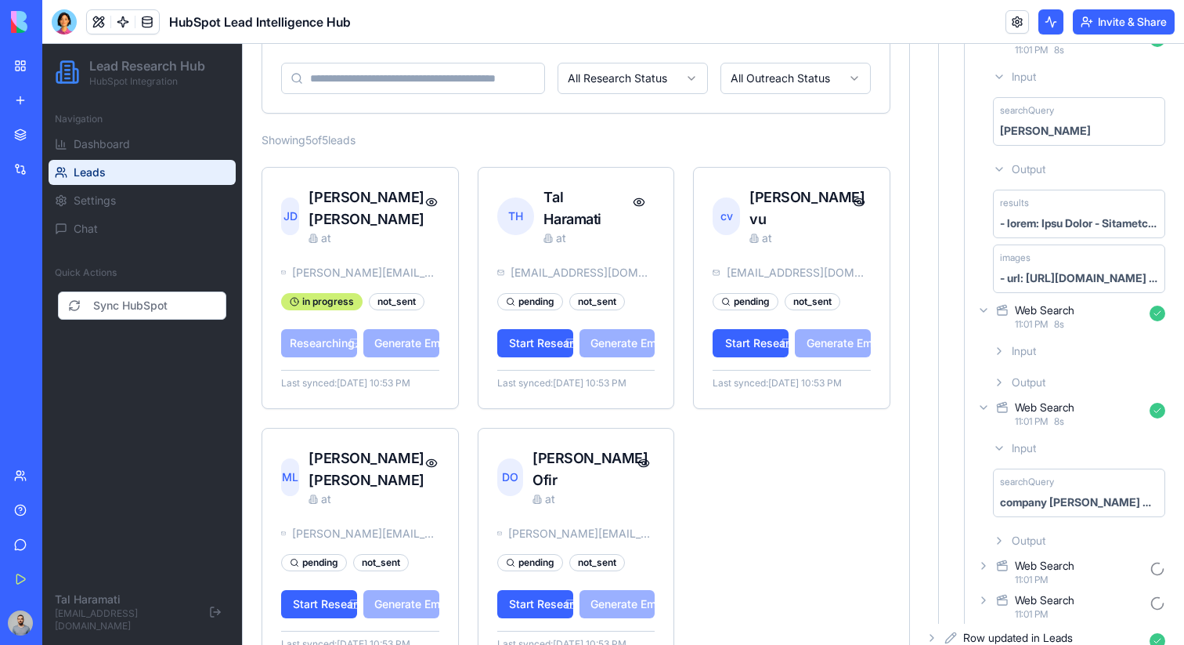
scroll to position [282, 0]
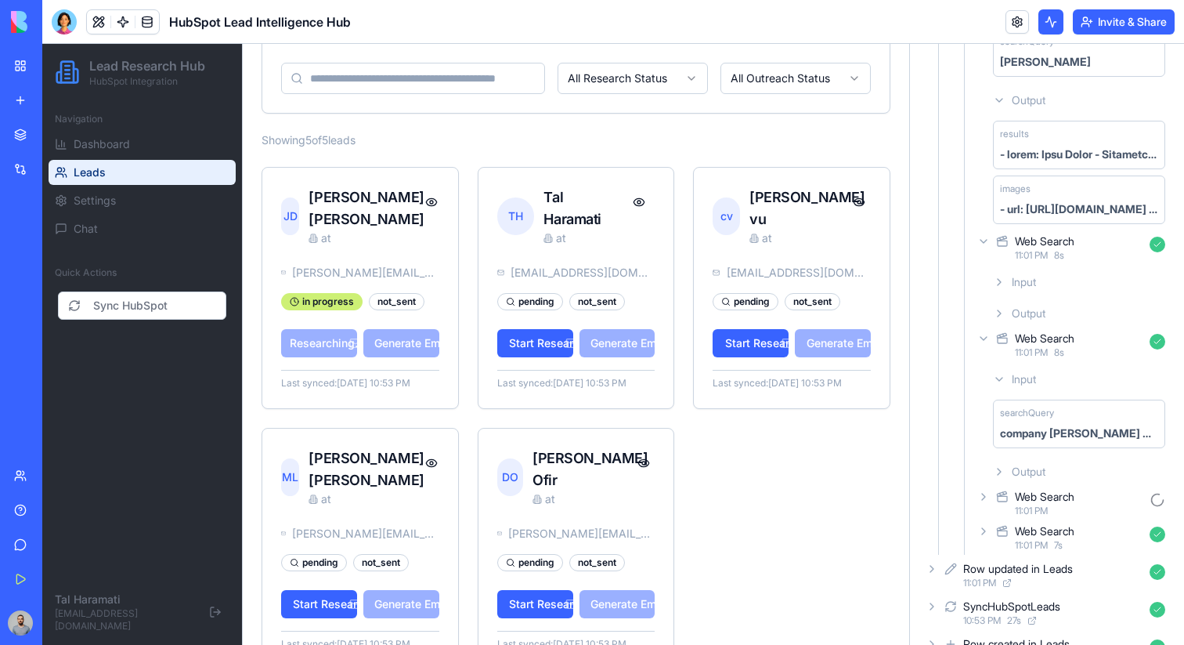
click at [1064, 388] on div "Input" at bounding box center [1079, 379] width 185 height 28
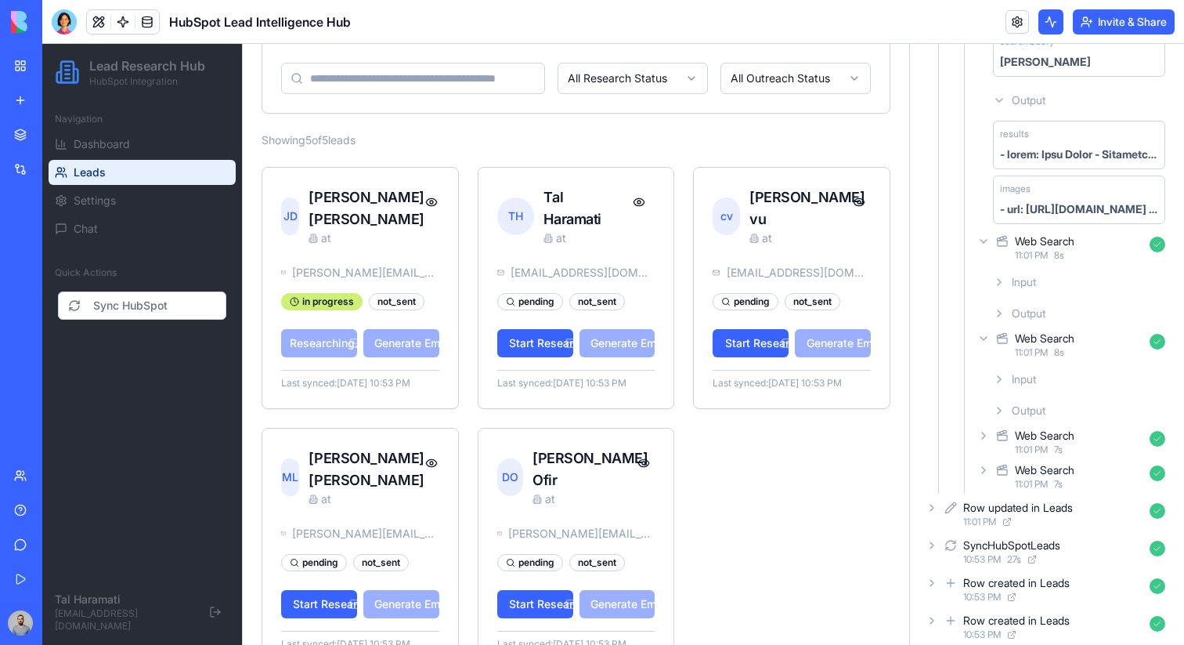
click at [1068, 429] on div "Web Search" at bounding box center [1045, 436] width 60 height 16
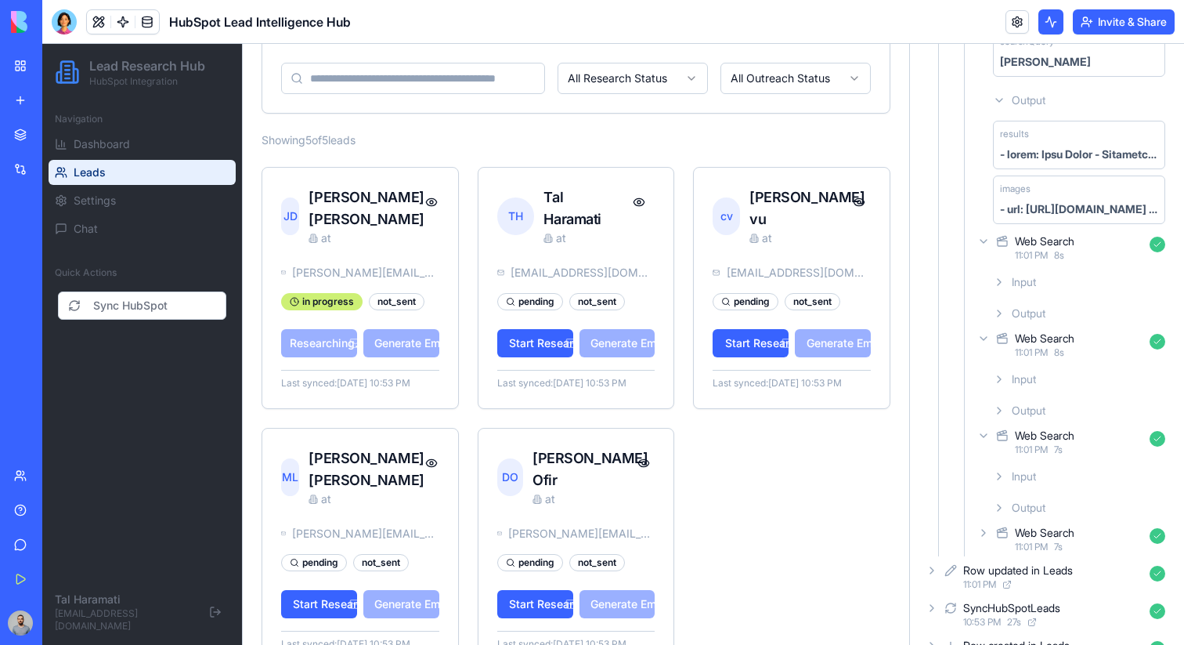
click at [1058, 461] on div "Input Output" at bounding box center [1072, 490] width 197 height 63
click at [1058, 472] on div "Input" at bounding box center [1079, 476] width 185 height 28
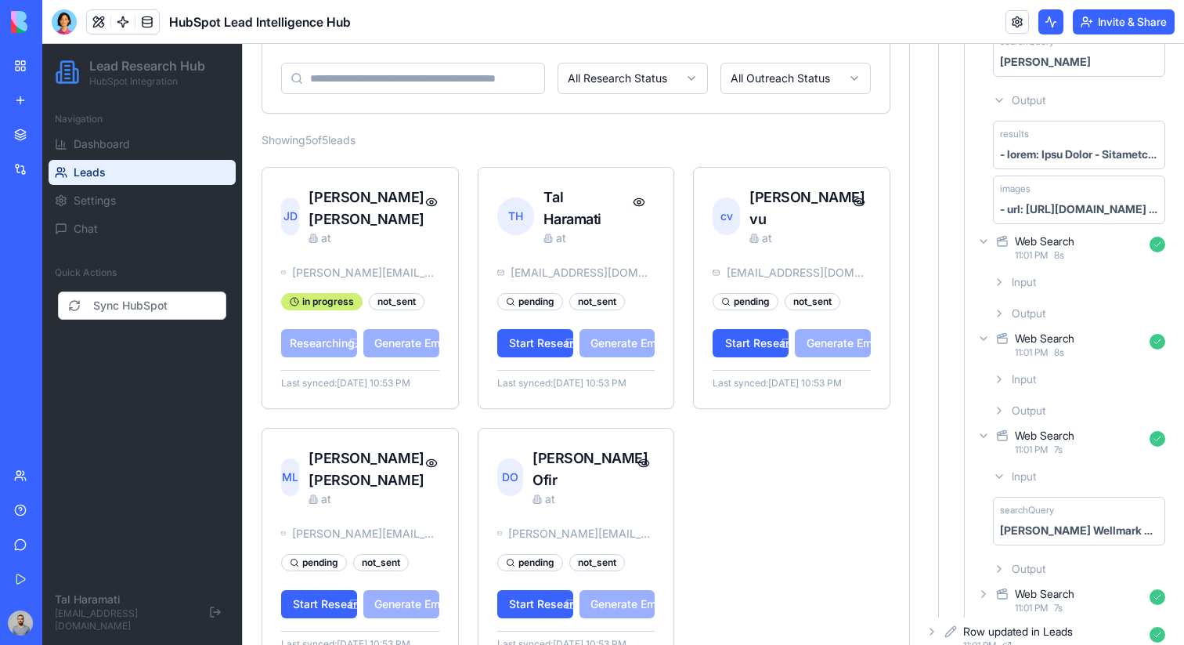
click at [1071, 448] on div "11:01 PM 7 s" at bounding box center [1079, 449] width 128 height 13
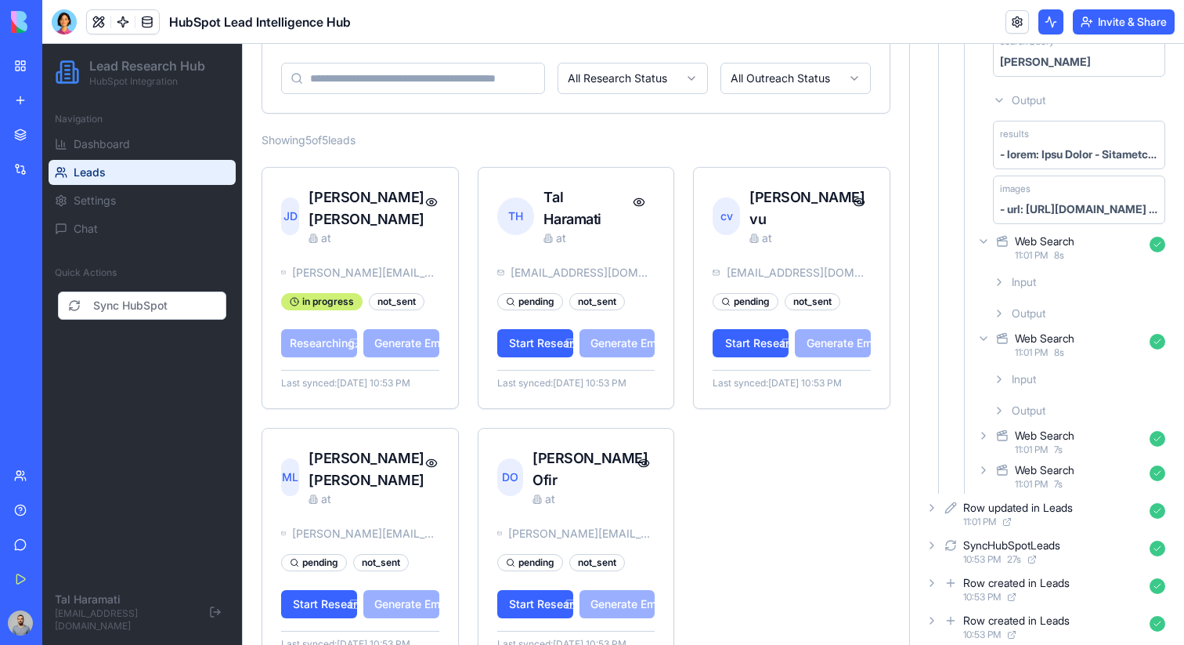
click at [1070, 352] on div "11:01 PM 8 s" at bounding box center [1079, 352] width 128 height 13
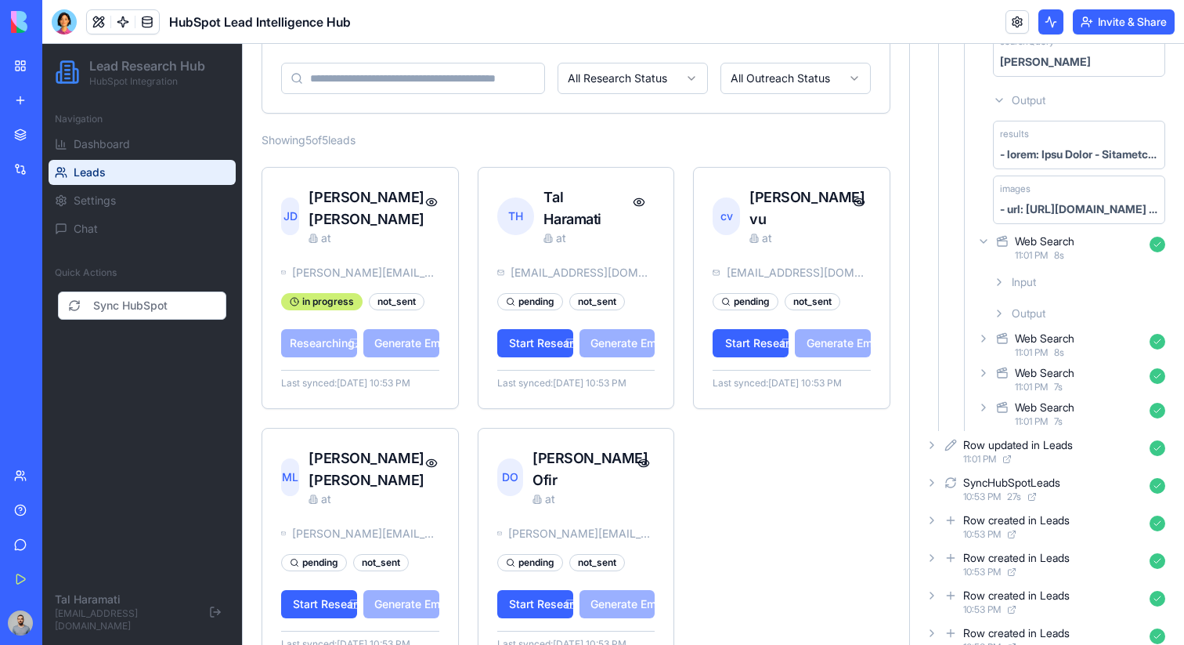
click at [1071, 247] on div "Web Search" at bounding box center [1045, 241] width 60 height 16
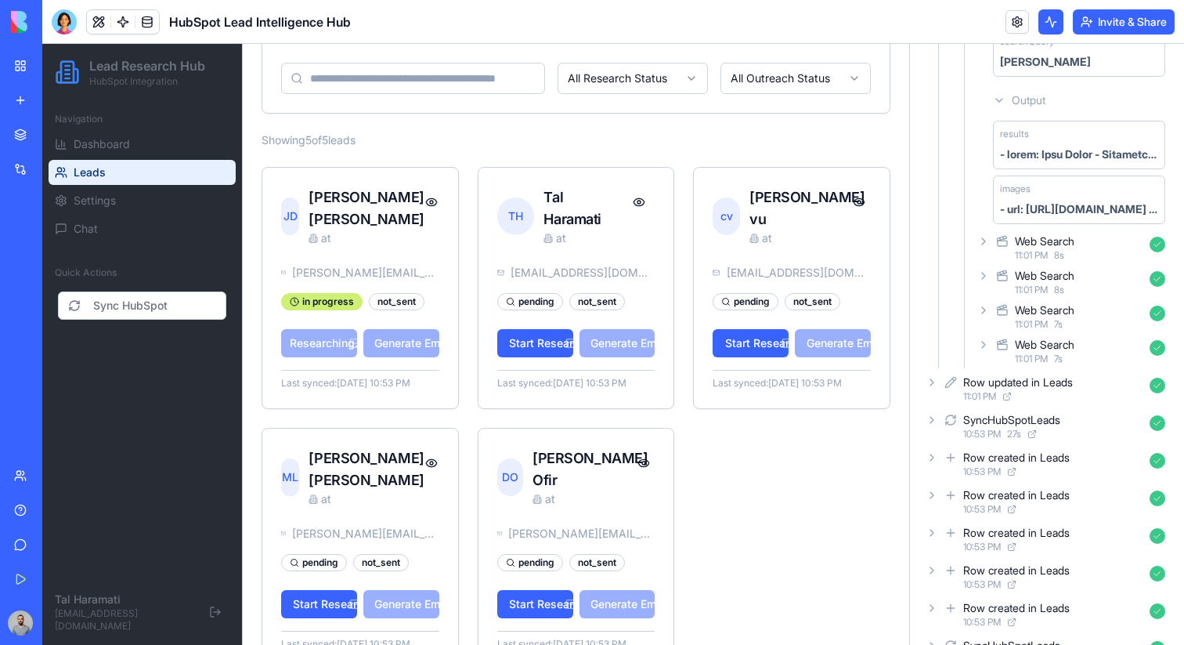
click at [1068, 354] on div "11:01 PM 7 s" at bounding box center [1079, 358] width 128 height 13
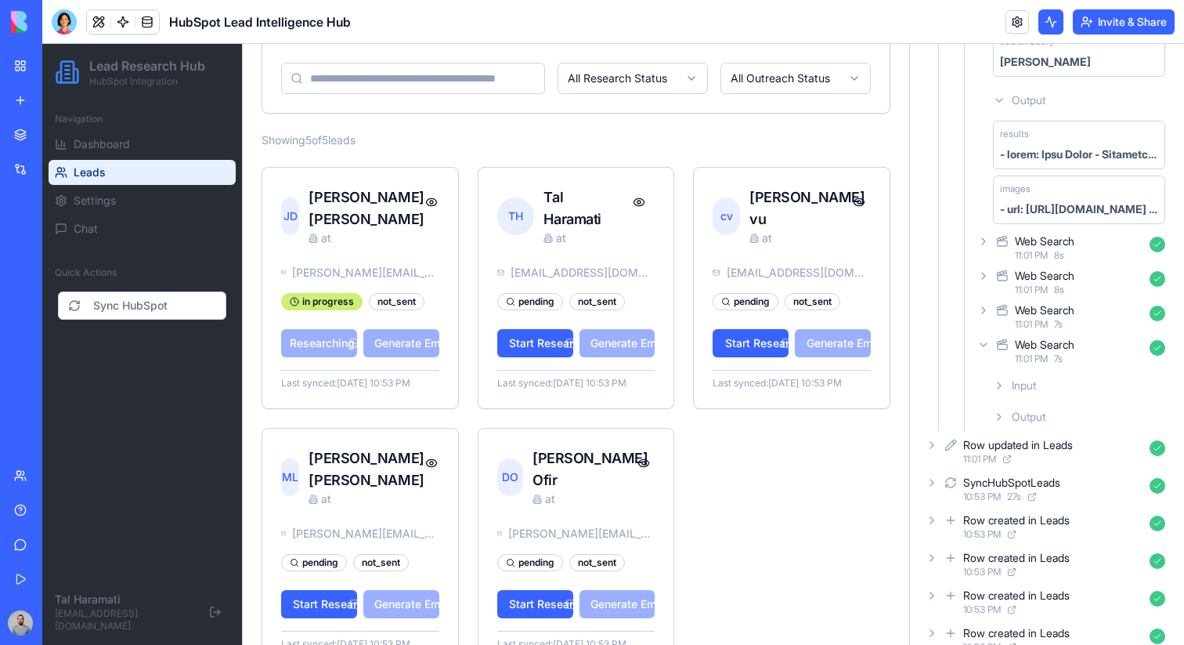
click at [1068, 387] on div "Input" at bounding box center [1079, 385] width 185 height 28
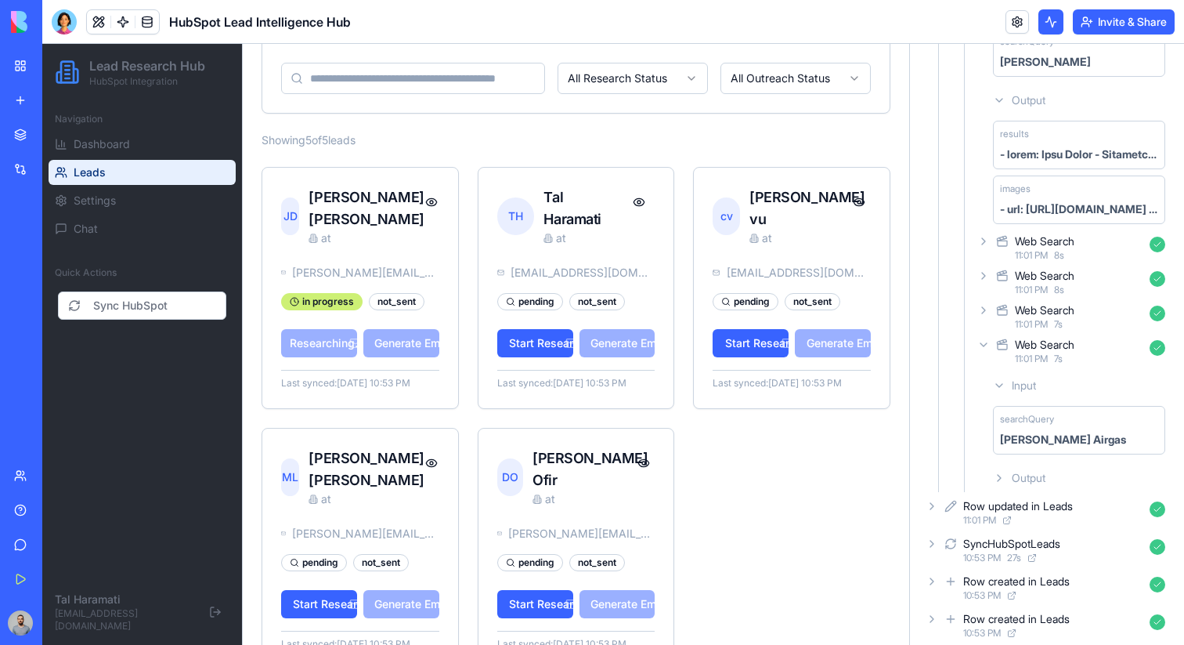
click at [1086, 436] on div "[PERSON_NAME] Airgas" at bounding box center [1063, 440] width 126 height 16
click at [1059, 467] on div "Output" at bounding box center [1079, 478] width 185 height 28
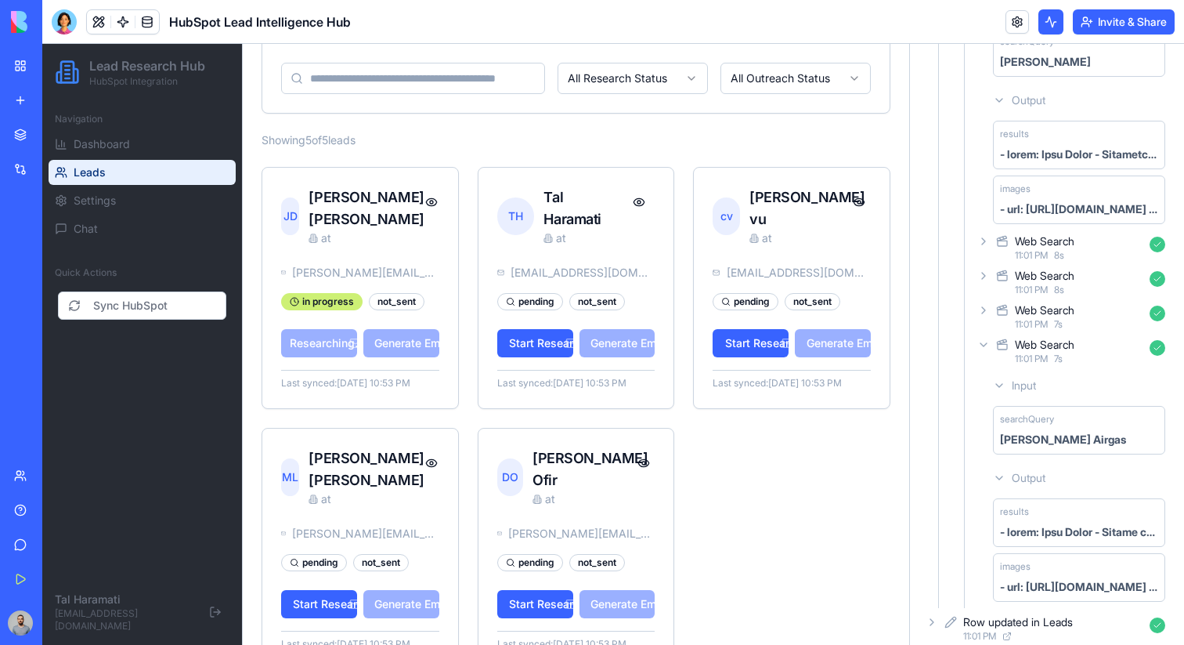
click at [1045, 357] on span "11:01 PM" at bounding box center [1031, 358] width 33 height 13
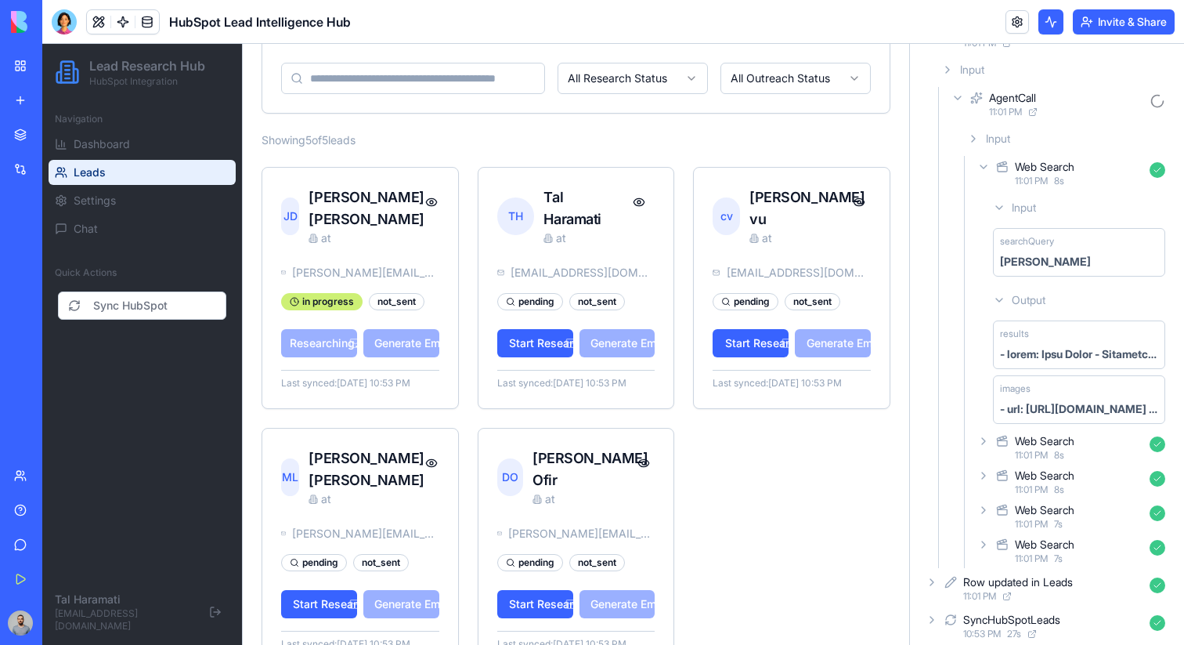
scroll to position [60, 0]
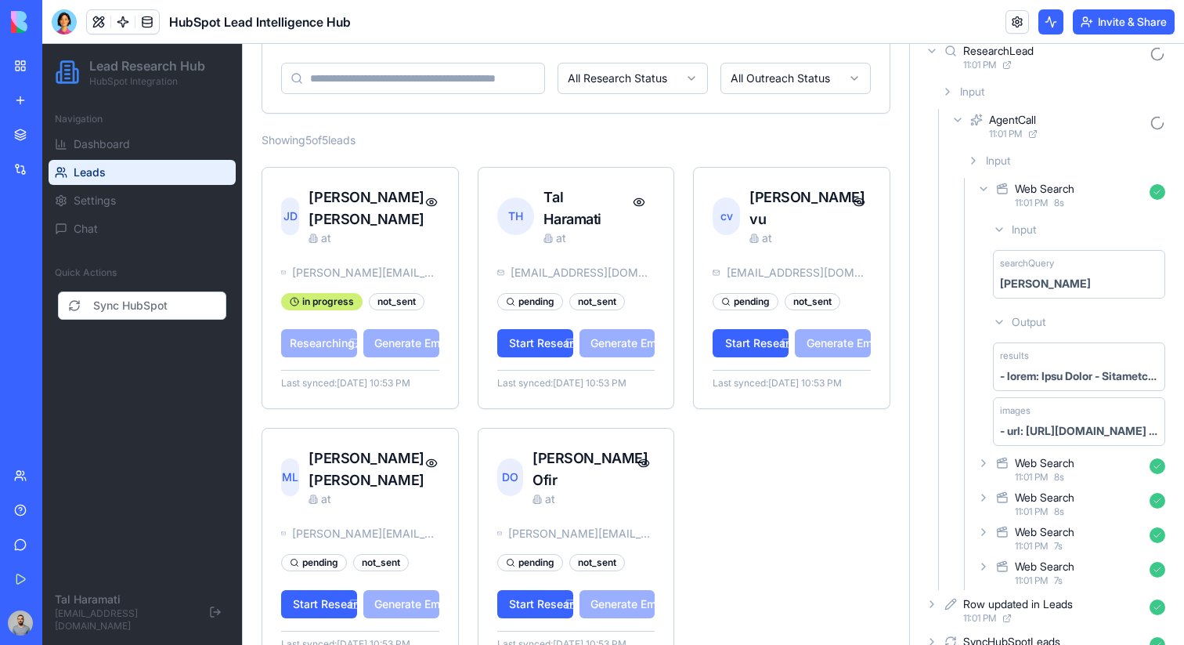
click at [1076, 206] on div "11:01 PM 8 s" at bounding box center [1079, 203] width 128 height 13
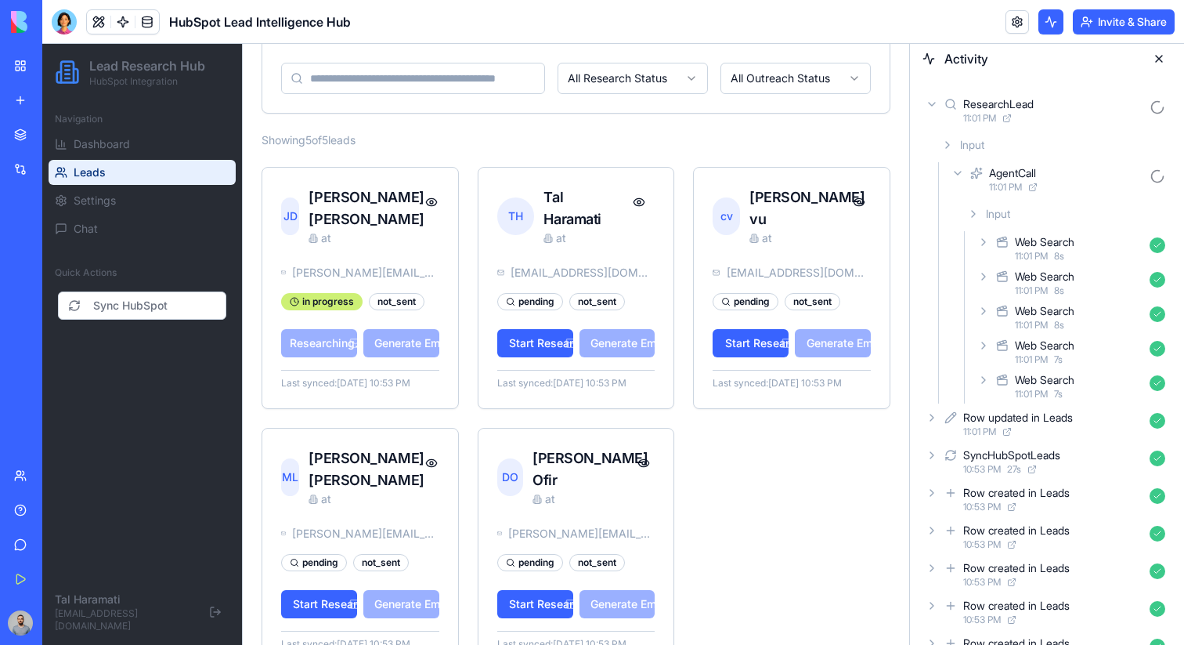
scroll to position [0, 0]
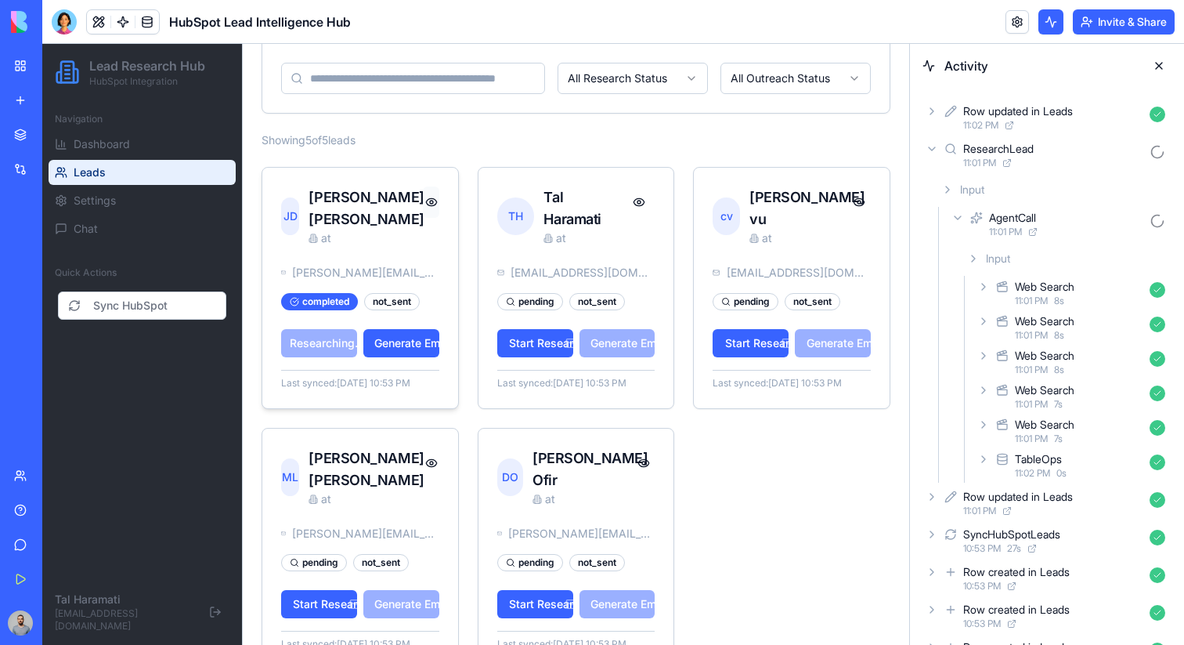
click at [426, 207] on button at bounding box center [431, 201] width 16 height 31
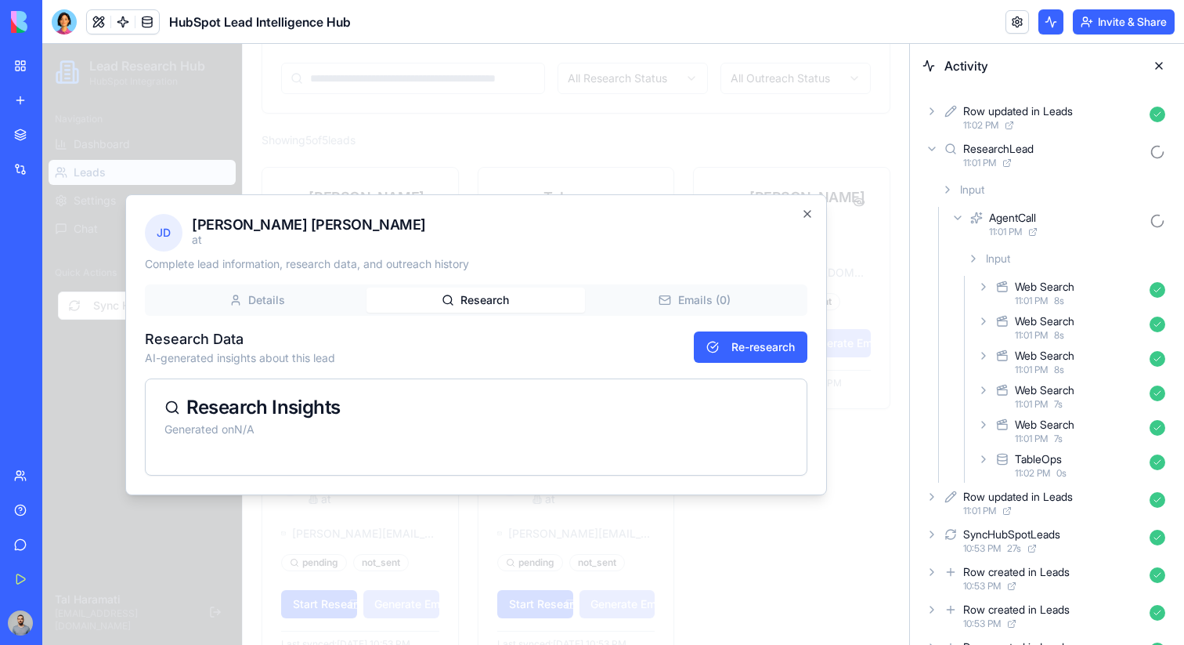
click at [434, 201] on div "[PERSON_NAME] [PERSON_NAME] at Complete lead information, research data, and ou…" at bounding box center [476, 344] width 702 height 301
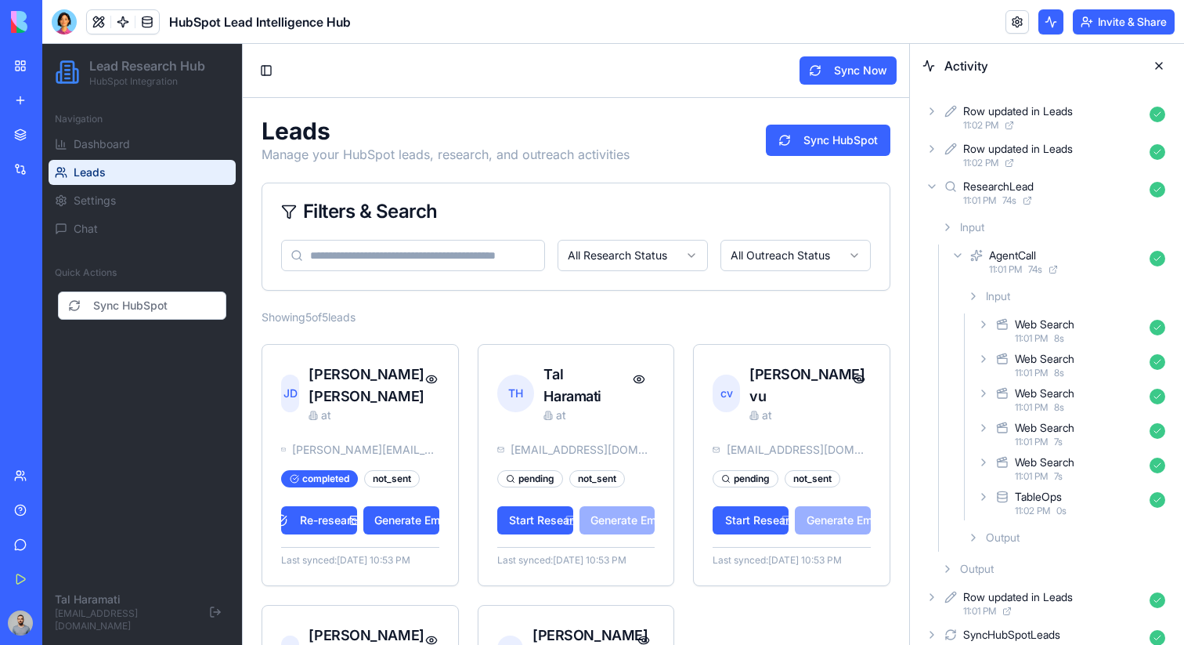
click at [1147, 60] on button at bounding box center [1159, 65] width 25 height 25
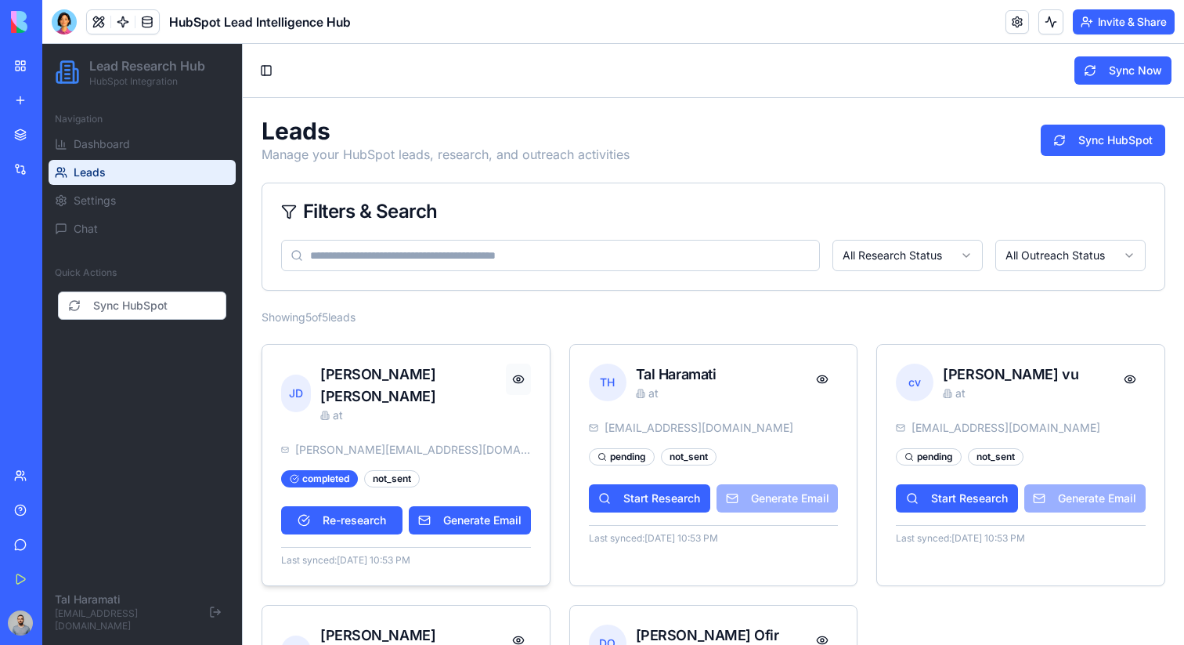
click at [525, 374] on button at bounding box center [518, 378] width 25 height 31
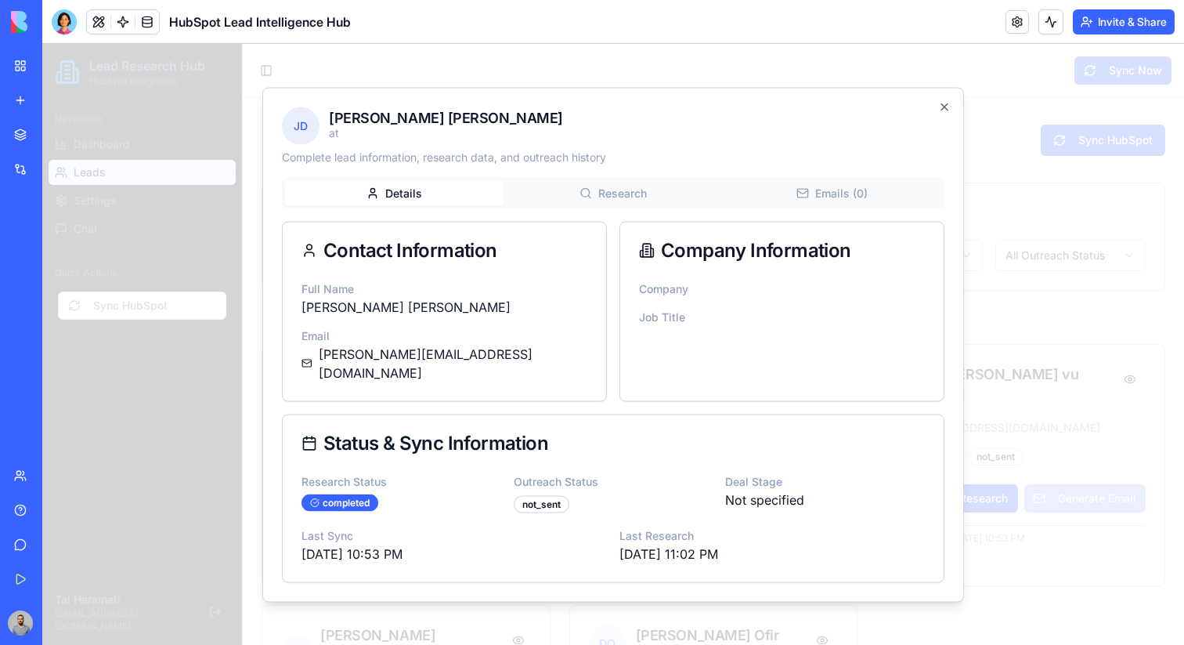
click at [584, 197] on div "Details Research Emails ( 0 ) Contact Information Full Name [PERSON_NAME] Email…" at bounding box center [613, 379] width 663 height 405
click at [399, 180] on div "[PERSON_NAME] [PERSON_NAME] at Complete lead information, research data, and ou…" at bounding box center [613, 344] width 702 height 515
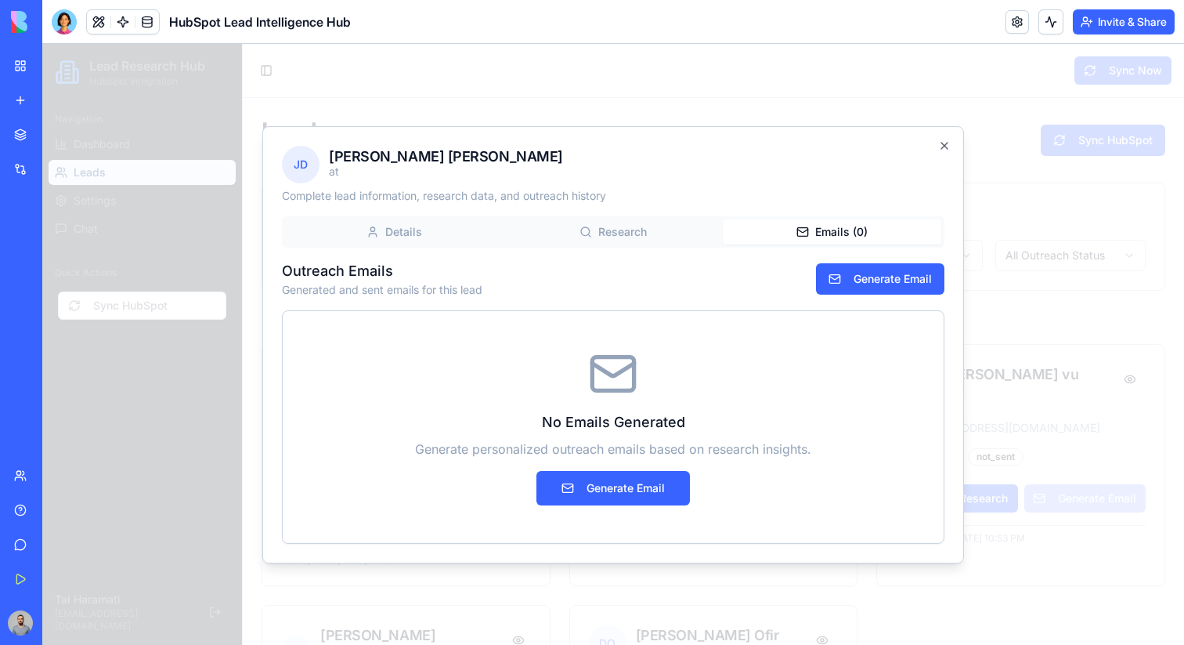
click at [824, 196] on div "[PERSON_NAME] [PERSON_NAME] at Complete lead information, research data, and ou…" at bounding box center [613, 344] width 702 height 437
click at [945, 146] on icon "button" at bounding box center [944, 146] width 6 height 6
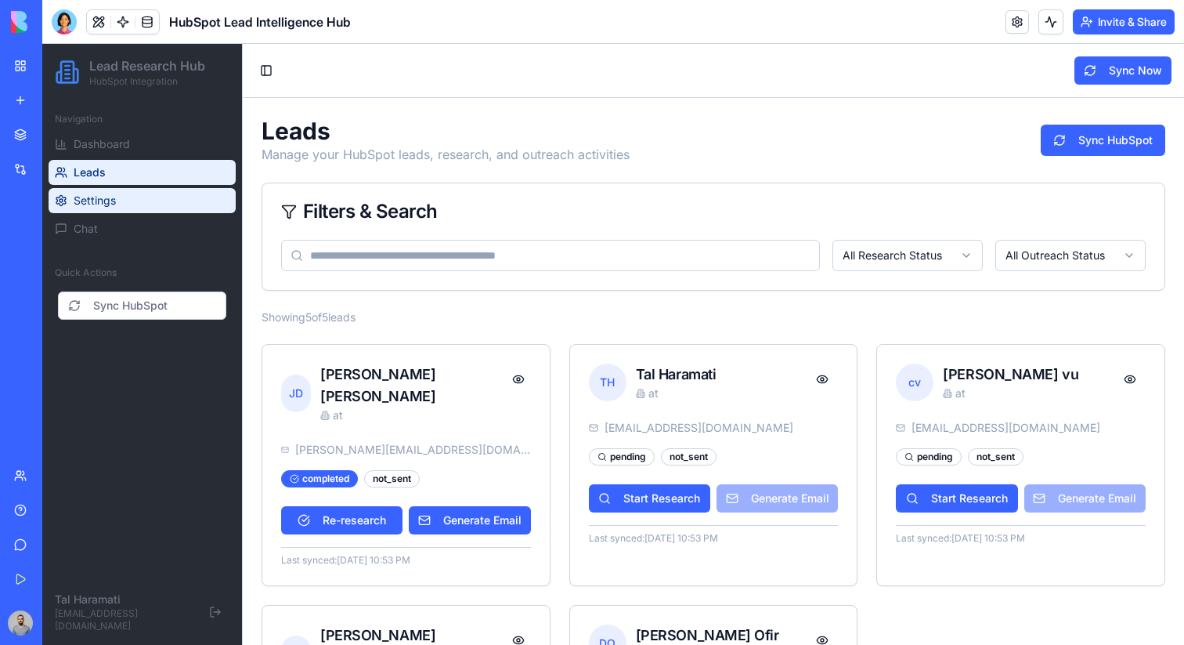
click at [209, 204] on link "Settings" at bounding box center [142, 200] width 187 height 25
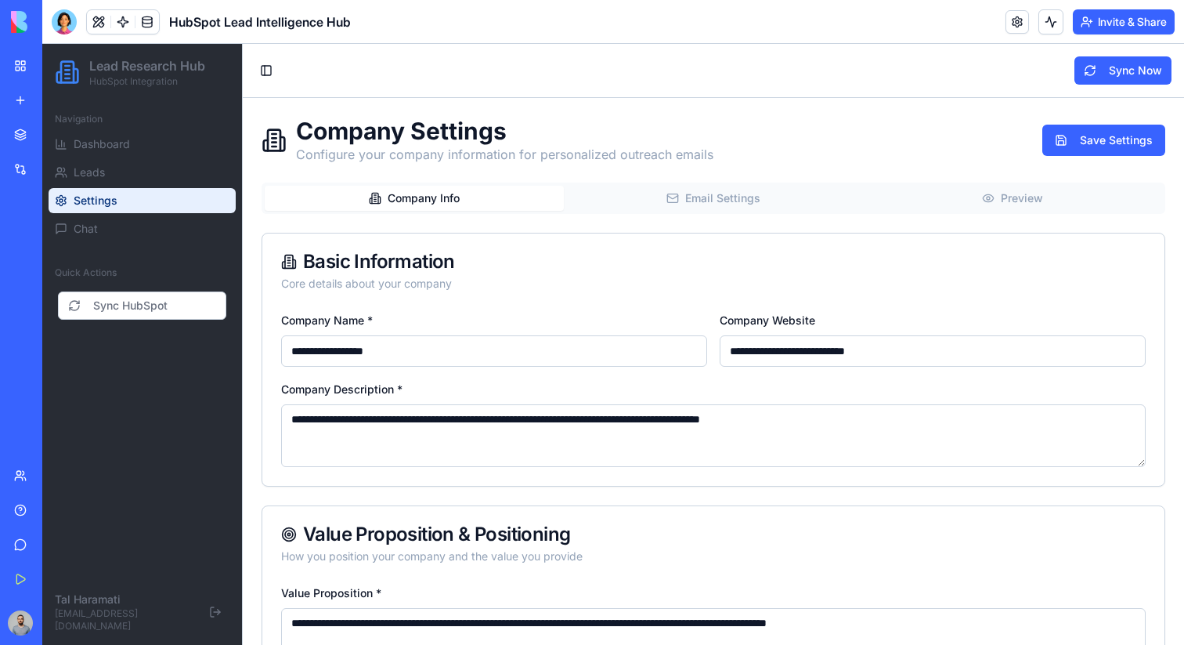
click at [414, 345] on input "**********" at bounding box center [494, 350] width 426 height 31
type input "******"
type input "**********"
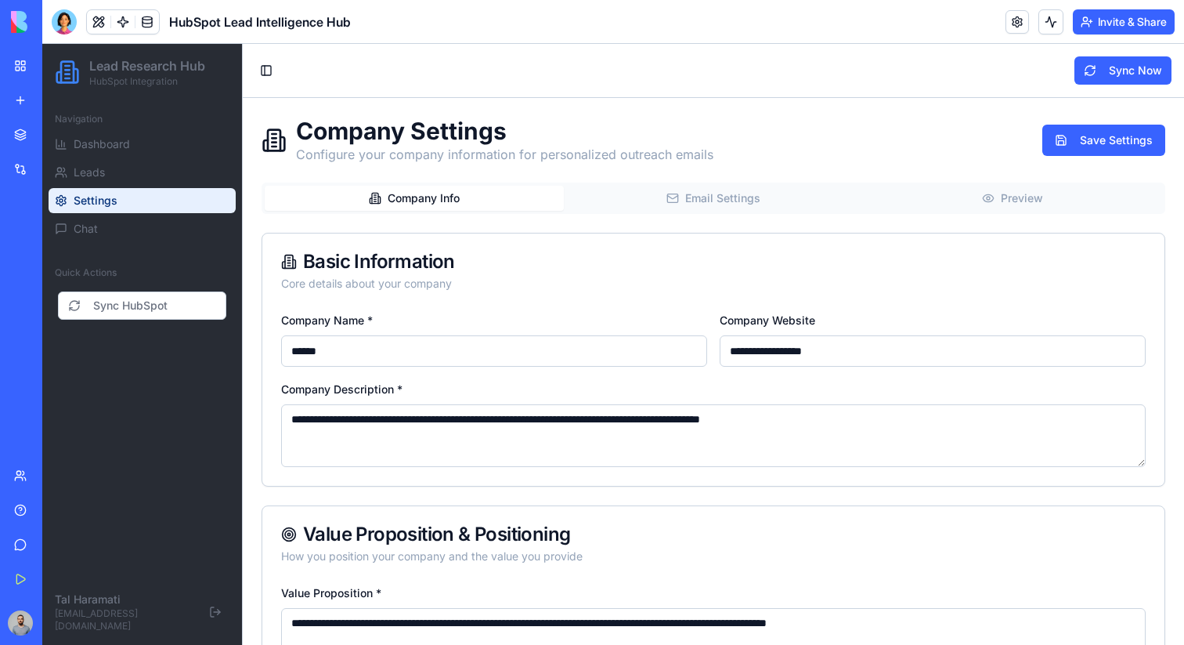
click at [366, 429] on textarea "**********" at bounding box center [713, 435] width 865 height 63
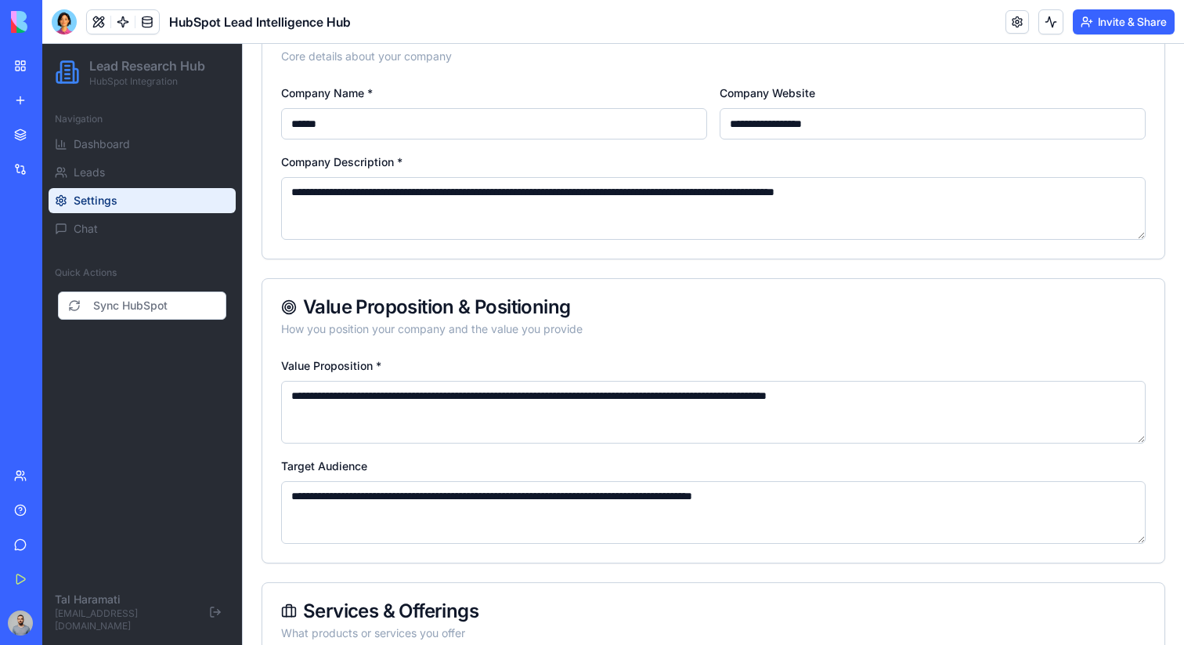
scroll to position [258, 0]
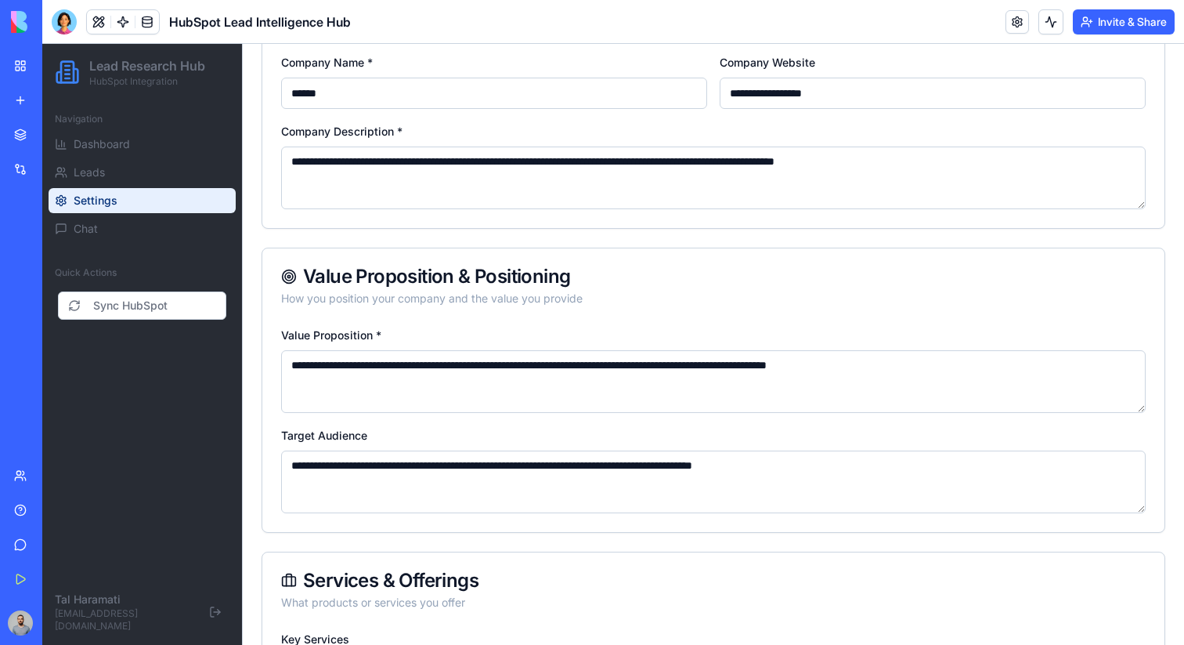
type textarea "**********"
click at [512, 390] on textarea "**********" at bounding box center [713, 381] width 865 height 63
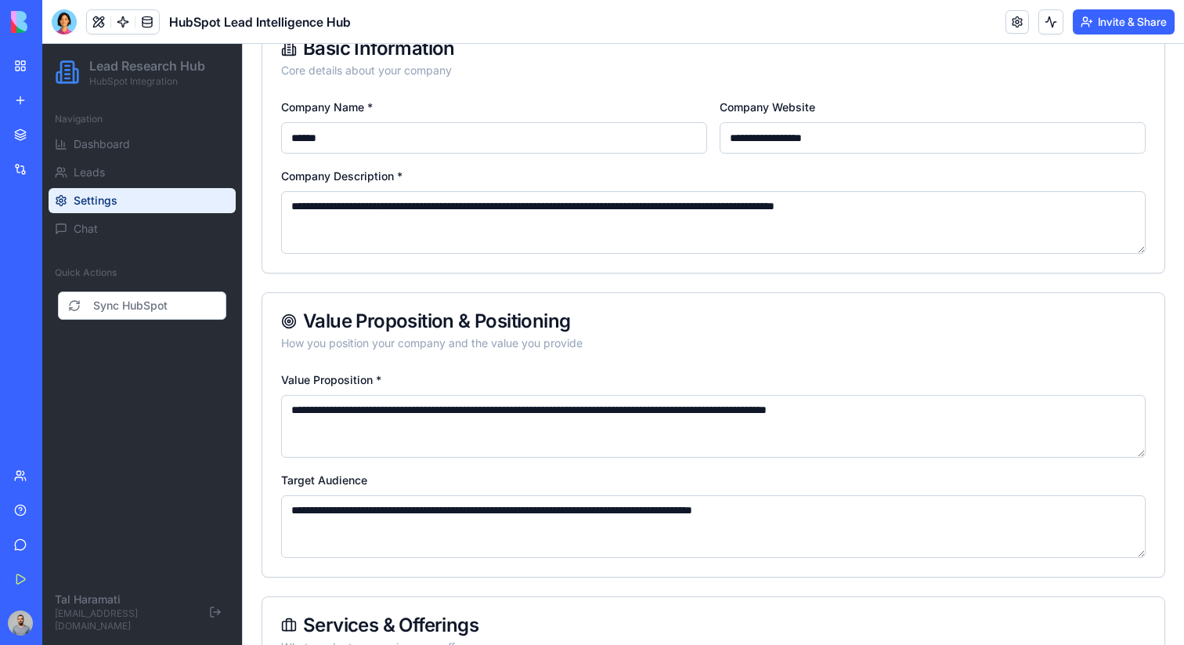
scroll to position [0, 0]
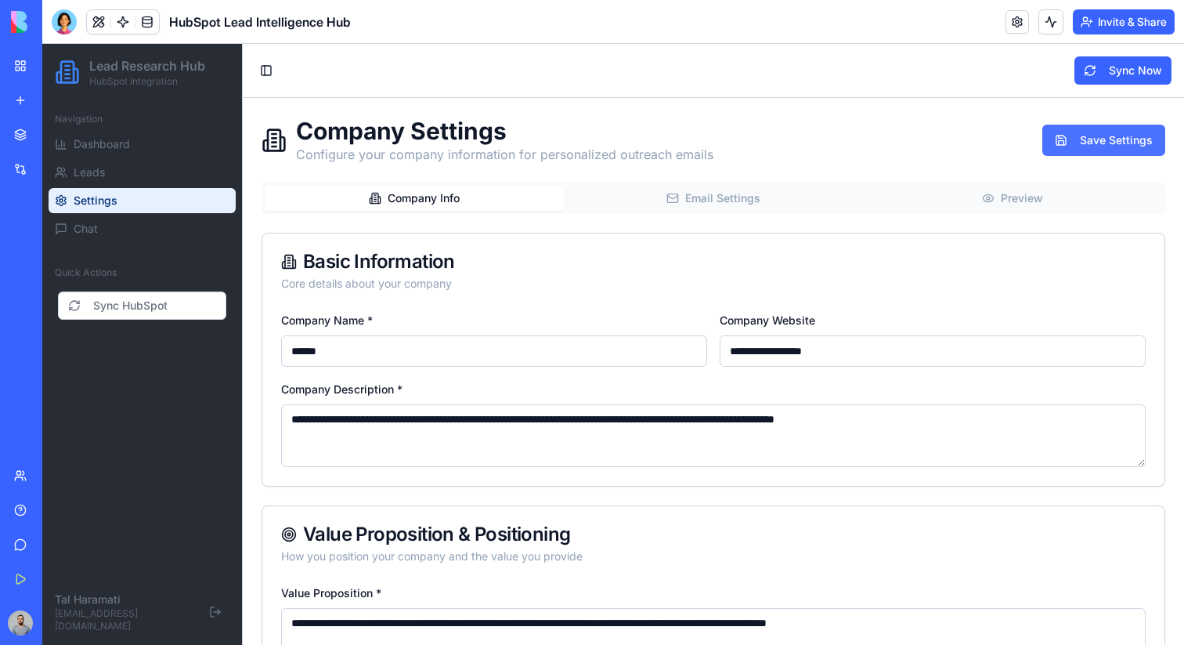
click at [1065, 153] on button "Save Settings" at bounding box center [1103, 140] width 123 height 31
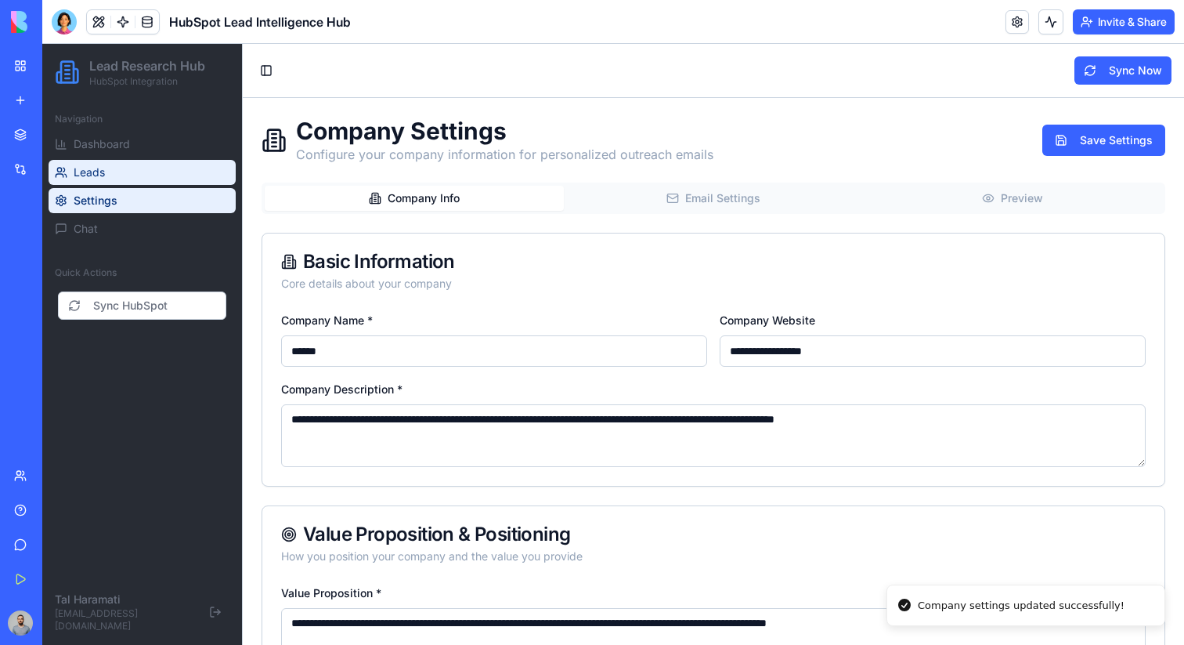
click at [178, 165] on link "Leads" at bounding box center [142, 172] width 187 height 25
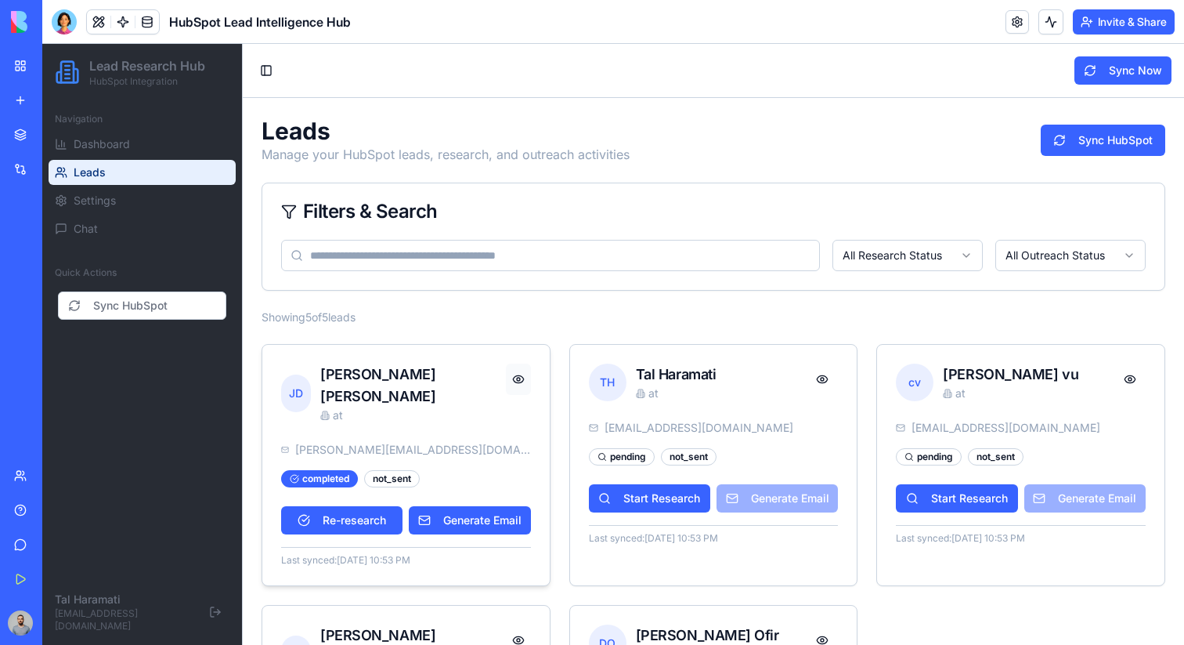
click at [514, 384] on button at bounding box center [518, 378] width 25 height 31
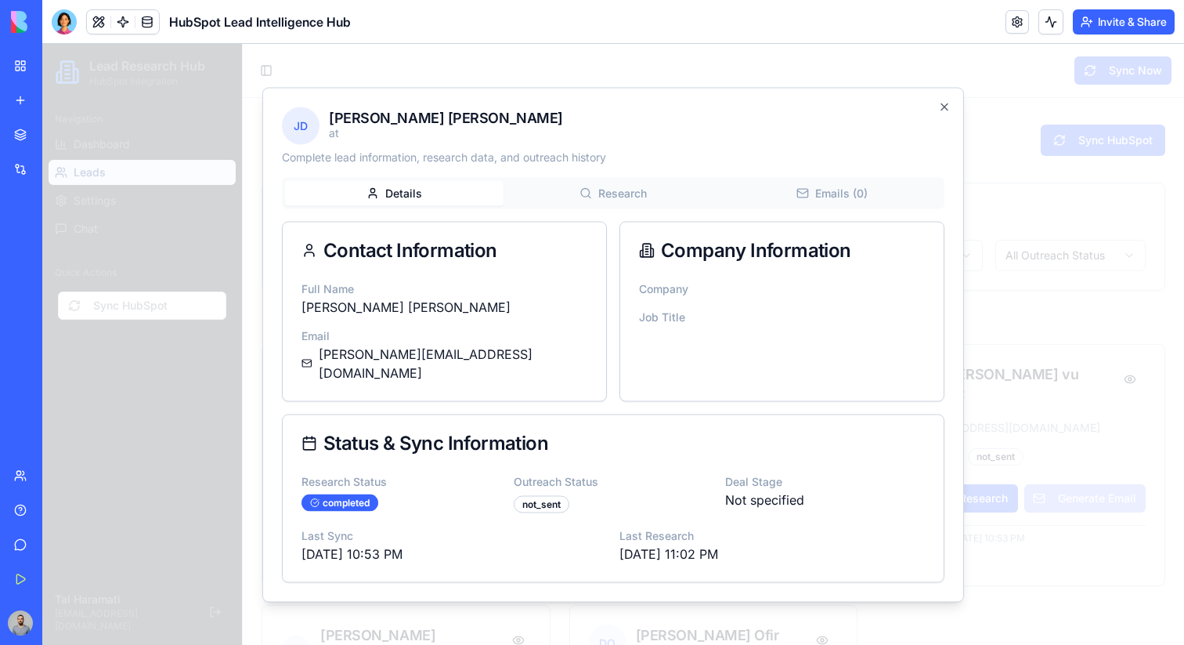
click at [824, 182] on div "[PERSON_NAME] [PERSON_NAME] at Complete lead information, research data, and ou…" at bounding box center [613, 344] width 702 height 515
click at [823, 187] on div "Details Research Emails ( 0 )" at bounding box center [613, 192] width 663 height 31
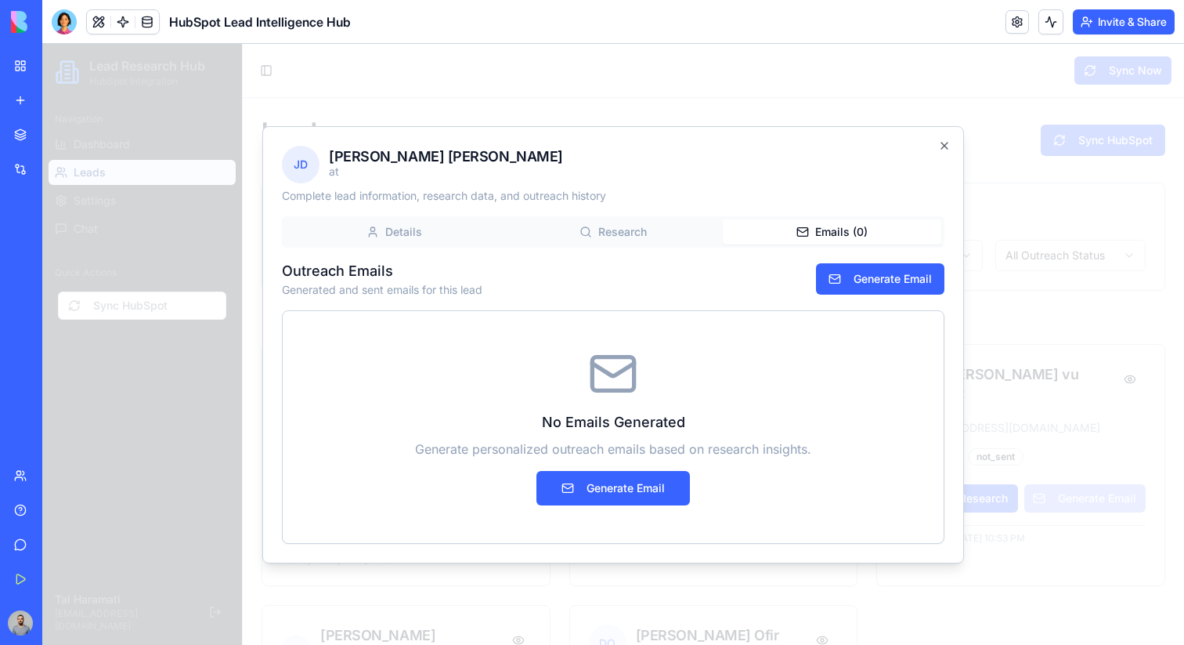
click at [818, 197] on div "[PERSON_NAME] [PERSON_NAME] at Complete lead information, research data, and ou…" at bounding box center [613, 344] width 702 height 437
click at [847, 281] on button "Generate Email" at bounding box center [880, 278] width 128 height 31
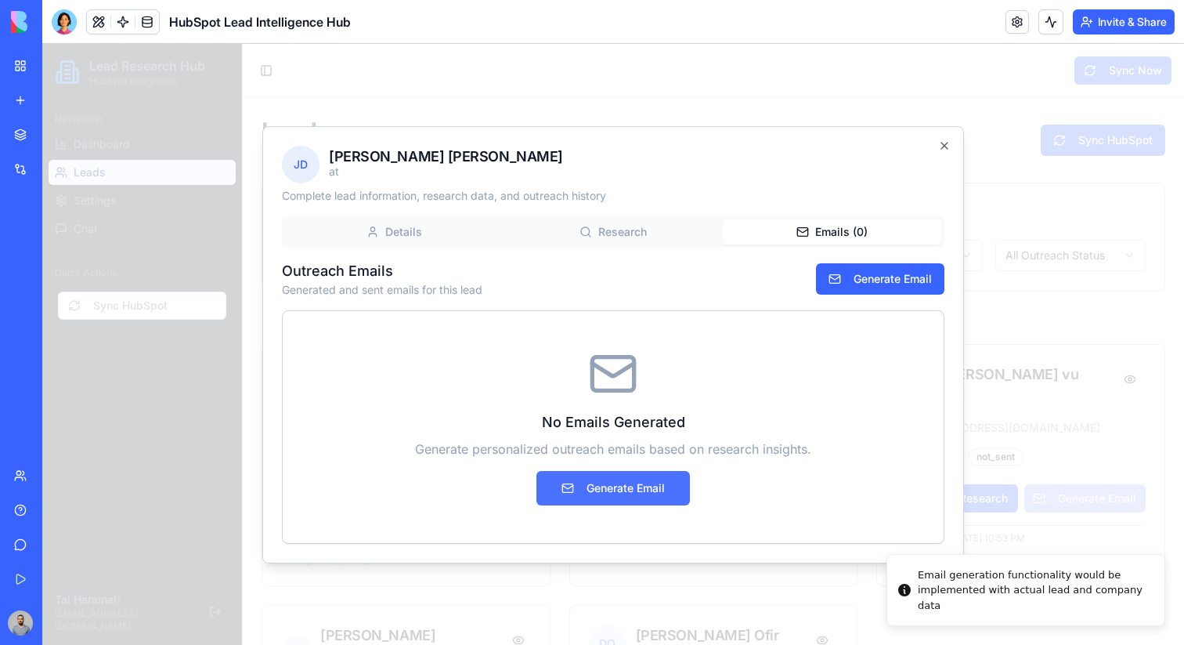
click at [654, 487] on button "Generate Email" at bounding box center [614, 488] width 154 height 34
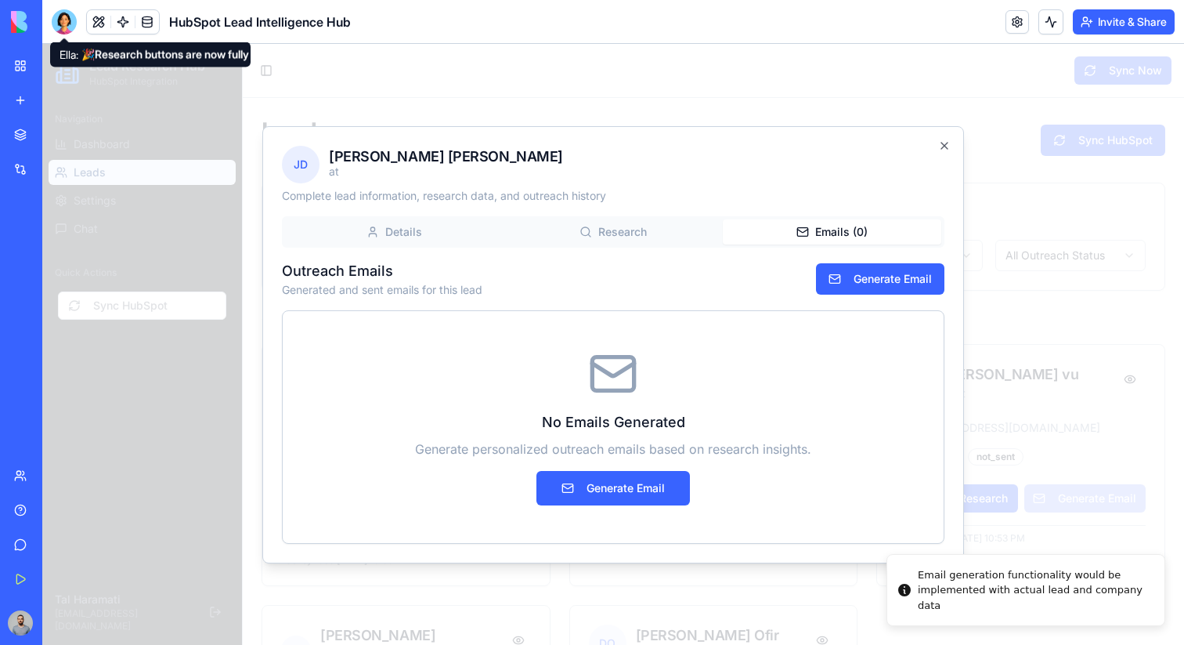
click at [63, 16] on div at bounding box center [64, 21] width 25 height 25
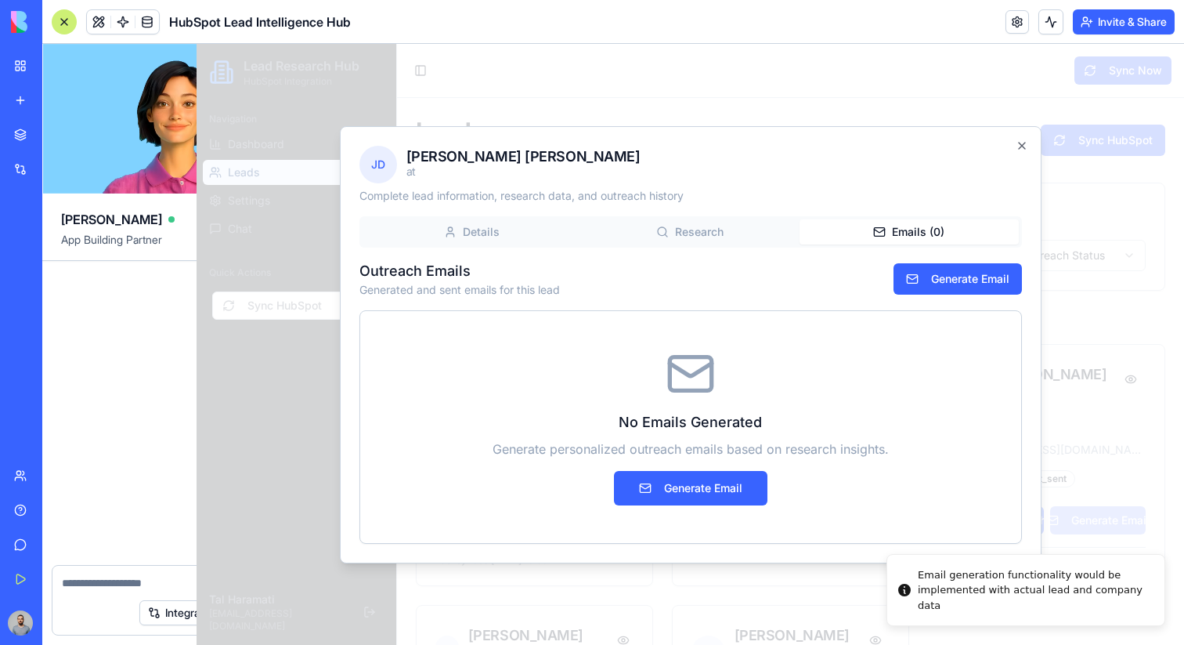
scroll to position [2381, 0]
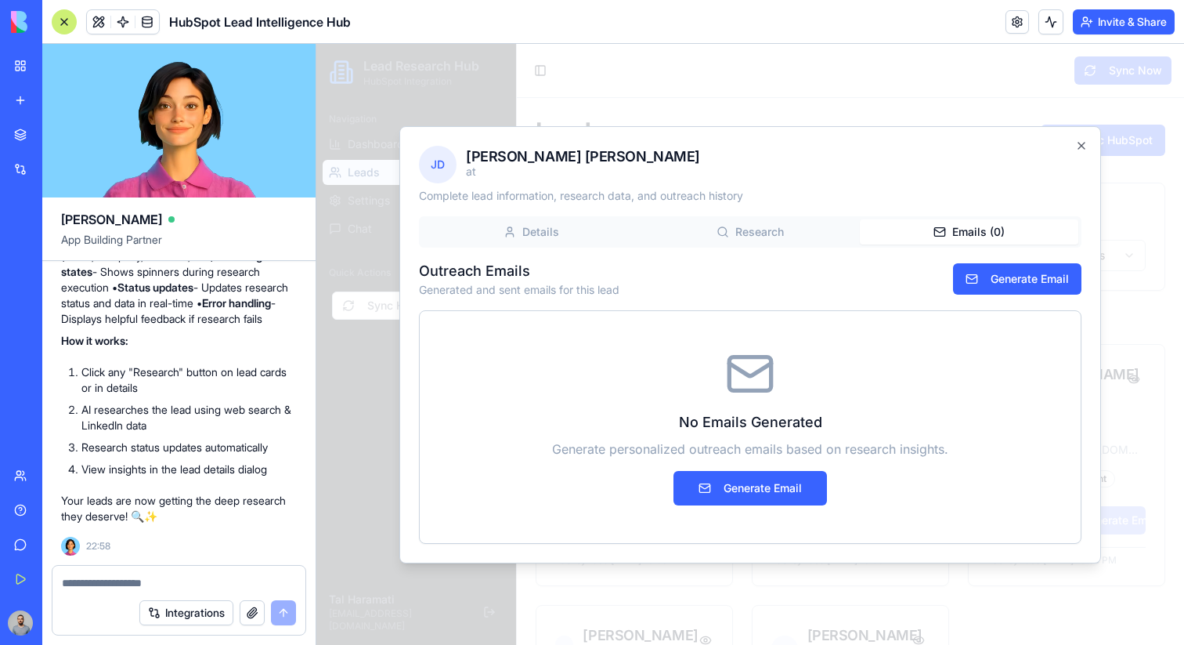
click at [111, 582] on textarea at bounding box center [179, 583] width 234 height 16
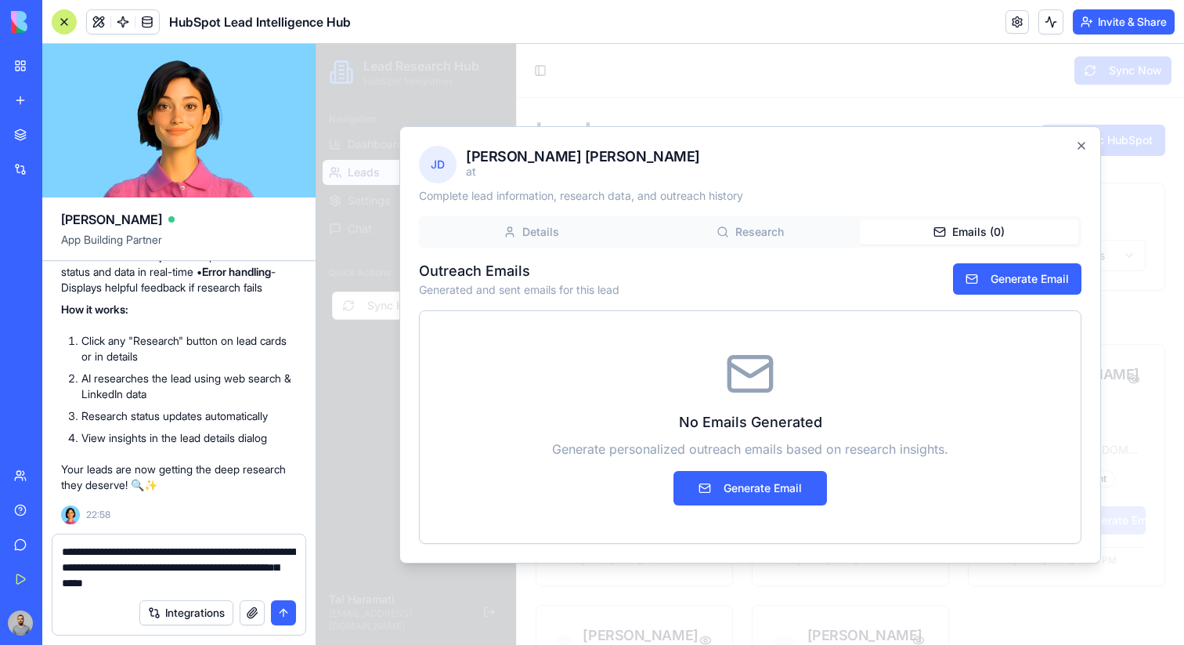
type textarea "**********"
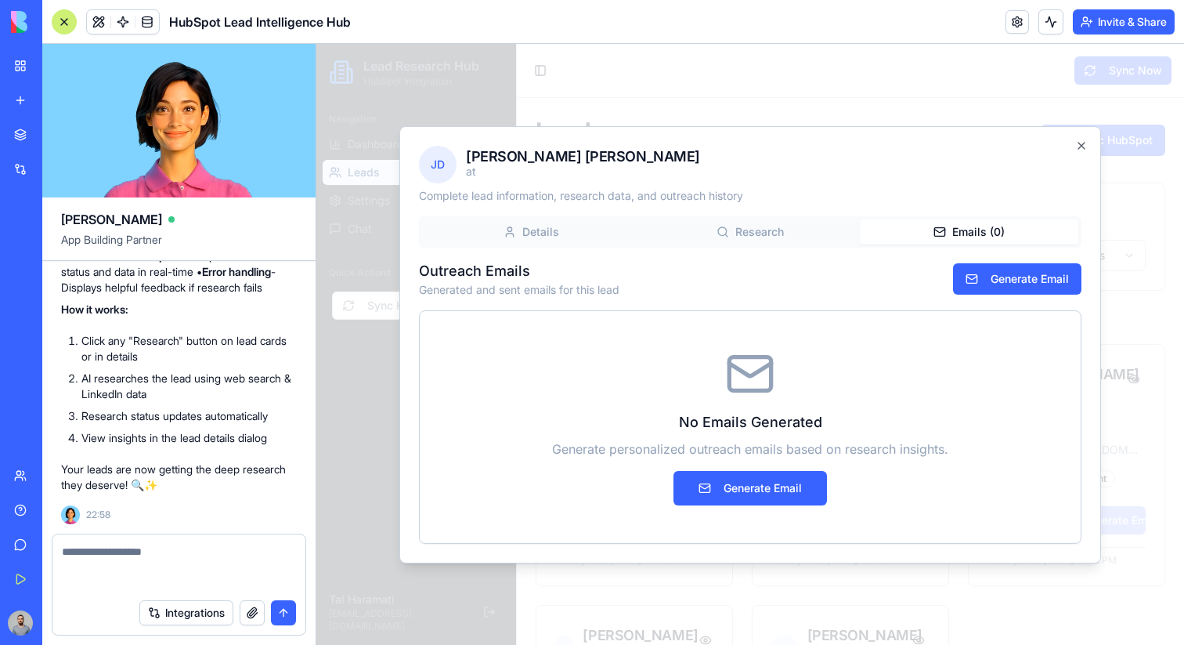
scroll to position [2472, 0]
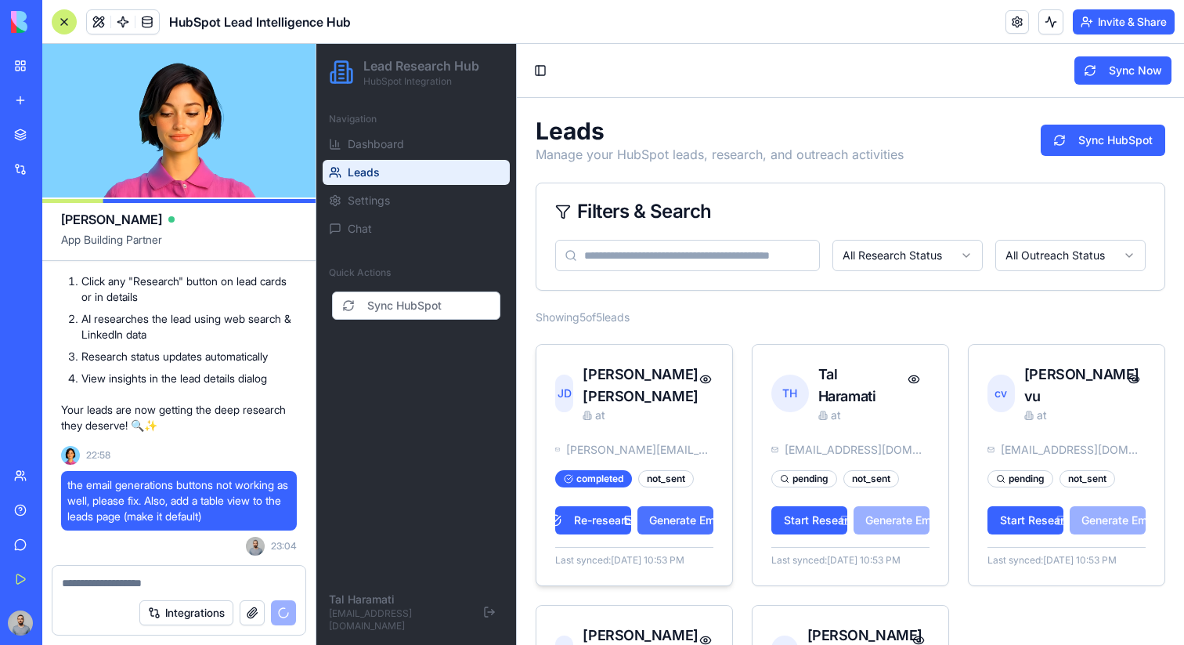
click at [692, 506] on button "Generate Email" at bounding box center [676, 520] width 76 height 28
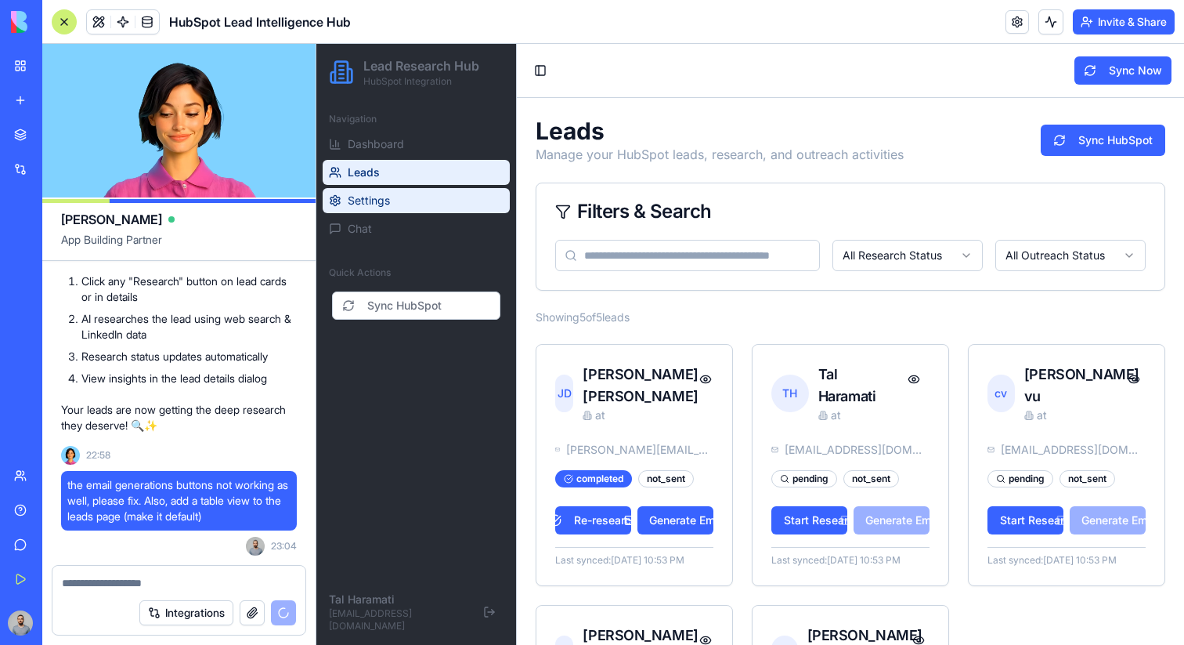
click at [401, 207] on link "Settings" at bounding box center [416, 200] width 187 height 25
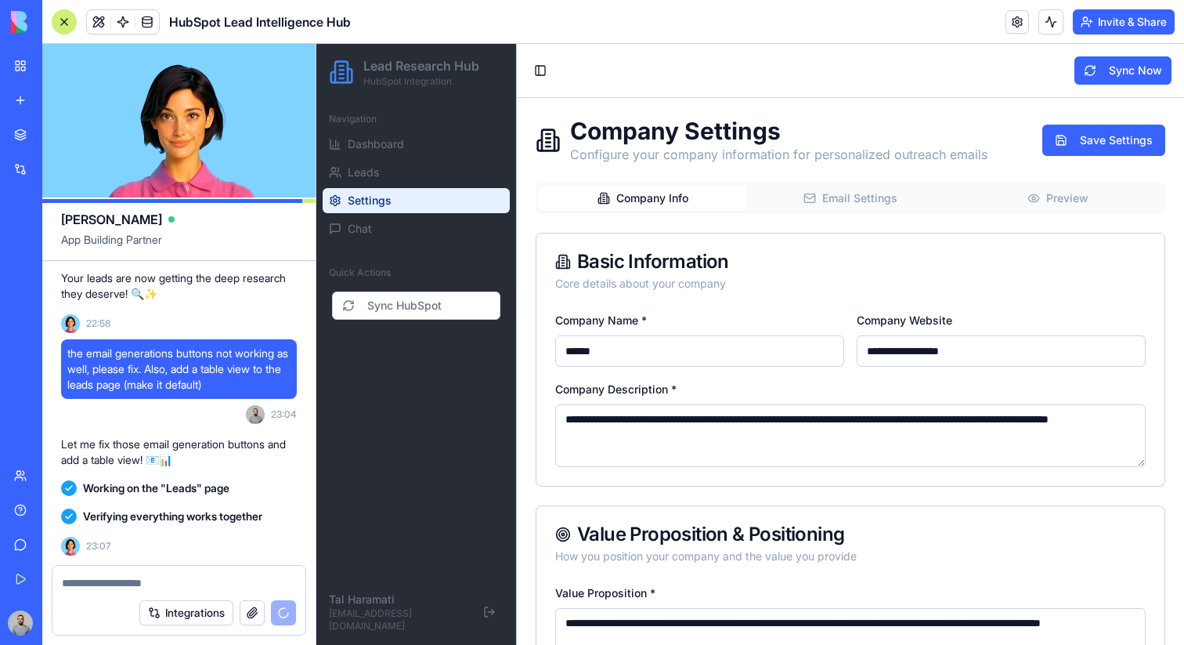
scroll to position [3171, 0]
